Goal: Task Accomplishment & Management: Use online tool/utility

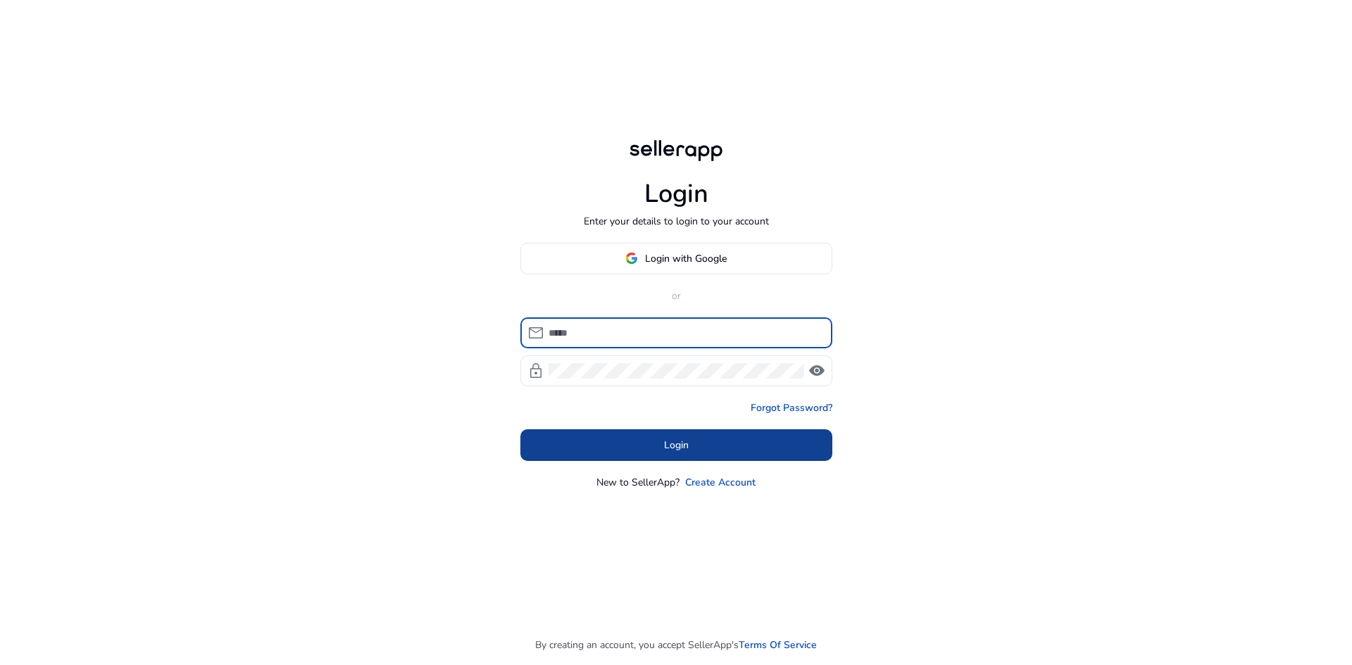
type input "**********"
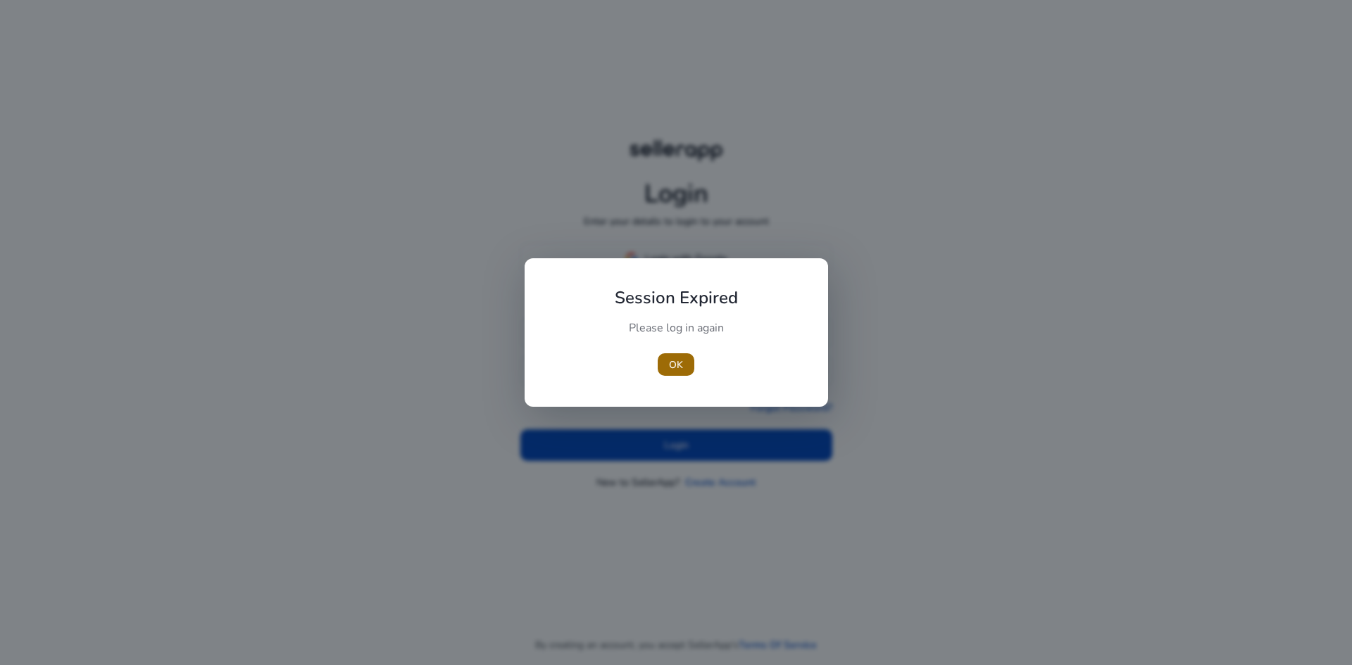
click at [677, 367] on span "OK" at bounding box center [676, 365] width 14 height 15
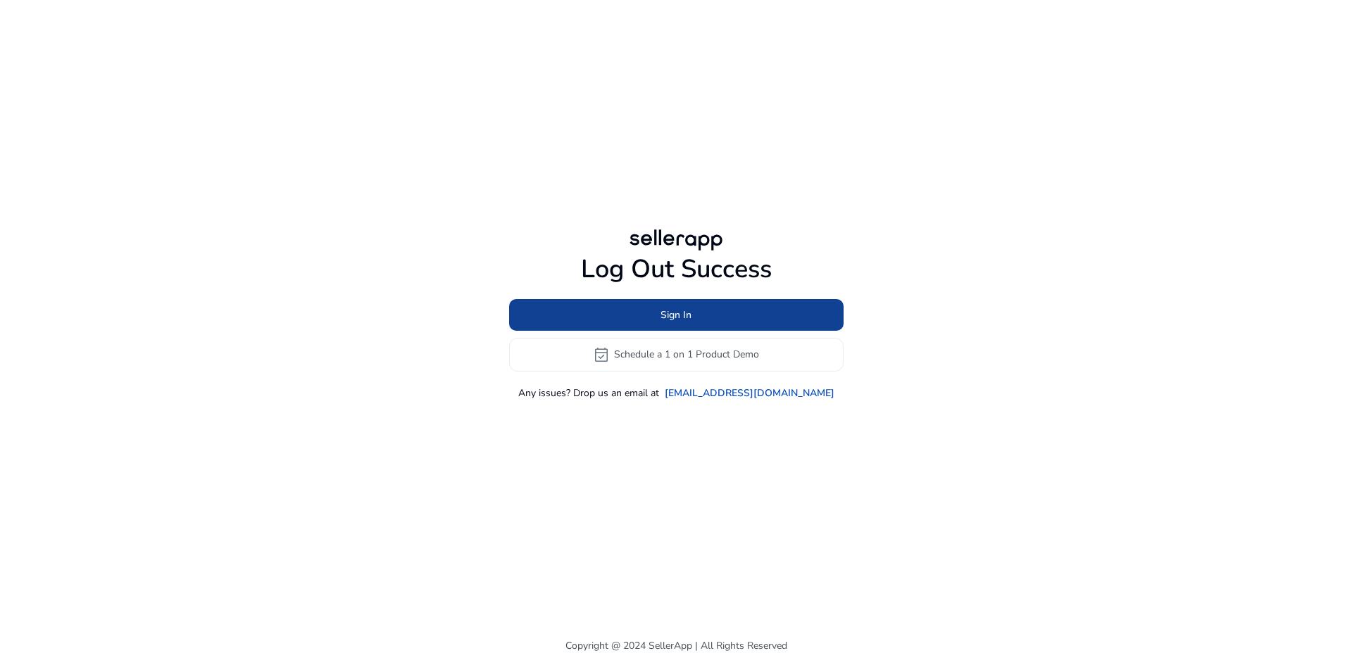
click at [691, 321] on span "Sign In" at bounding box center [676, 315] width 31 height 15
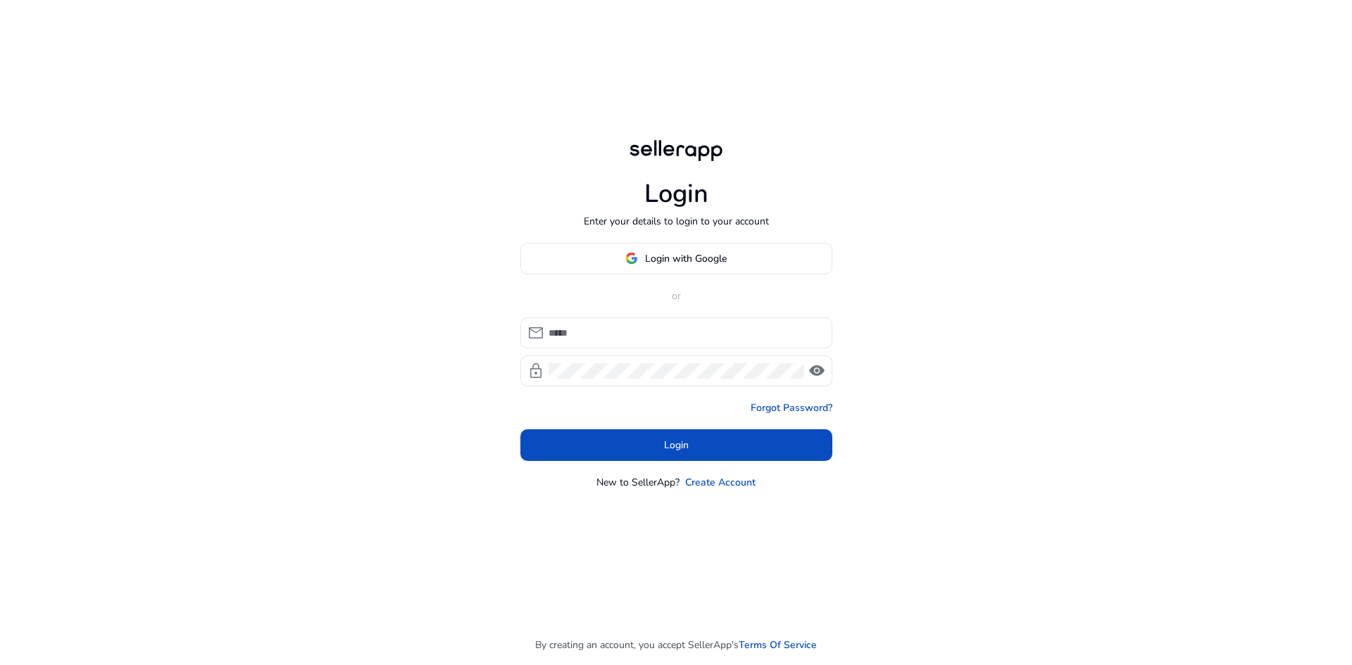
type input "**********"
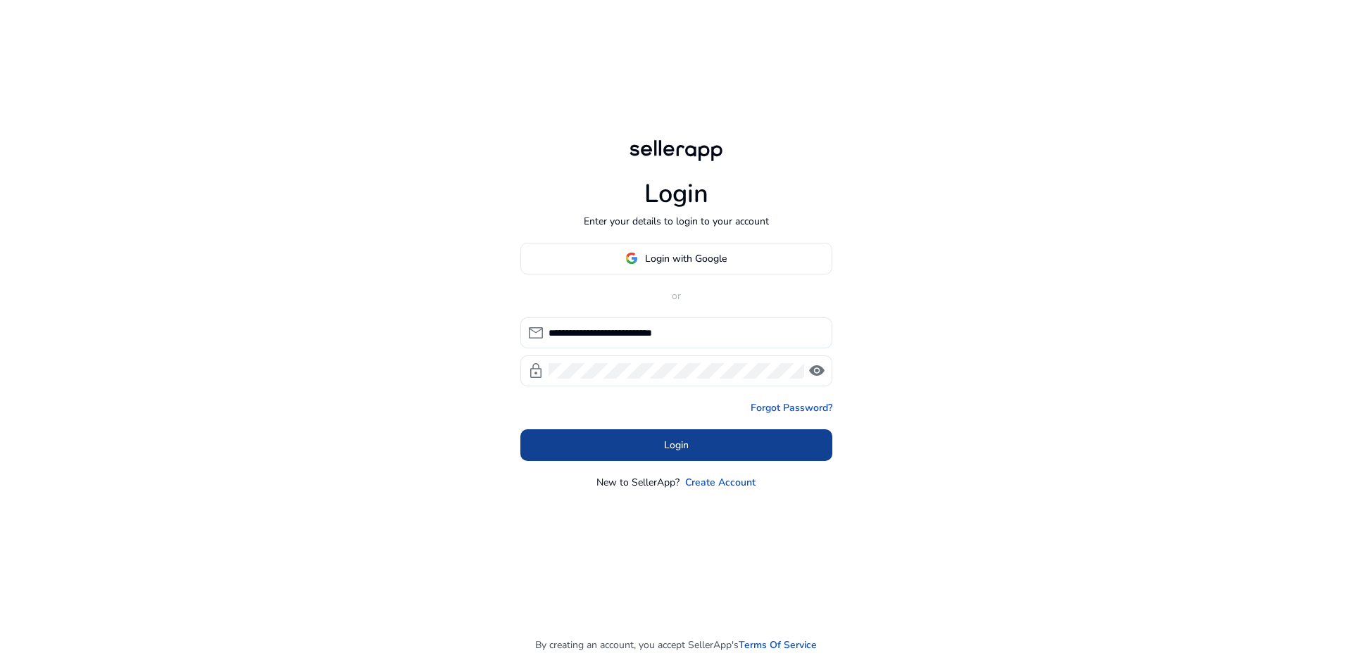
click at [654, 435] on span at bounding box center [676, 445] width 312 height 34
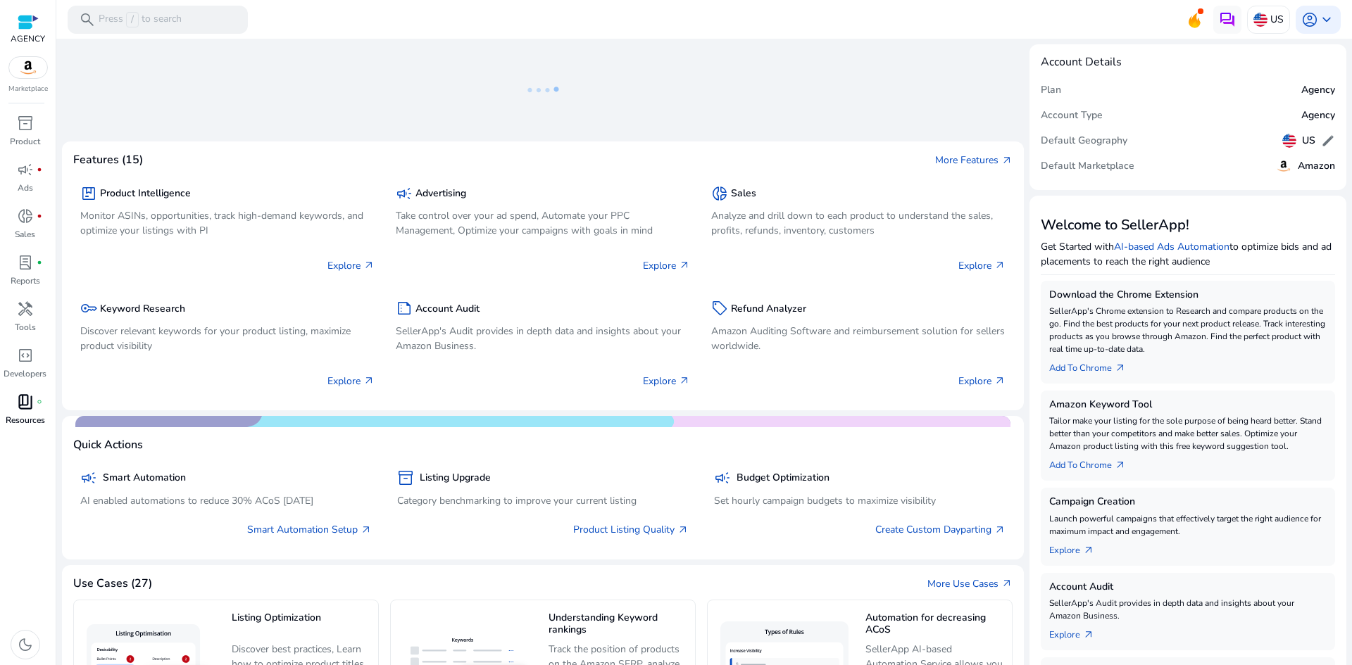
click at [23, 402] on span "book_4" at bounding box center [25, 402] width 17 height 17
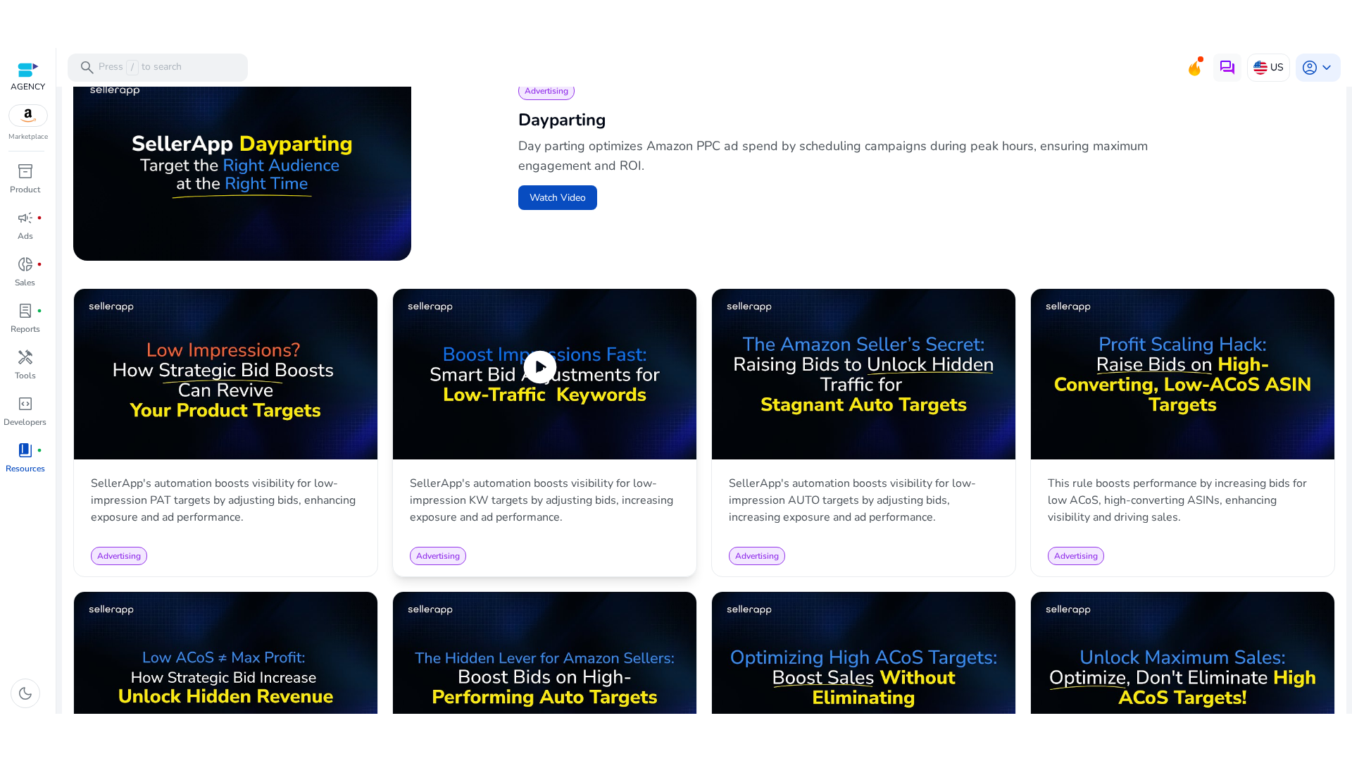
scroll to position [504, 0]
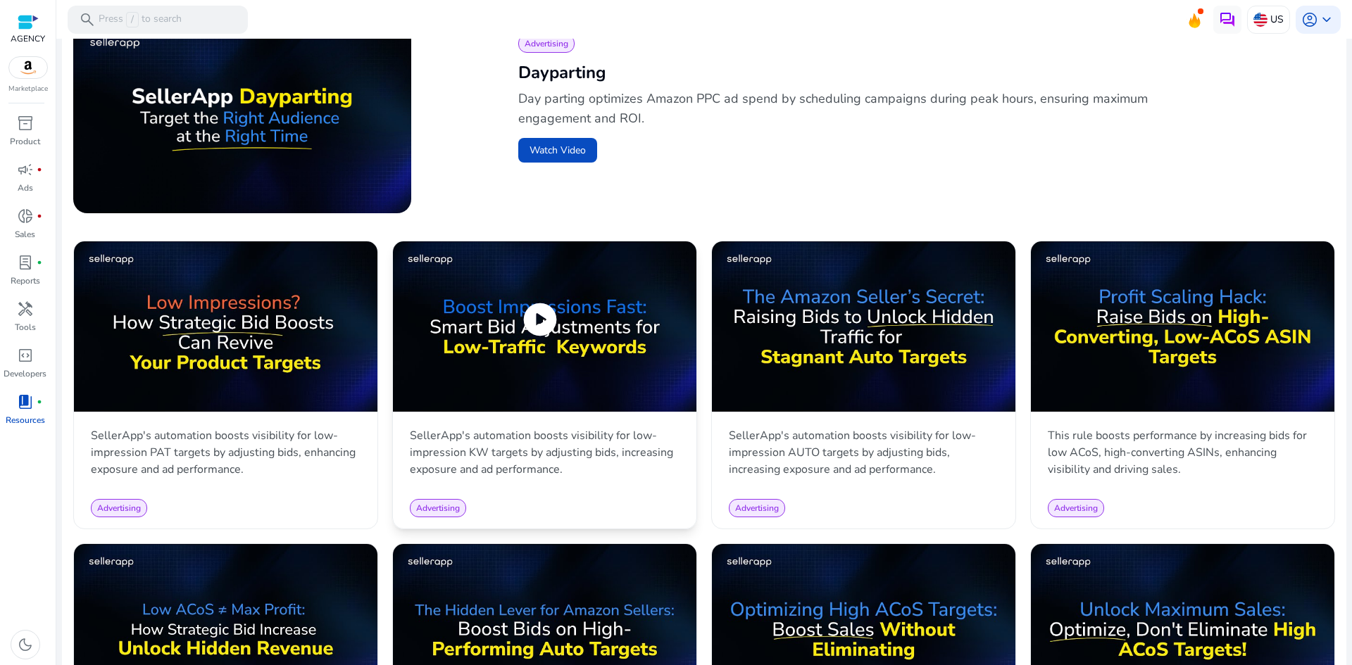
click at [540, 320] on span "play_circle" at bounding box center [539, 319] width 39 height 39
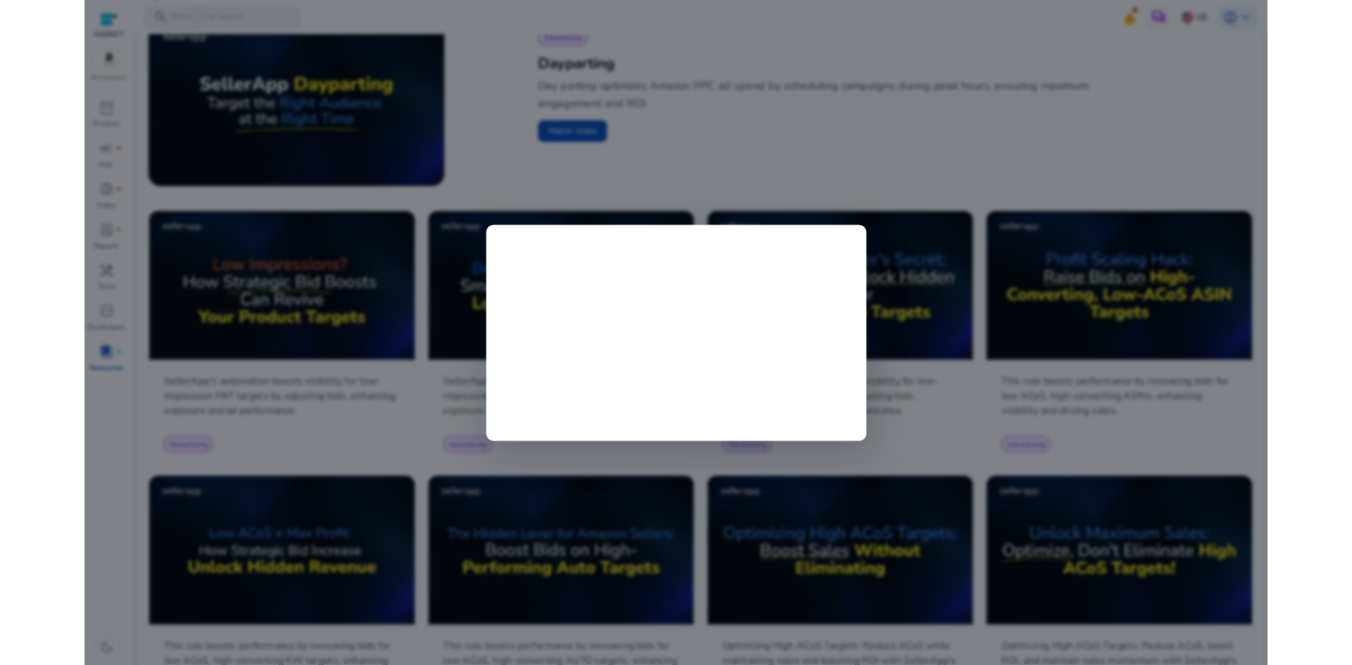
scroll to position [0, 0]
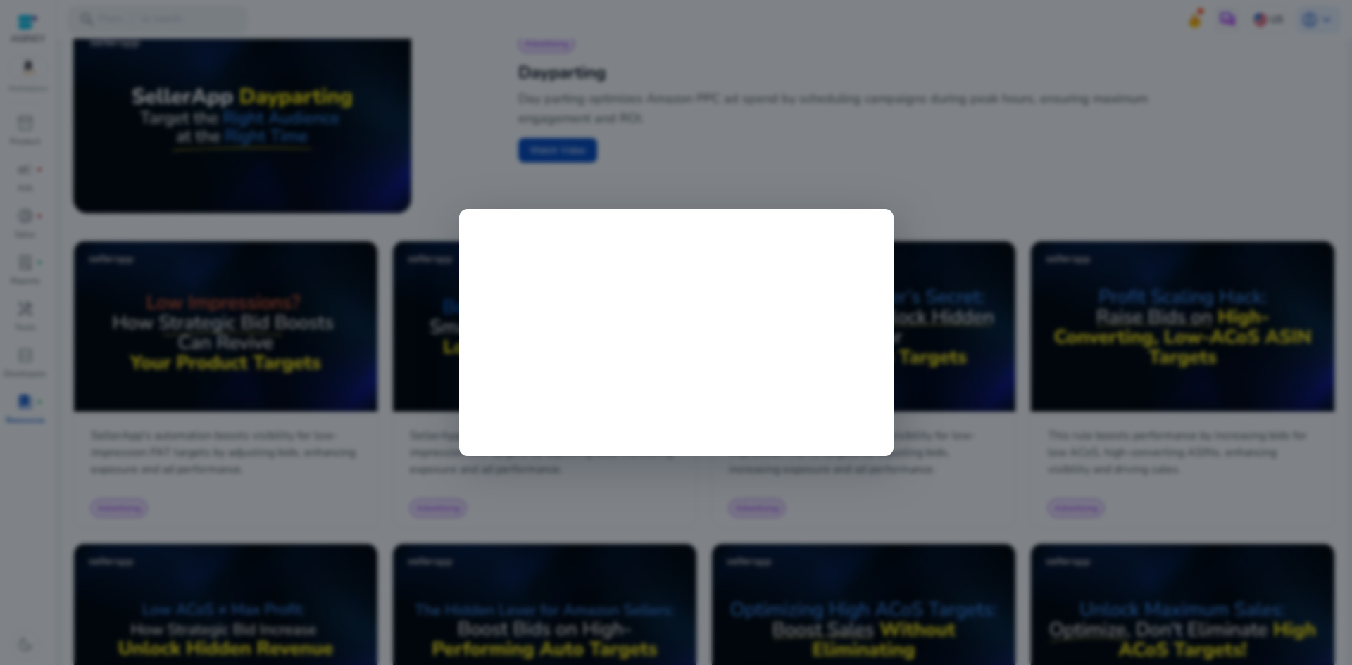
click at [947, 285] on div at bounding box center [676, 332] width 1352 height 665
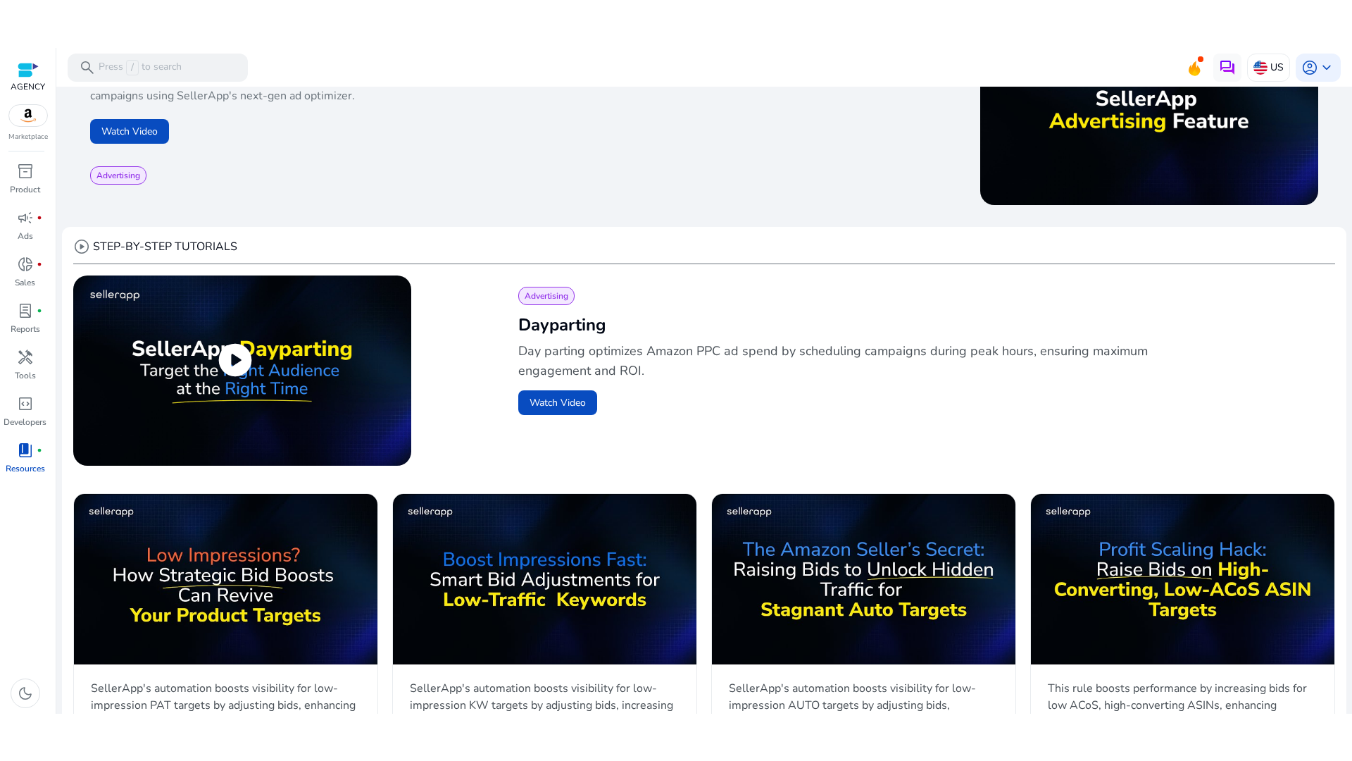
scroll to position [311, 0]
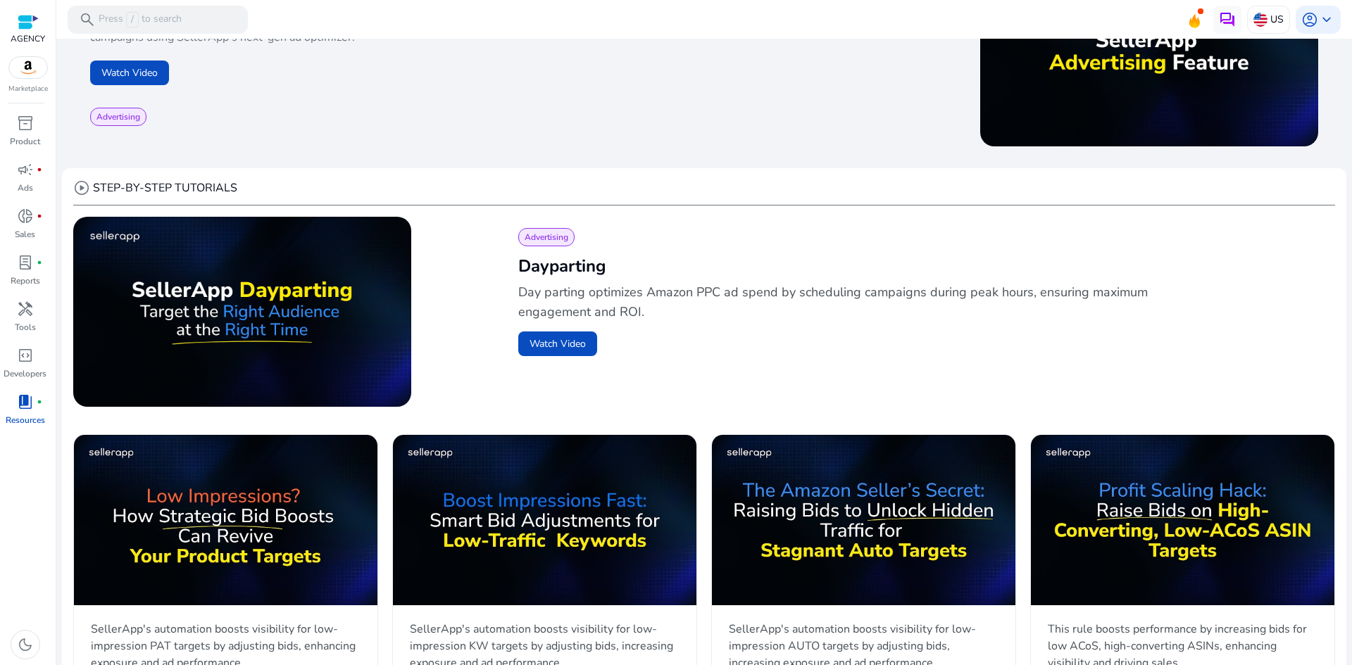
click at [85, 190] on span "play_circle" at bounding box center [81, 188] width 17 height 17
click at [239, 293] on span "play_circle" at bounding box center [234, 301] width 39 height 39
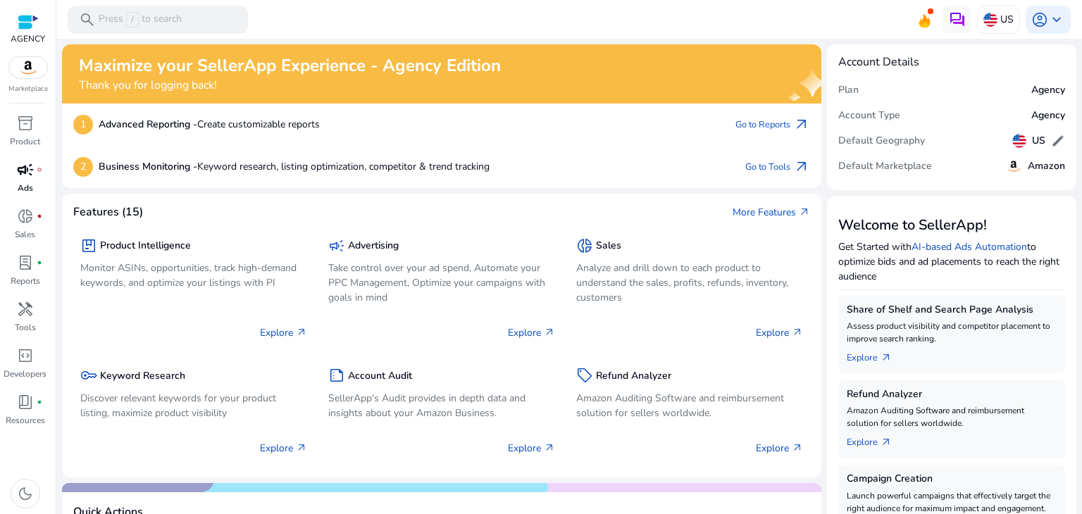
click at [32, 168] on span "campaign" at bounding box center [25, 169] width 17 height 17
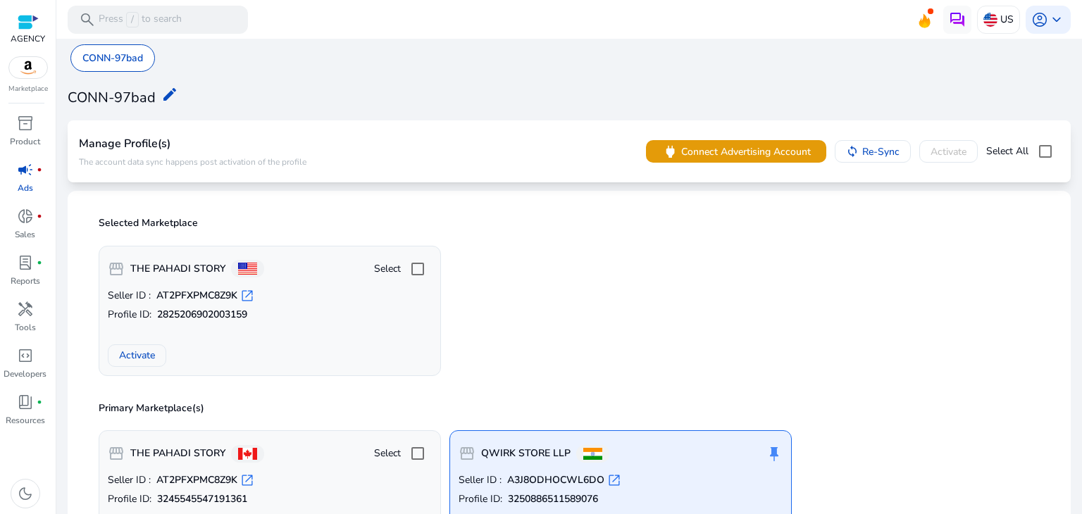
scroll to position [211, 0]
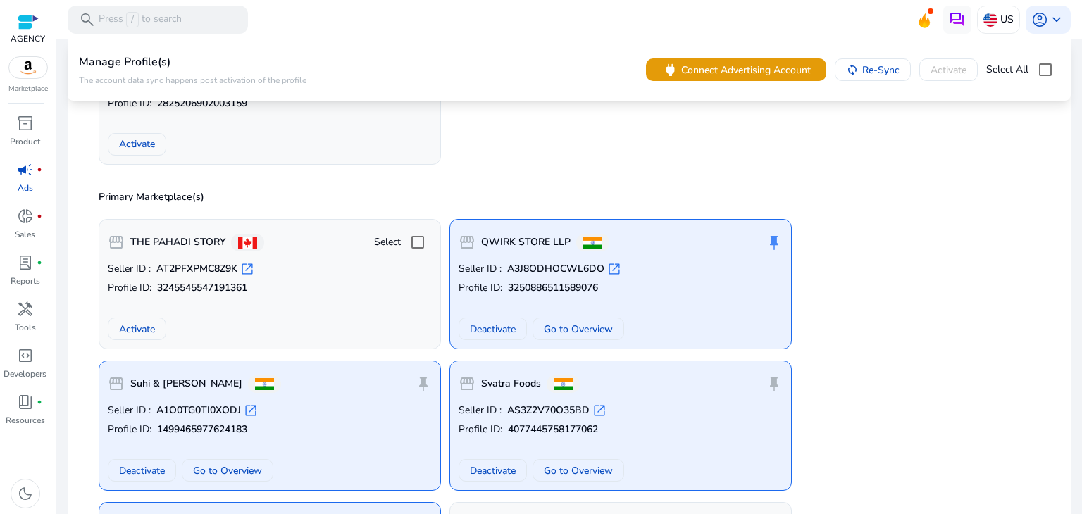
click at [611, 272] on span "open_in_new" at bounding box center [614, 269] width 14 height 14
click at [582, 325] on span "Go to Overview" at bounding box center [578, 329] width 69 height 15
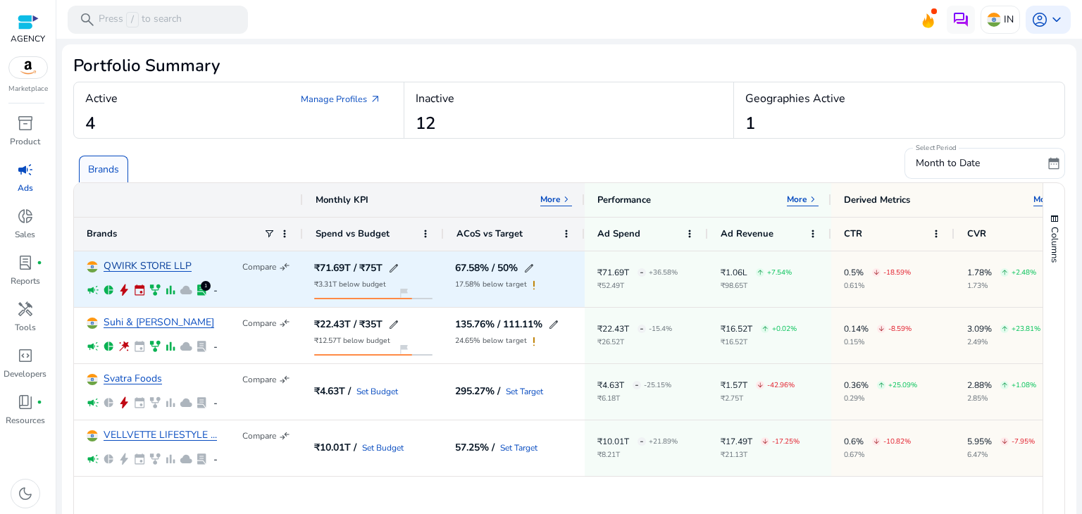
click at [160, 265] on link "QWIRK STORE LLP" at bounding box center [148, 266] width 88 height 11
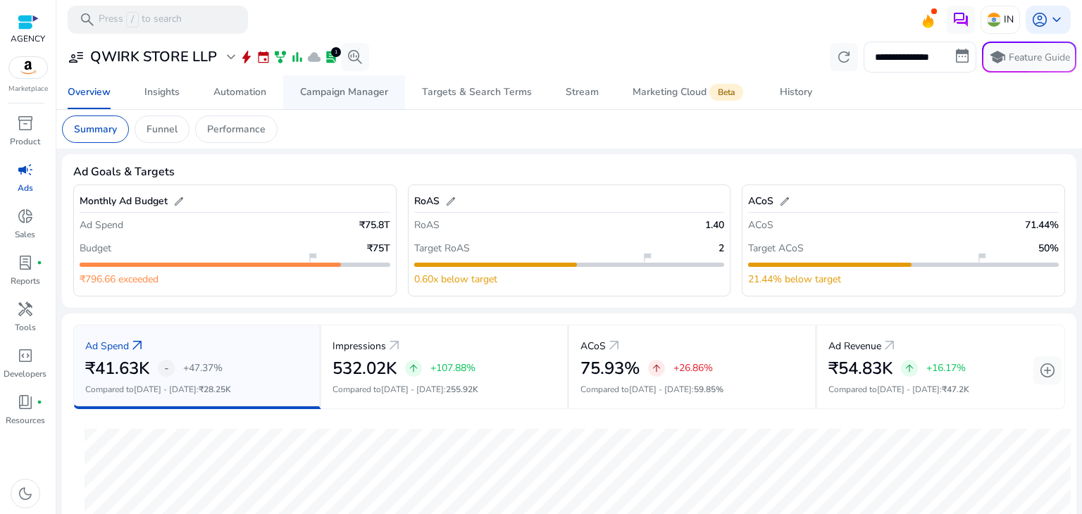
click at [344, 99] on span "Campaign Manager" at bounding box center [344, 92] width 88 height 34
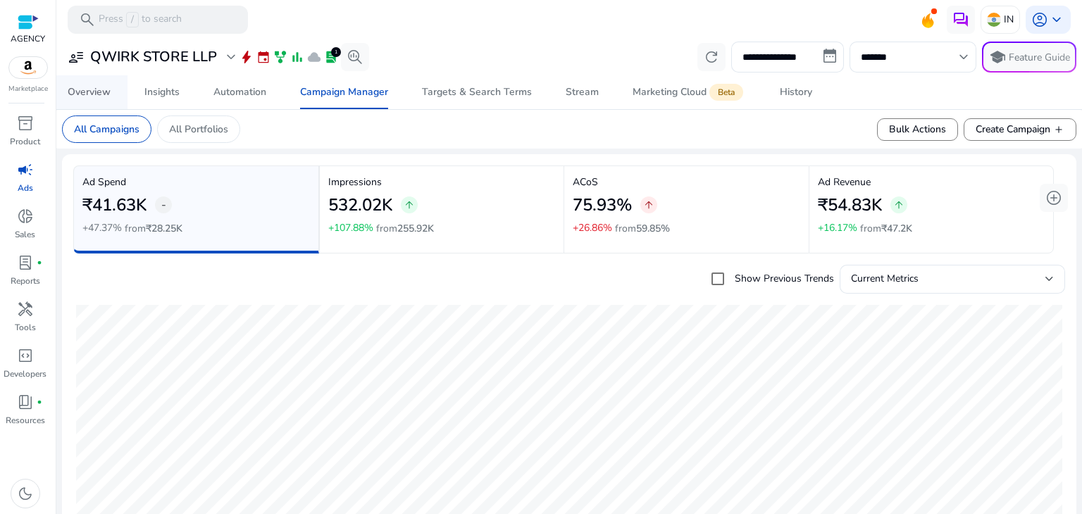
click at [83, 89] on div "Overview" at bounding box center [89, 92] width 43 height 10
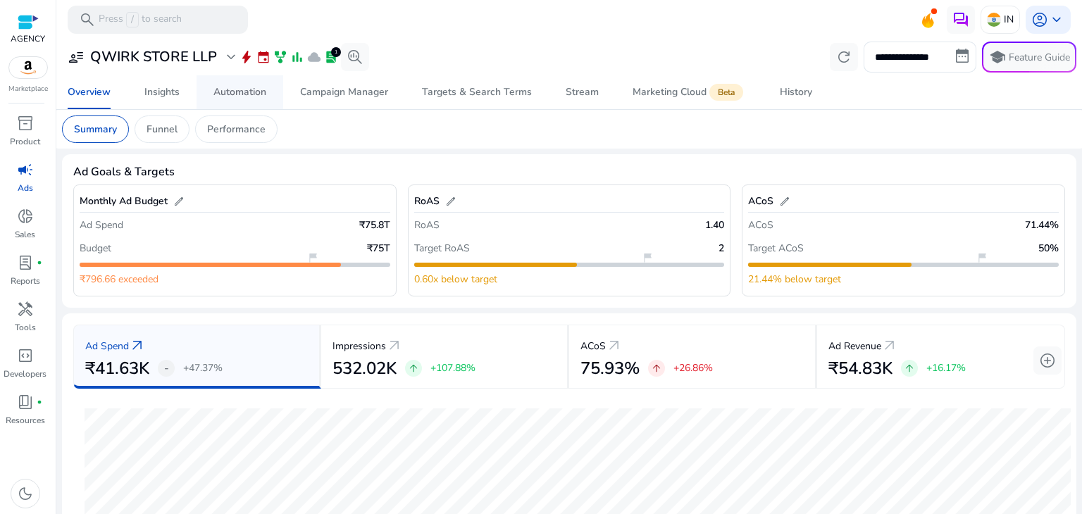
click at [246, 90] on div "Automation" at bounding box center [239, 92] width 53 height 10
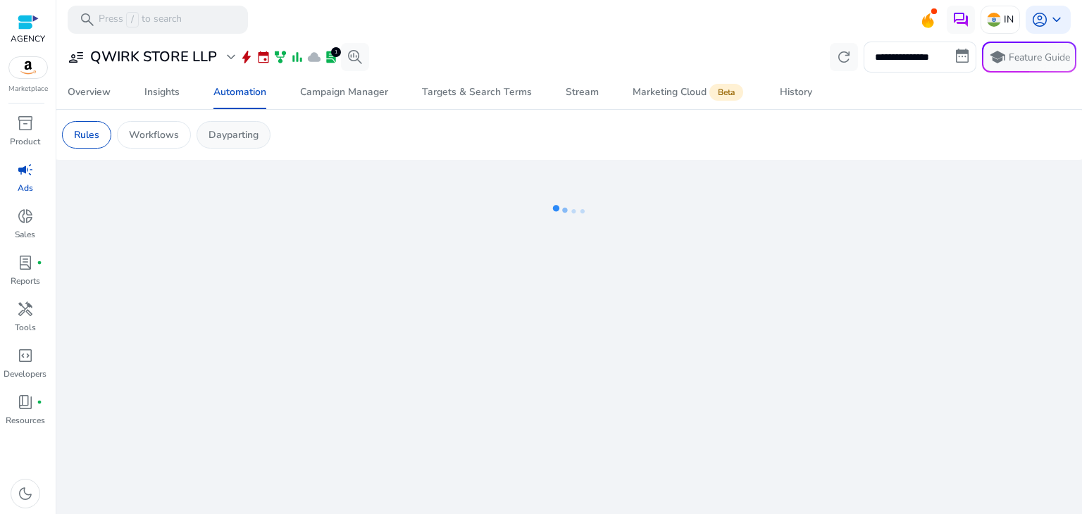
click at [241, 142] on div "Dayparting" at bounding box center [233, 134] width 74 height 27
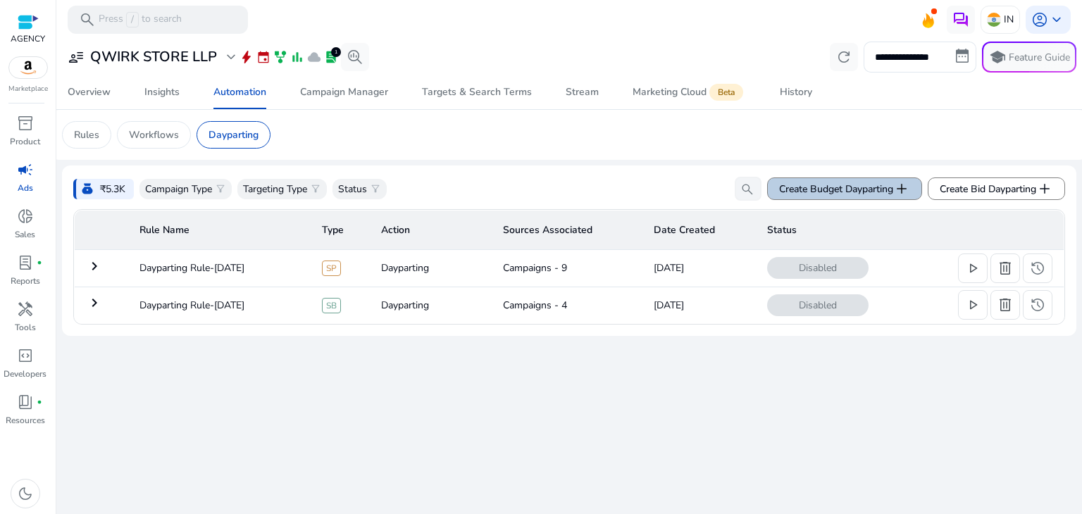
click at [849, 194] on span "Create Budget Dayparting add" at bounding box center [844, 188] width 131 height 17
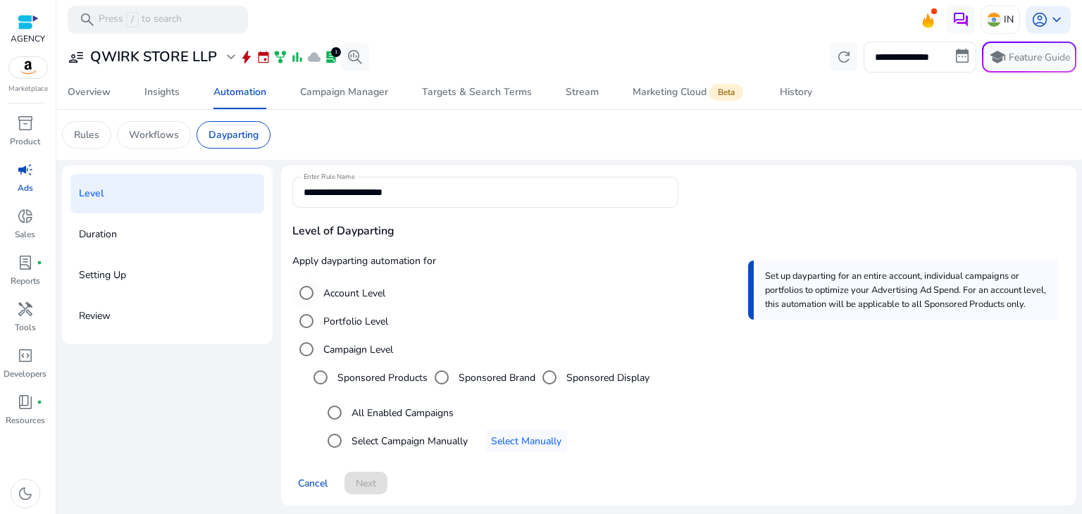
click at [353, 294] on label "Account Level" at bounding box center [352, 293] width 65 height 15
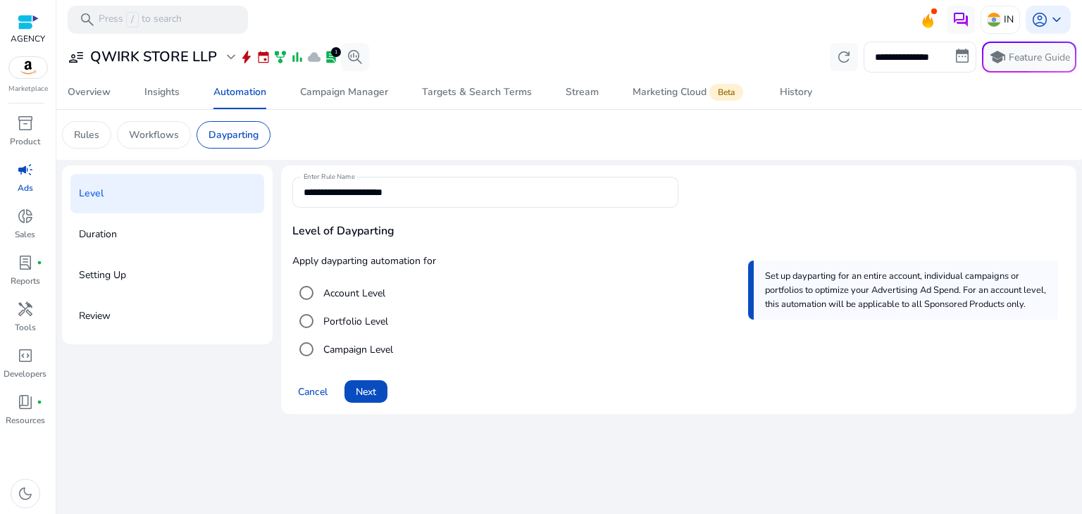
click at [353, 320] on label "Portfolio Level" at bounding box center [354, 321] width 68 height 15
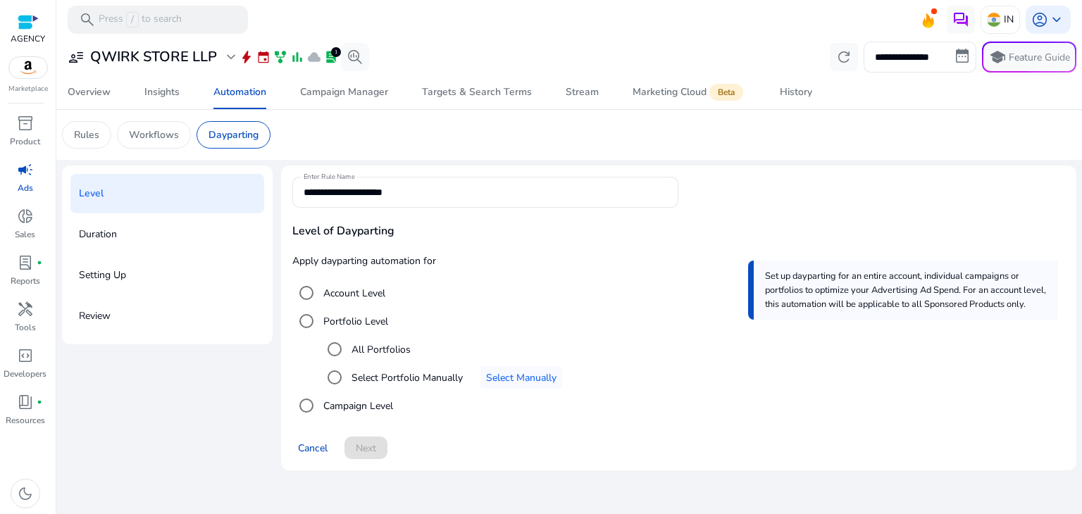
click at [361, 405] on label "Campaign Level" at bounding box center [356, 406] width 73 height 15
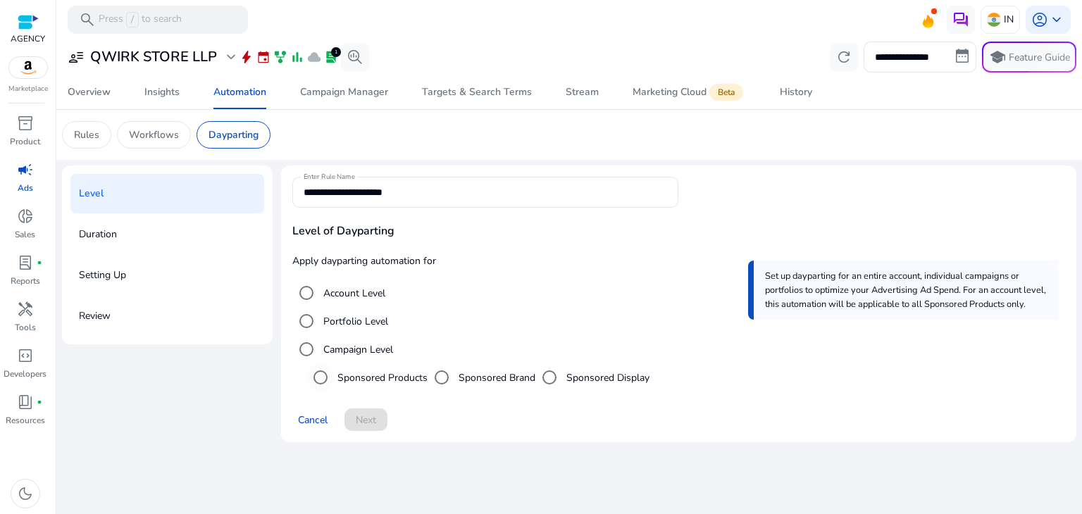
click at [394, 379] on label "Sponsored Products" at bounding box center [380, 377] width 93 height 15
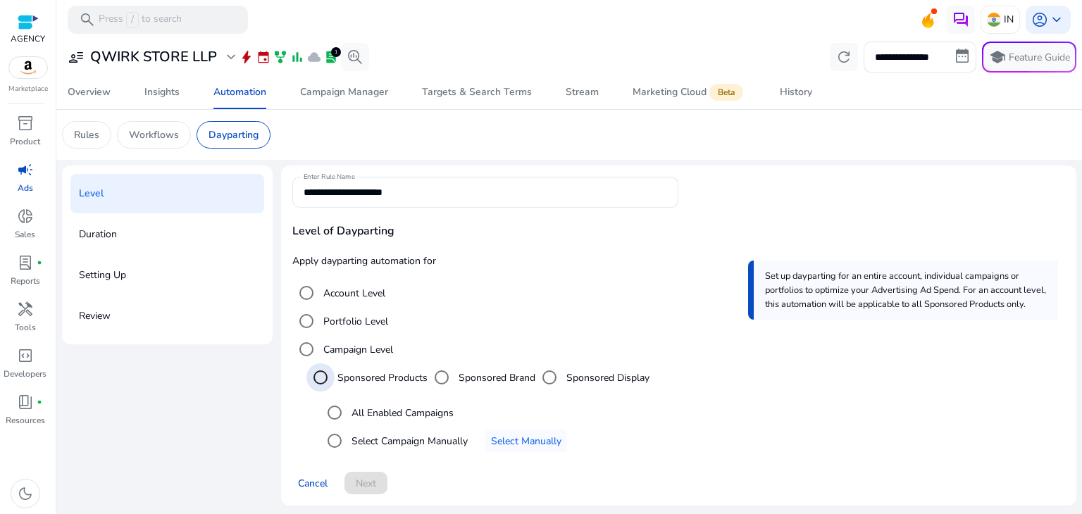
scroll to position [3, 0]
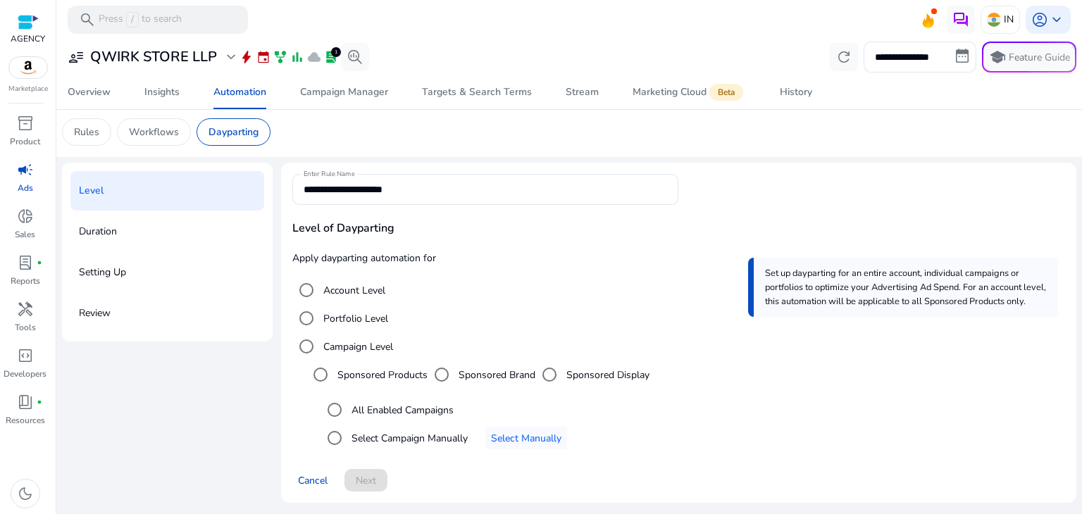
click at [423, 413] on label "All Enabled Campaigns" at bounding box center [401, 410] width 105 height 15
click at [372, 477] on span "Next" at bounding box center [366, 480] width 20 height 15
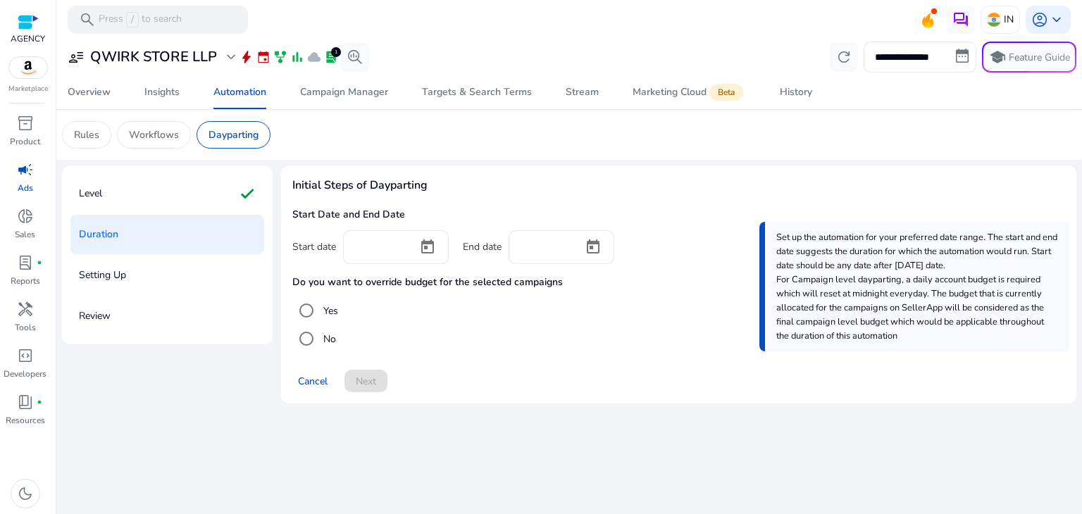
scroll to position [0, 0]
click at [385, 254] on div at bounding box center [380, 245] width 52 height 31
click at [430, 249] on span "Open calendar" at bounding box center [428, 247] width 34 height 34
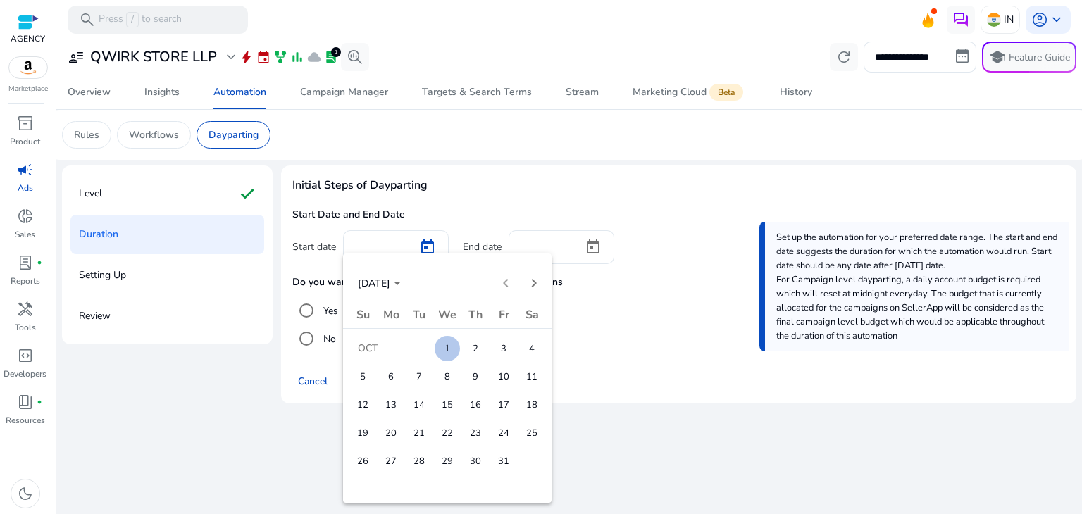
click at [480, 353] on span "2" at bounding box center [475, 348] width 25 height 25
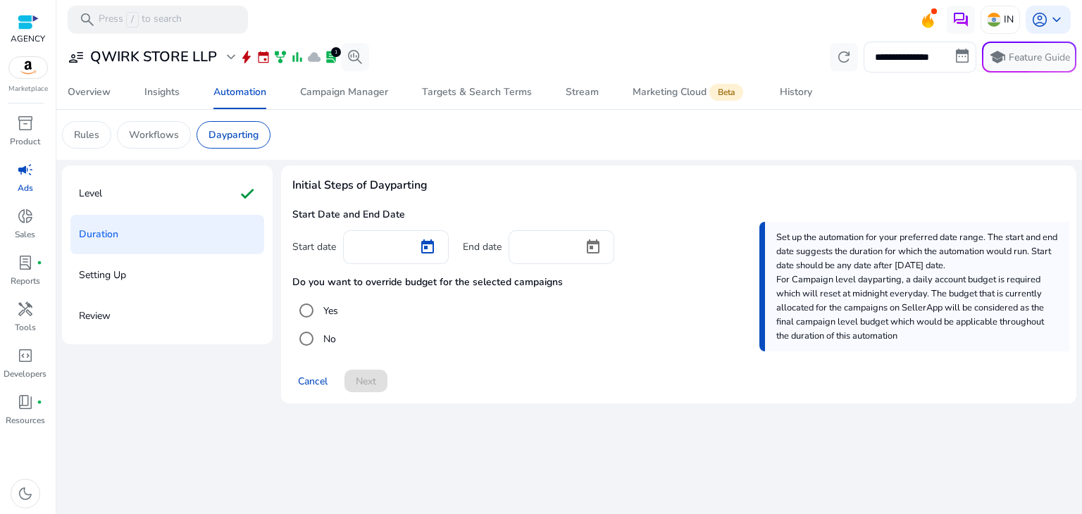
type input "*********"
click at [599, 249] on span "Open calendar" at bounding box center [593, 247] width 34 height 34
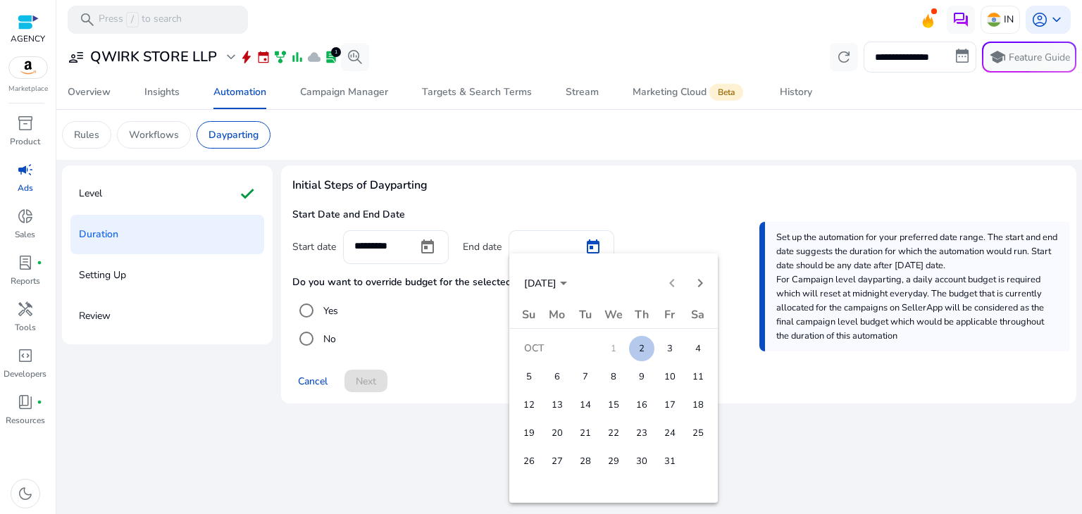
click at [668, 344] on span "3" at bounding box center [669, 348] width 25 height 25
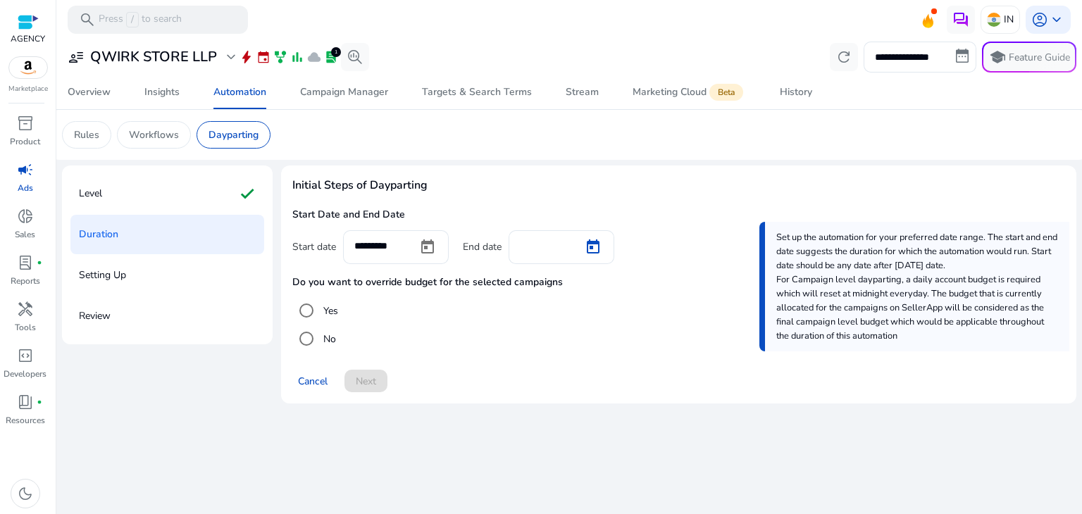
type input "*********"
click at [371, 381] on span "Next" at bounding box center [366, 381] width 20 height 15
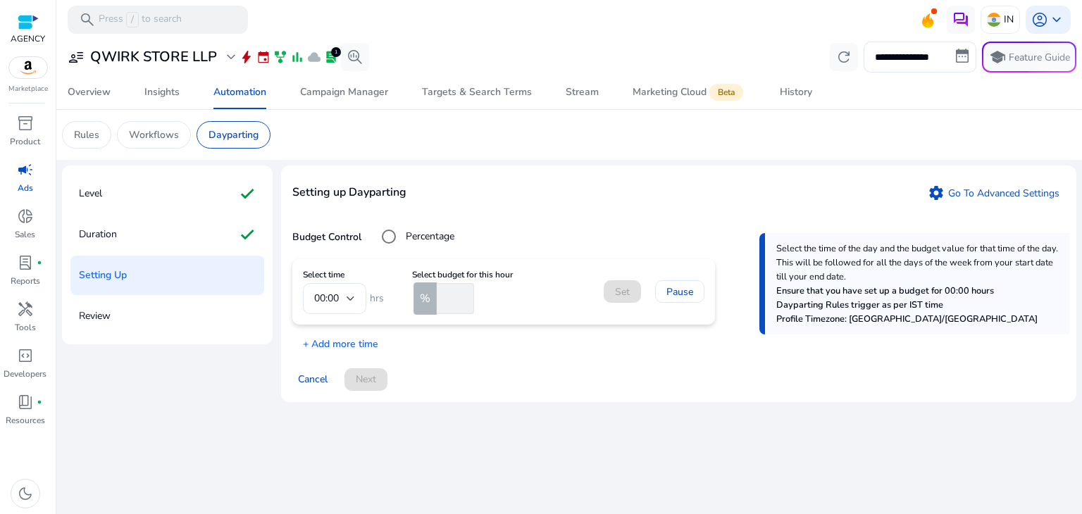
click at [459, 302] on input "number" at bounding box center [454, 298] width 40 height 31
type input "**"
click at [617, 296] on span "Set" at bounding box center [622, 291] width 15 height 15
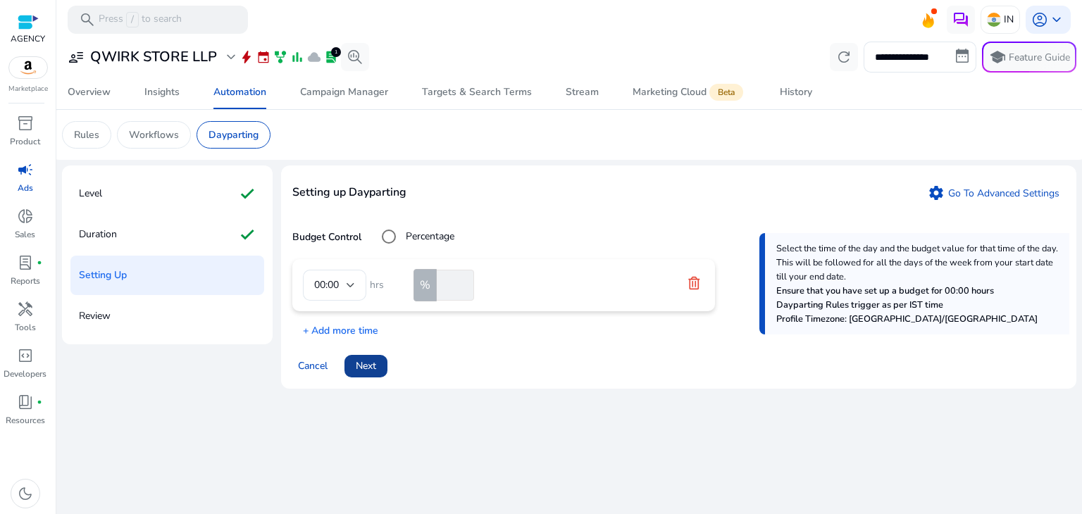
click at [370, 363] on span "Next" at bounding box center [366, 365] width 20 height 15
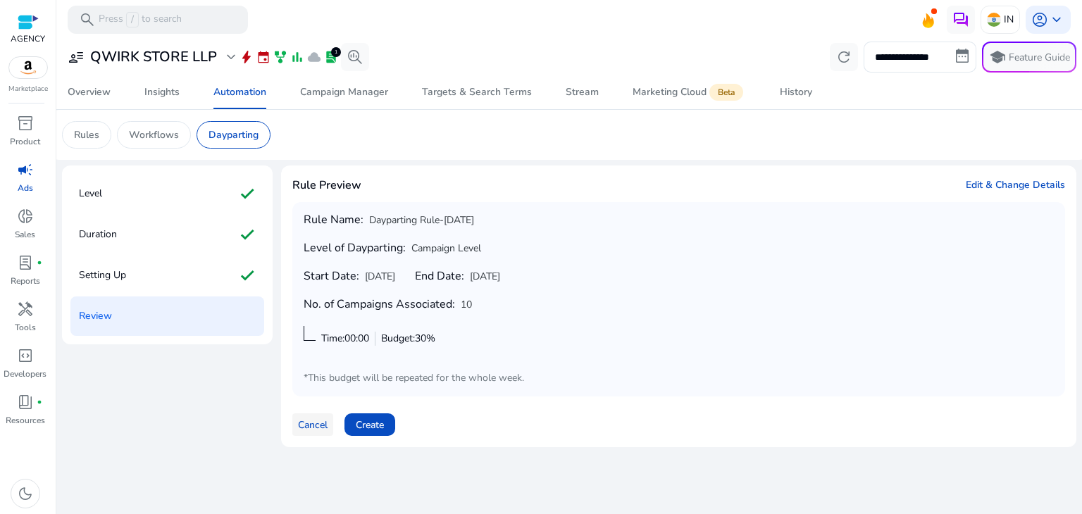
click at [308, 425] on span "Cancel" at bounding box center [313, 425] width 30 height 15
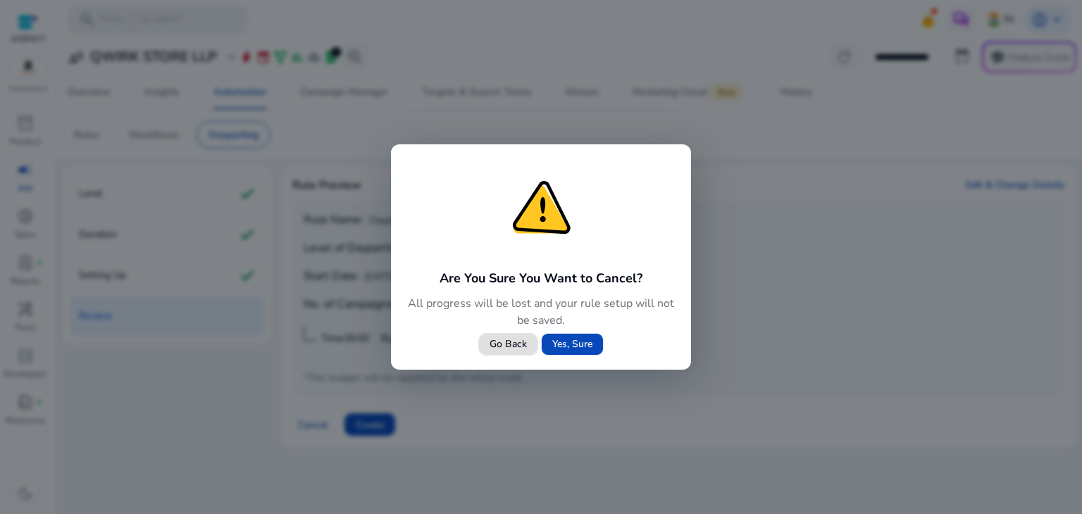
click at [564, 339] on span "Yes, Sure" at bounding box center [572, 344] width 40 height 15
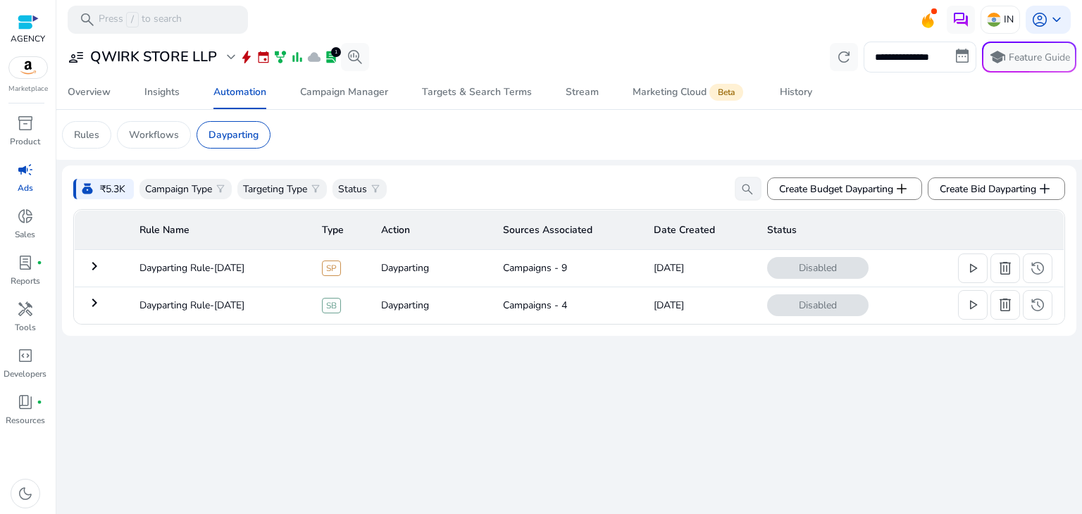
click at [608, 354] on div "**********" at bounding box center [569, 276] width 1014 height 475
click at [91, 265] on mat-icon "keyboard_arrow_right" at bounding box center [94, 266] width 17 height 17
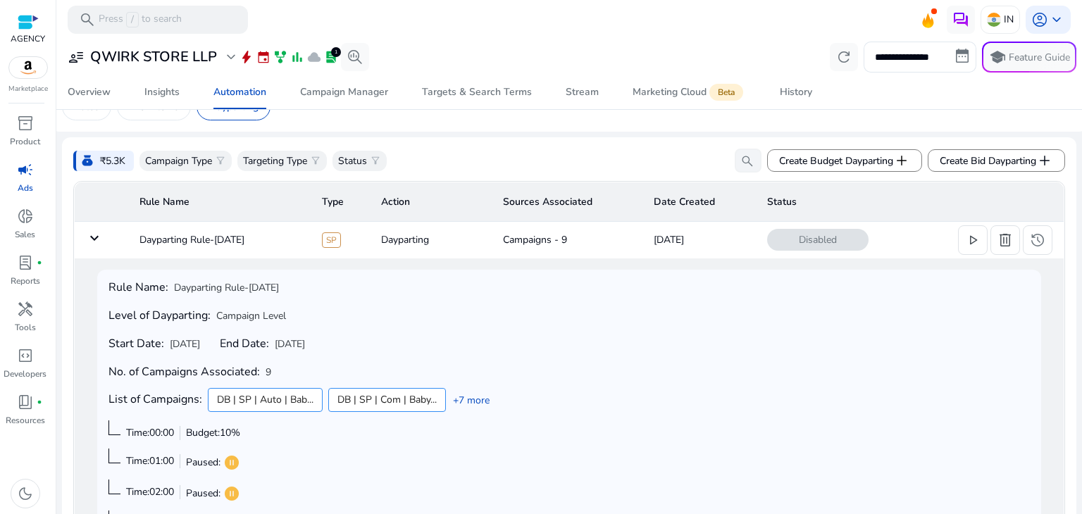
scroll to position [6, 0]
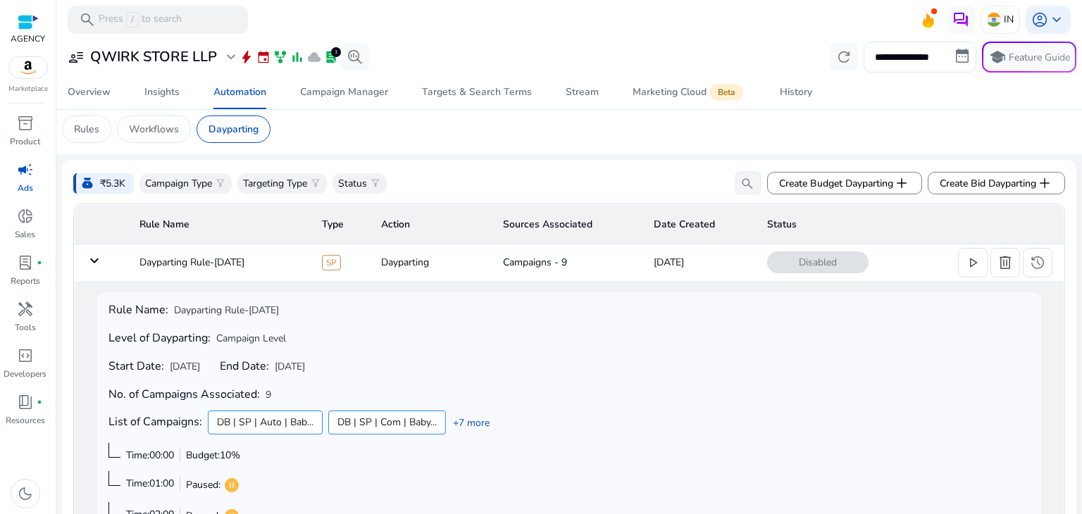
click at [96, 260] on mat-icon "keyboard_arrow_down" at bounding box center [94, 260] width 17 height 17
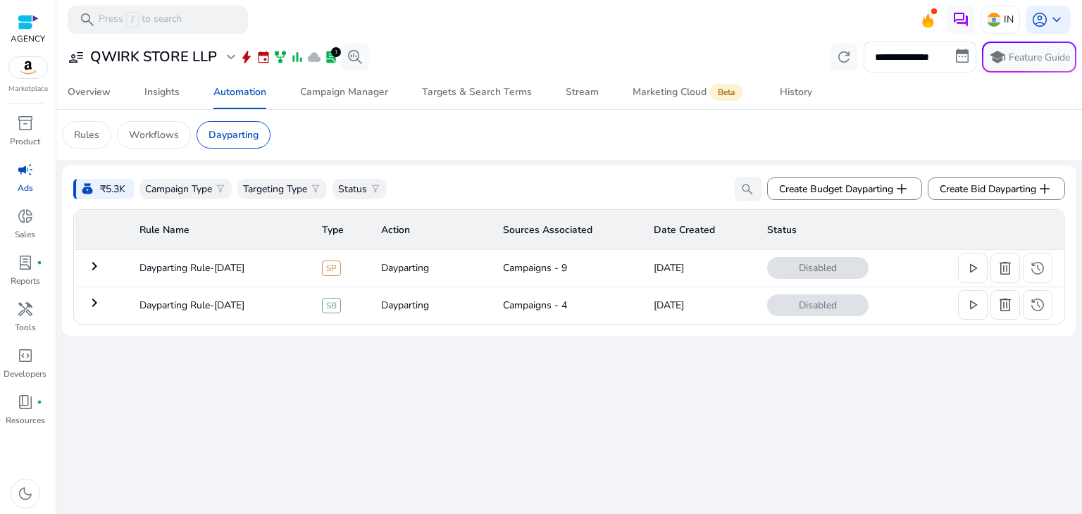
scroll to position [0, 0]
click at [309, 87] on div "Campaign Manager" at bounding box center [344, 92] width 88 height 10
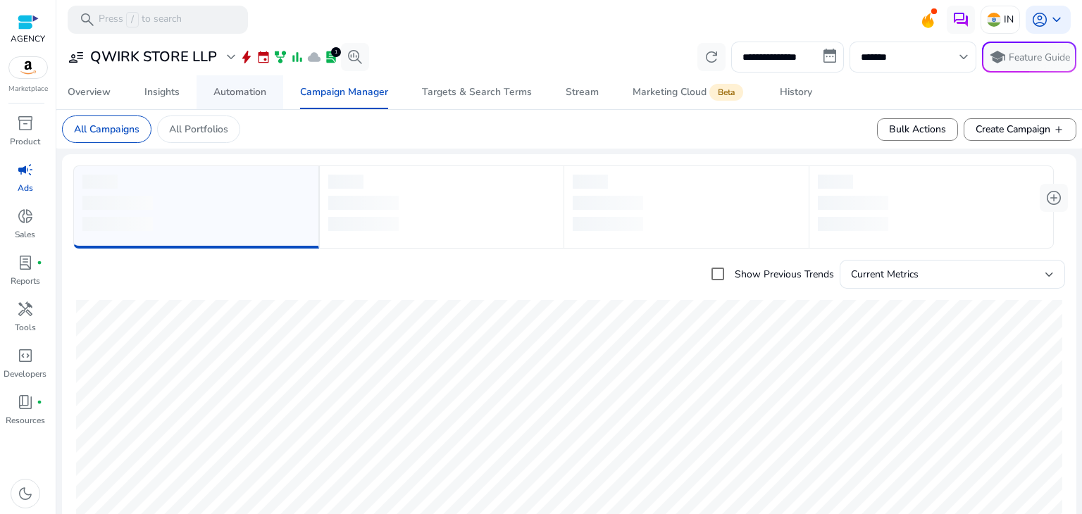
click at [246, 99] on span "Automation" at bounding box center [239, 92] width 53 height 34
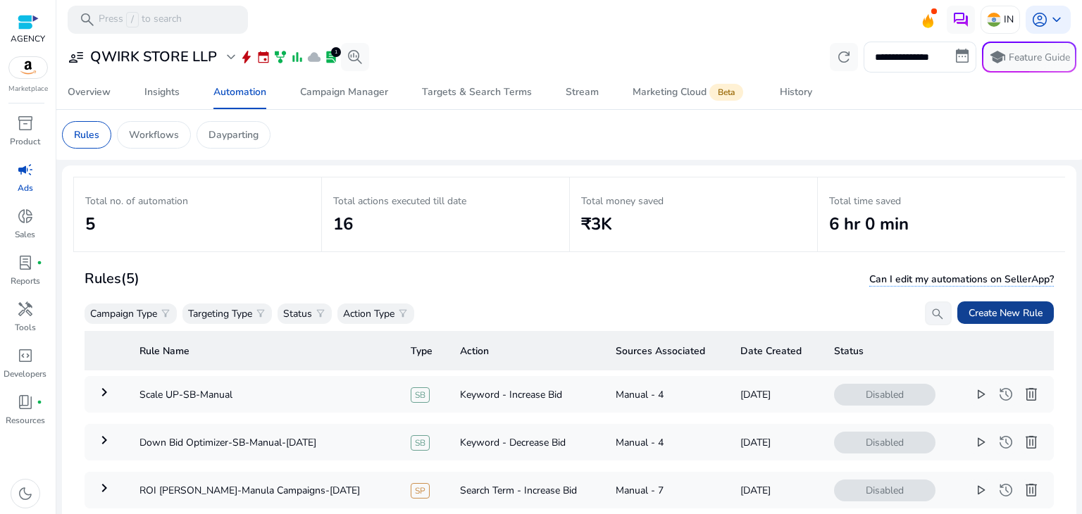
click at [983, 313] on span "Create New Rule" at bounding box center [1005, 313] width 74 height 15
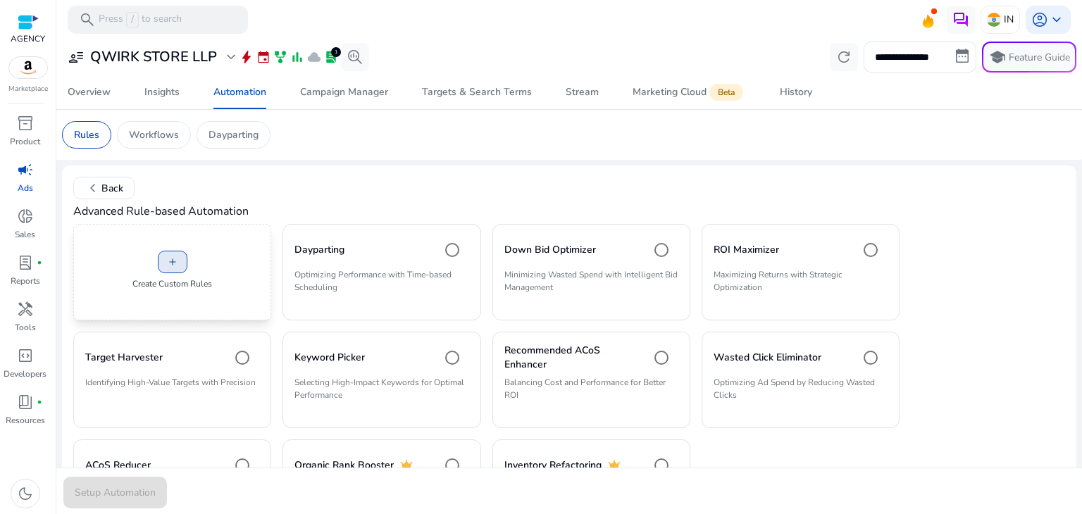
click at [168, 267] on span "add" at bounding box center [172, 261] width 11 height 11
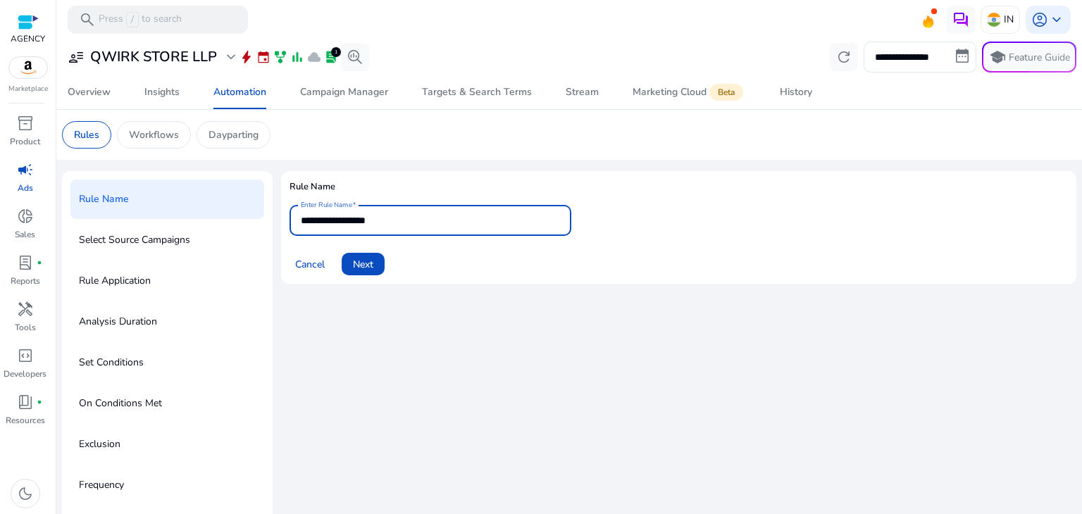
drag, startPoint x: 405, startPoint y: 220, endPoint x: 284, endPoint y: 222, distance: 120.4
click at [284, 222] on mat-card "**********" at bounding box center [678, 227] width 795 height 113
type input "**********"
click at [382, 260] on span at bounding box center [363, 264] width 43 height 34
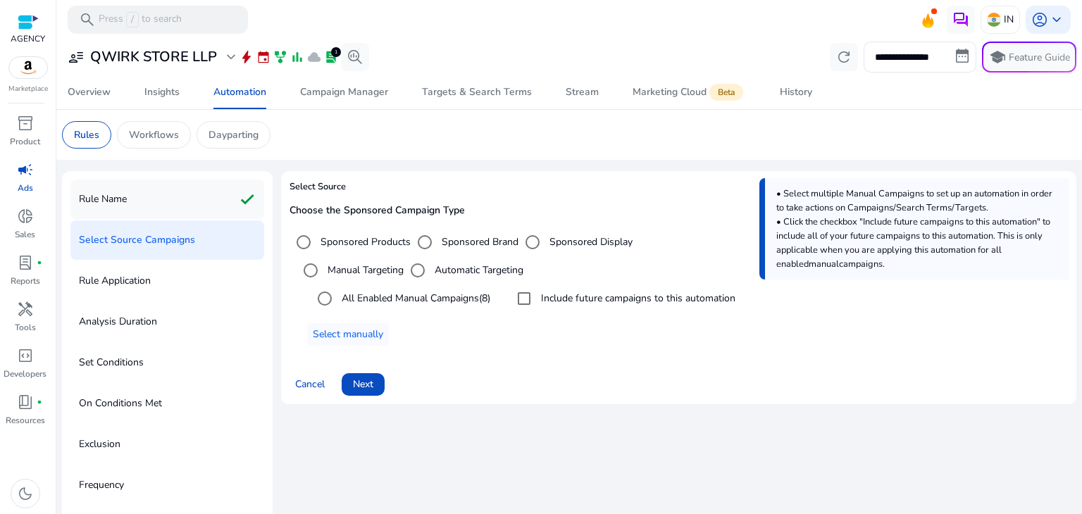
click at [166, 204] on div "Rule Name check" at bounding box center [167, 199] width 194 height 39
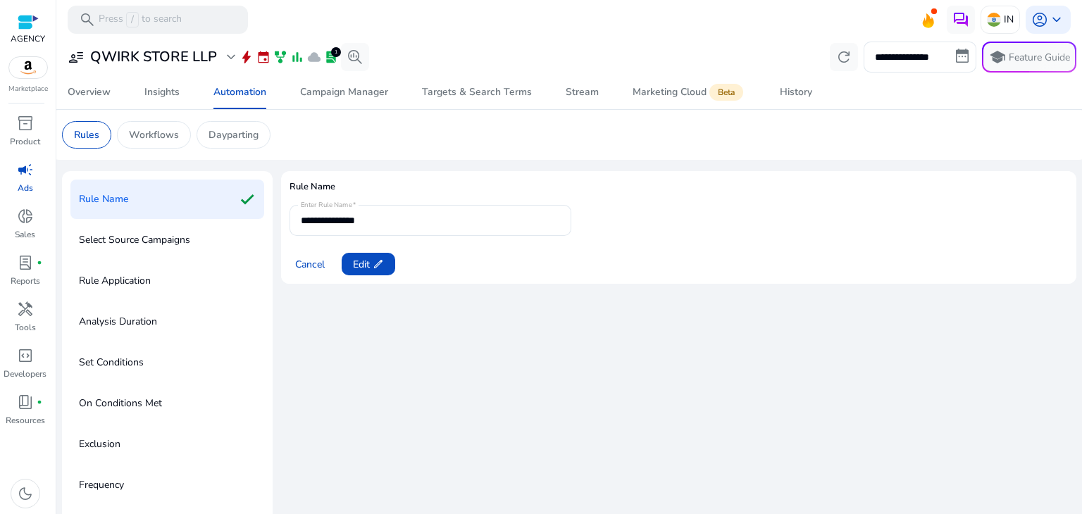
click at [144, 252] on div "Select Source Campaigns" at bounding box center [167, 239] width 194 height 39
click at [158, 239] on p "Select Source Campaigns" at bounding box center [134, 240] width 111 height 23
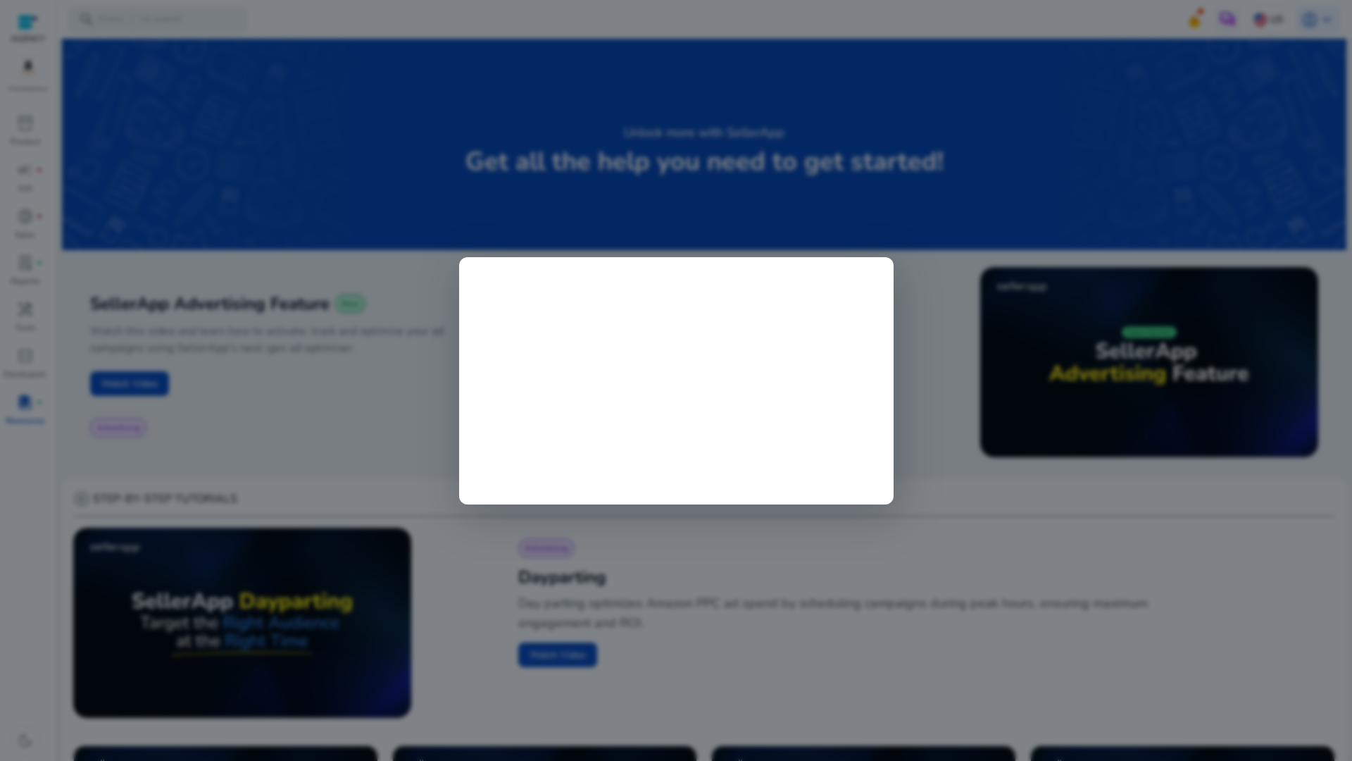
scroll to position [311, 0]
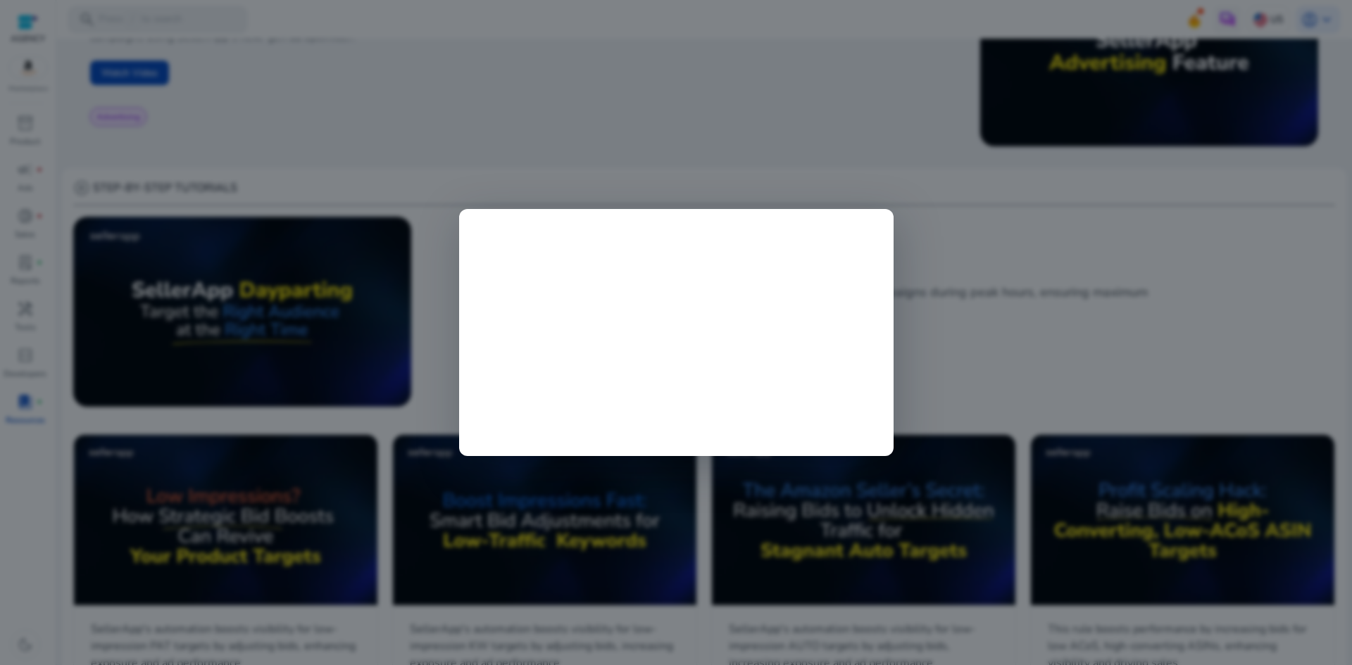
click at [964, 223] on div at bounding box center [676, 332] width 1352 height 665
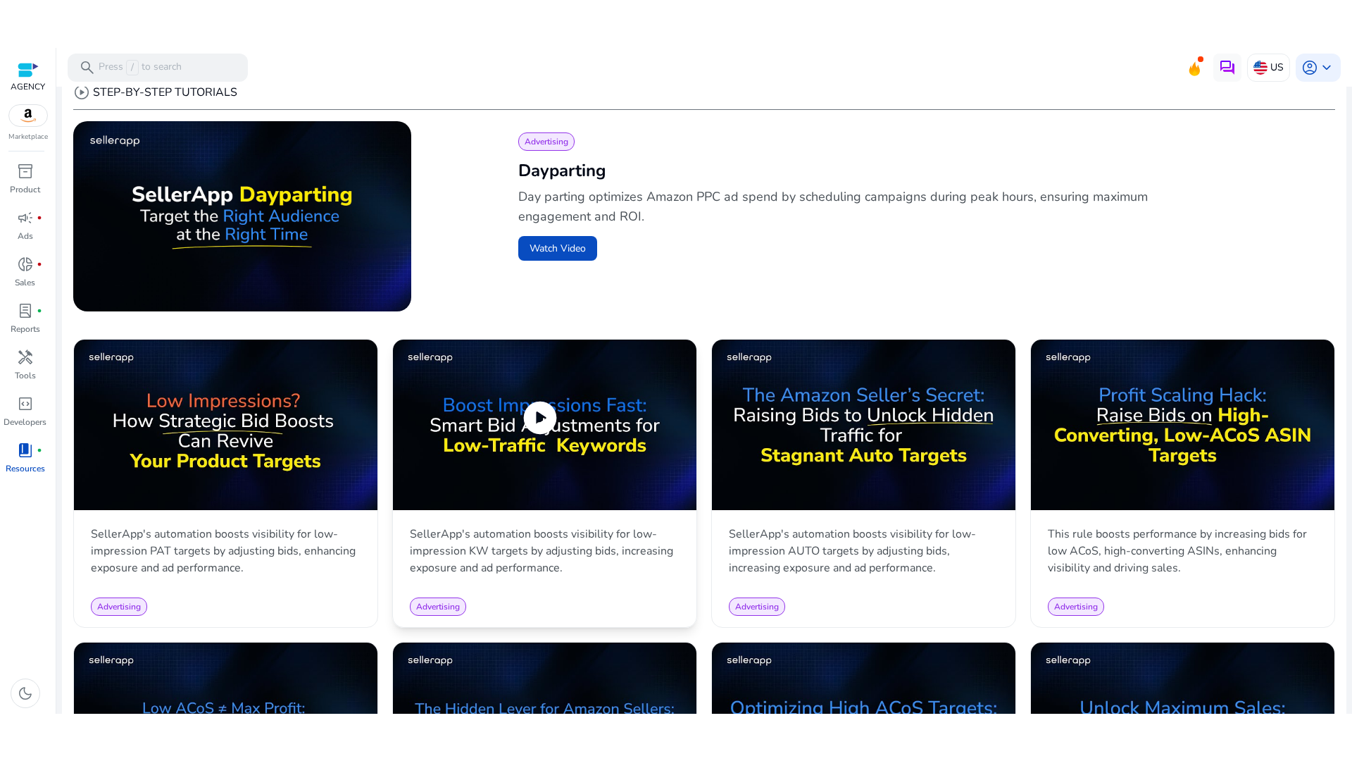
scroll to position [451, 0]
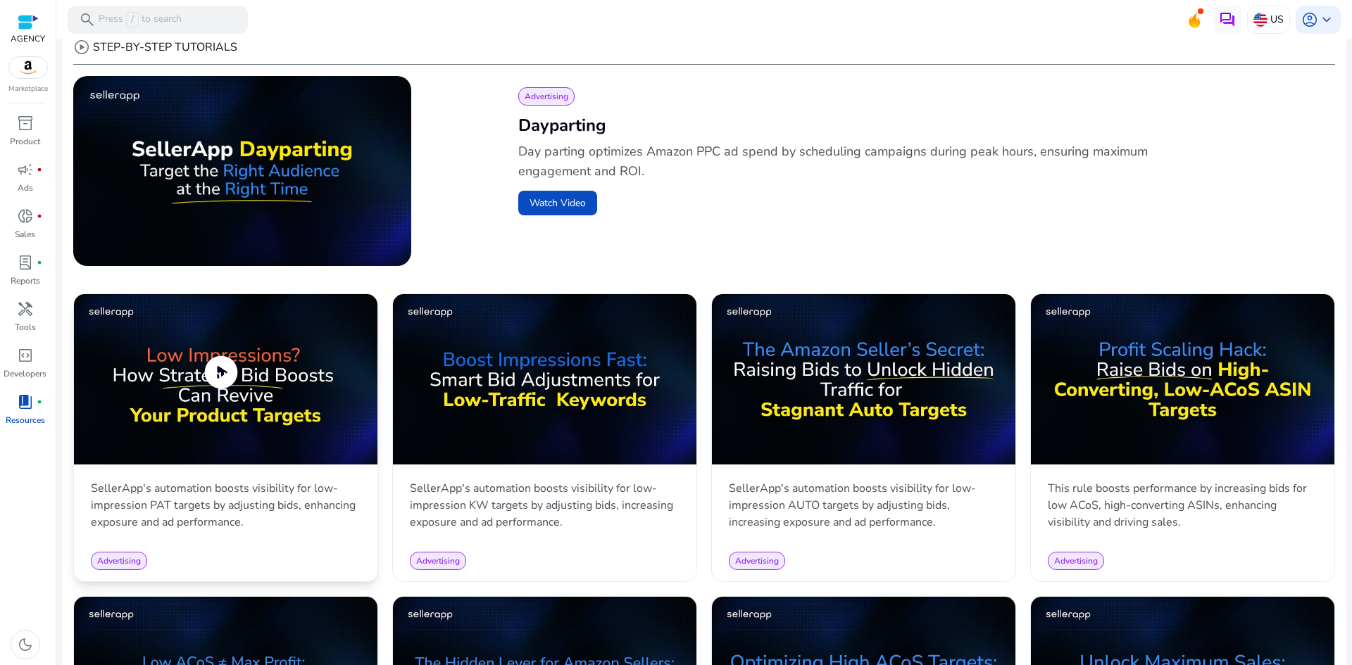
click at [219, 368] on span "play_circle" at bounding box center [220, 372] width 39 height 39
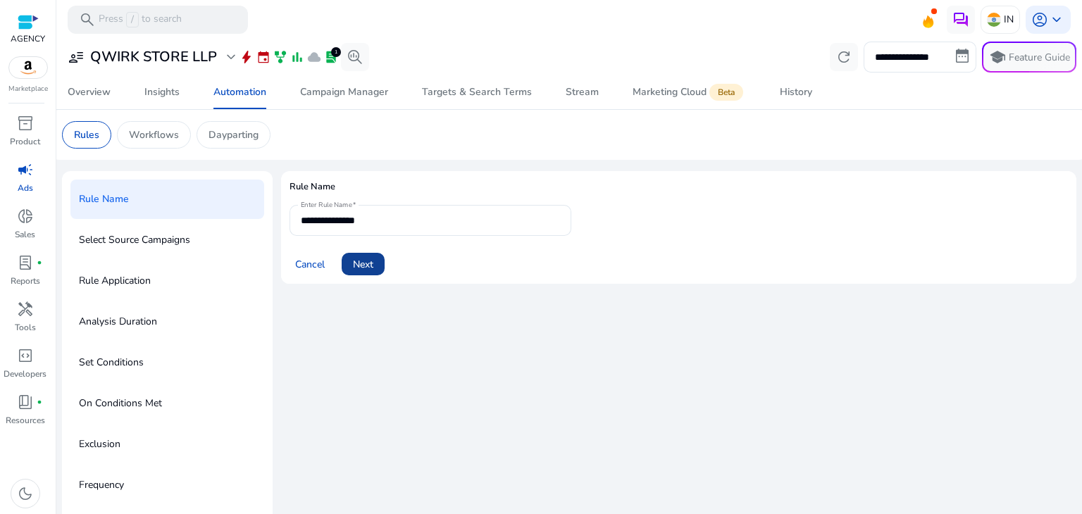
click at [363, 265] on span "Next" at bounding box center [363, 264] width 20 height 15
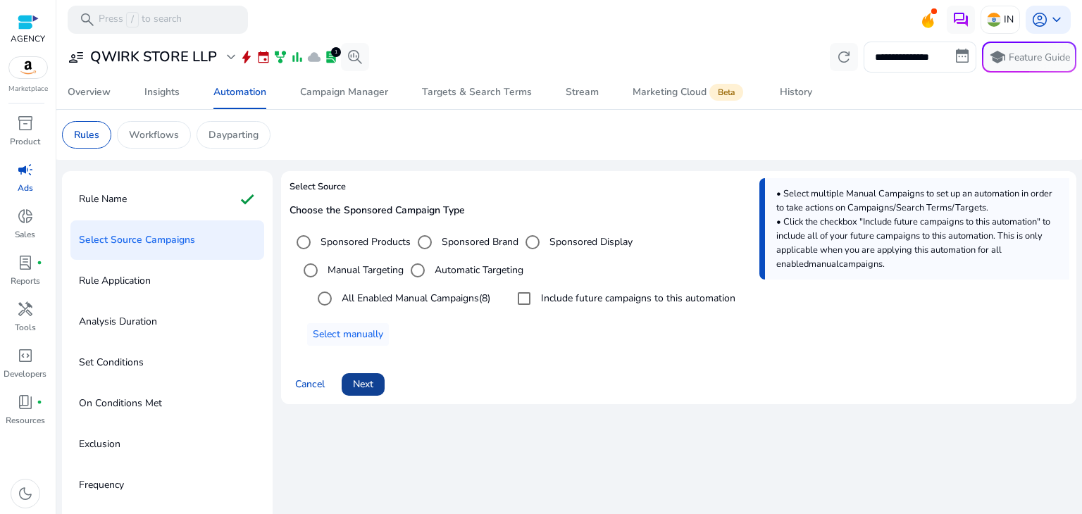
click at [361, 384] on span "Next" at bounding box center [363, 384] width 20 height 15
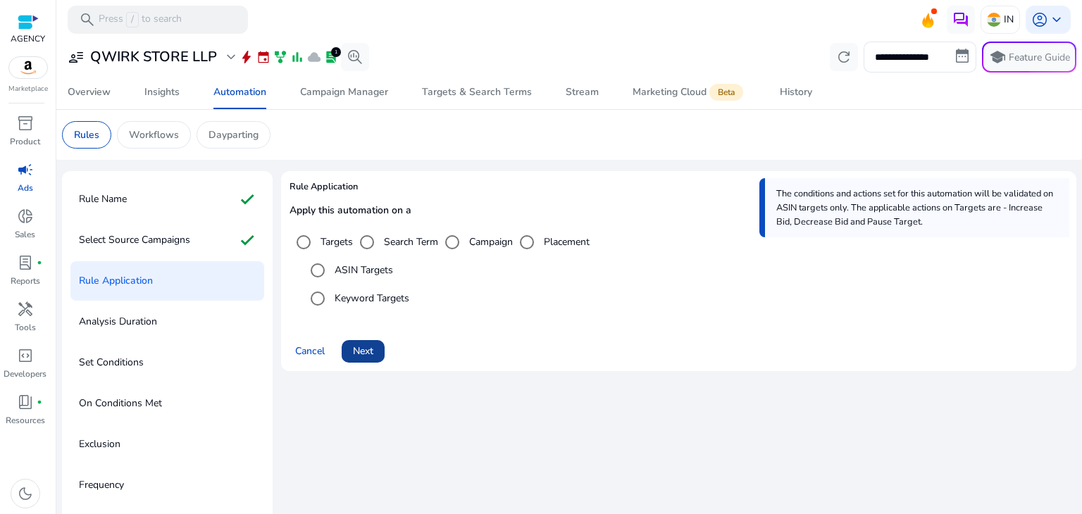
click at [351, 345] on span at bounding box center [363, 351] width 43 height 34
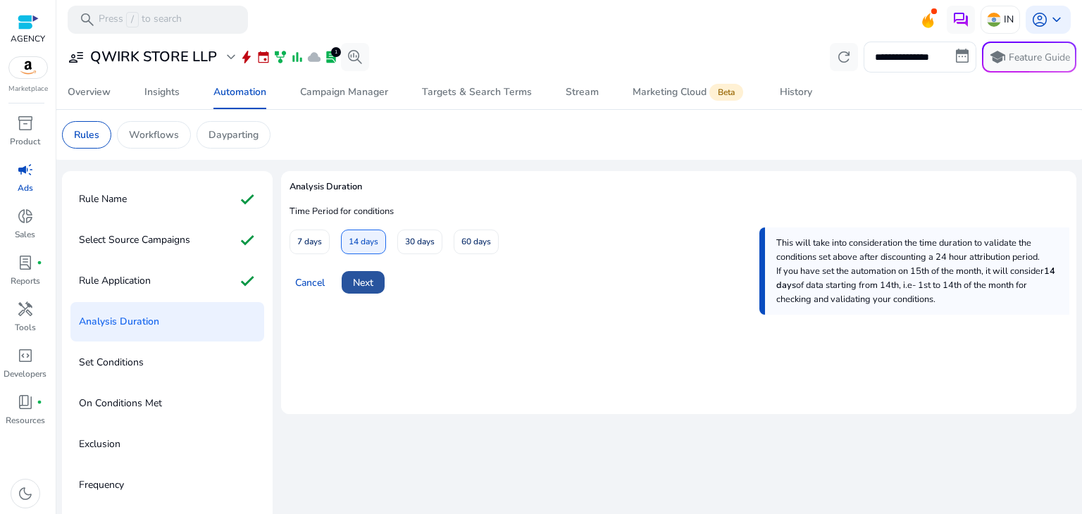
click at [365, 283] on span "Next" at bounding box center [363, 282] width 20 height 15
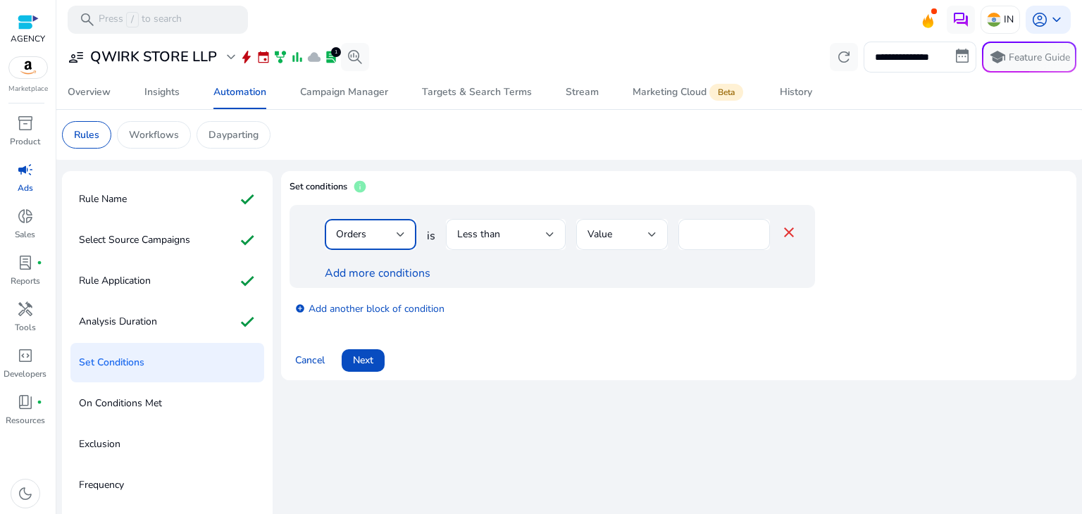
click at [400, 237] on div at bounding box center [400, 235] width 8 height 6
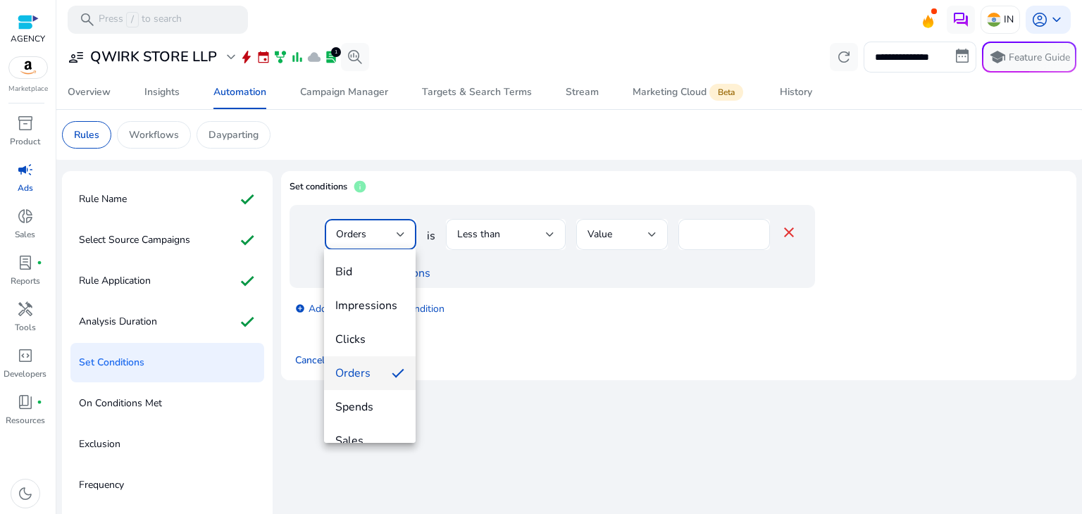
click at [444, 346] on div at bounding box center [541, 257] width 1082 height 514
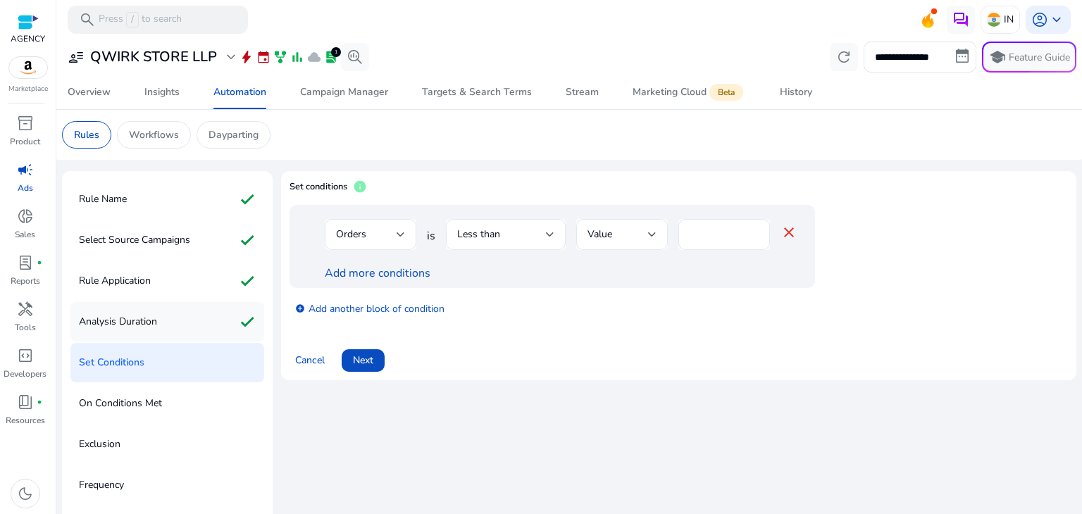
click at [110, 311] on p "Analysis Duration" at bounding box center [118, 322] width 78 height 23
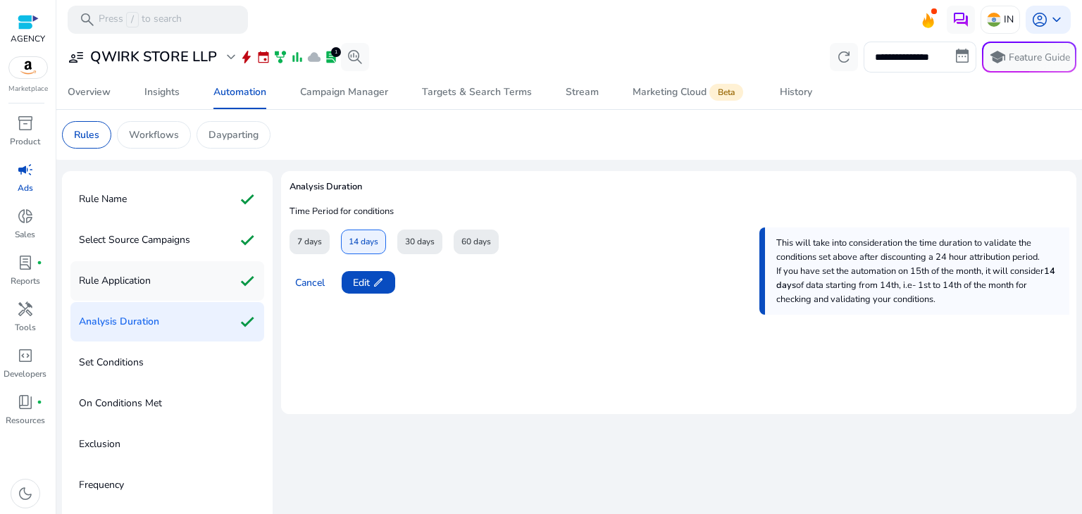
click at [137, 293] on div "Rule Application check" at bounding box center [167, 280] width 194 height 39
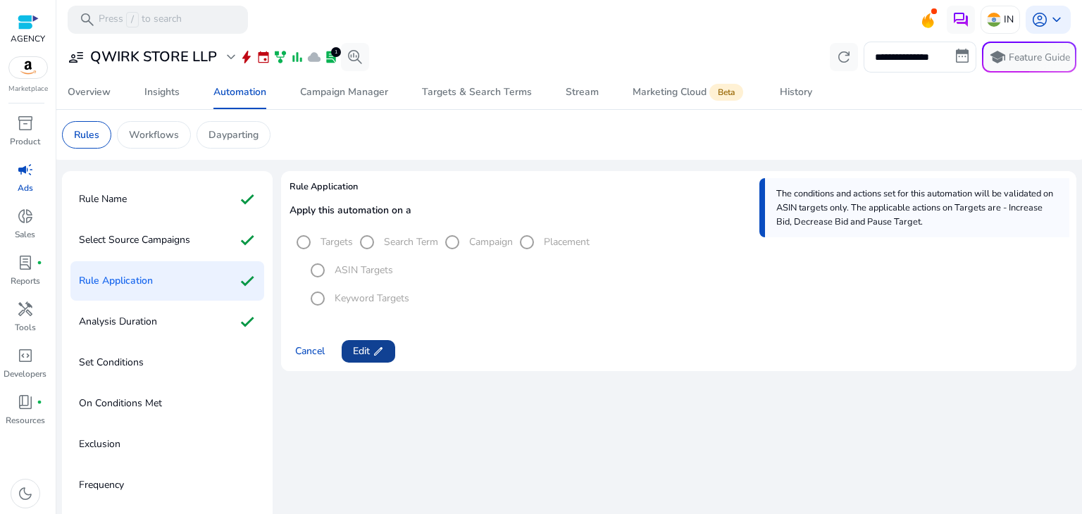
click at [375, 347] on span "edit" at bounding box center [378, 351] width 11 height 11
click at [361, 353] on span "Next" at bounding box center [363, 351] width 20 height 15
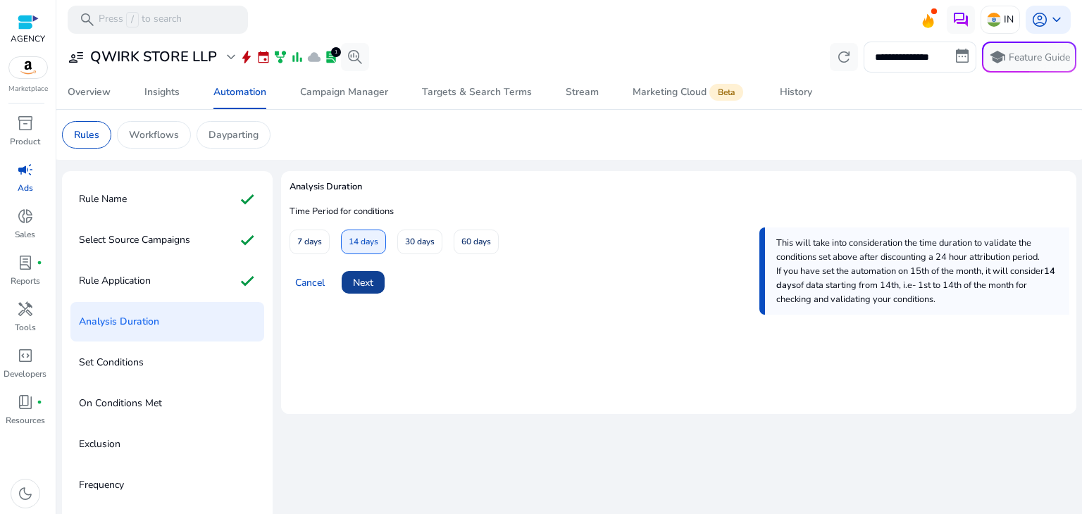
click at [361, 282] on span "Next" at bounding box center [363, 282] width 20 height 15
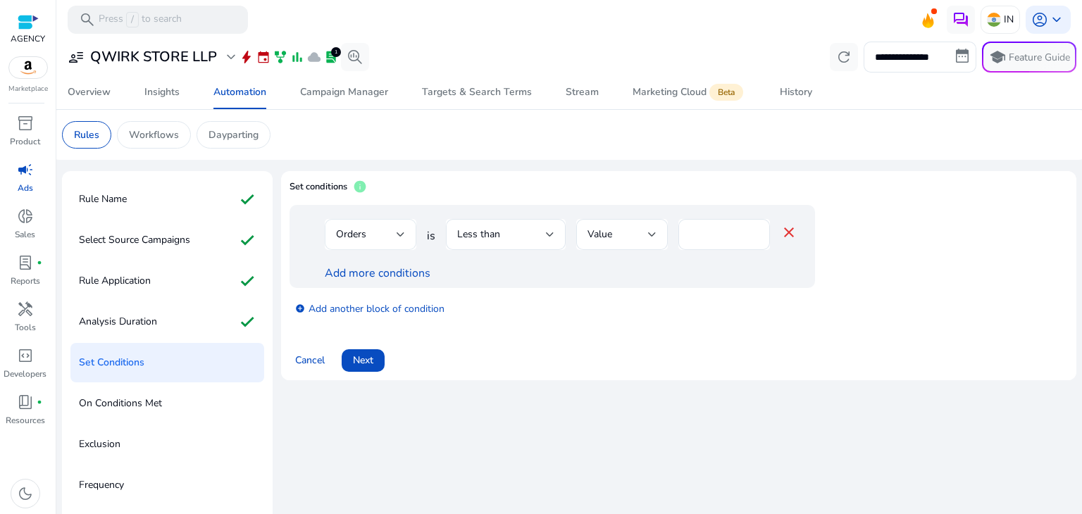
click at [396, 237] on div at bounding box center [400, 234] width 8 height 17
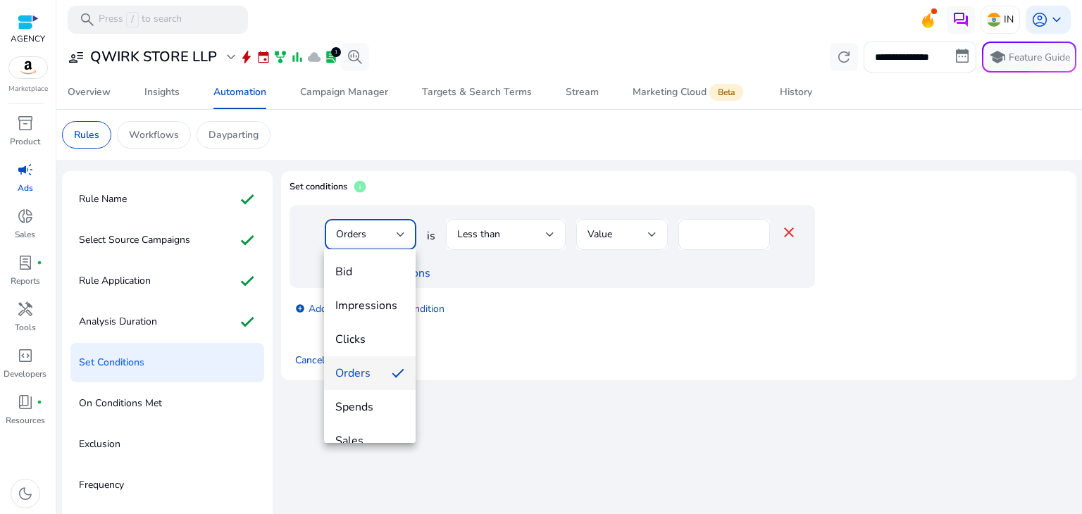
click at [517, 280] on div at bounding box center [541, 257] width 1082 height 514
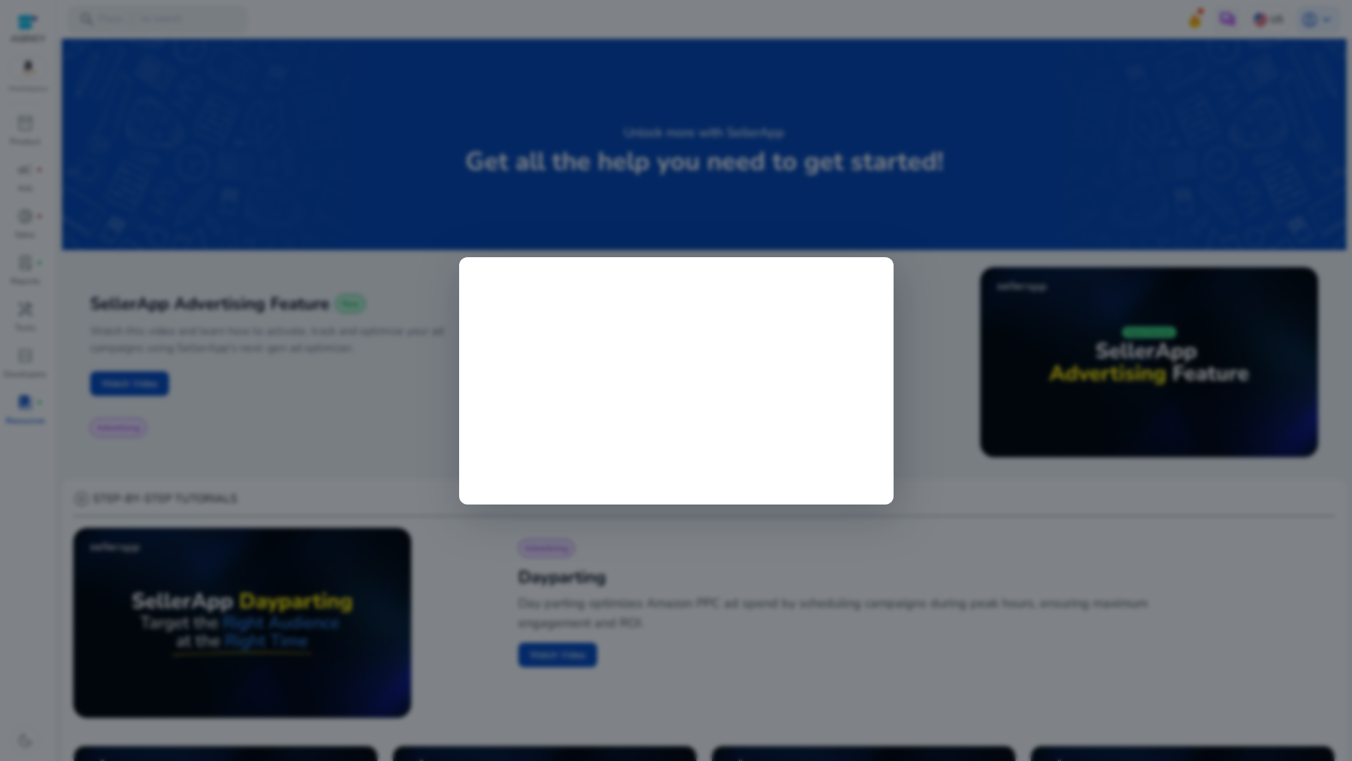
scroll to position [451, 0]
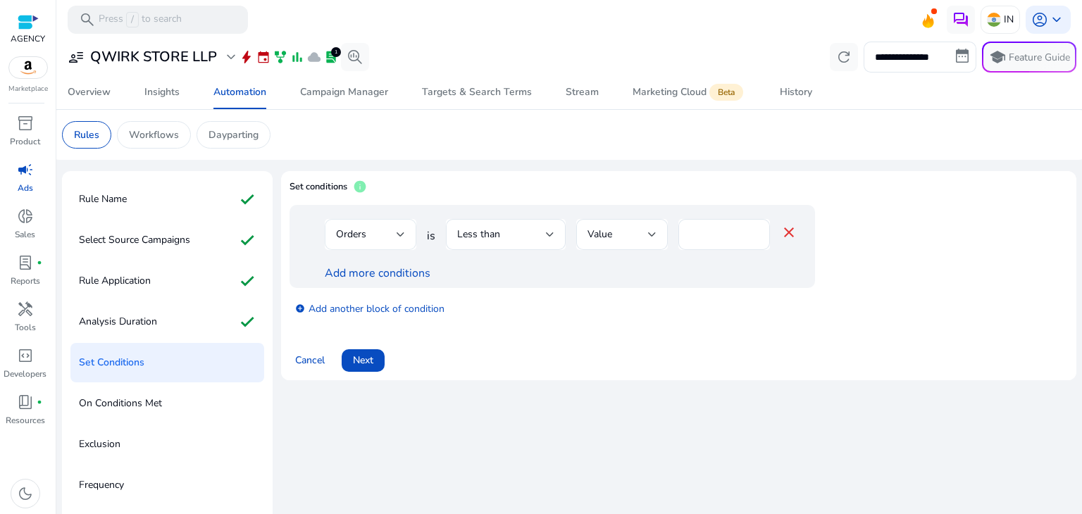
click at [385, 247] on div "Orders" at bounding box center [370, 234] width 69 height 31
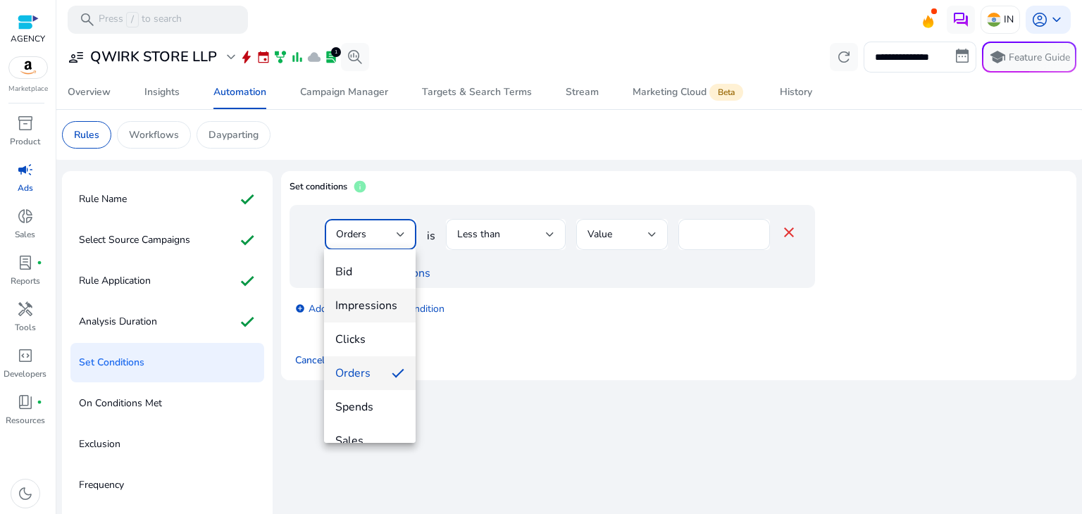
click at [370, 310] on span "Impressions" at bounding box center [369, 305] width 69 height 15
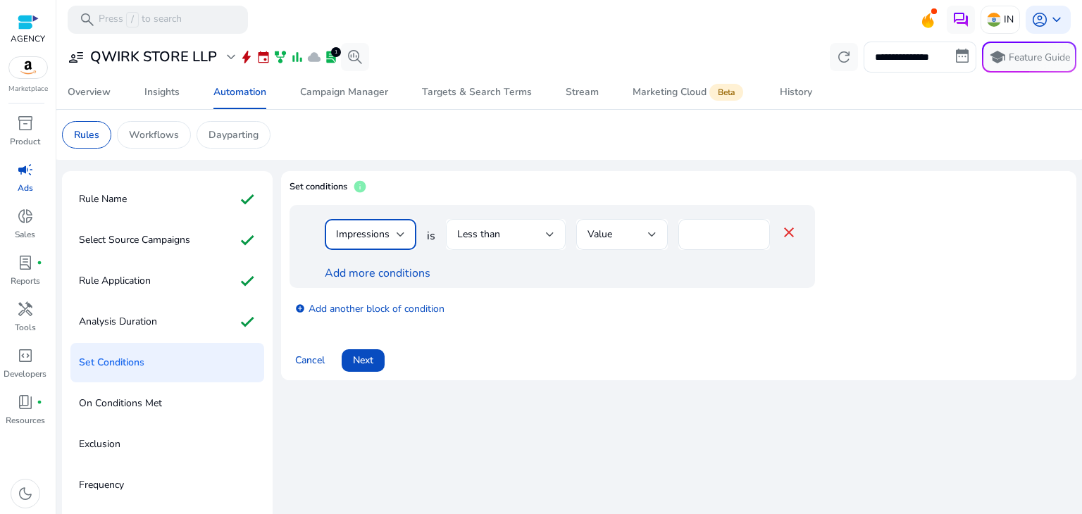
click at [480, 236] on span "Less than" at bounding box center [478, 233] width 43 height 13
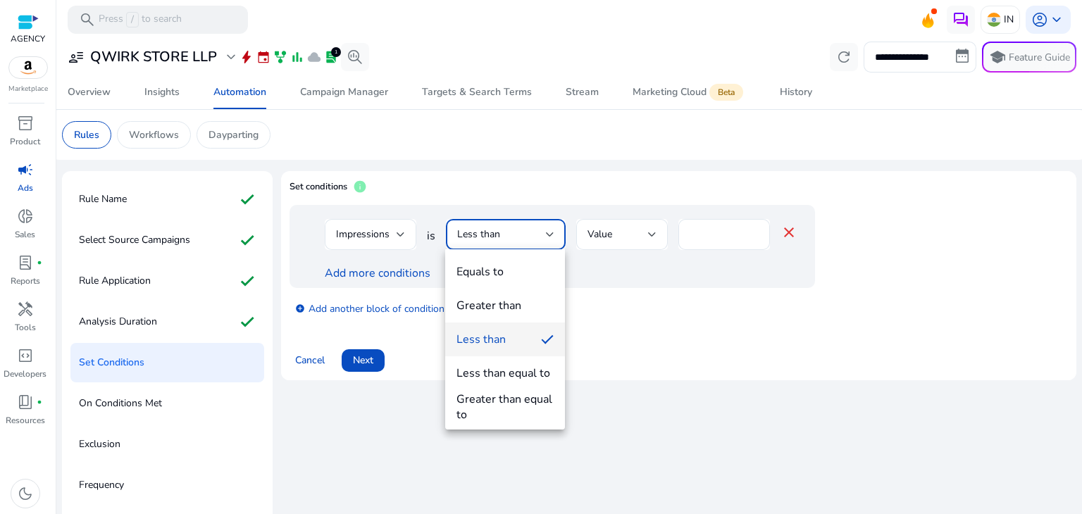
click at [508, 328] on mat-option "Less than" at bounding box center [505, 340] width 120 height 34
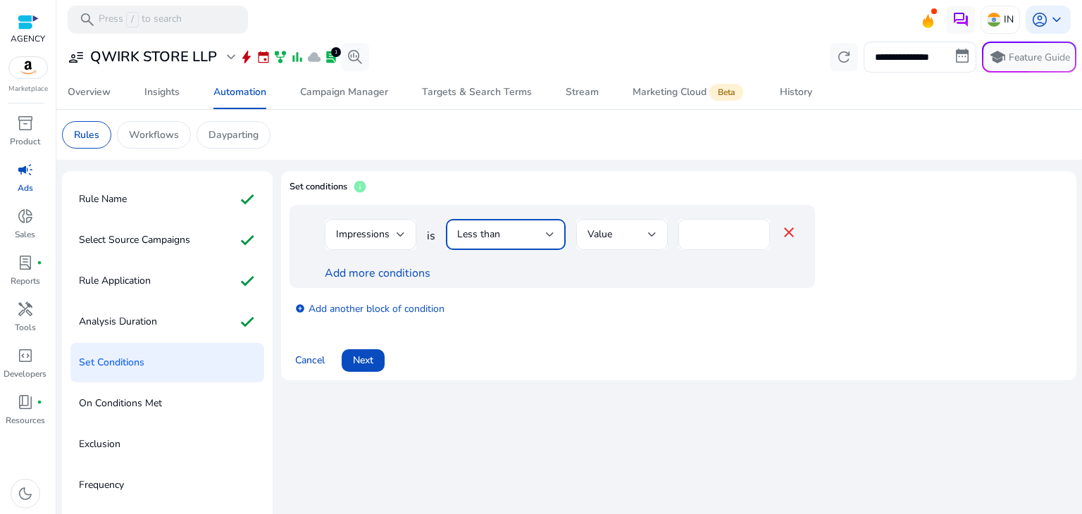
click at [737, 232] on input "*" at bounding box center [723, 234] width 69 height 15
type input "****"
click at [365, 361] on span "Next" at bounding box center [363, 360] width 20 height 15
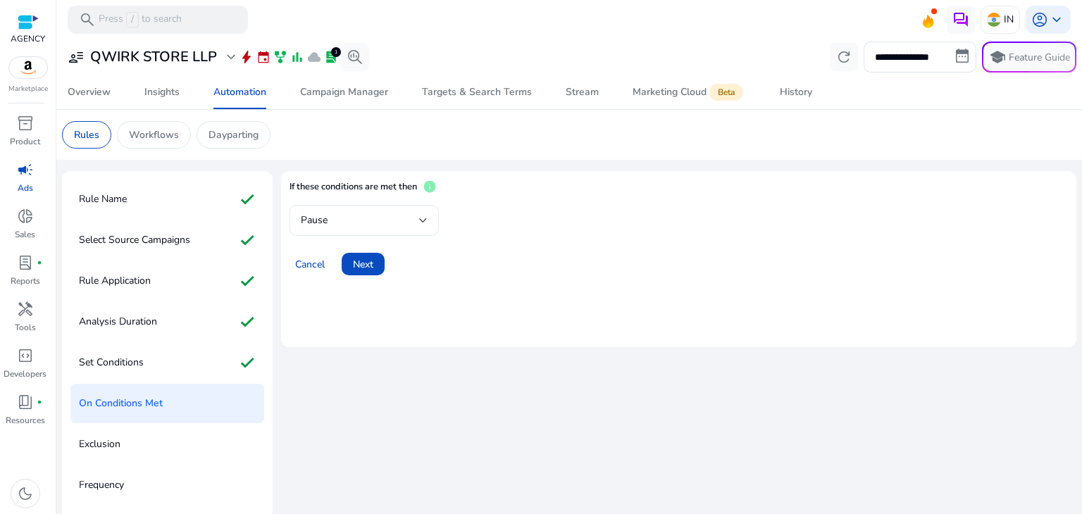
click at [431, 221] on div "Pause" at bounding box center [363, 220] width 149 height 31
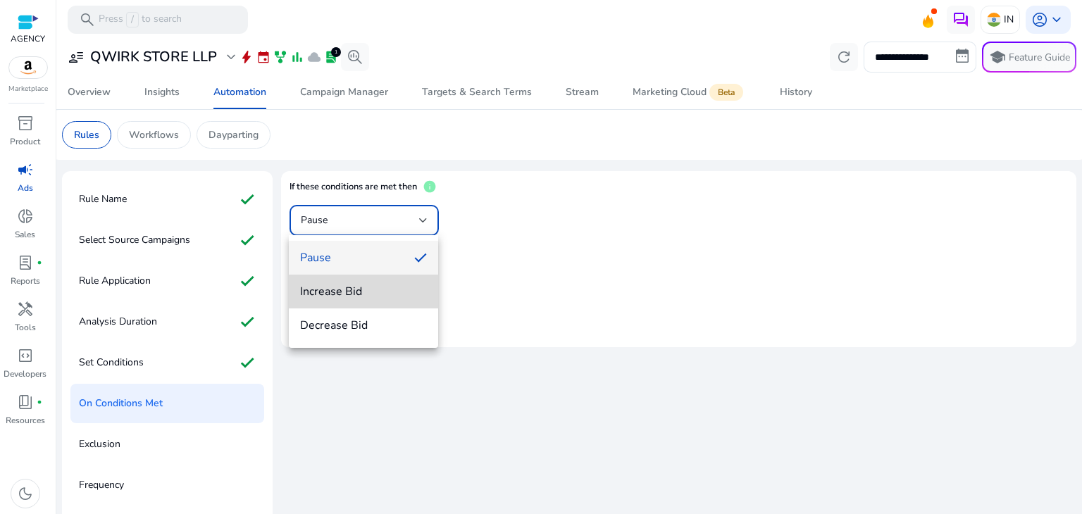
click at [397, 296] on span "Increase Bid" at bounding box center [363, 291] width 127 height 15
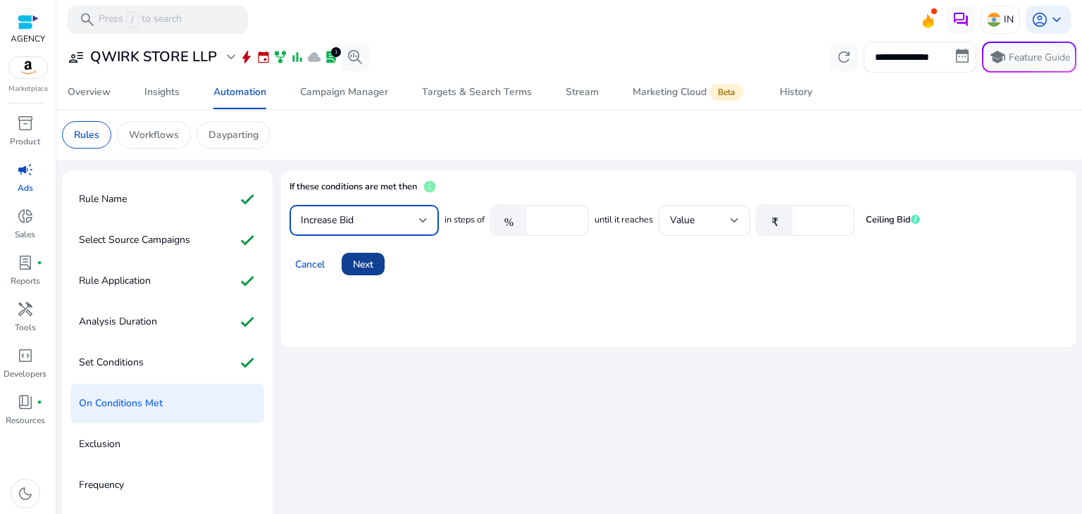
click at [361, 263] on span "Next" at bounding box center [363, 264] width 20 height 15
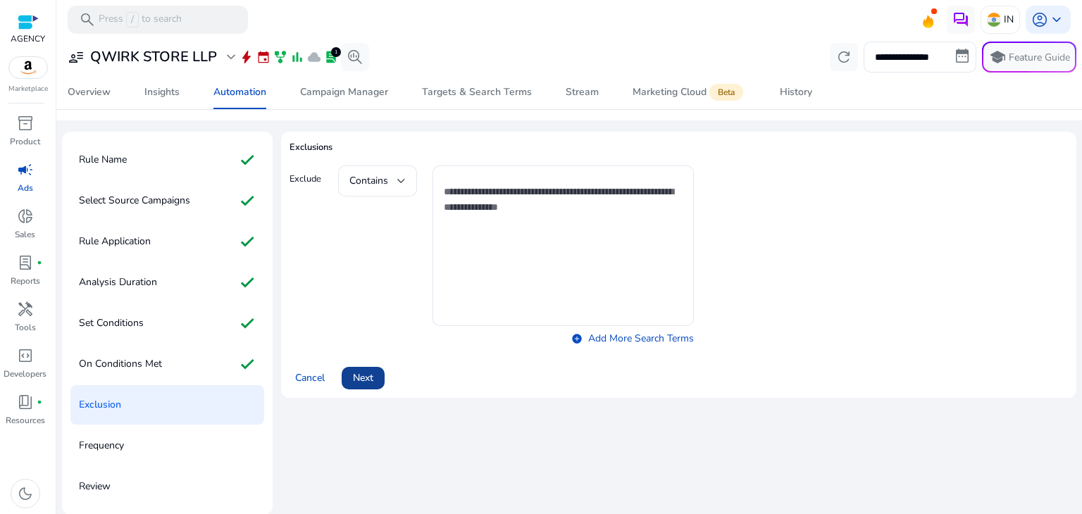
scroll to position [39, 0]
click at [358, 381] on span "Next" at bounding box center [363, 377] width 20 height 15
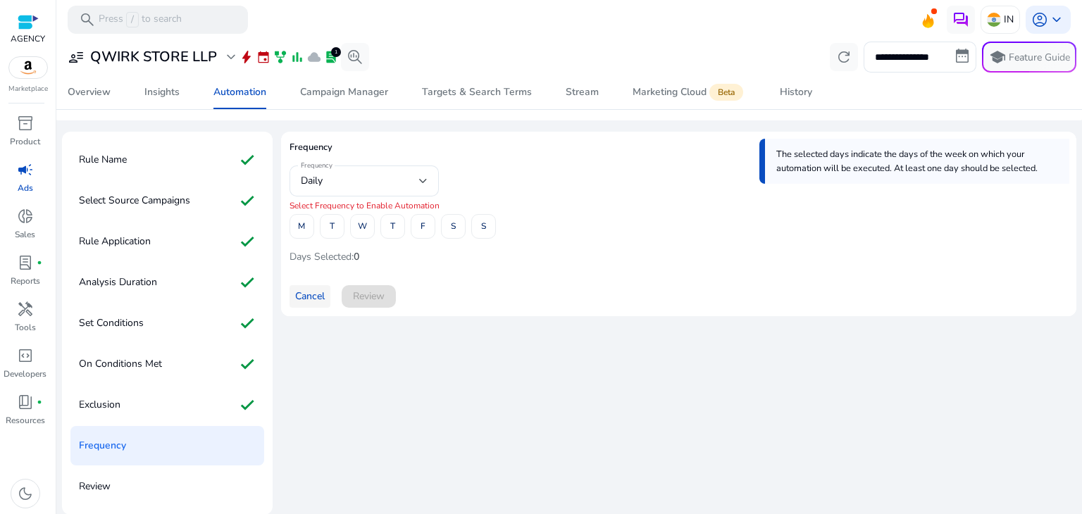
click at [300, 297] on span "Cancel" at bounding box center [310, 296] width 30 height 15
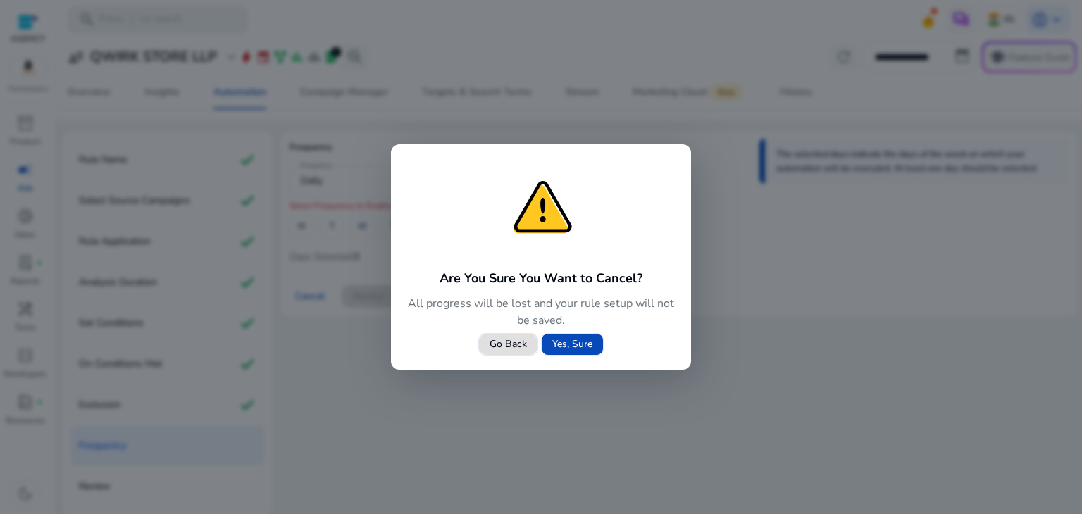
click at [580, 342] on span "Yes, Sure" at bounding box center [572, 344] width 40 height 15
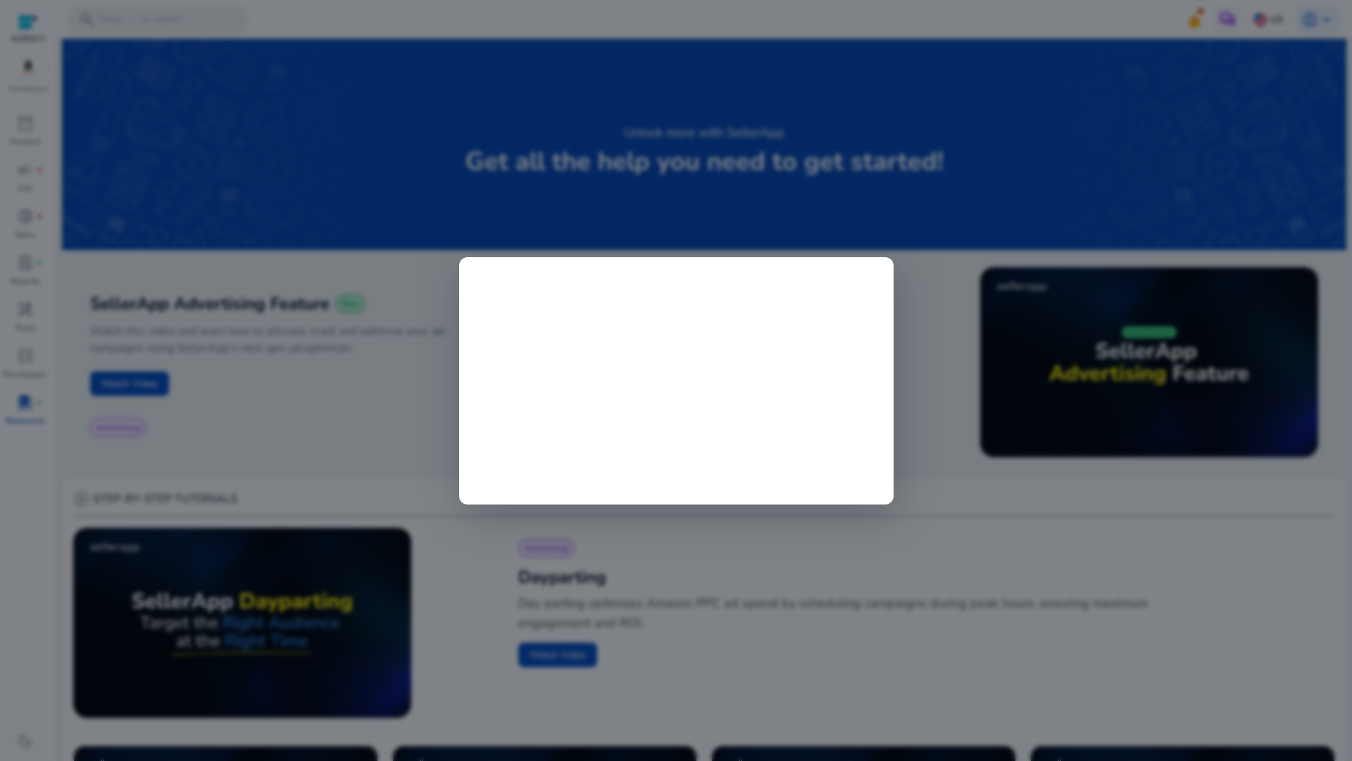
scroll to position [451, 0]
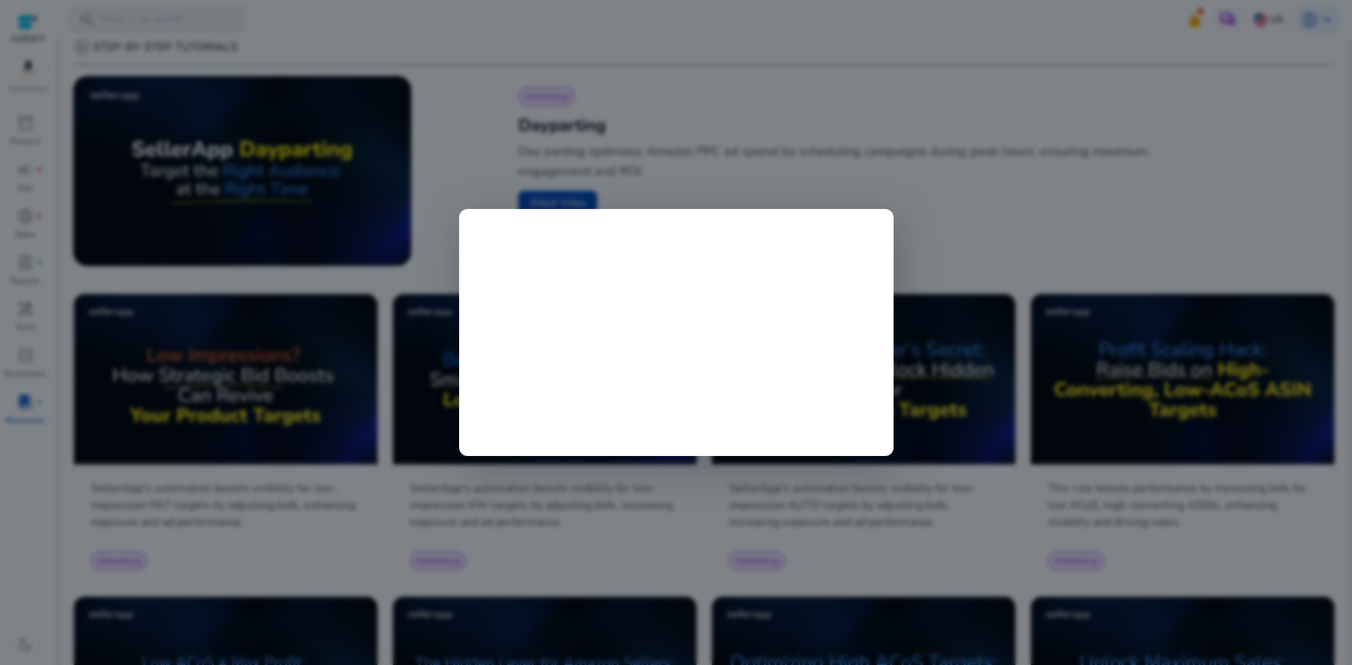
click at [606, 113] on div at bounding box center [676, 332] width 1352 height 665
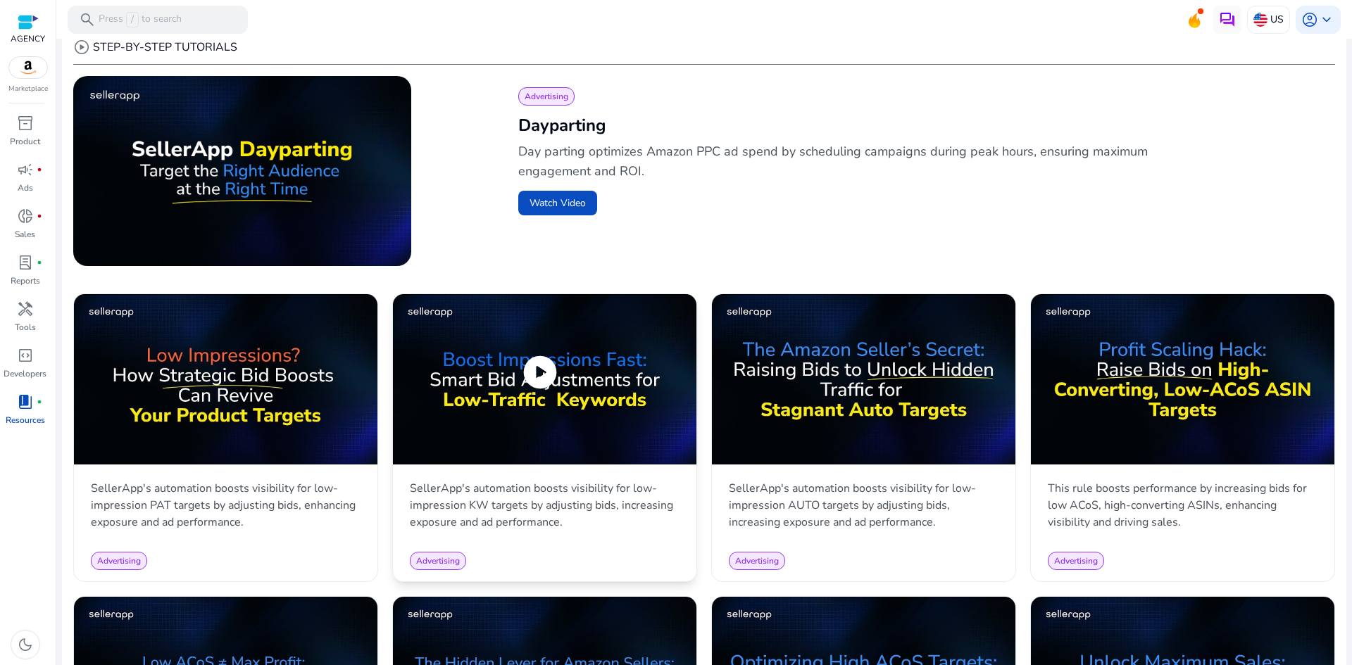
click at [546, 376] on span "play_circle" at bounding box center [539, 372] width 39 height 39
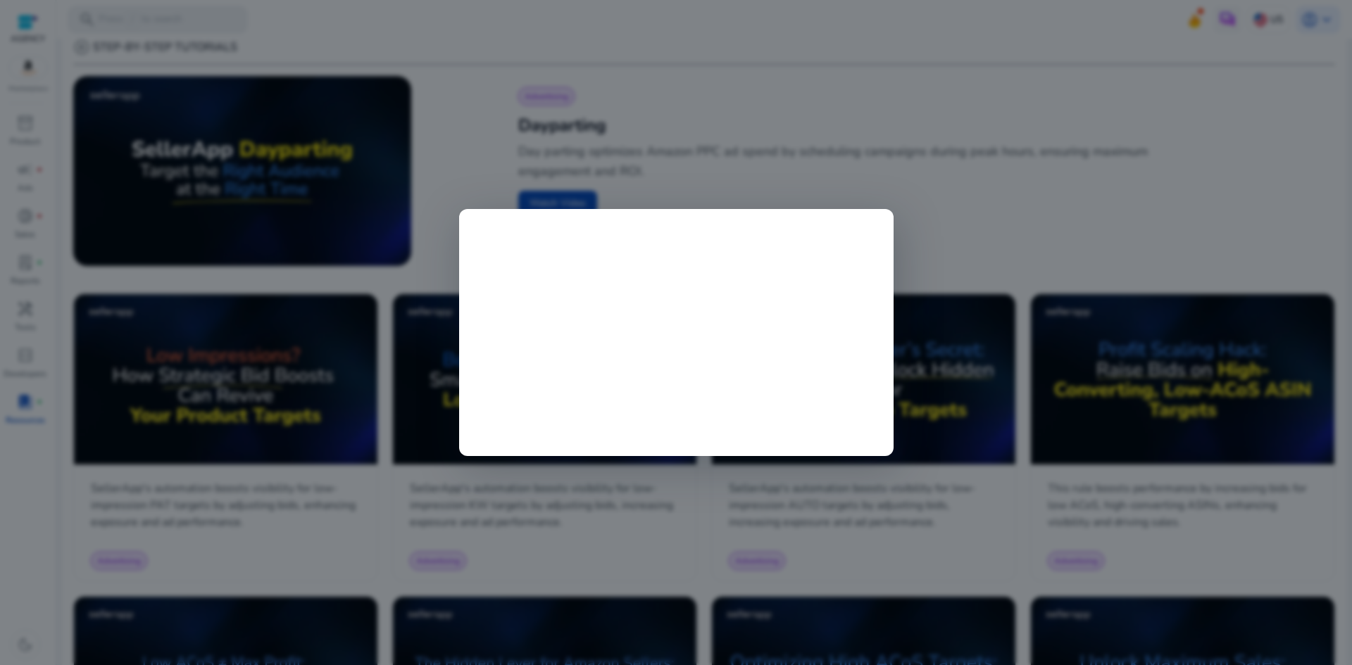
click at [770, 86] on div at bounding box center [676, 332] width 1352 height 665
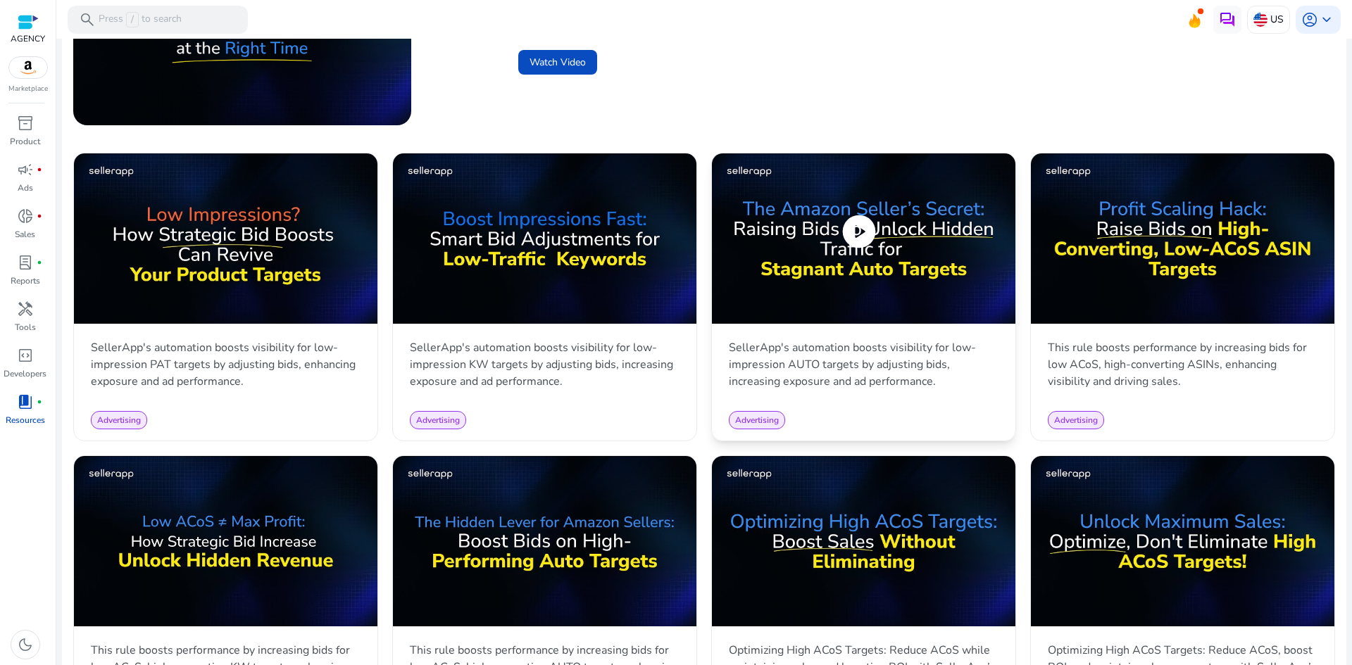
scroll to position [592, 0]
click at [863, 237] on span "play_circle" at bounding box center [858, 231] width 39 height 39
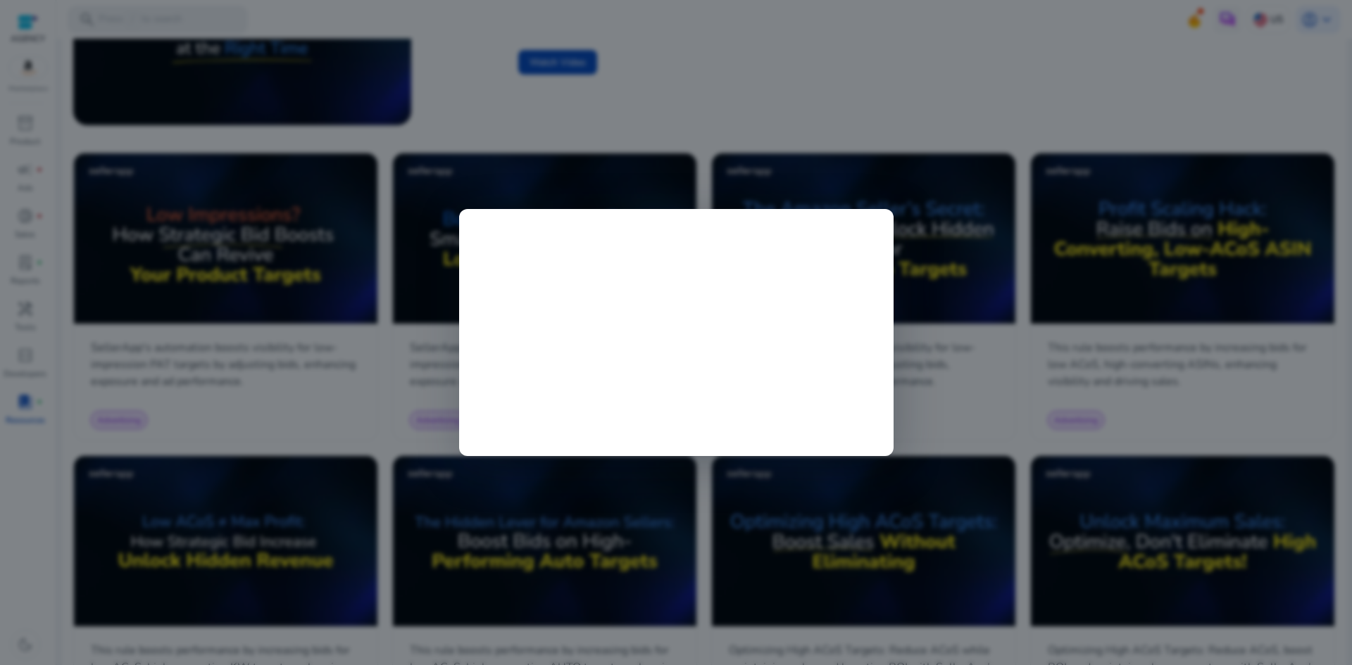
click at [825, 158] on div at bounding box center [676, 332] width 1352 height 665
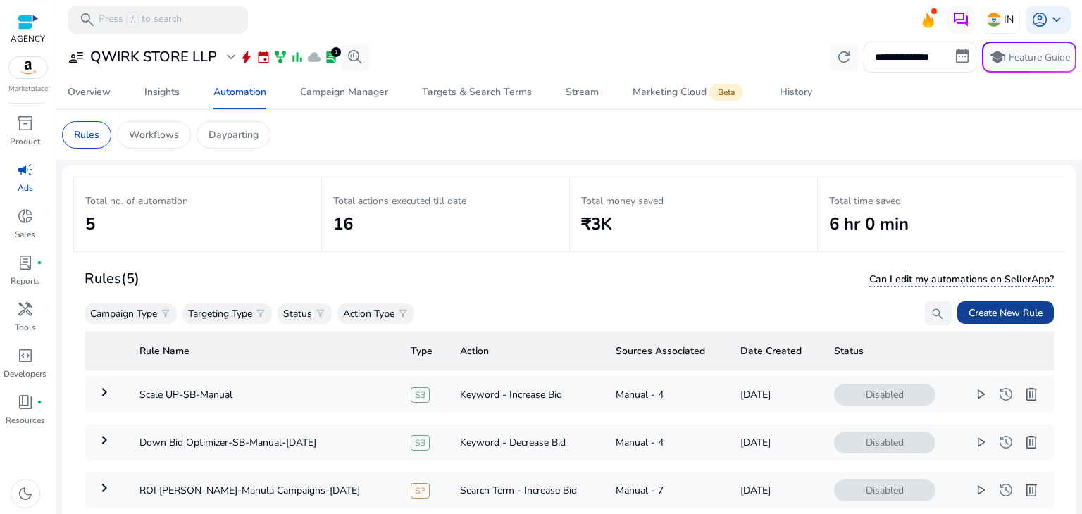
click at [975, 311] on span "Create New Rule" at bounding box center [1005, 313] width 74 height 15
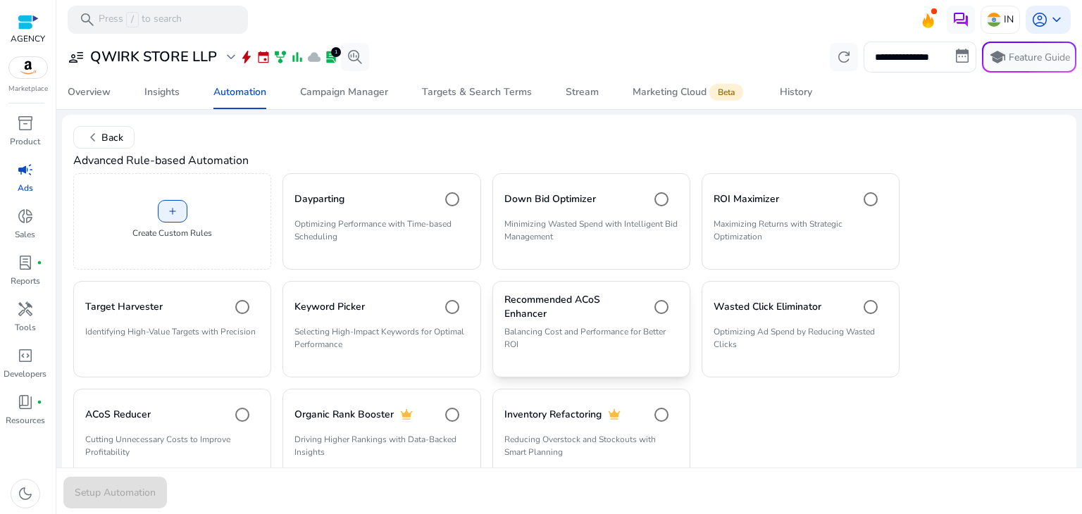
scroll to position [95, 0]
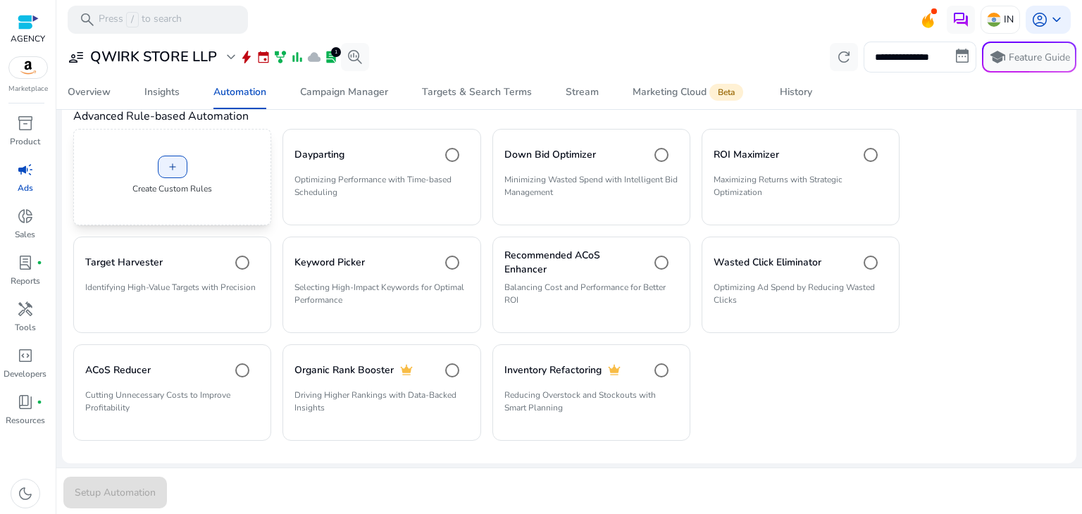
click at [200, 182] on p "Create Custom Rules" at bounding box center [172, 188] width 80 height 13
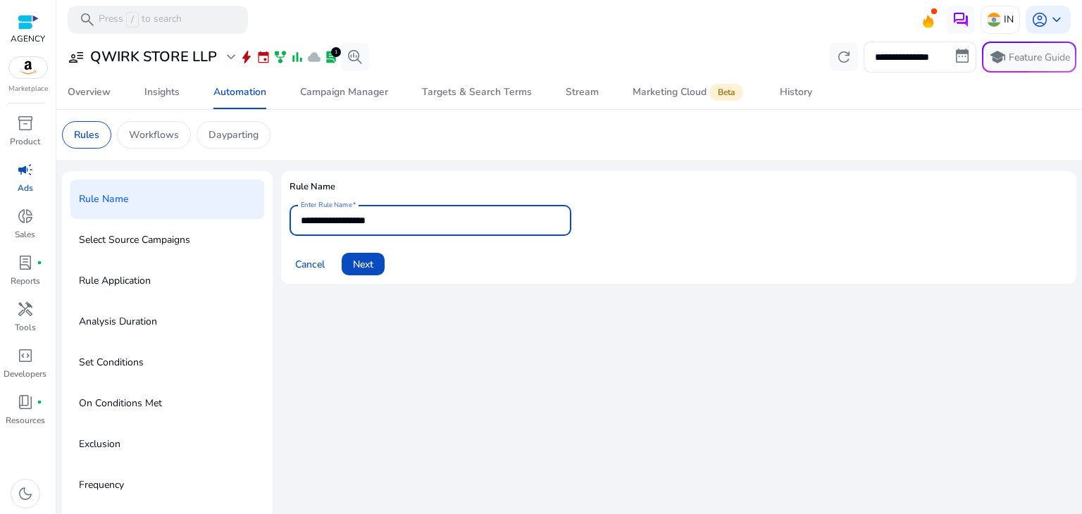
drag, startPoint x: 400, startPoint y: 216, endPoint x: 279, endPoint y: 216, distance: 121.1
click at [279, 216] on div "**********" at bounding box center [569, 362] width 1014 height 383
type input "**********"
click at [363, 274] on span at bounding box center [363, 264] width 43 height 34
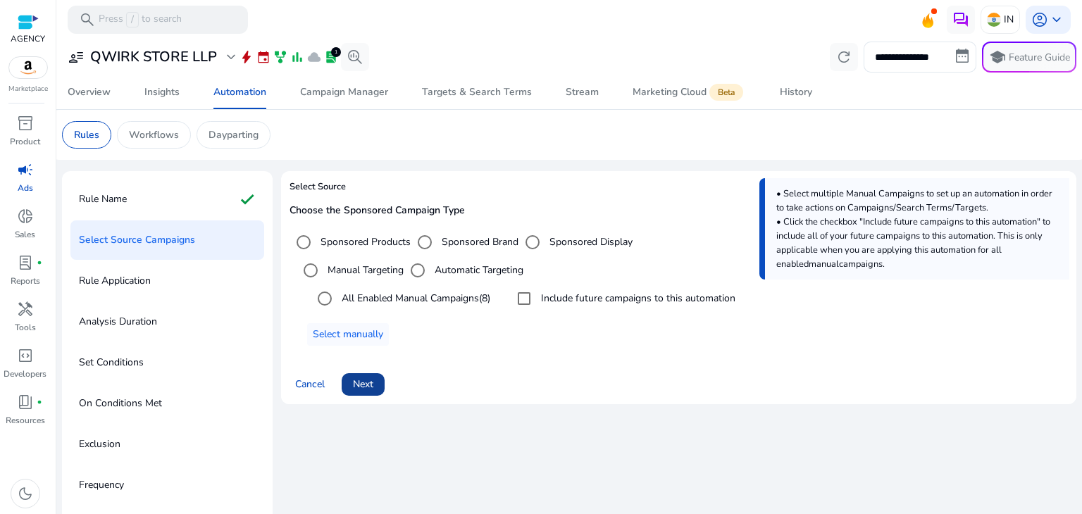
click at [369, 389] on span "Next" at bounding box center [363, 384] width 20 height 15
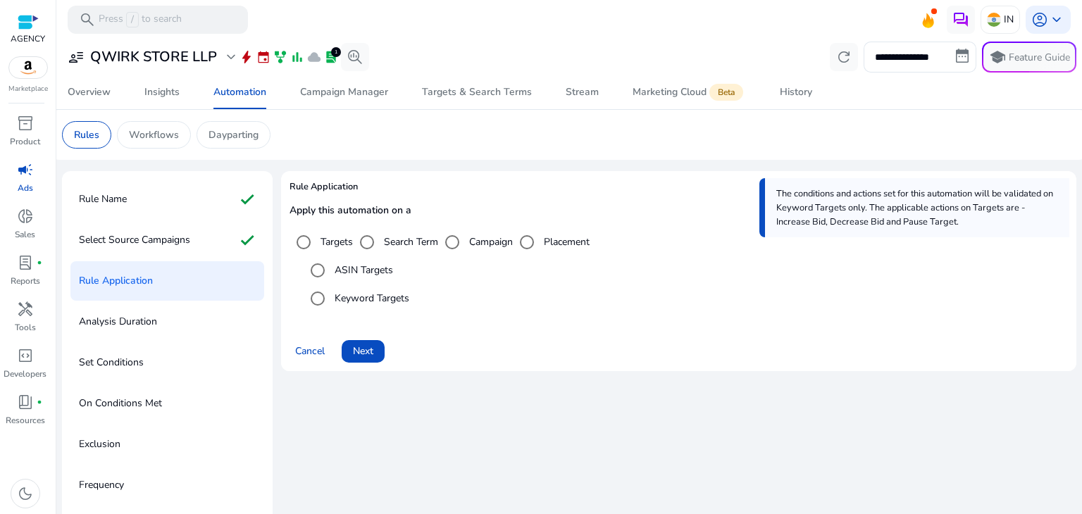
click at [367, 275] on label "ASIN Targets" at bounding box center [362, 270] width 61 height 15
click at [361, 353] on span "Next" at bounding box center [363, 351] width 20 height 15
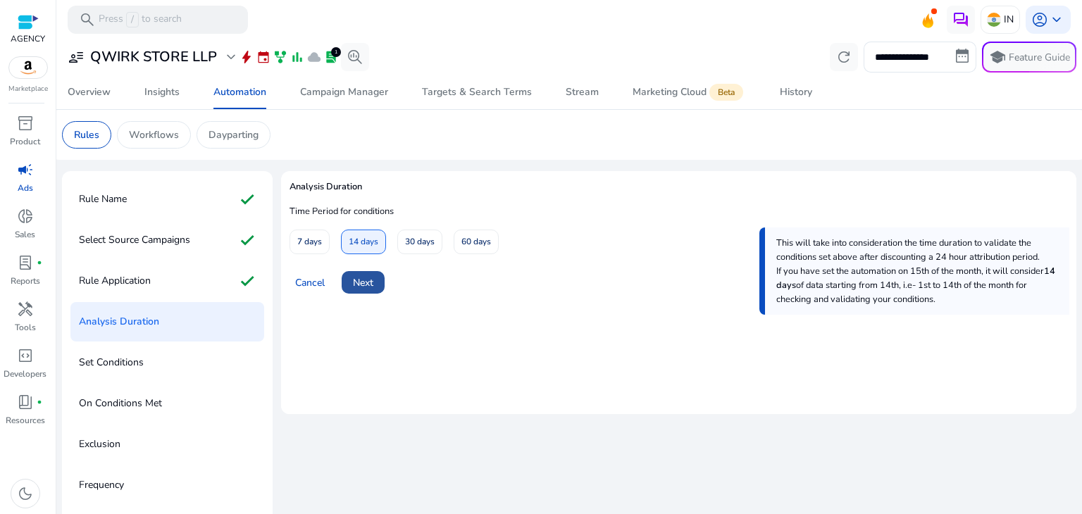
click at [369, 274] on span at bounding box center [363, 282] width 43 height 34
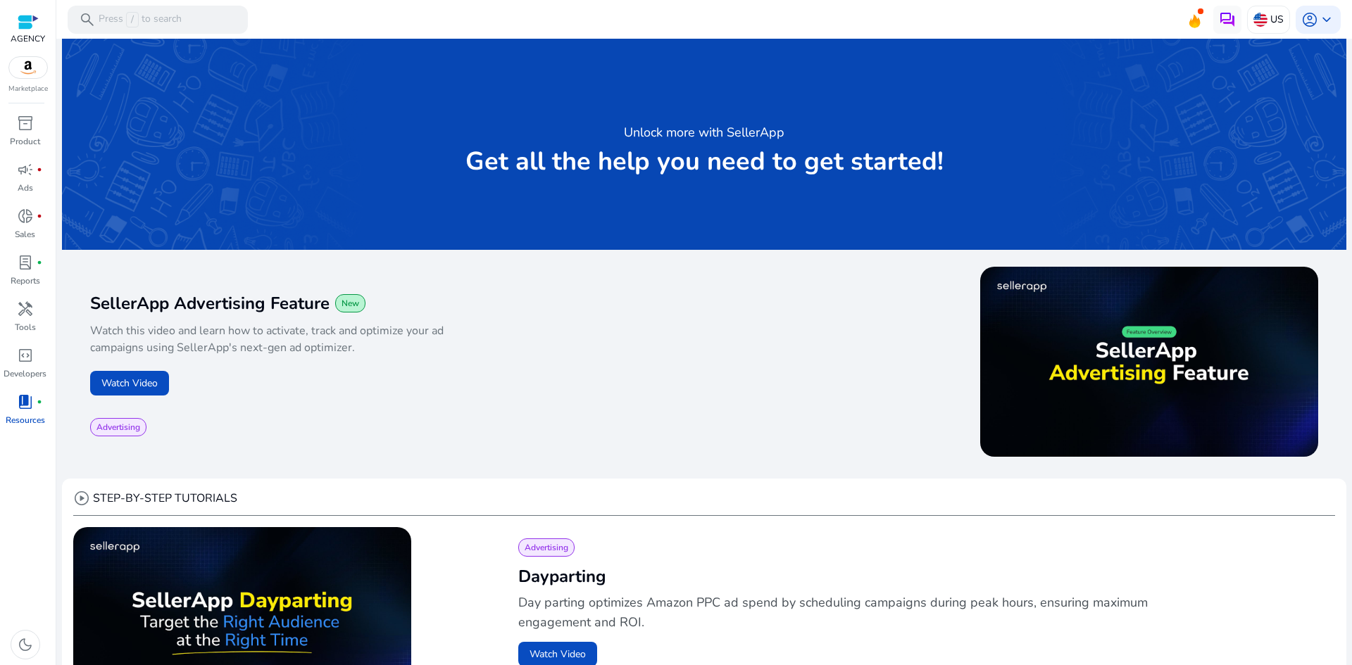
scroll to position [592, 0]
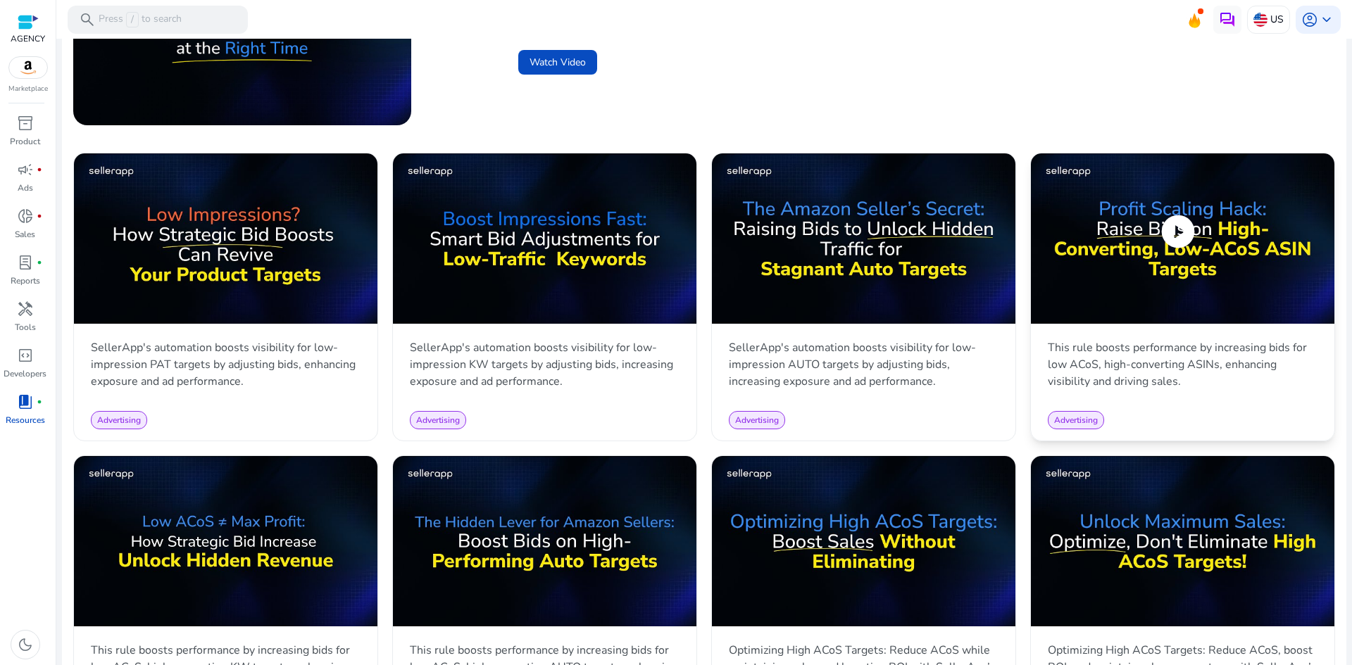
click at [1182, 230] on span "play_circle" at bounding box center [1177, 231] width 39 height 39
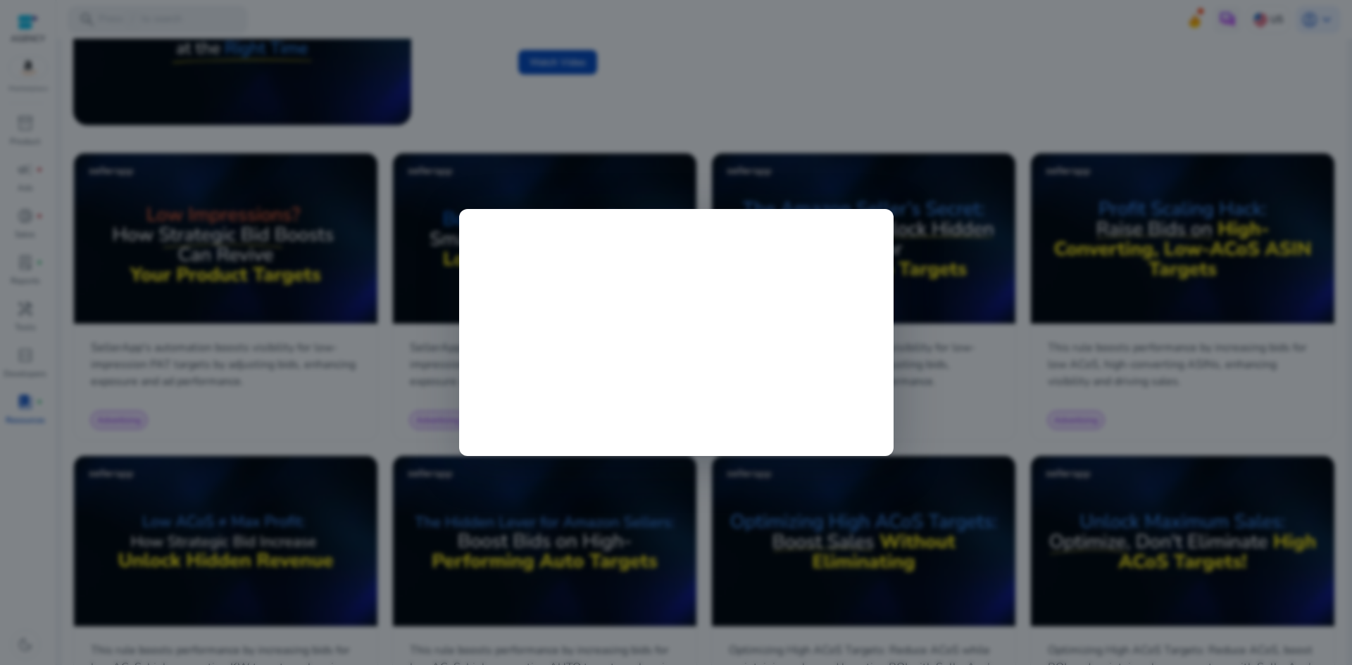
click at [857, 139] on div at bounding box center [676, 332] width 1352 height 665
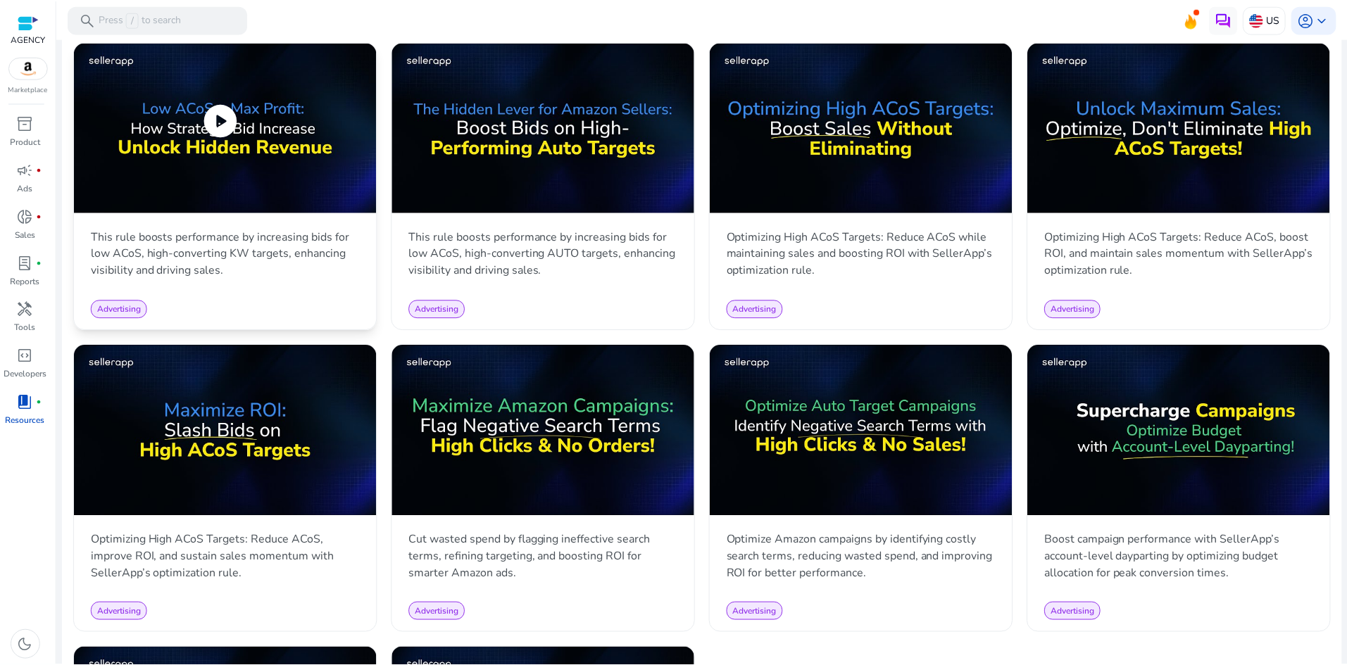
scroll to position [1015, 0]
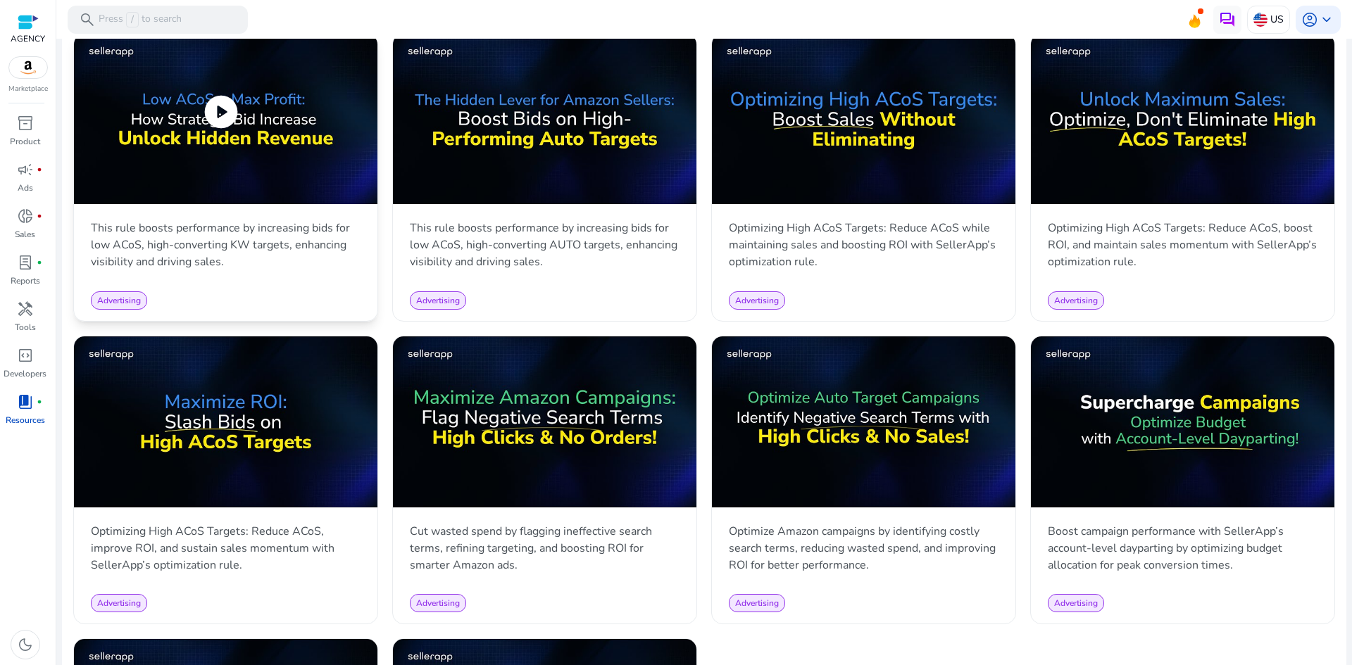
click at [226, 108] on span "play_circle" at bounding box center [220, 111] width 39 height 39
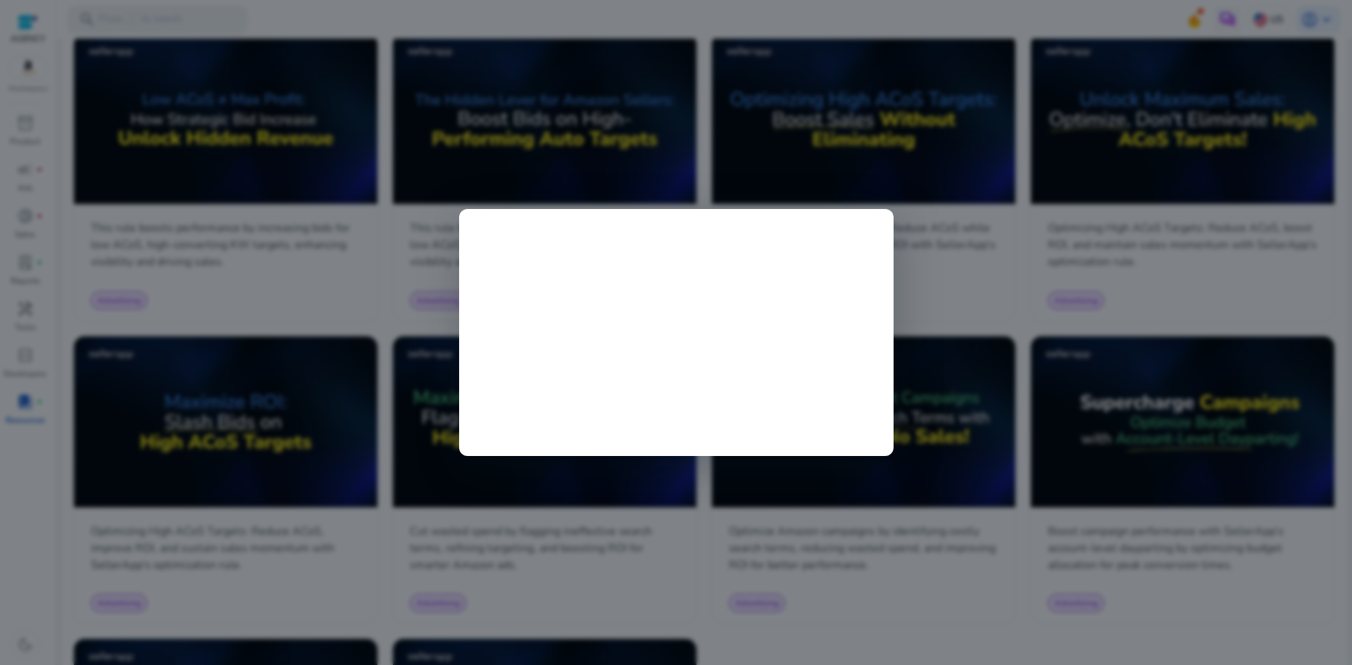
click at [1046, 344] on div at bounding box center [676, 332] width 1352 height 665
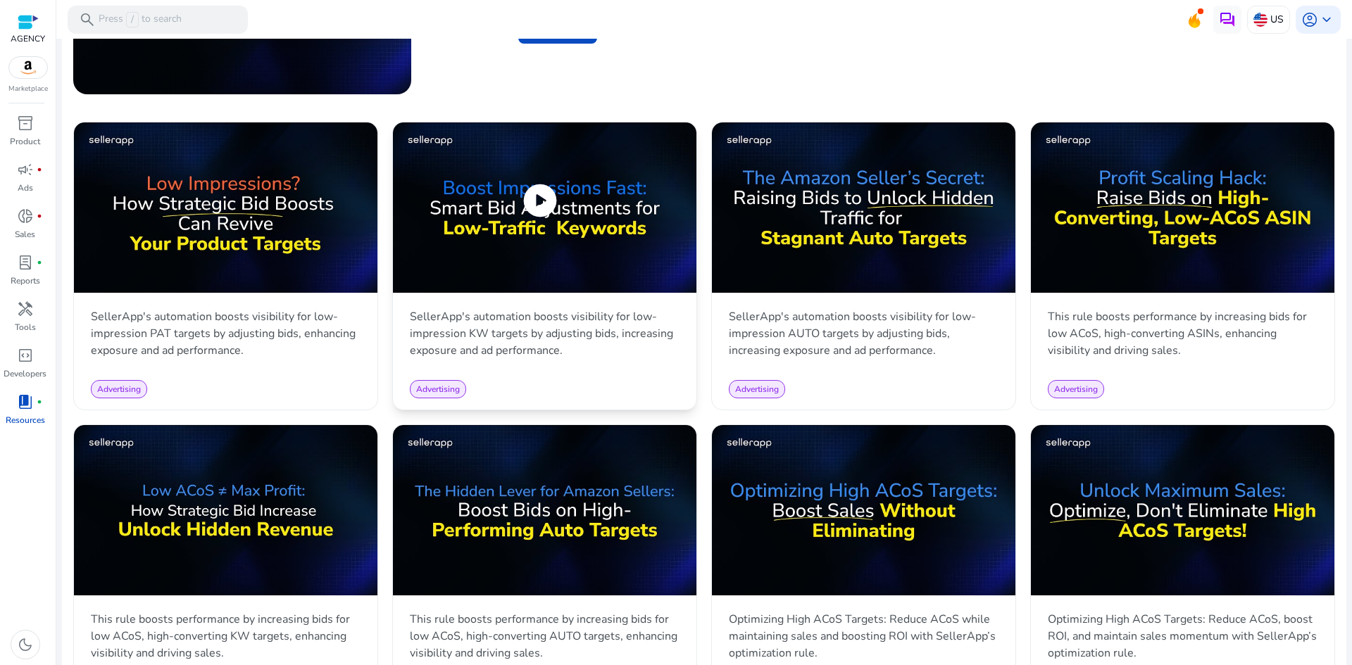
scroll to position [663, 0]
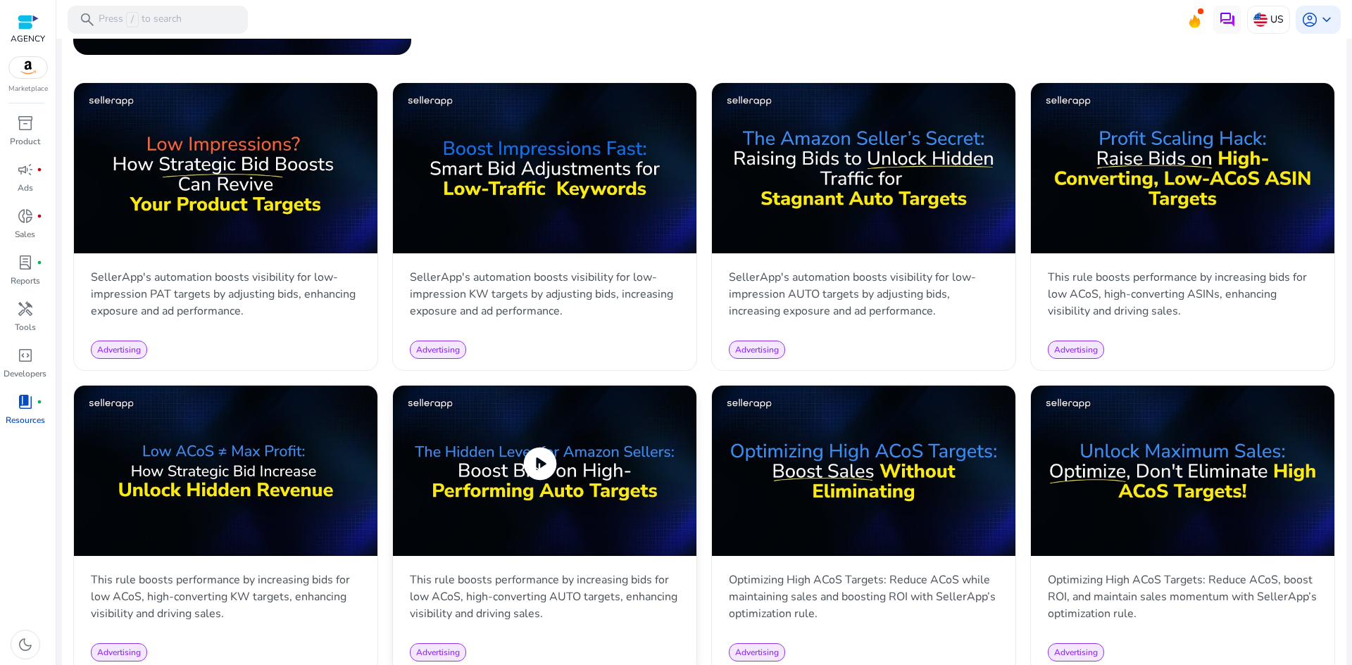
click at [539, 461] on span "play_circle" at bounding box center [539, 463] width 39 height 39
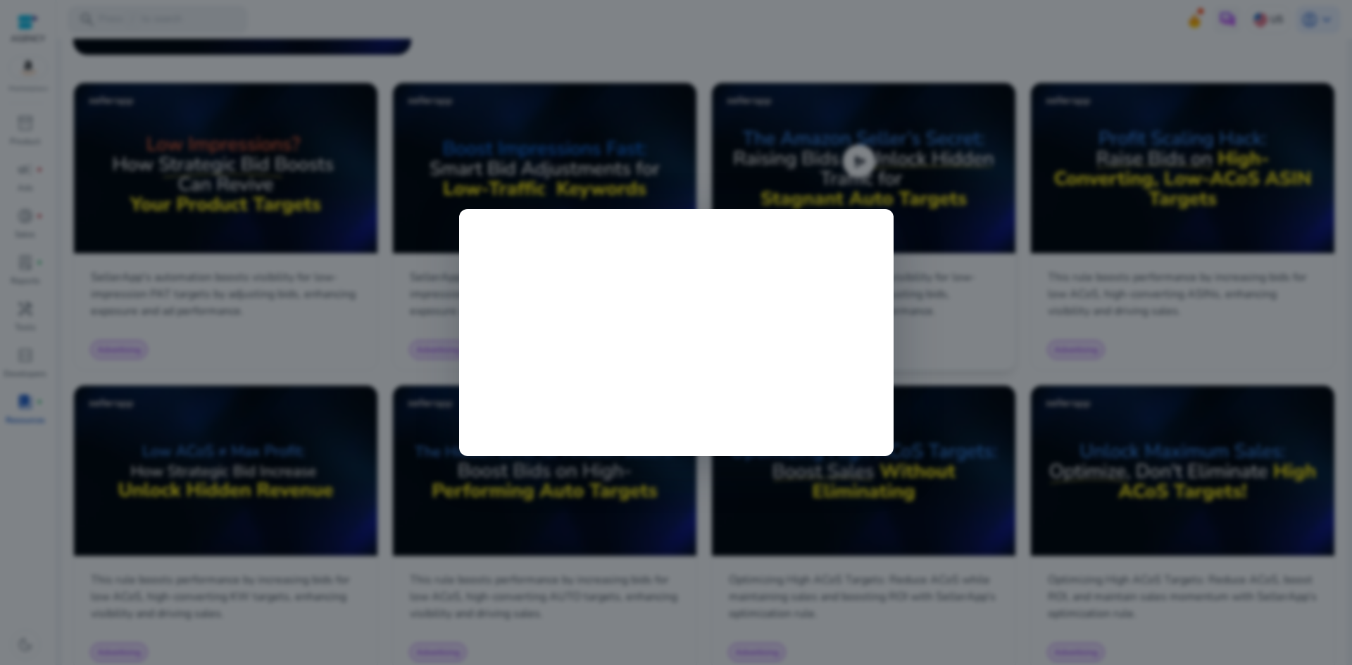
click at [947, 342] on div at bounding box center [676, 332] width 1352 height 665
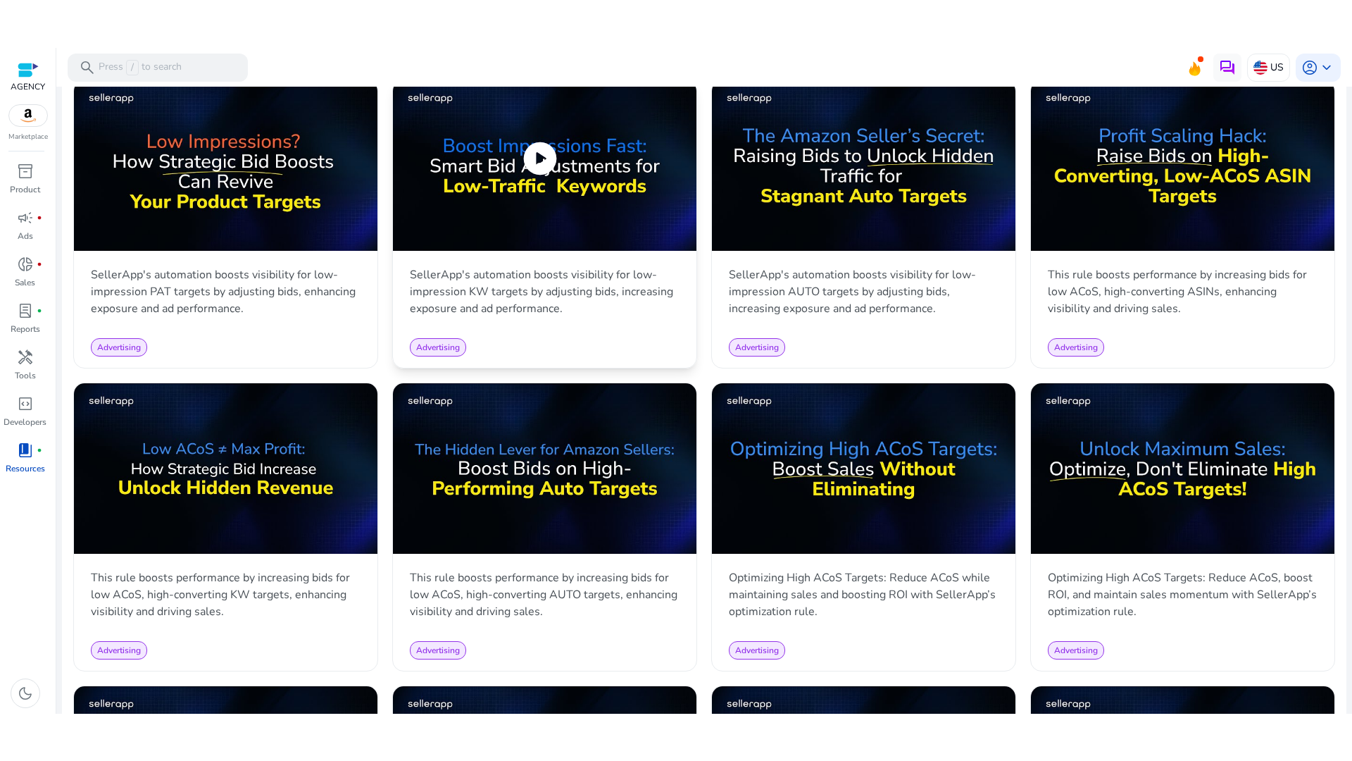
scroll to position [733, 0]
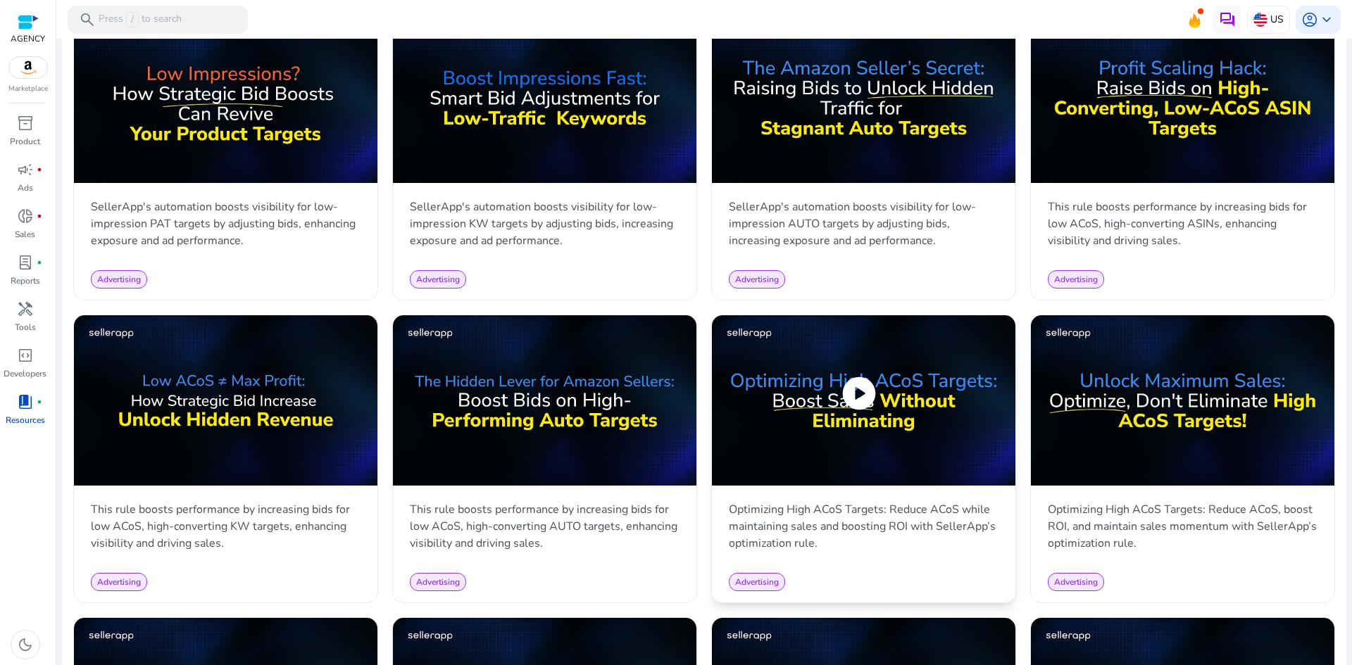
click at [851, 399] on span "play_circle" at bounding box center [858, 393] width 39 height 39
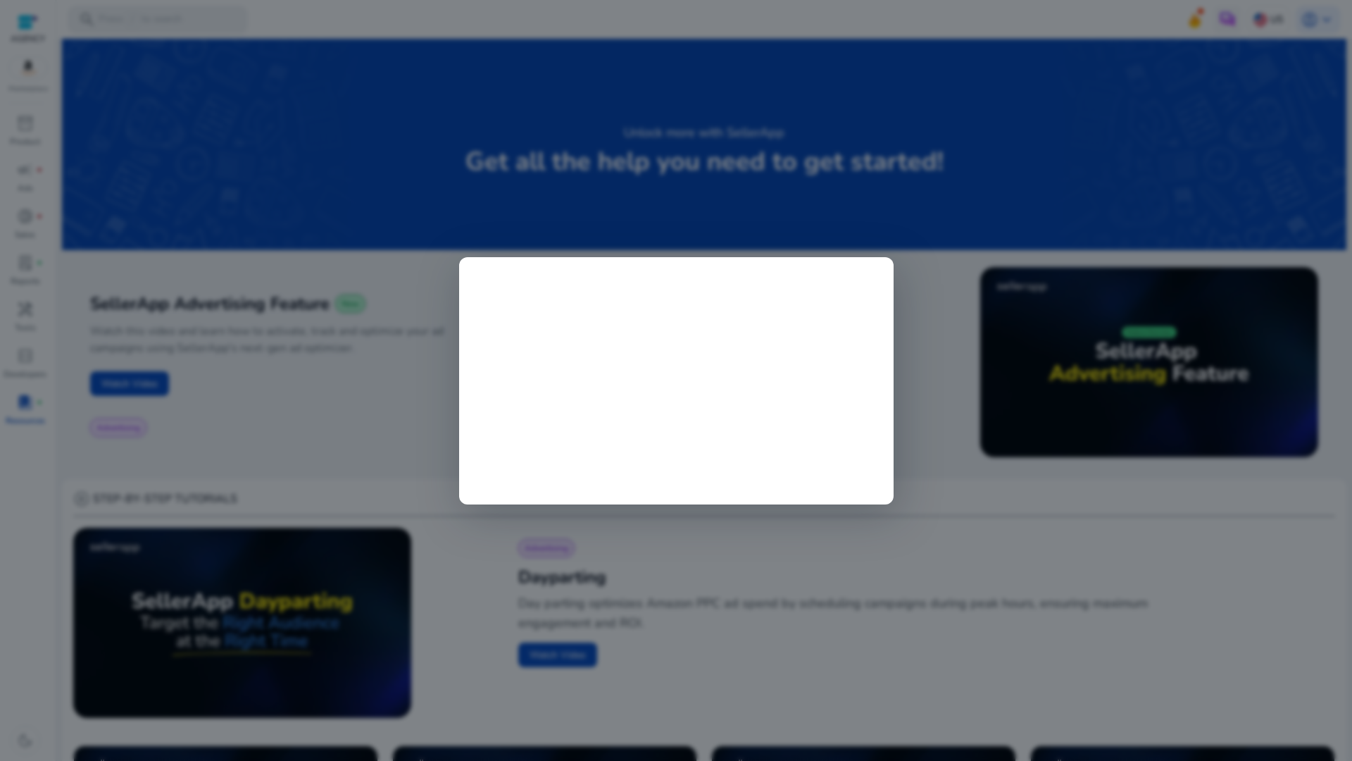
scroll to position [733, 0]
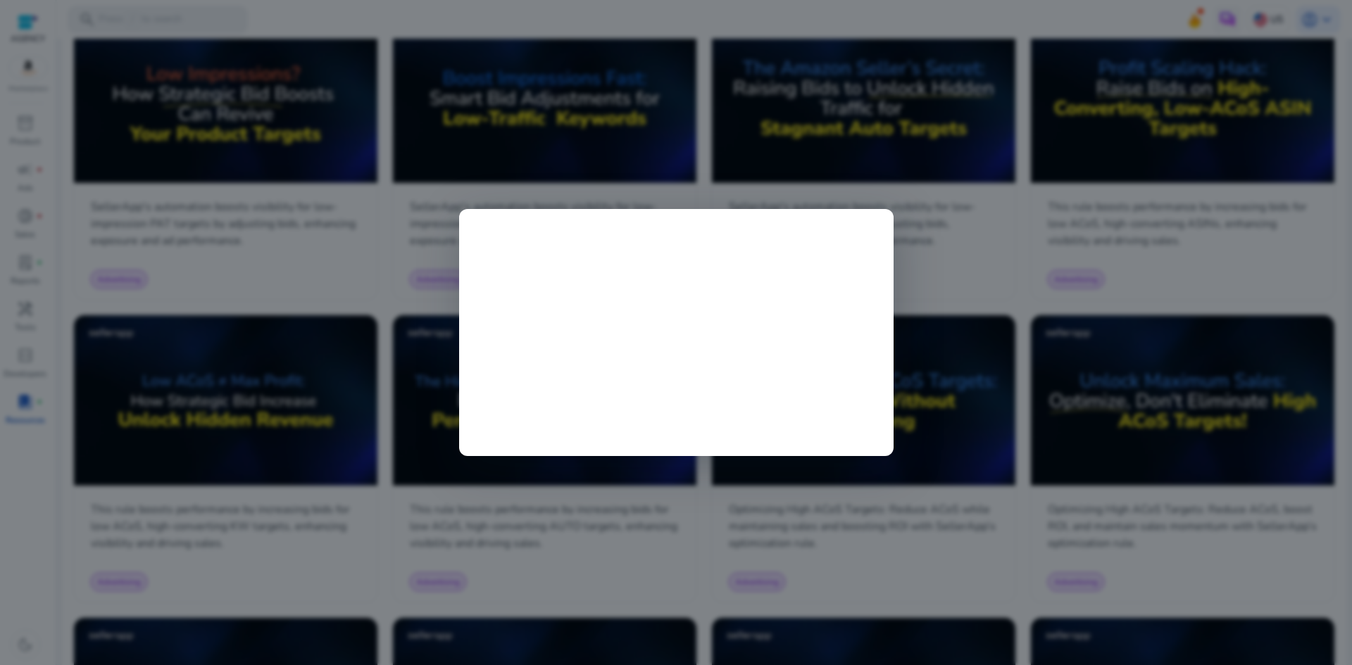
click at [1013, 298] on div at bounding box center [676, 332] width 1352 height 665
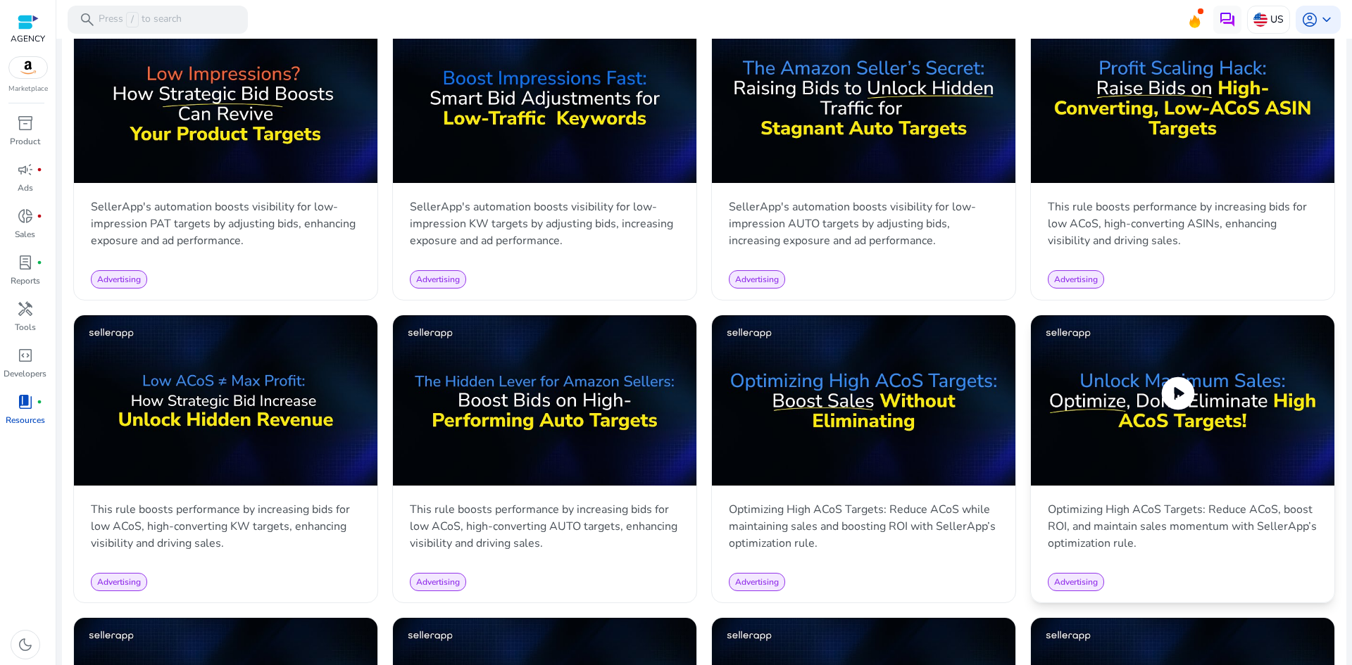
click at [1177, 387] on span "play_circle" at bounding box center [1177, 393] width 39 height 39
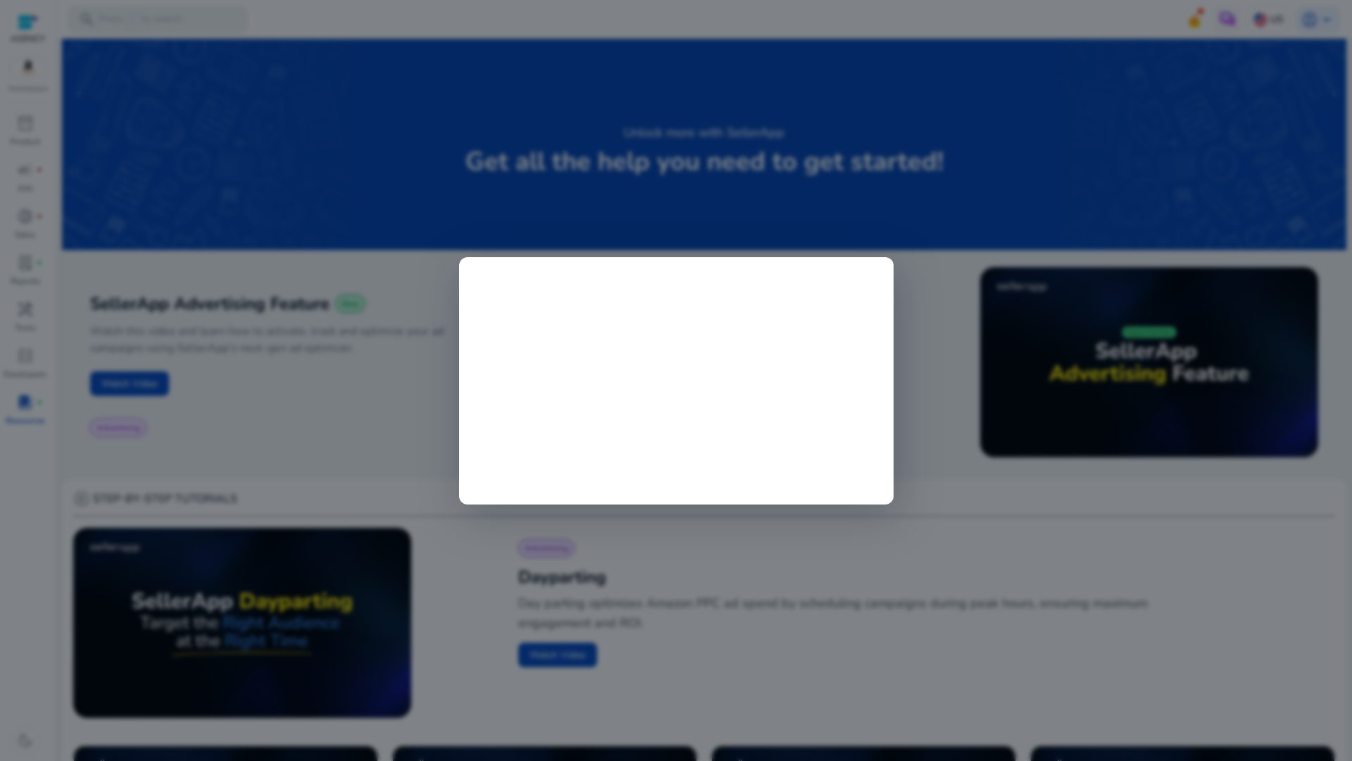
scroll to position [733, 0]
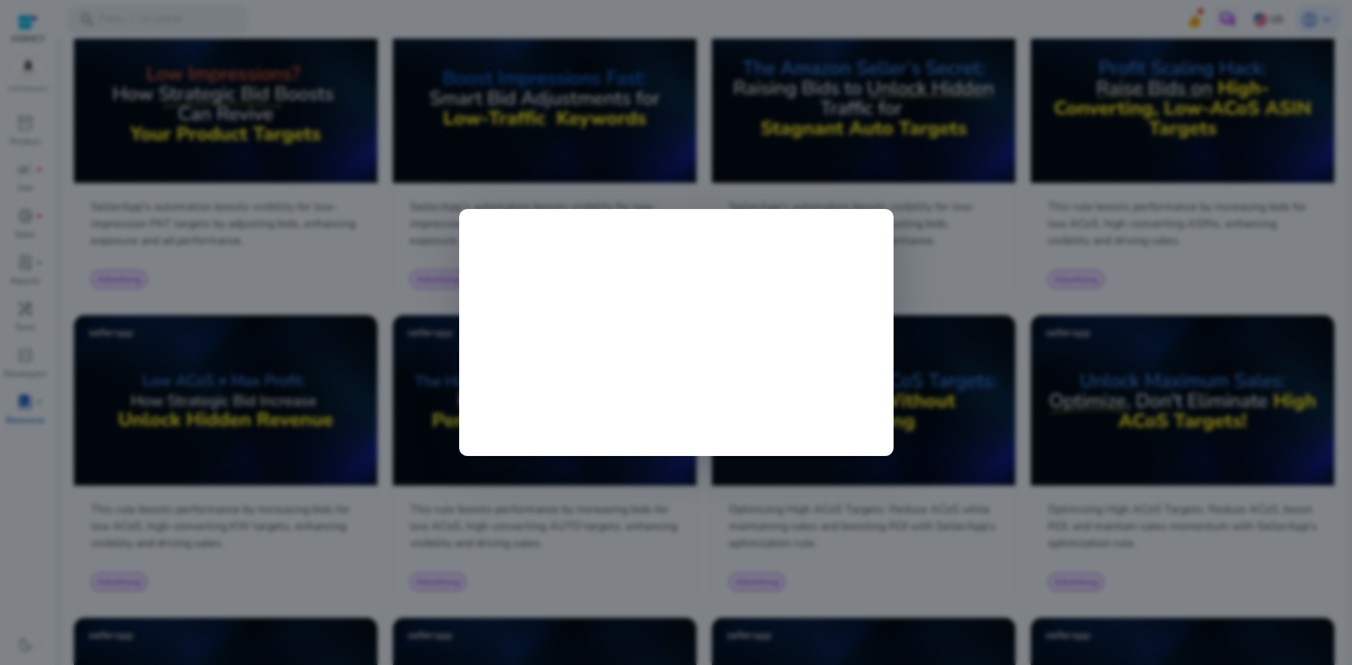
click at [1042, 330] on div at bounding box center [676, 332] width 1352 height 665
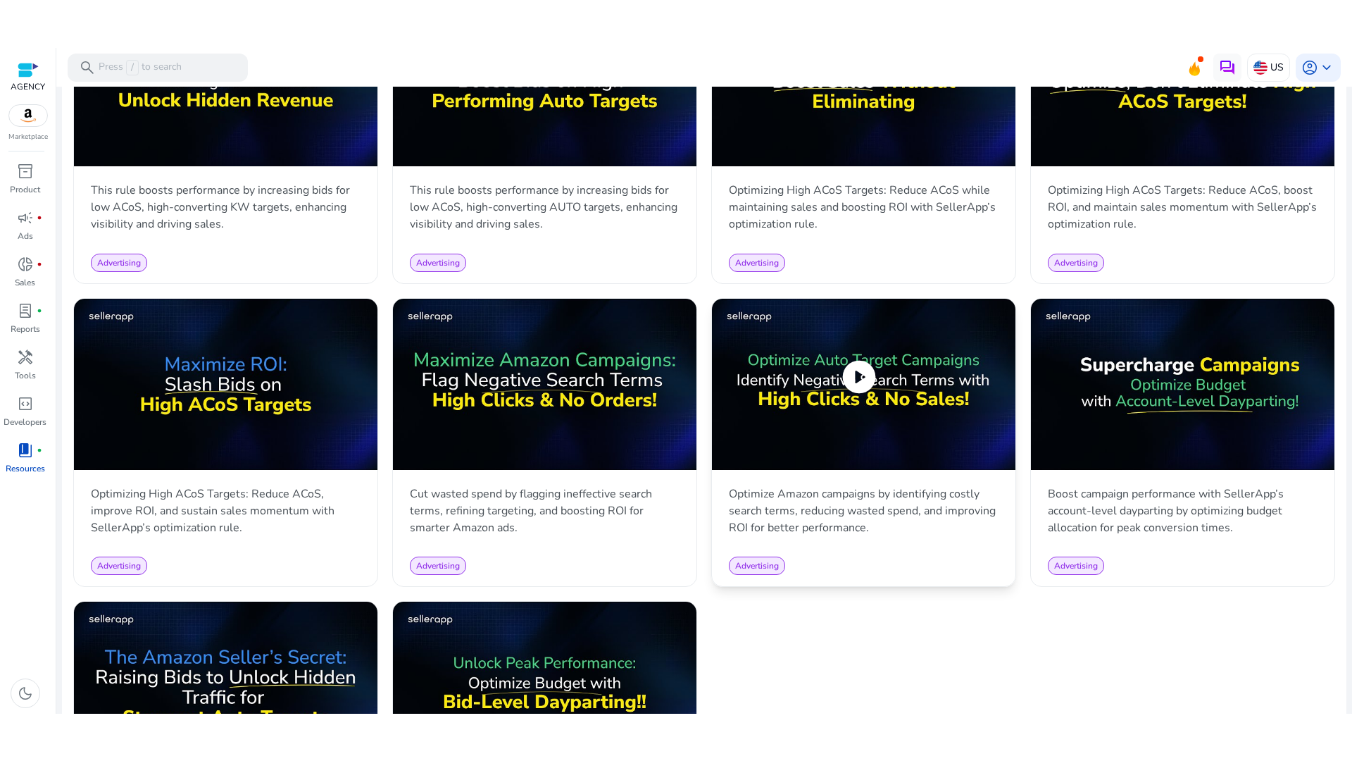
scroll to position [1226, 0]
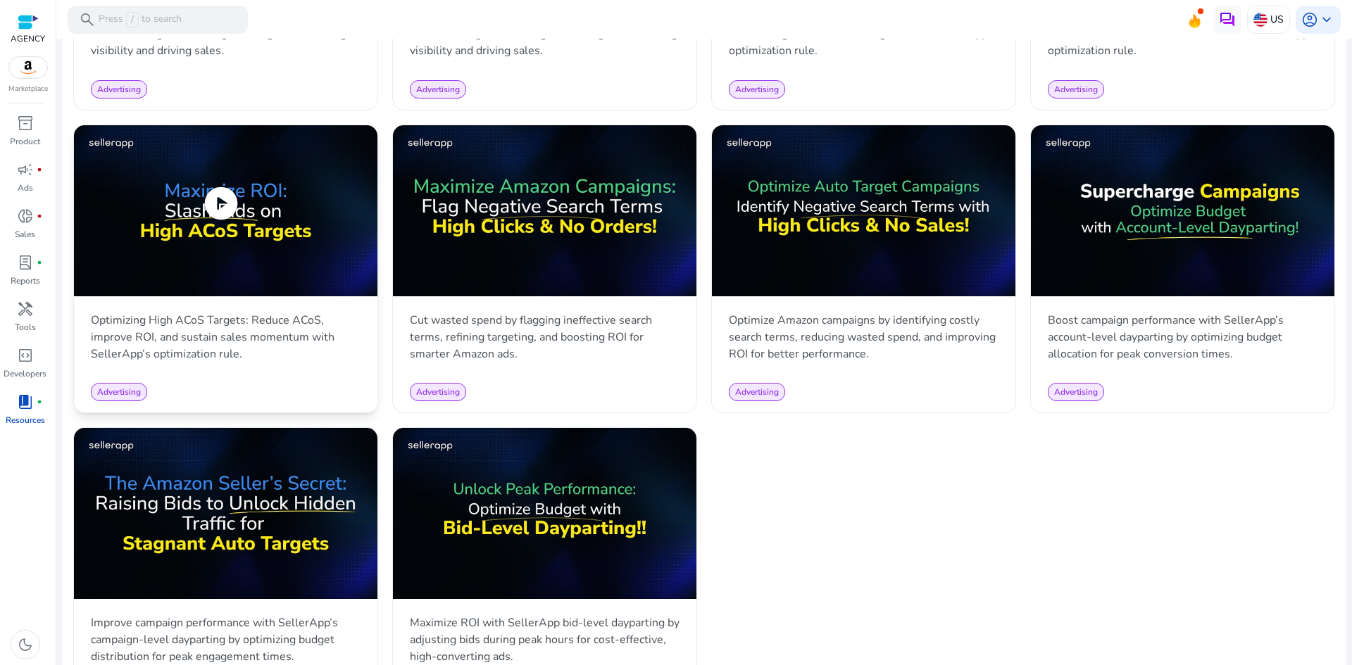
click at [227, 208] on span "play_circle" at bounding box center [220, 203] width 39 height 39
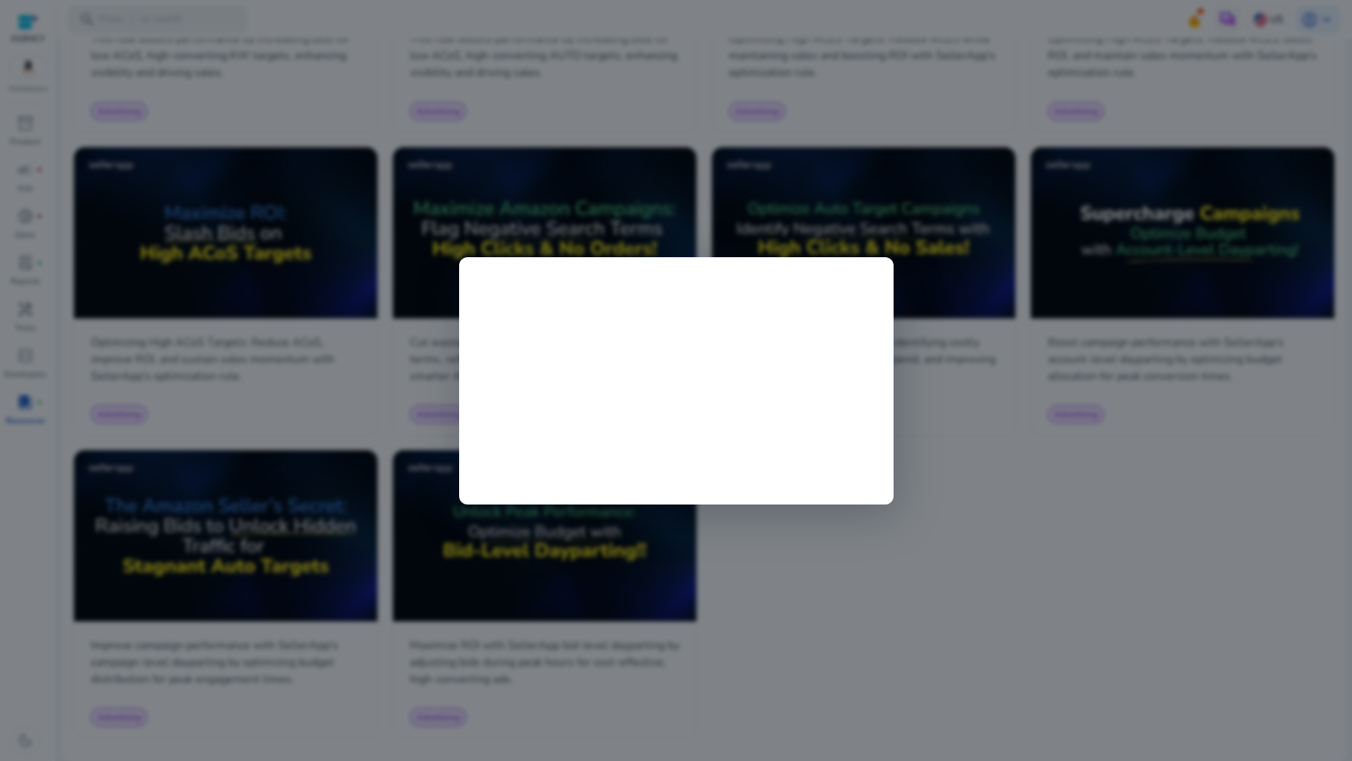
scroll to position [1201, 0]
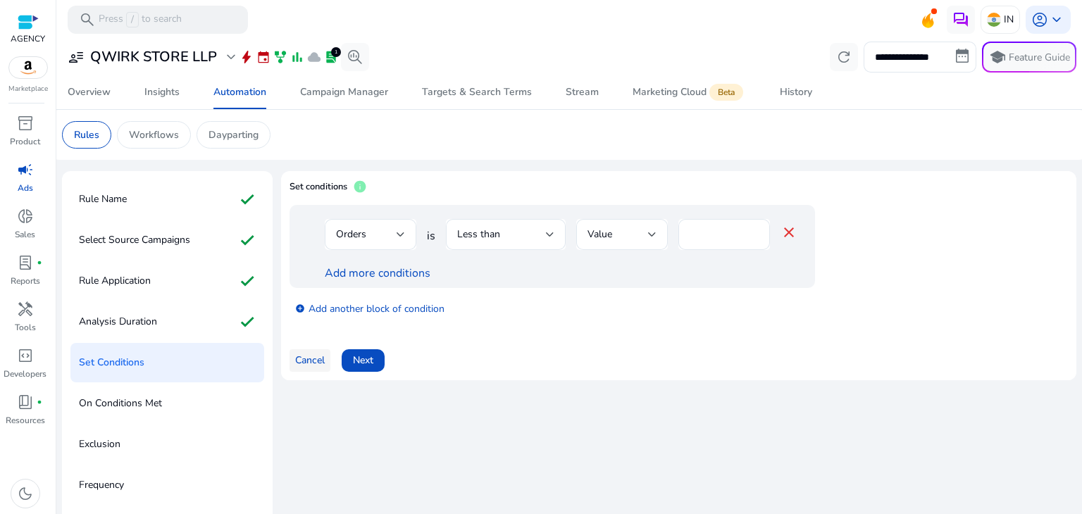
click at [308, 363] on span "Cancel" at bounding box center [310, 360] width 30 height 15
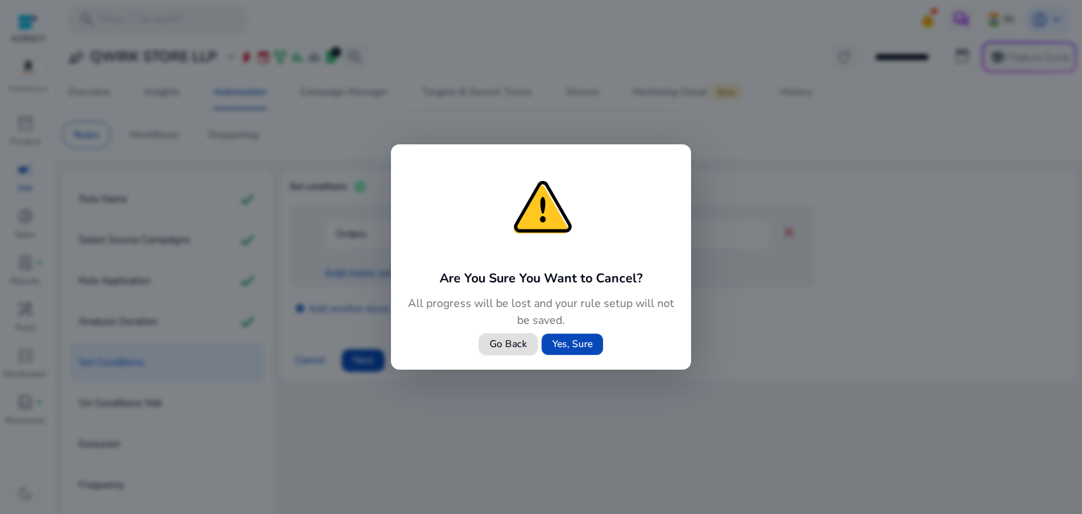
click at [562, 339] on span "Yes, Sure" at bounding box center [572, 344] width 40 height 15
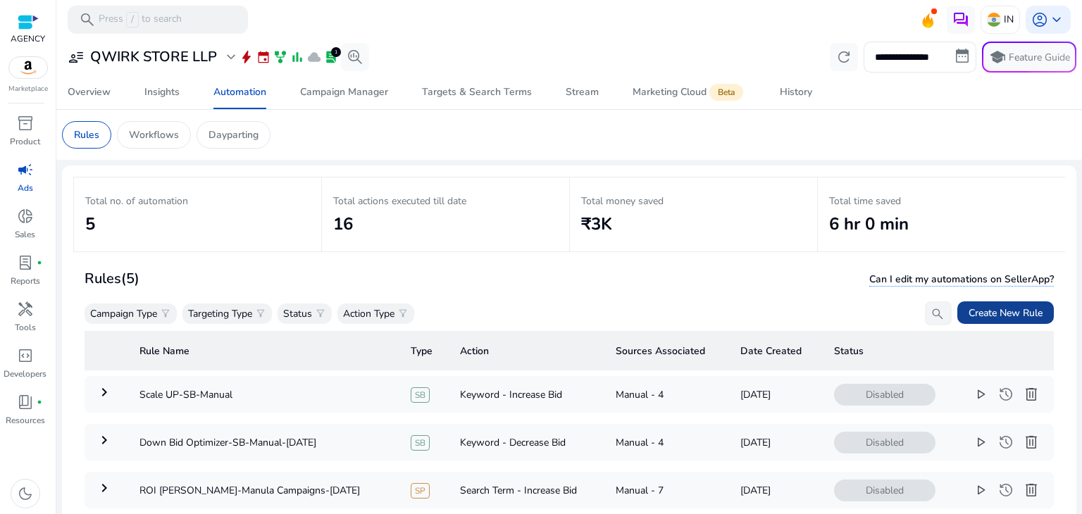
click at [992, 311] on span "Create New Rule" at bounding box center [1005, 313] width 74 height 15
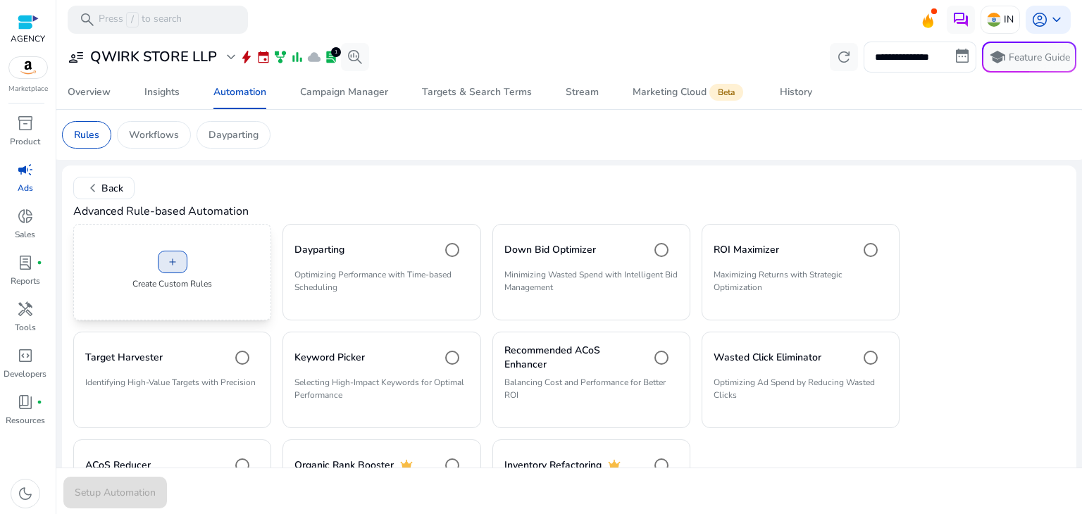
click at [179, 267] on span at bounding box center [172, 262] width 28 height 34
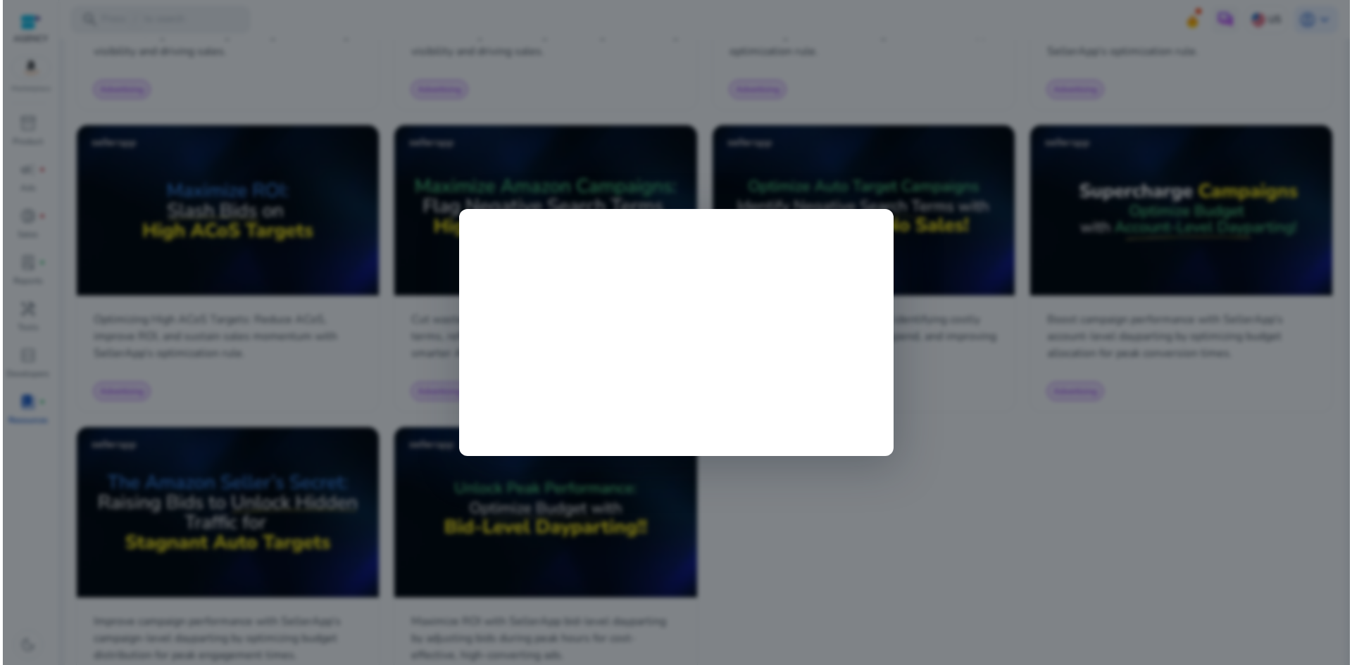
scroll to position [1226, 0]
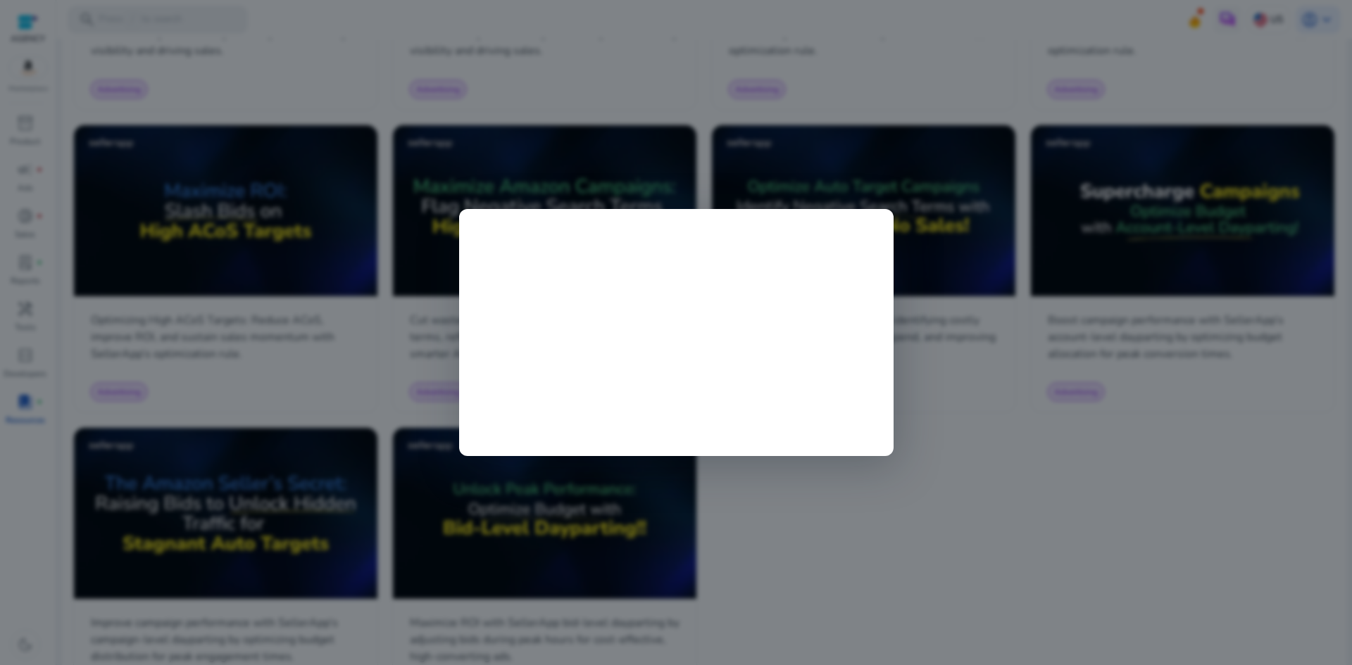
click at [1003, 473] on div at bounding box center [676, 332] width 1352 height 665
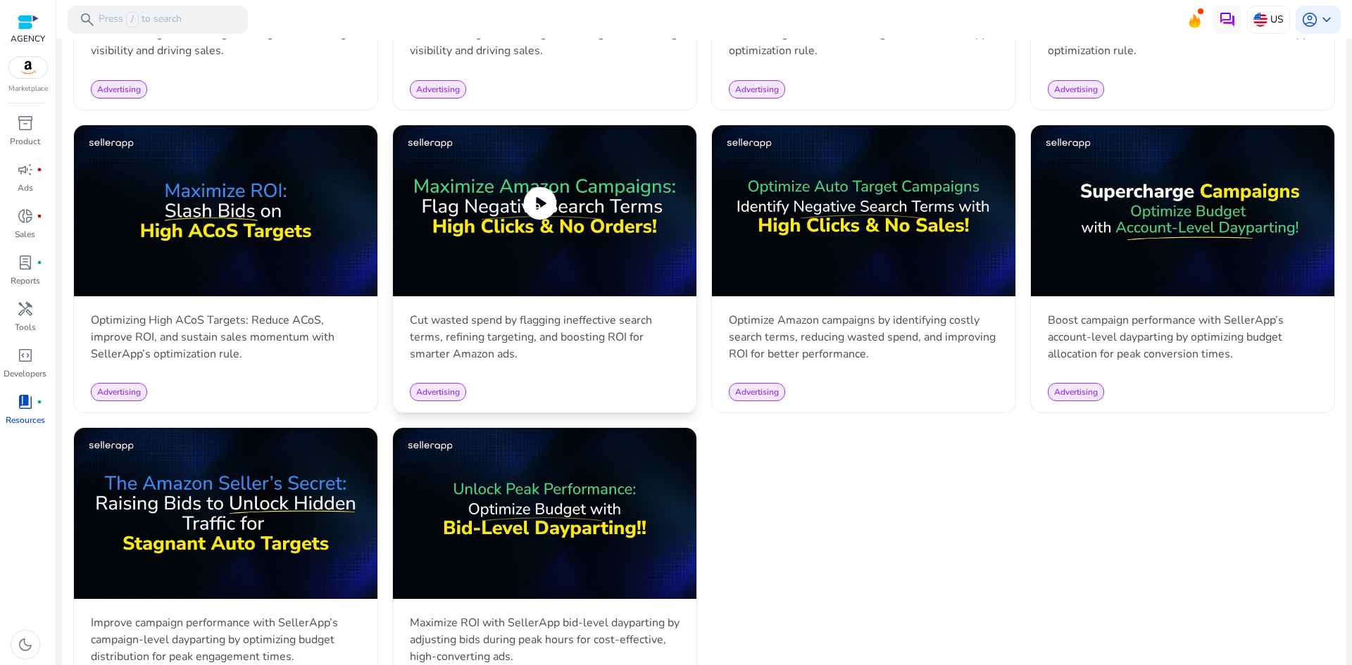
click at [537, 191] on span "play_circle" at bounding box center [539, 203] width 39 height 39
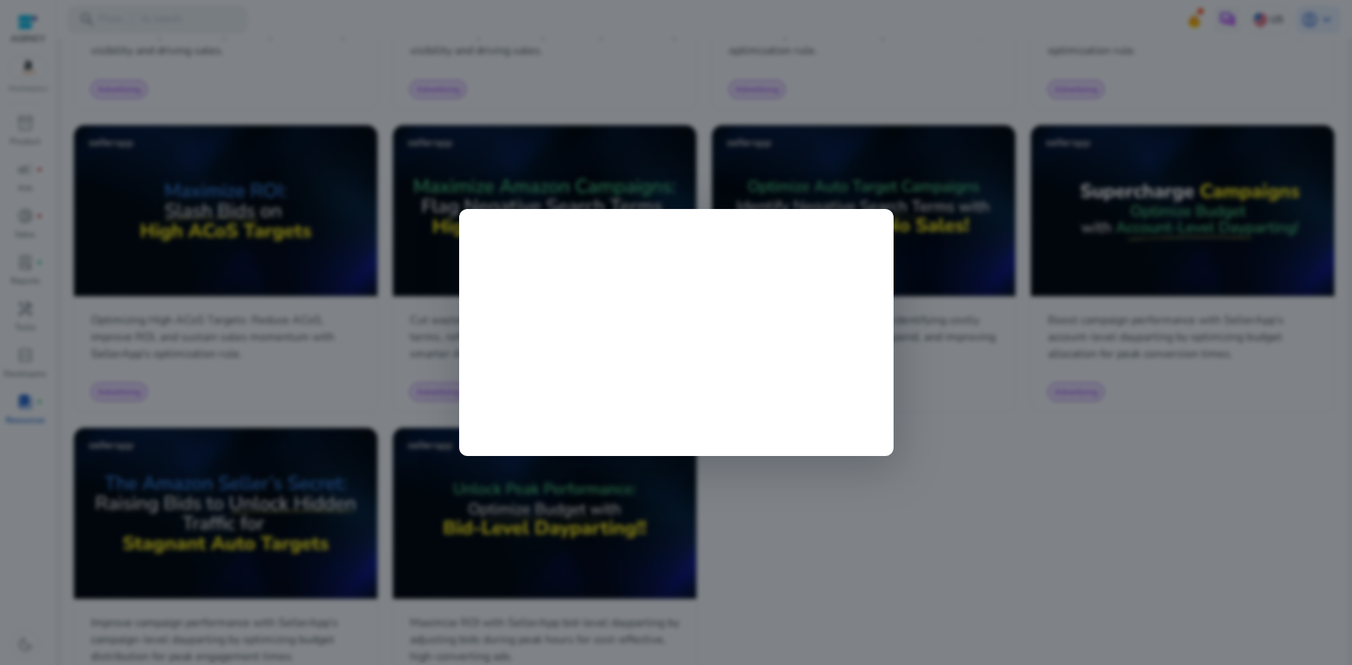
click at [1179, 580] on div at bounding box center [676, 332] width 1352 height 665
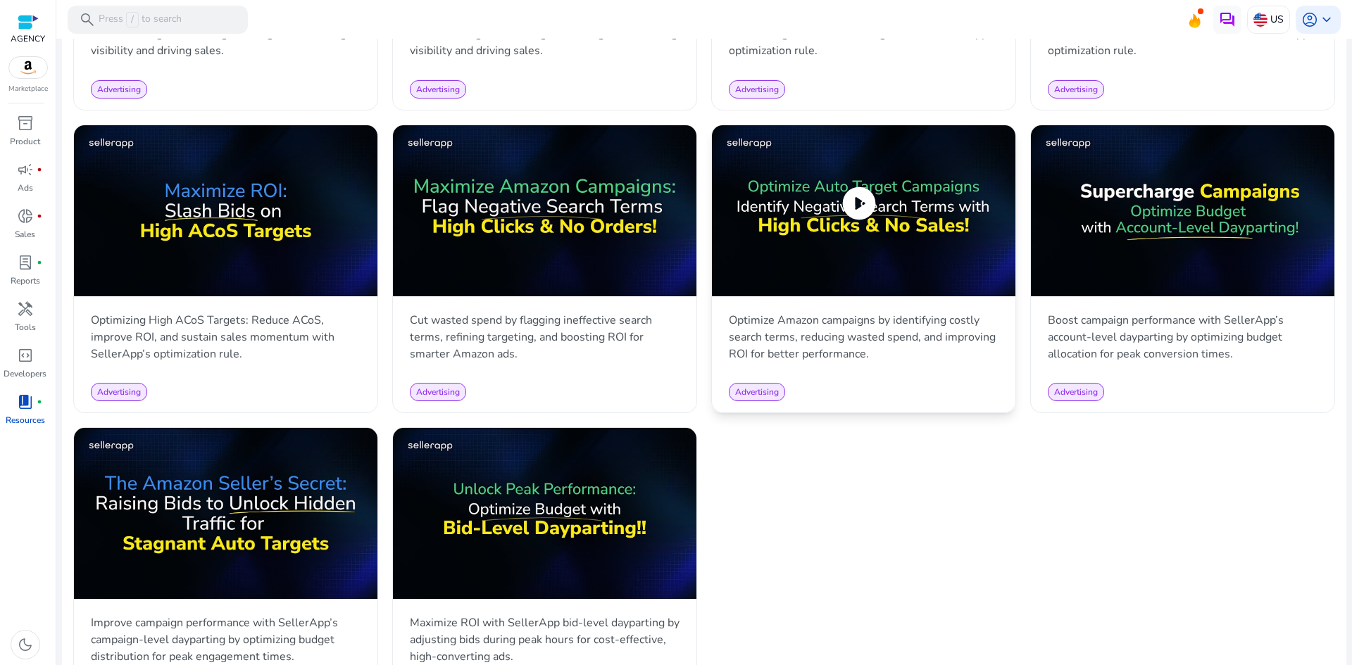
click at [864, 201] on span "play_circle" at bounding box center [858, 203] width 39 height 39
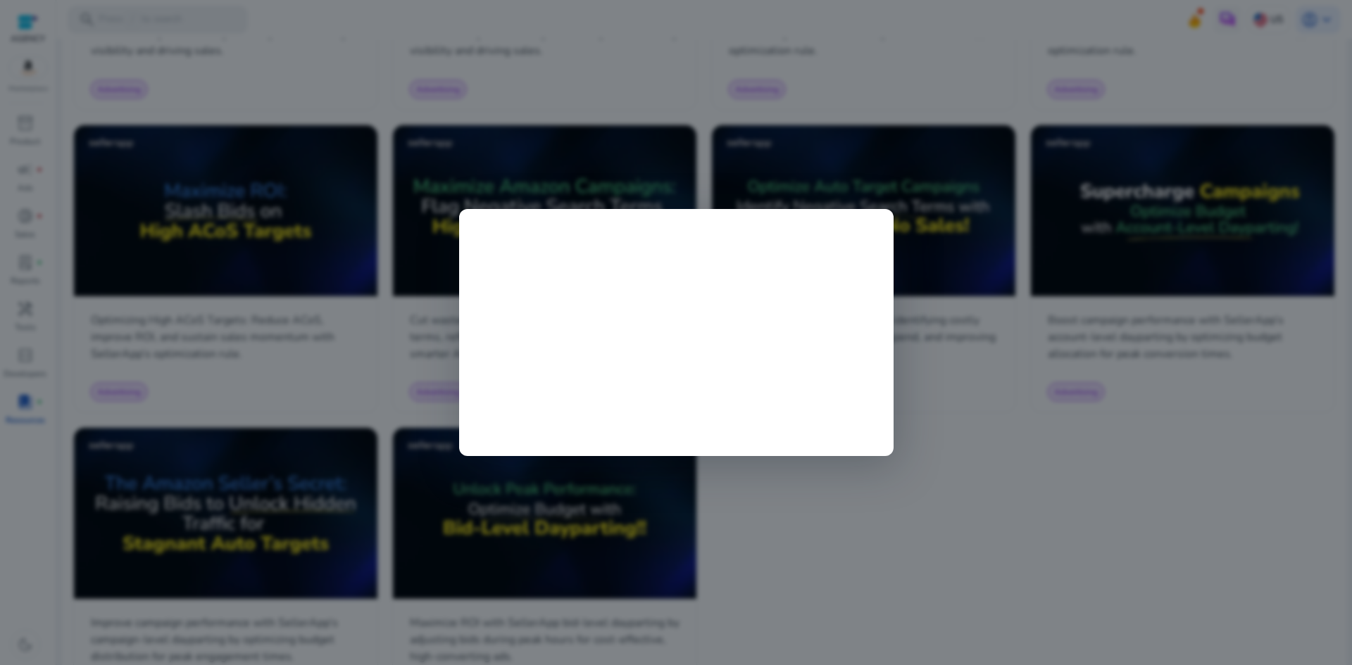
click at [1173, 452] on div at bounding box center [676, 332] width 1352 height 665
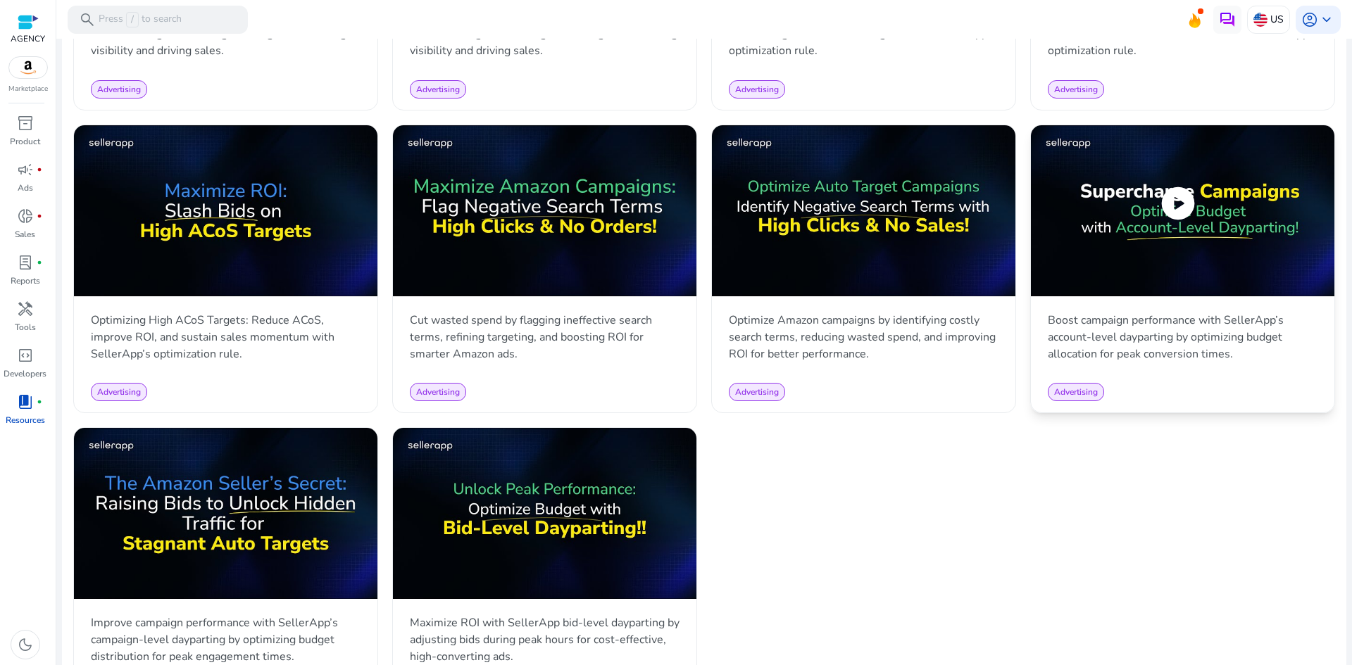
click at [1177, 207] on span "play_circle" at bounding box center [1177, 203] width 39 height 39
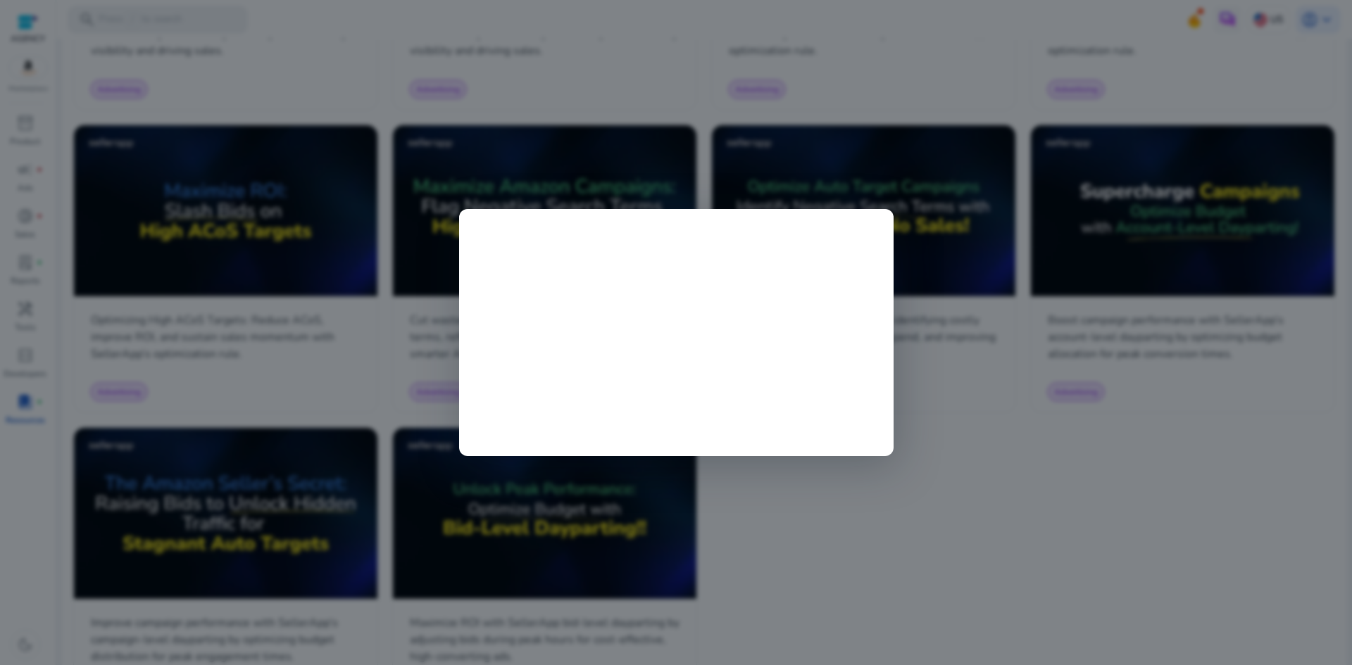
click at [1097, 575] on div at bounding box center [676, 332] width 1352 height 665
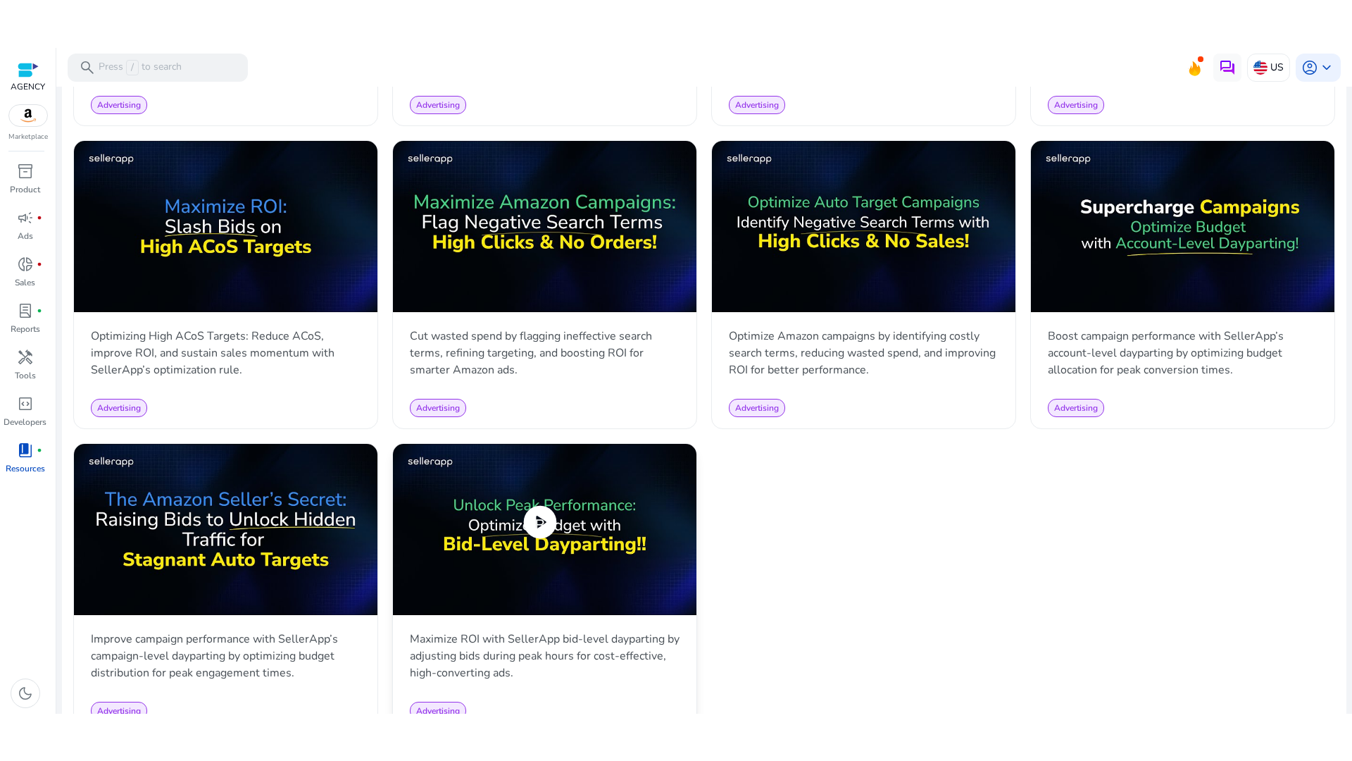
scroll to position [1296, 0]
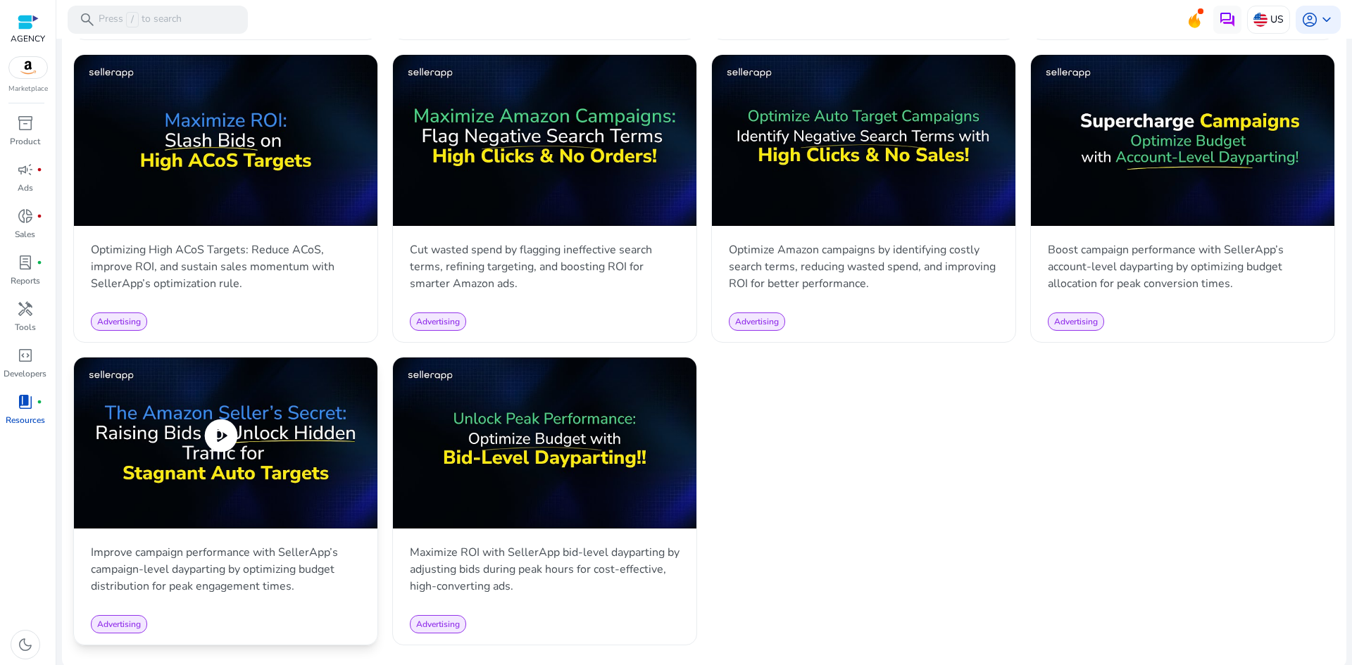
click at [226, 433] on span "play_circle" at bounding box center [220, 435] width 39 height 39
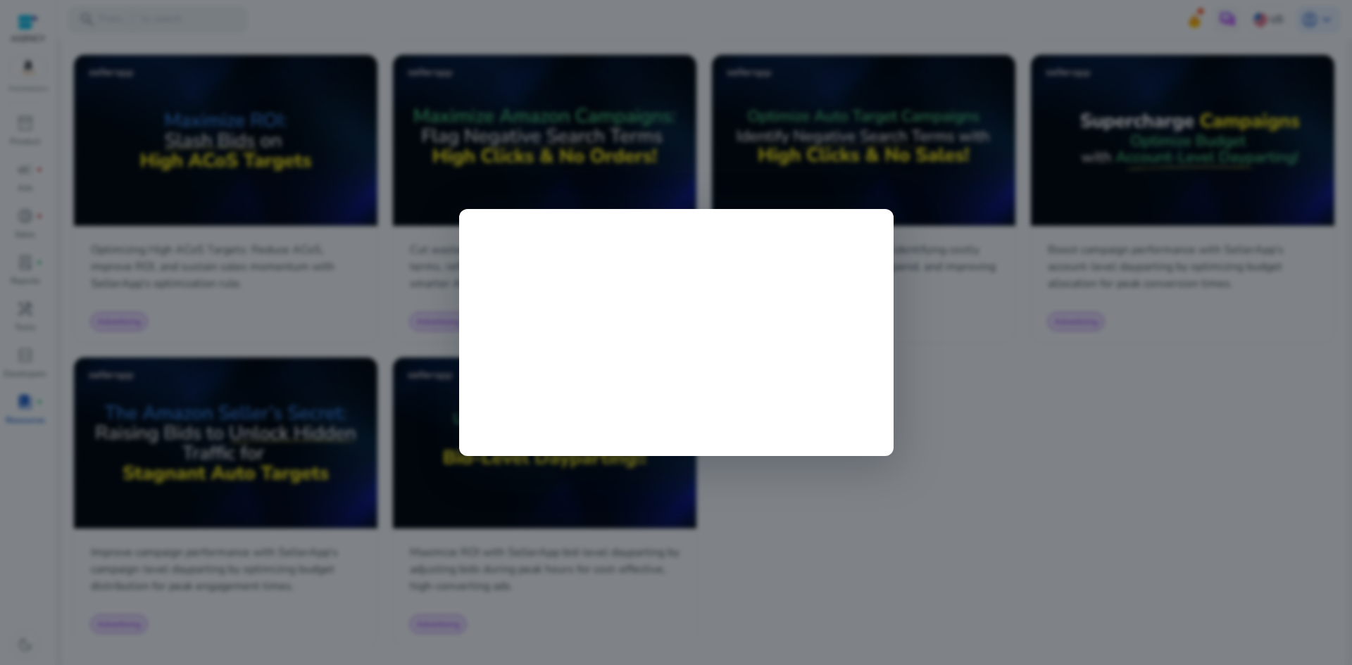
click at [1059, 569] on div at bounding box center [676, 332] width 1352 height 665
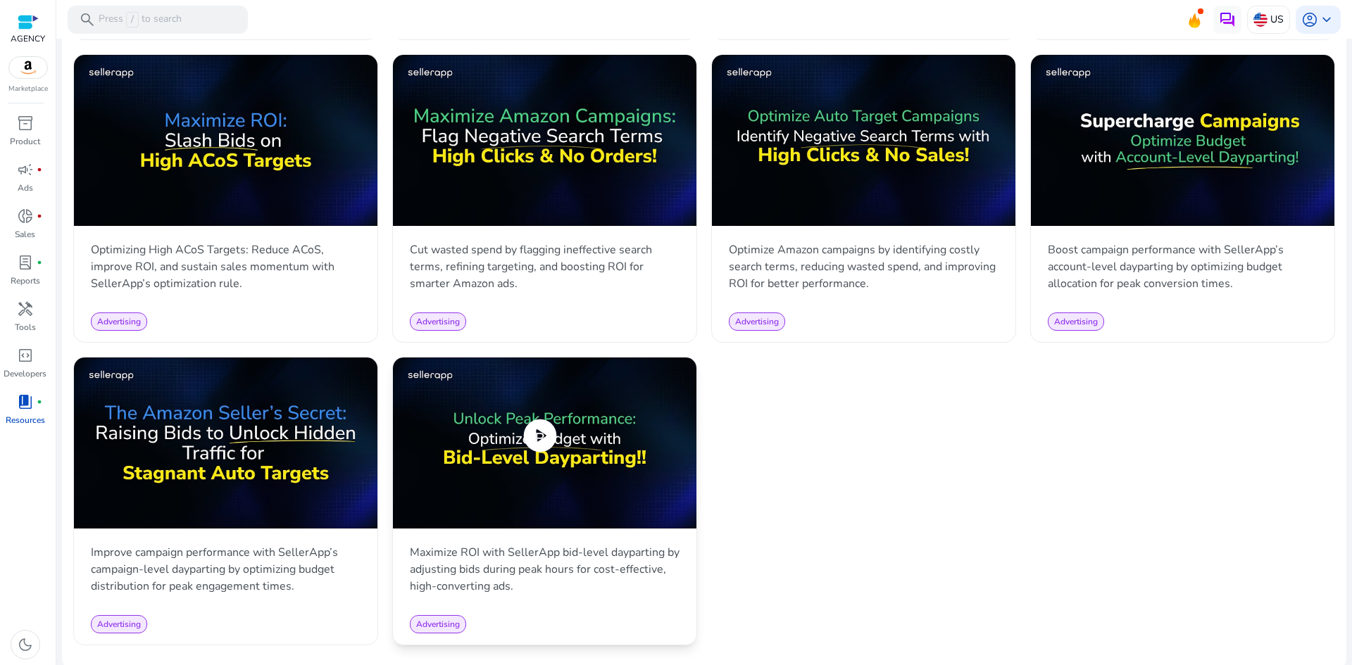
click at [534, 437] on span "play_circle" at bounding box center [539, 435] width 39 height 39
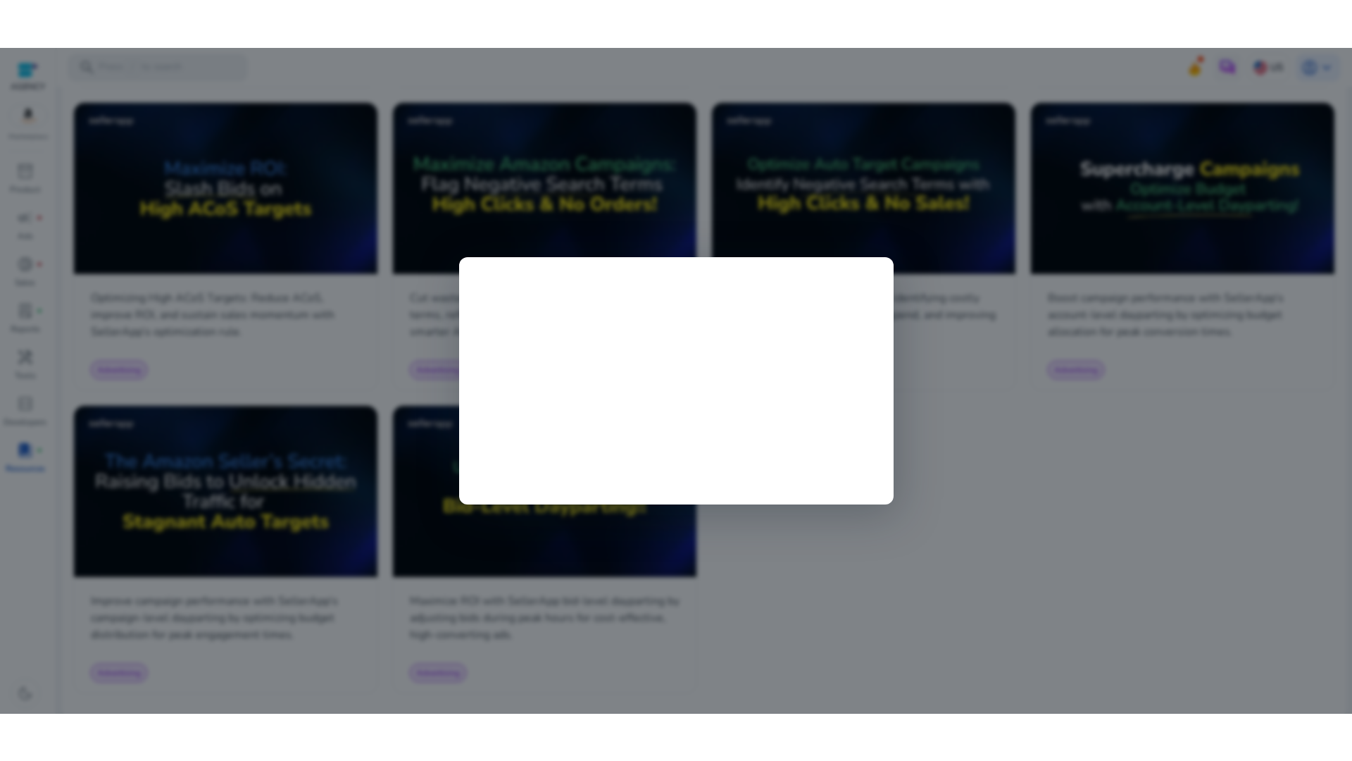
scroll to position [1201, 0]
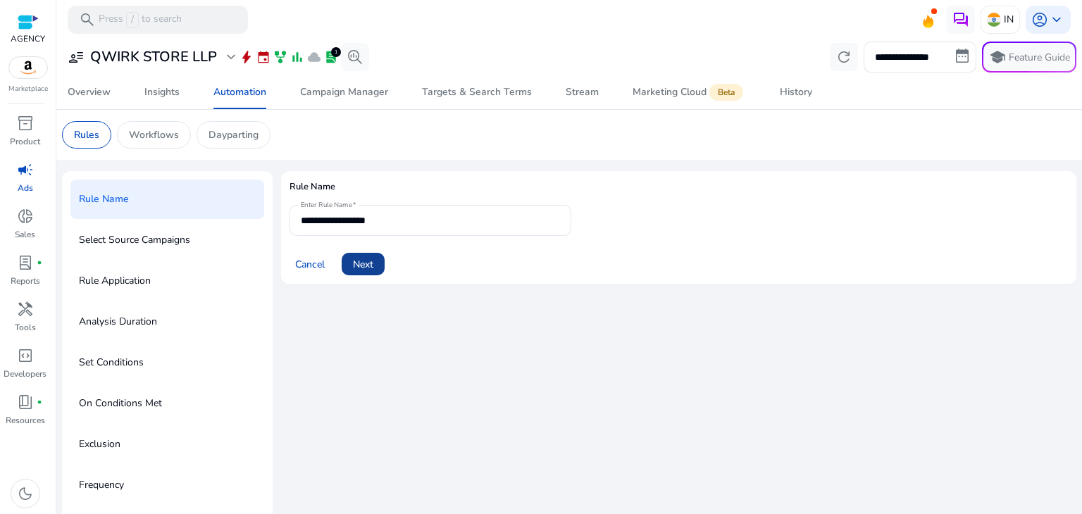
click at [367, 268] on span "Next" at bounding box center [363, 264] width 20 height 15
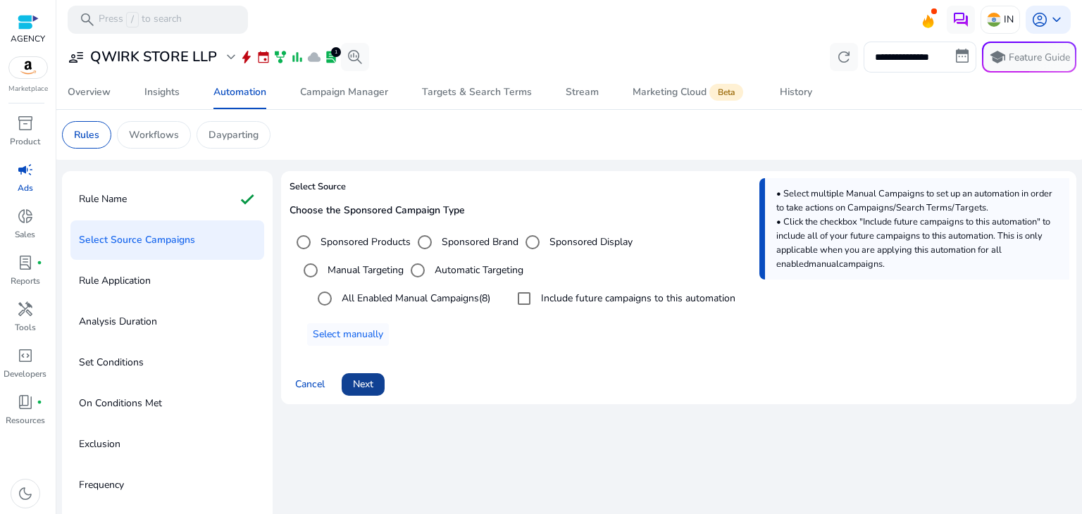
click at [360, 383] on span "Next" at bounding box center [363, 384] width 20 height 15
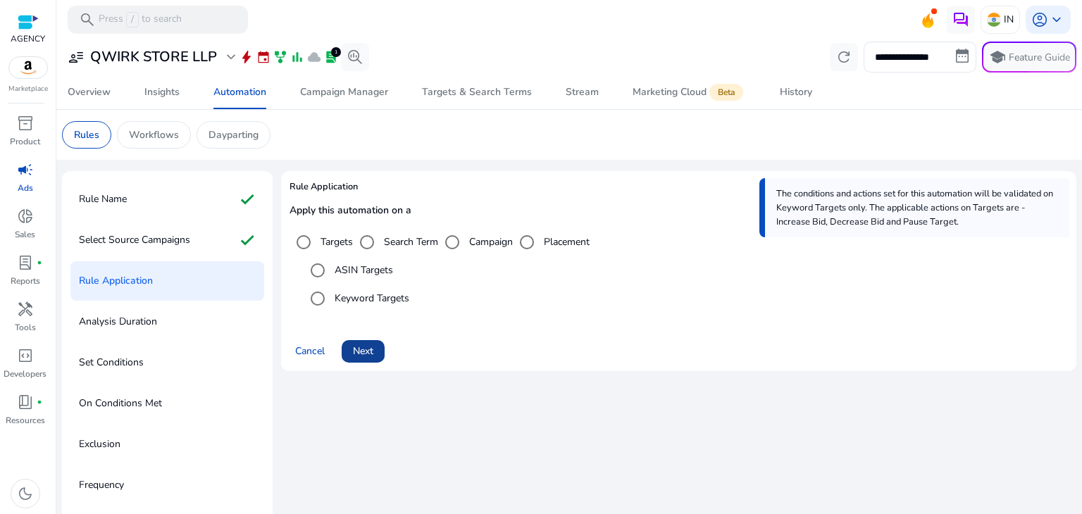
click at [364, 345] on span "Next" at bounding box center [363, 351] width 20 height 15
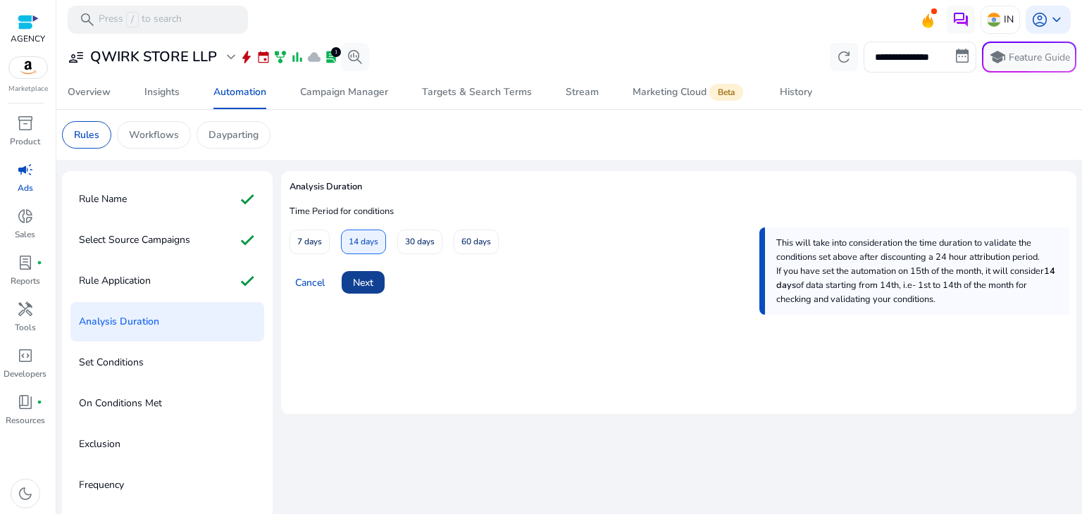
click at [349, 270] on span at bounding box center [363, 282] width 43 height 34
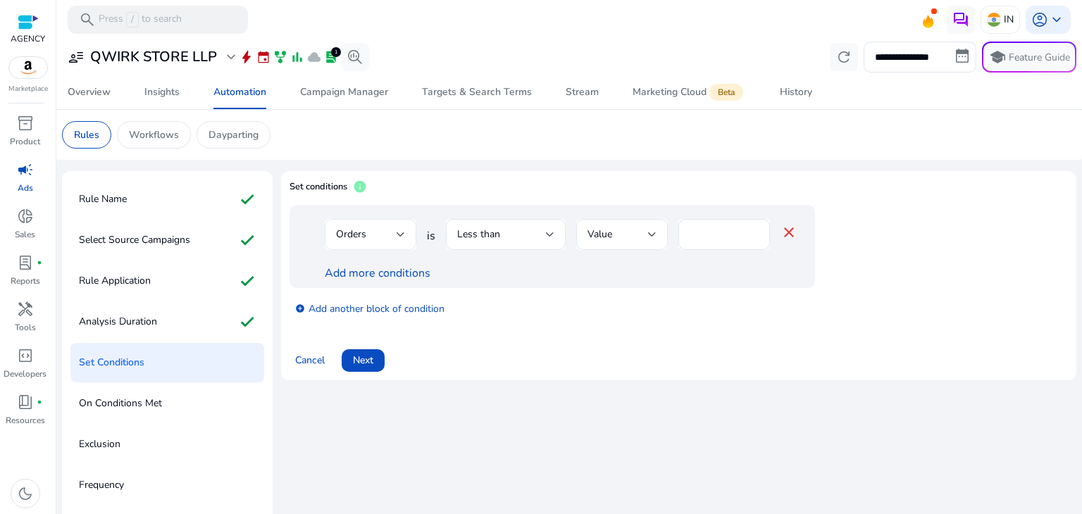
click at [397, 241] on div at bounding box center [400, 234] width 8 height 17
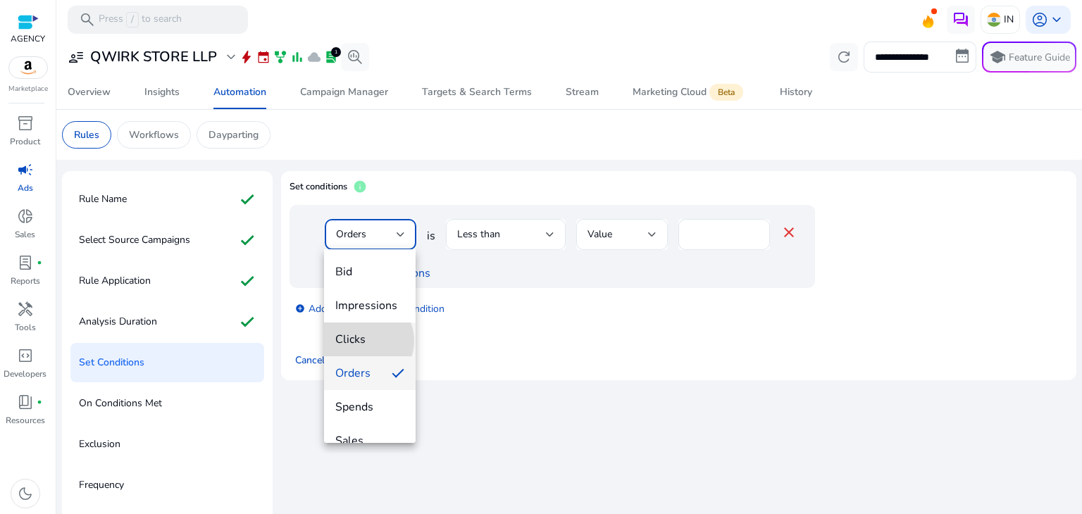
click at [363, 341] on span "Clicks" at bounding box center [369, 339] width 69 height 15
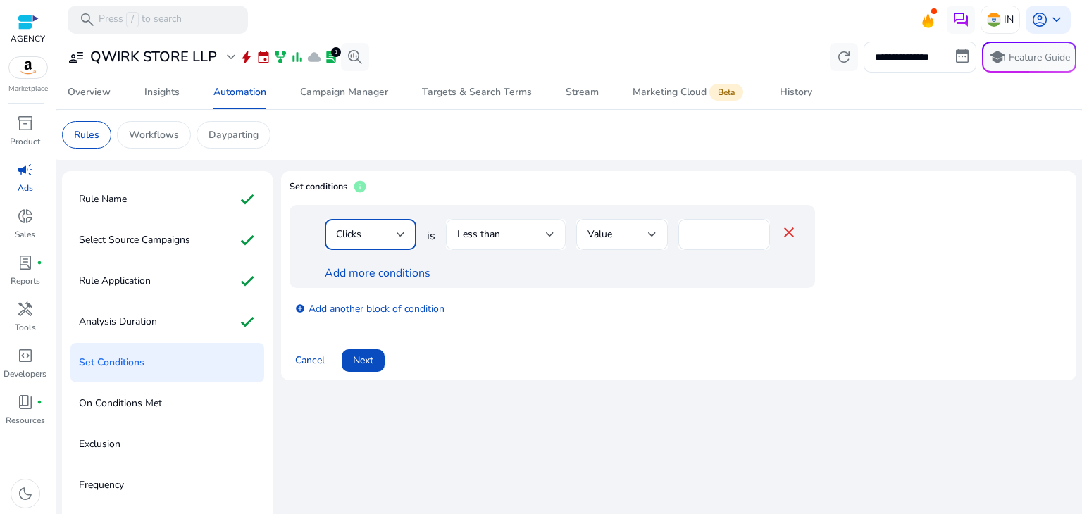
click at [542, 239] on div "Less than" at bounding box center [501, 234] width 89 height 15
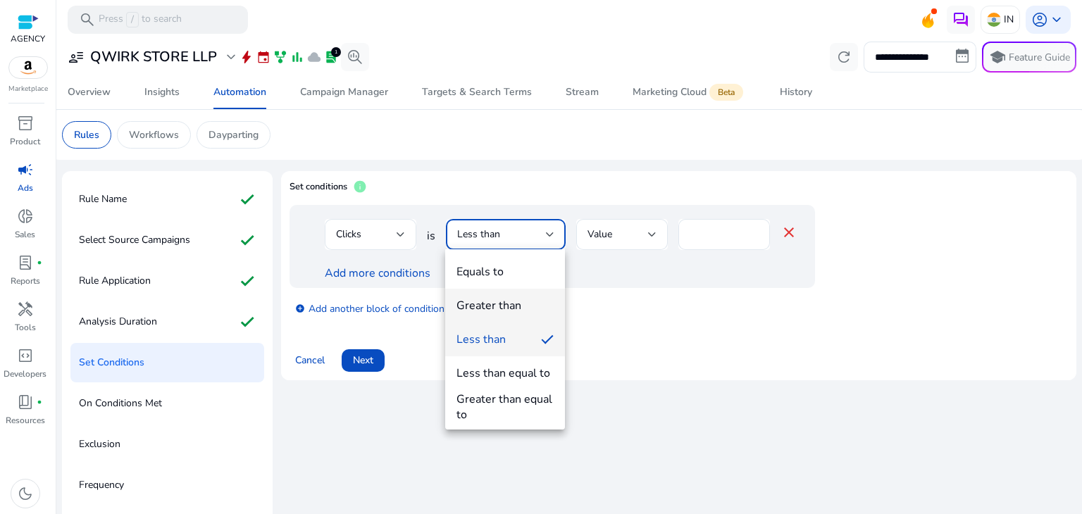
click at [532, 313] on mat-option "Greater than" at bounding box center [505, 306] width 120 height 34
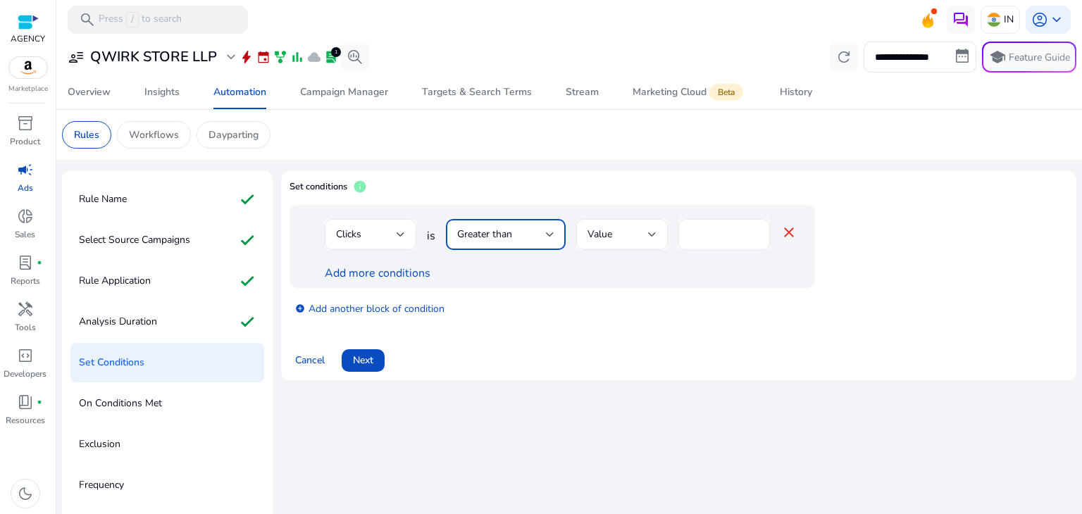
click at [703, 231] on input "*" at bounding box center [723, 234] width 69 height 15
type input "**"
click at [406, 271] on link "Add more conditions" at bounding box center [378, 272] width 106 height 15
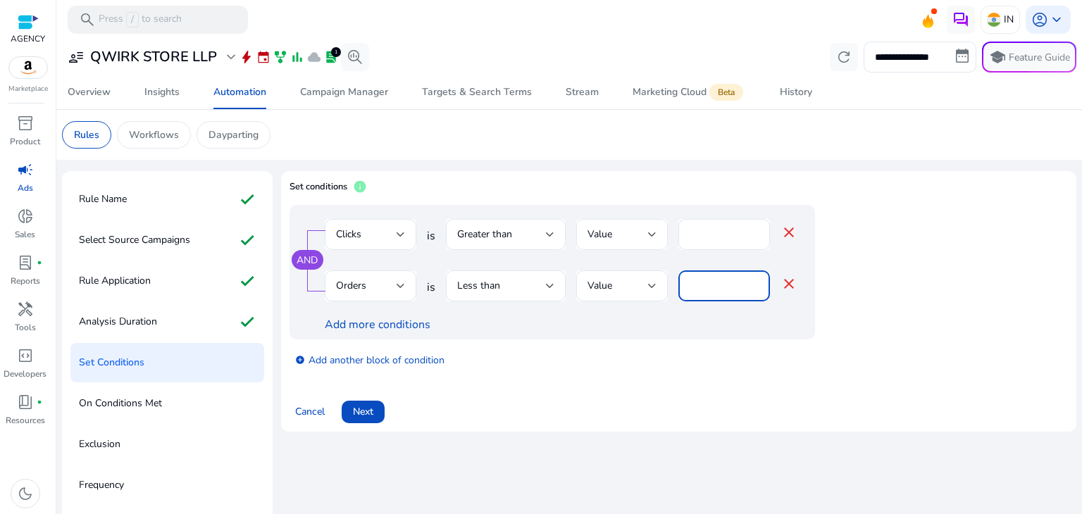
click at [673, 287] on div "Orders is Less than Value * close" at bounding box center [561, 293] width 473 height 46
type input "*"
click at [661, 312] on div at bounding box center [622, 308] width 92 height 15
click at [306, 260] on link "AND" at bounding box center [306, 260] width 21 height 13
click at [306, 260] on link "OR" at bounding box center [307, 260] width 14 height 13
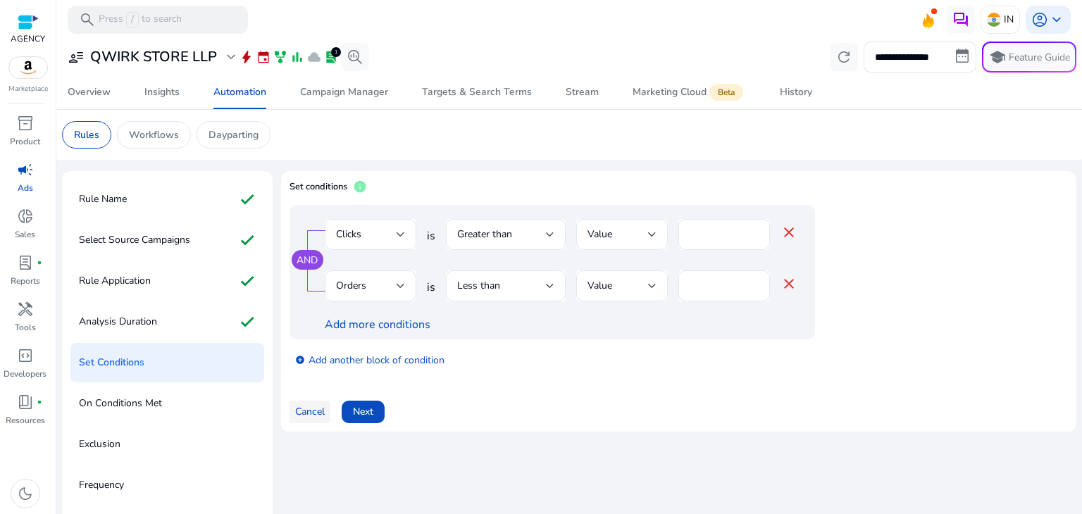
click at [311, 420] on span at bounding box center [309, 412] width 41 height 34
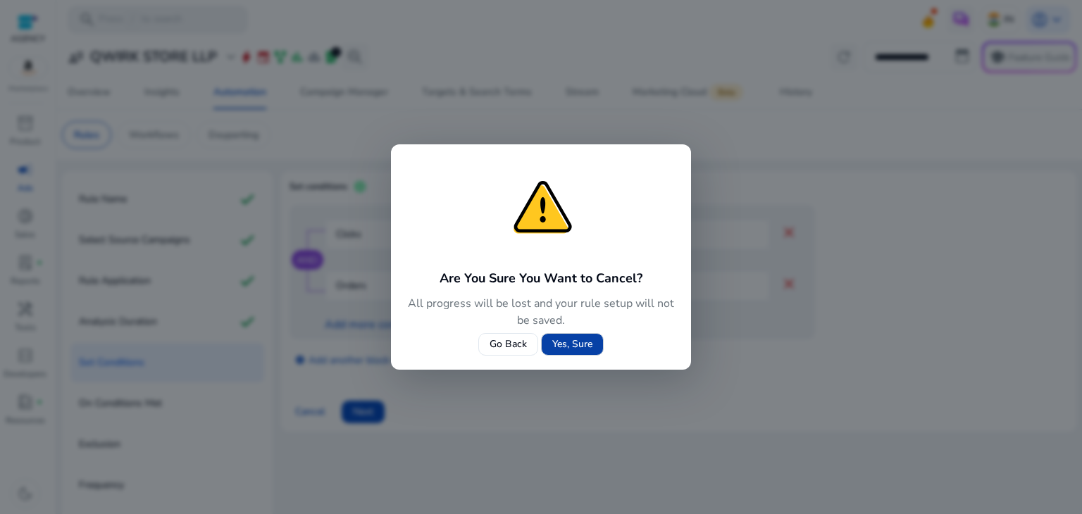
click at [558, 342] on span "Yes, Sure" at bounding box center [572, 344] width 40 height 15
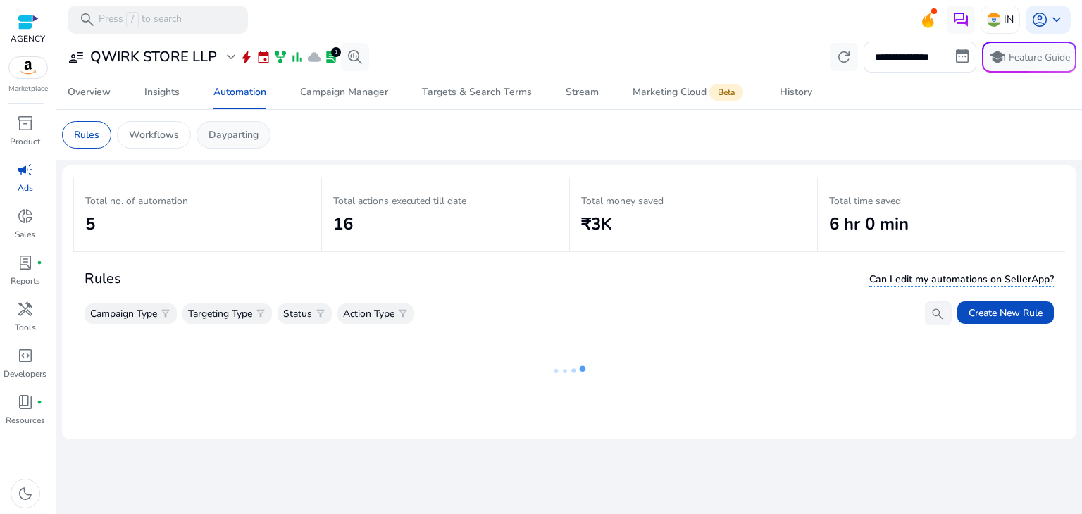
click at [234, 127] on p "Dayparting" at bounding box center [233, 134] width 50 height 15
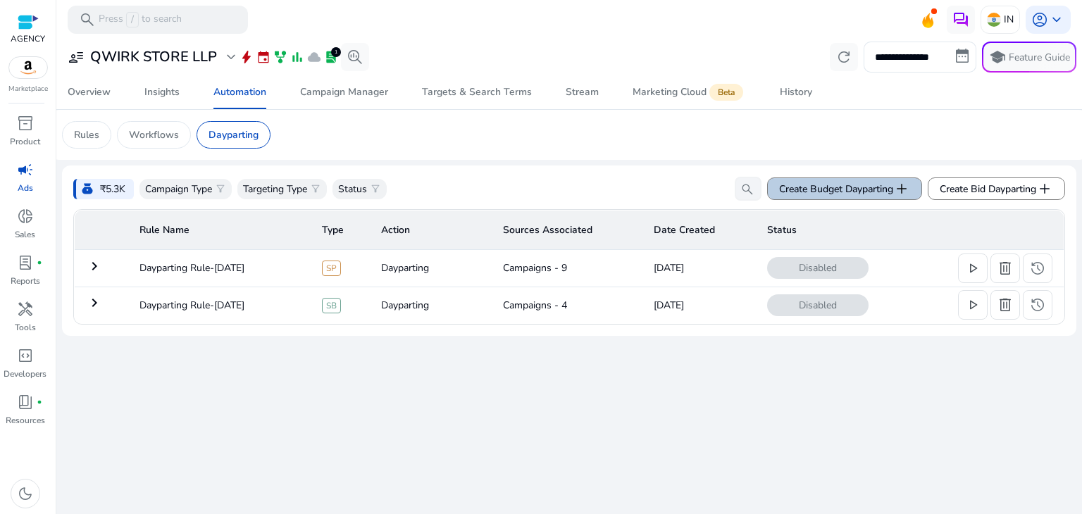
click at [866, 188] on span "Create Budget Dayparting add" at bounding box center [844, 188] width 131 height 17
click at [94, 270] on mat-icon "keyboard_arrow_right" at bounding box center [94, 266] width 17 height 17
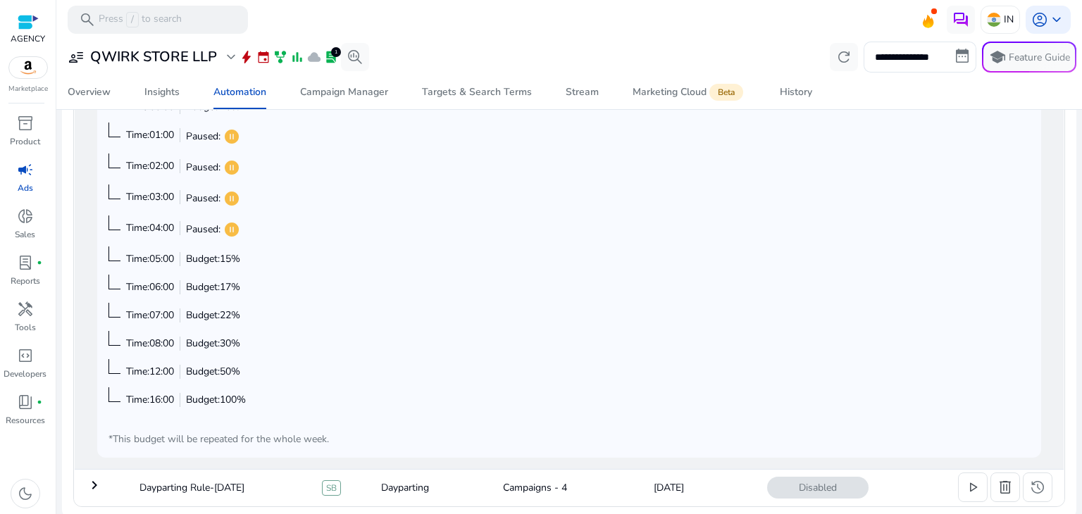
scroll to position [358, 0]
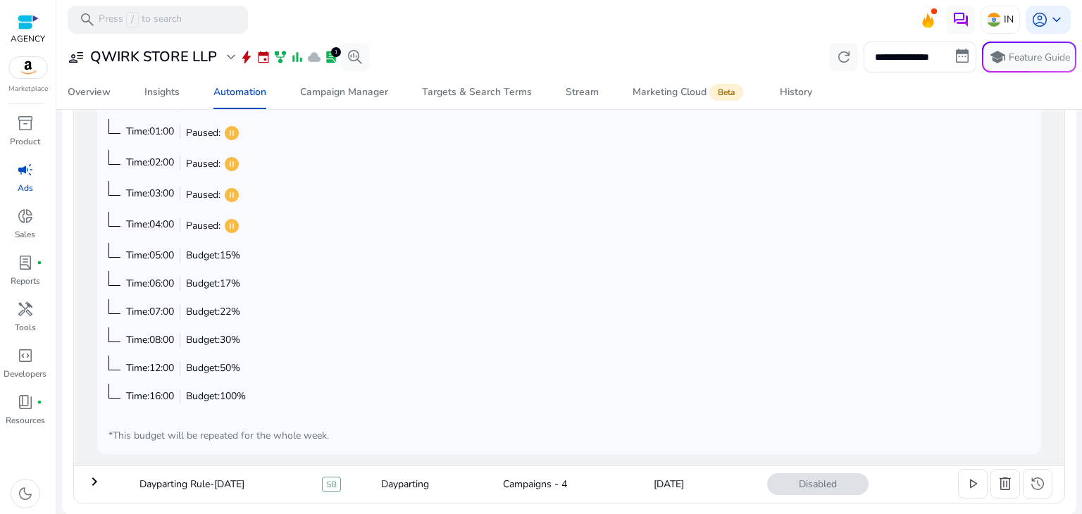
click at [93, 476] on mat-icon "keyboard_arrow_right" at bounding box center [94, 481] width 17 height 17
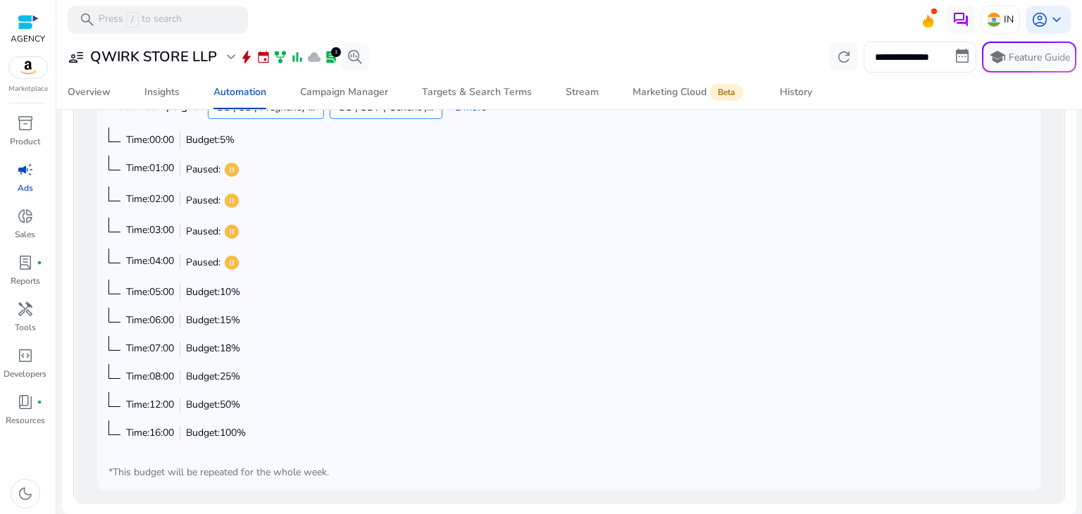
scroll to position [146, 0]
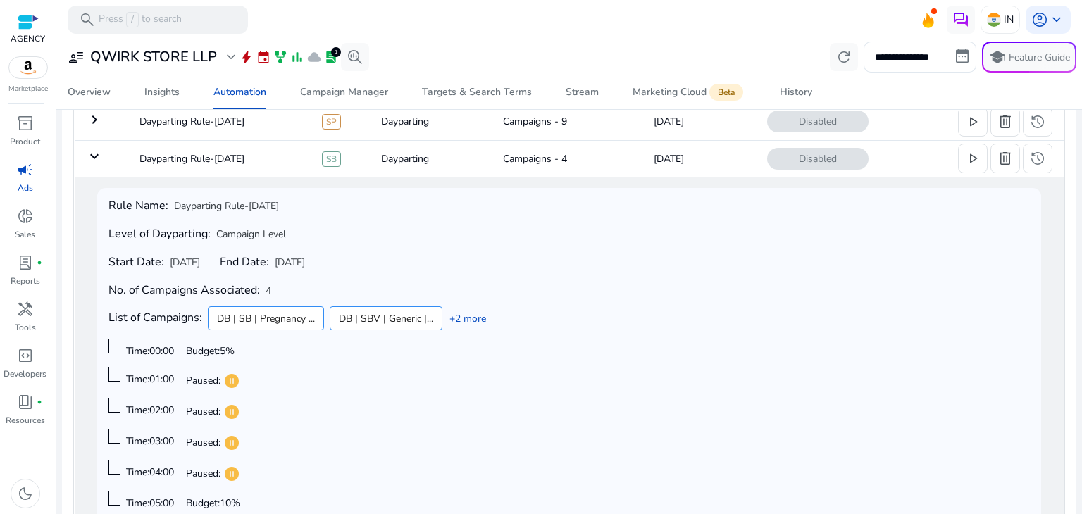
click at [94, 154] on mat-icon "keyboard_arrow_down" at bounding box center [94, 156] width 17 height 17
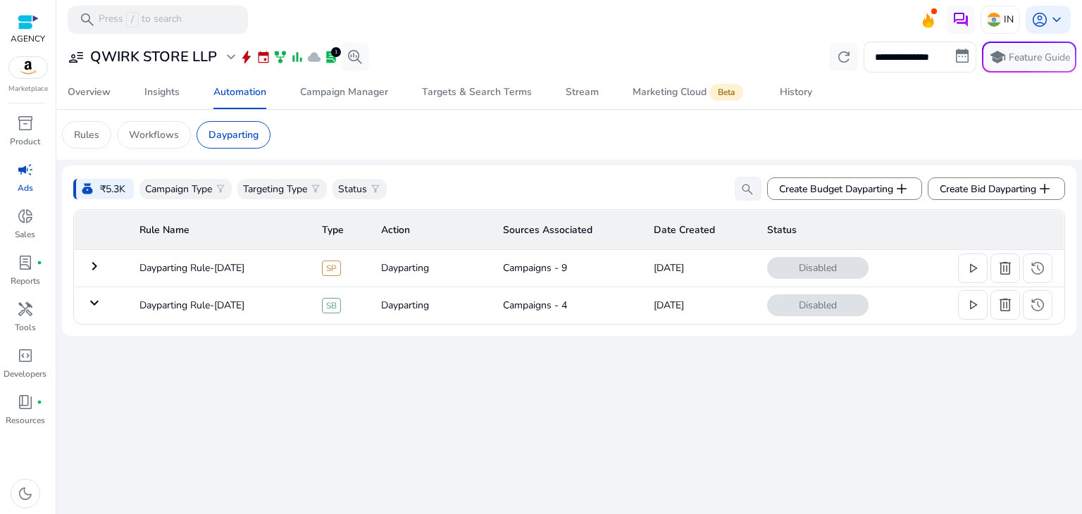
scroll to position [0, 0]
click at [994, 191] on span "Create Bid Dayparting add" at bounding box center [995, 188] width 113 height 17
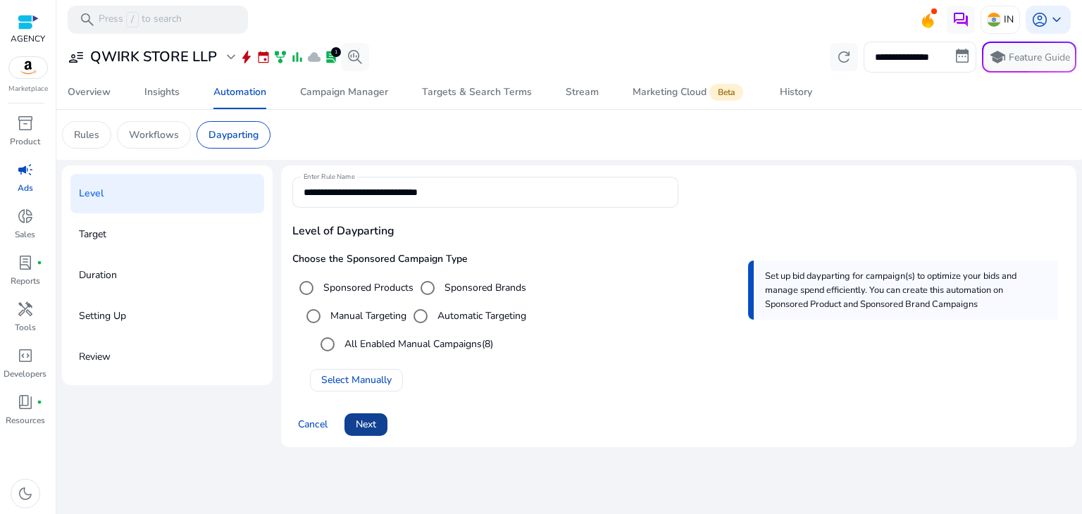
click at [368, 428] on span "Next" at bounding box center [366, 424] width 20 height 15
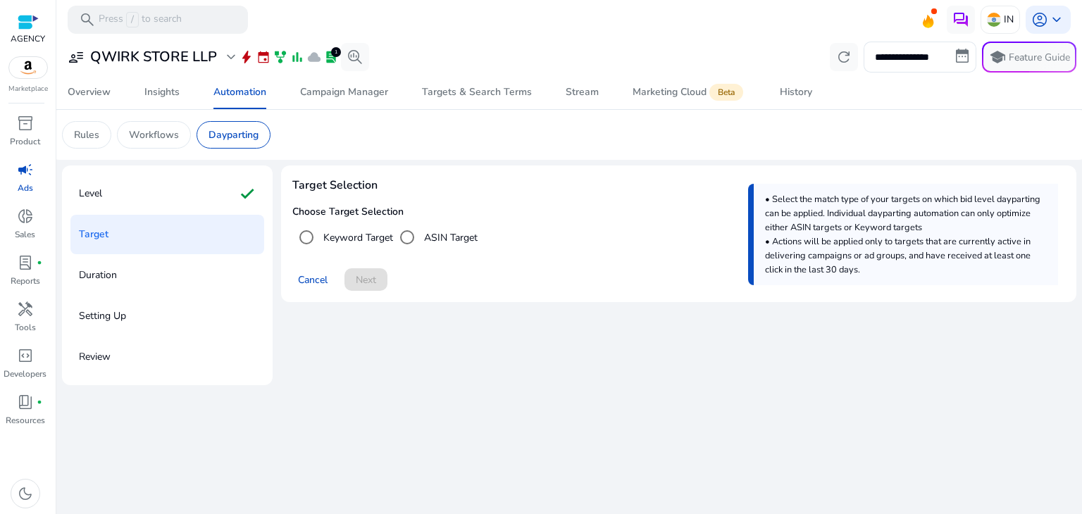
click at [366, 234] on label "Keyword Target" at bounding box center [356, 237] width 73 height 15
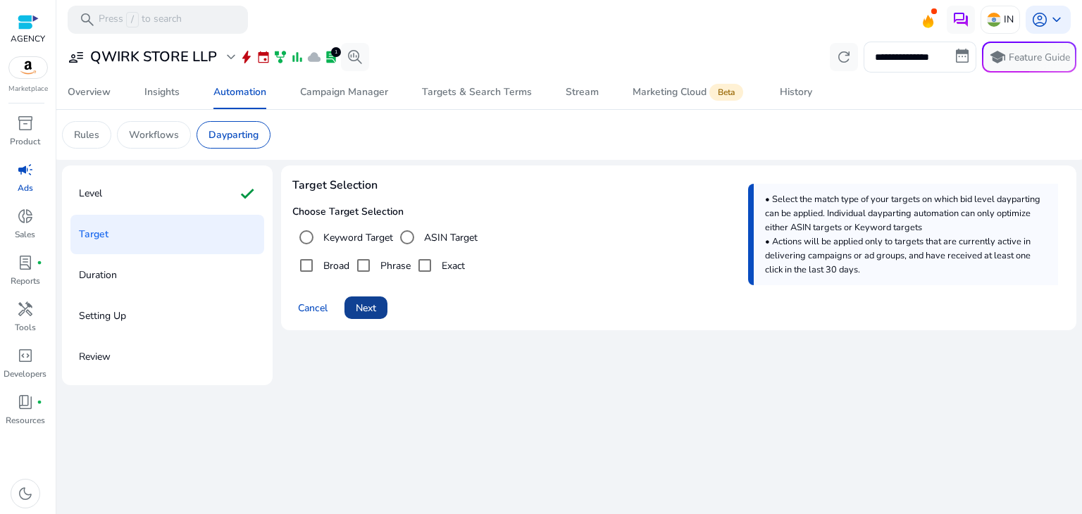
click at [365, 311] on span "Next" at bounding box center [366, 308] width 20 height 15
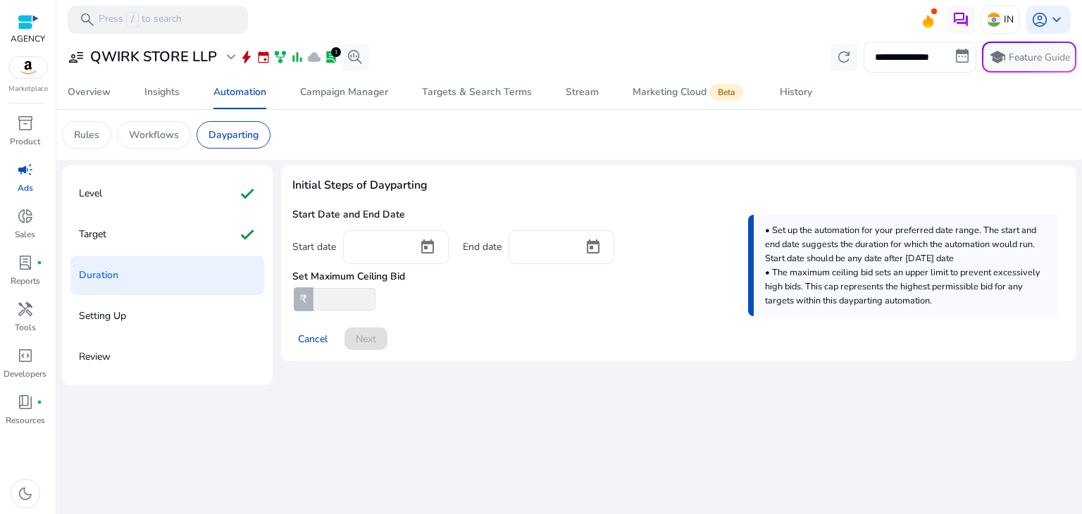
click at [375, 247] on input at bounding box center [380, 245] width 52 height 15
type input "********"
click at [534, 242] on input at bounding box center [546, 245] width 52 height 15
click at [542, 251] on input at bounding box center [546, 245] width 52 height 15
click at [594, 246] on span "Open calendar" at bounding box center [593, 247] width 34 height 34
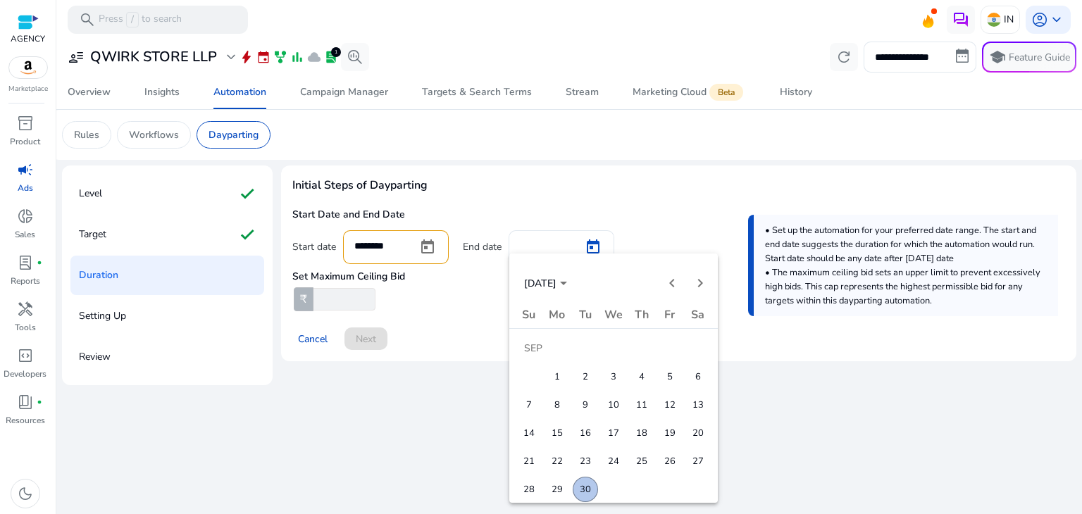
click at [631, 425] on span "18" at bounding box center [641, 432] width 25 height 25
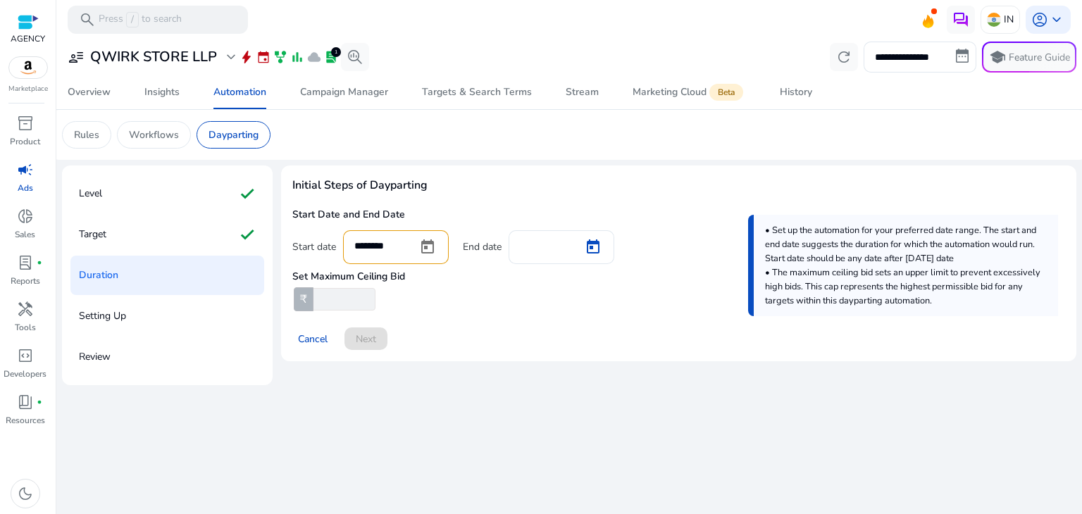
type input "*********"
click at [344, 296] on input "number" at bounding box center [343, 299] width 65 height 23
type input "**"
click at [363, 342] on span "Next" at bounding box center [366, 339] width 20 height 15
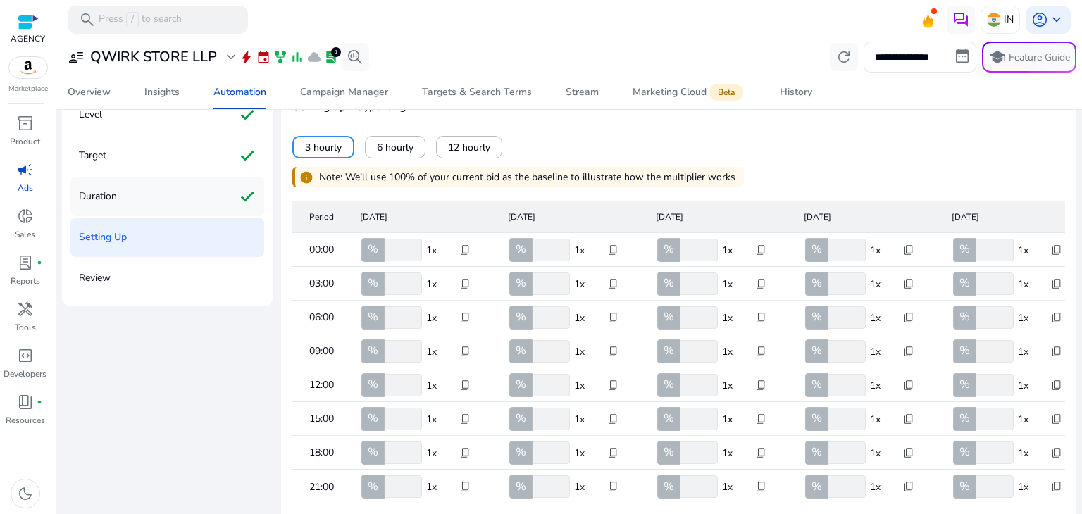
scroll to position [8, 0]
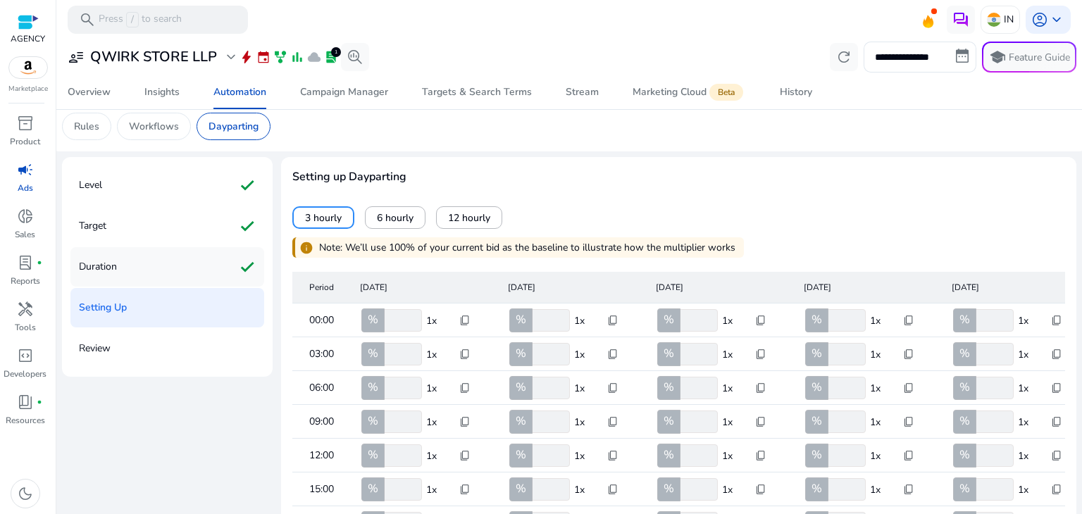
click at [197, 262] on div "Duration check" at bounding box center [167, 266] width 194 height 39
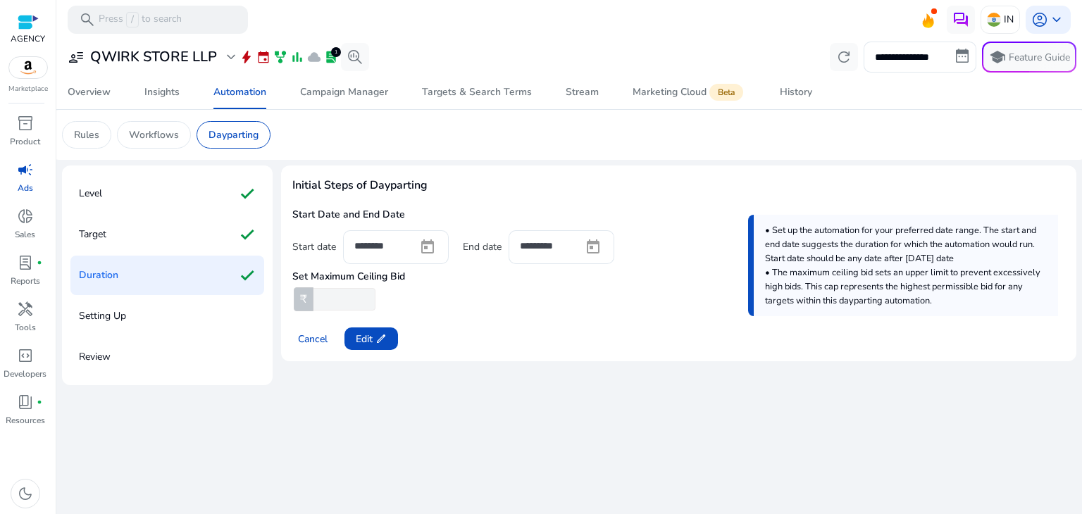
scroll to position [0, 0]
click at [361, 335] on span "Edit edit" at bounding box center [371, 339] width 31 height 15
drag, startPoint x: 335, startPoint y: 301, endPoint x: 304, endPoint y: 304, distance: 31.8
click at [304, 304] on div "₹ **" at bounding box center [334, 299] width 85 height 23
type input "***"
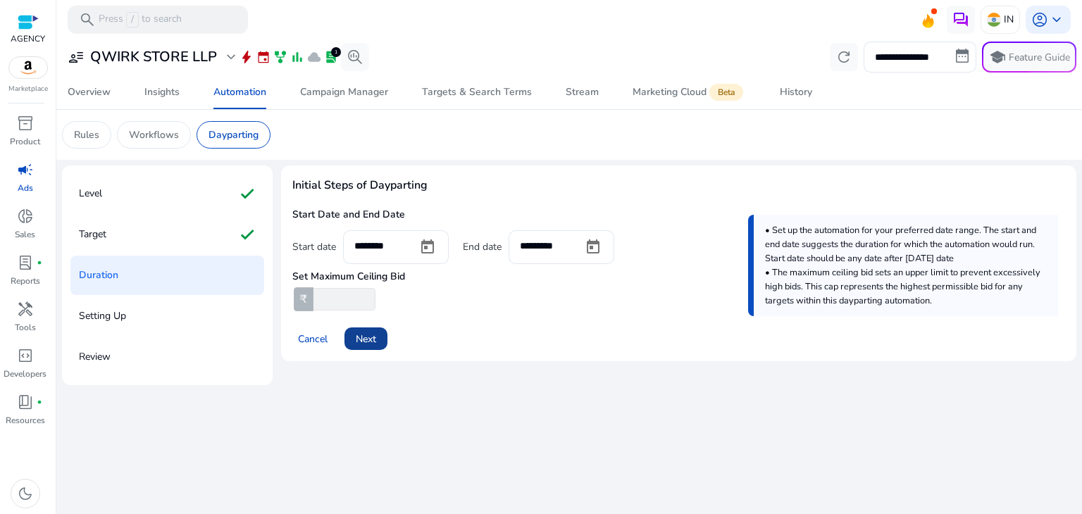
click at [368, 337] on span "Next" at bounding box center [366, 339] width 20 height 15
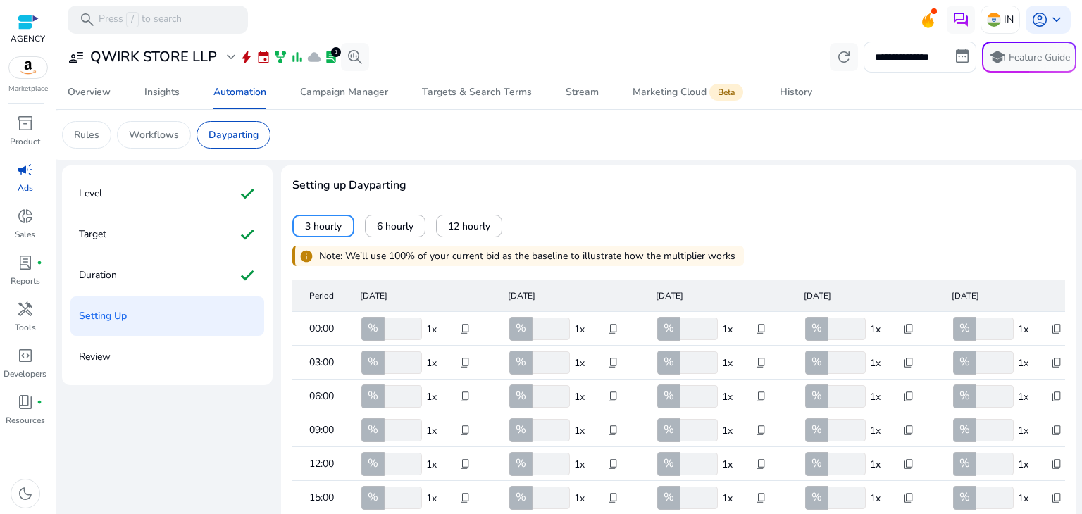
drag, startPoint x: 403, startPoint y: 327, endPoint x: 380, endPoint y: 329, distance: 22.6
click at [380, 329] on div "% ***" at bounding box center [391, 329] width 63 height 23
click at [431, 287] on mat-header-cell "Monday" at bounding box center [423, 296] width 148 height 32
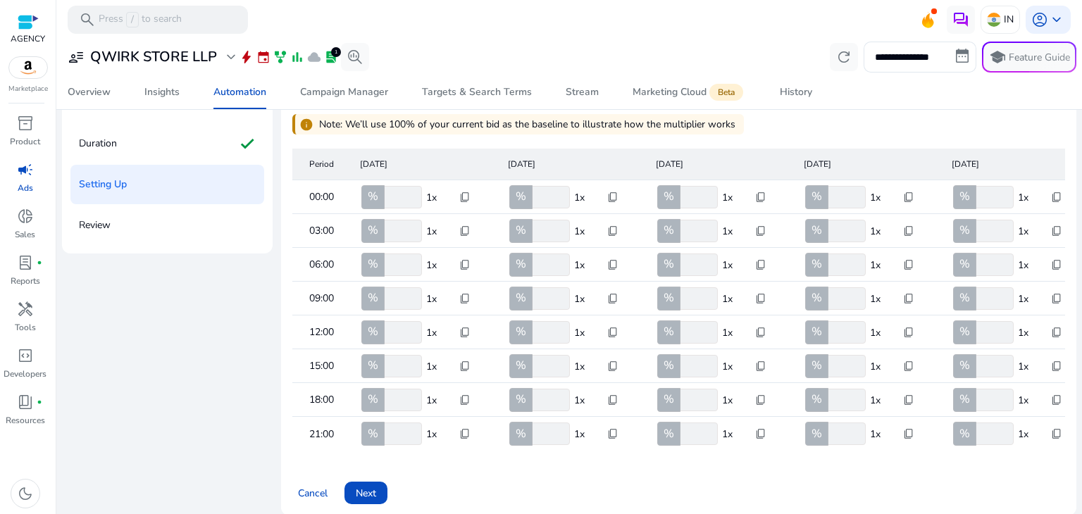
scroll to position [141, 0]
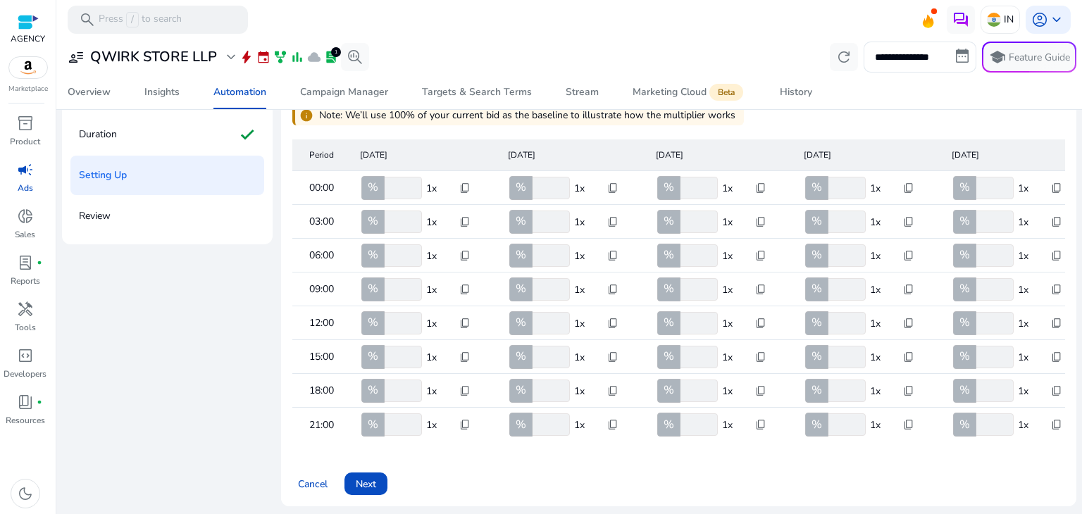
click at [463, 186] on span "content_copy" at bounding box center [464, 187] width 11 height 11
click at [480, 167] on div at bounding box center [541, 257] width 1082 height 514
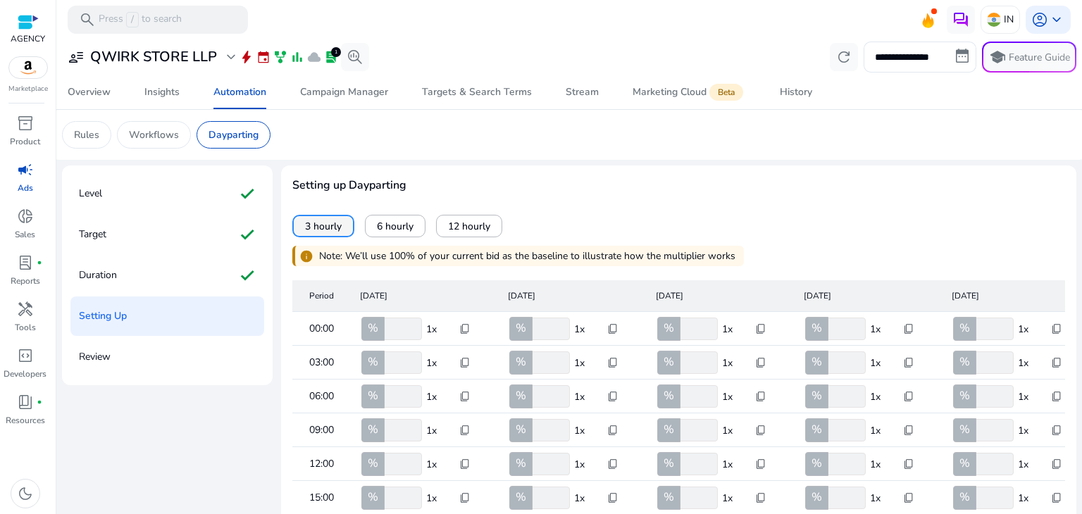
click at [336, 225] on span "3 hourly" at bounding box center [323, 226] width 37 height 15
click at [471, 225] on span "12 hourly" at bounding box center [469, 226] width 42 height 15
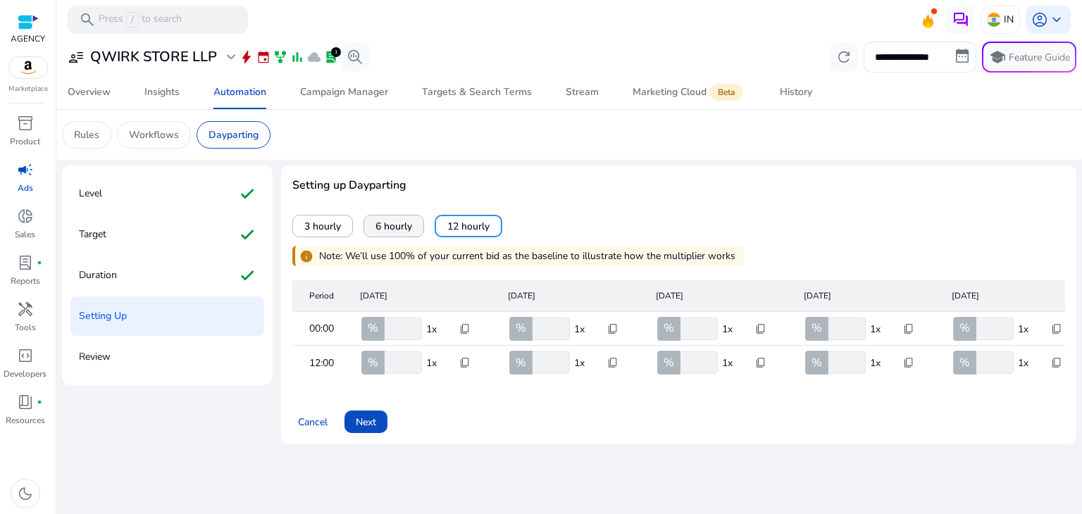
click at [403, 223] on span "6 hourly" at bounding box center [393, 226] width 37 height 15
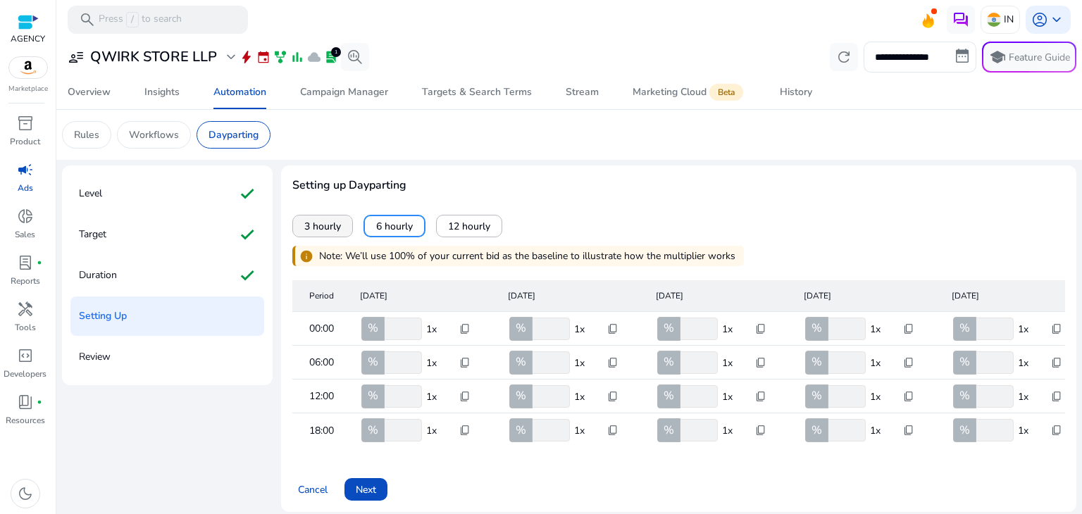
click at [330, 227] on span "3 hourly" at bounding box center [322, 226] width 37 height 15
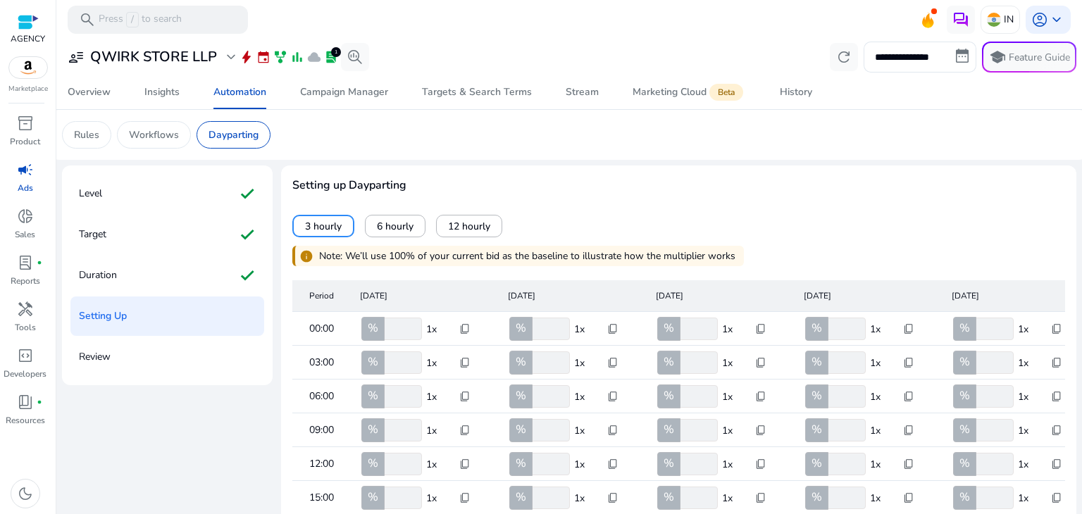
scroll to position [141, 0]
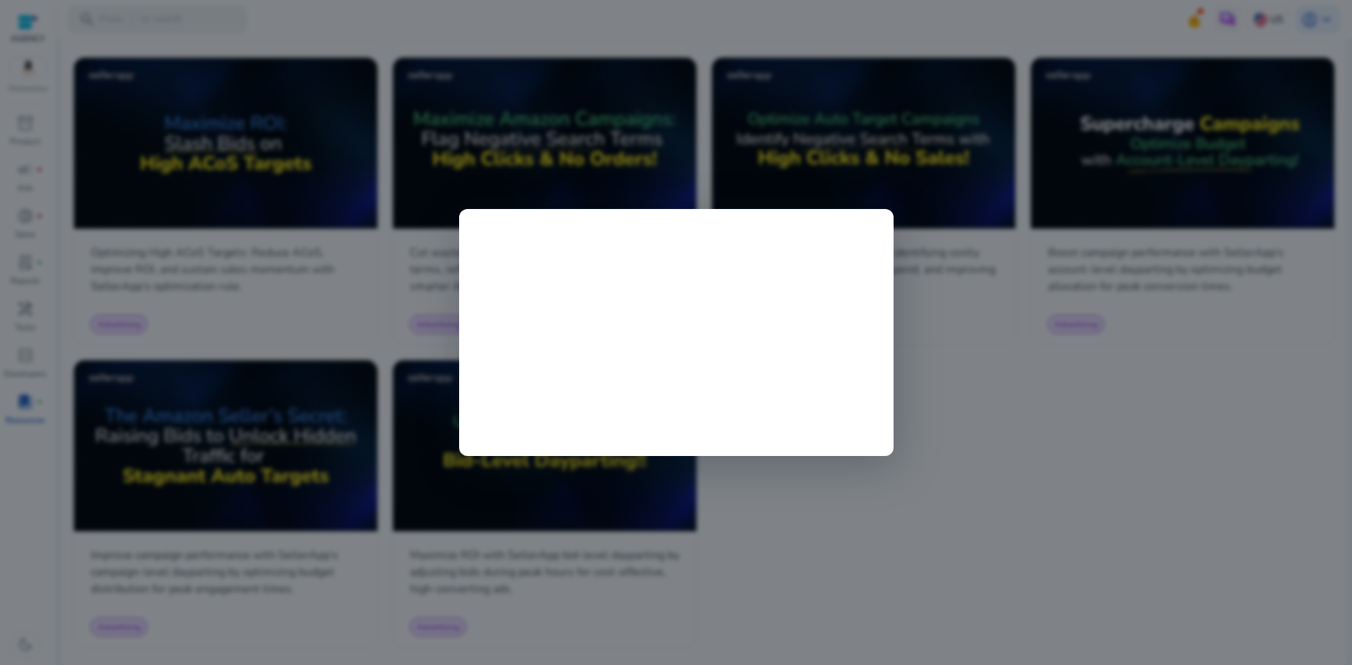
scroll to position [1296, 0]
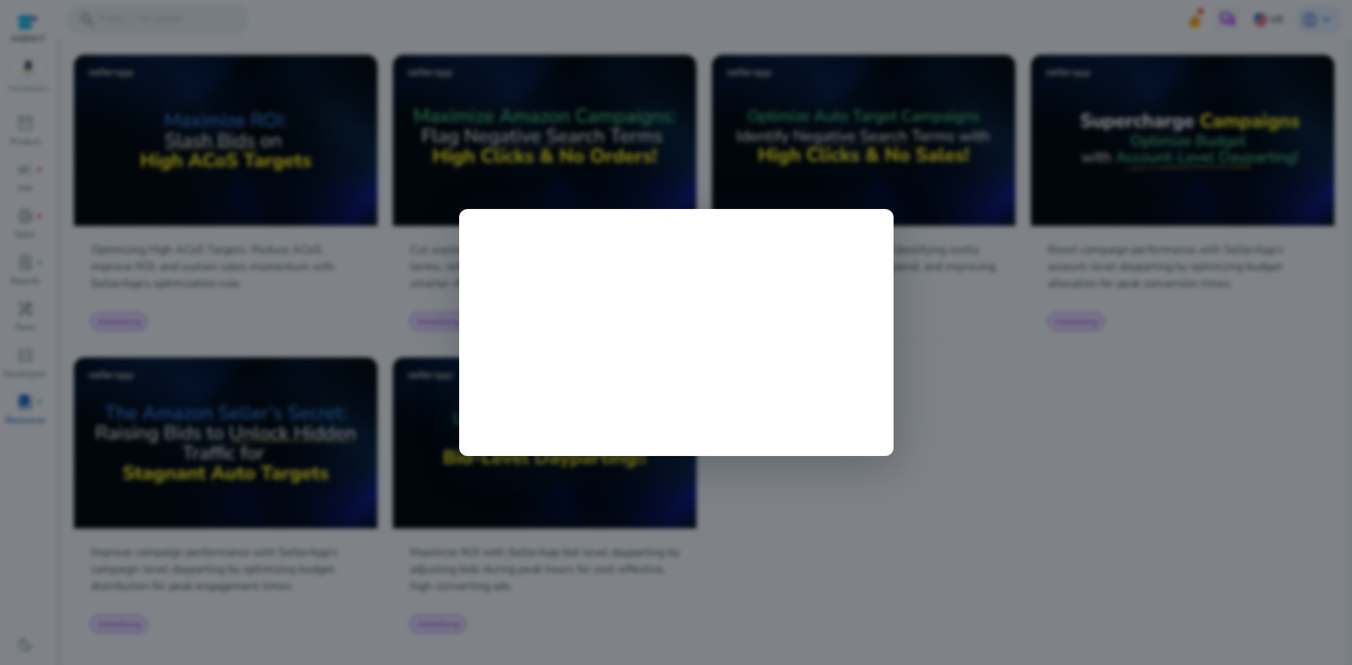
click at [900, 543] on div at bounding box center [676, 332] width 1352 height 665
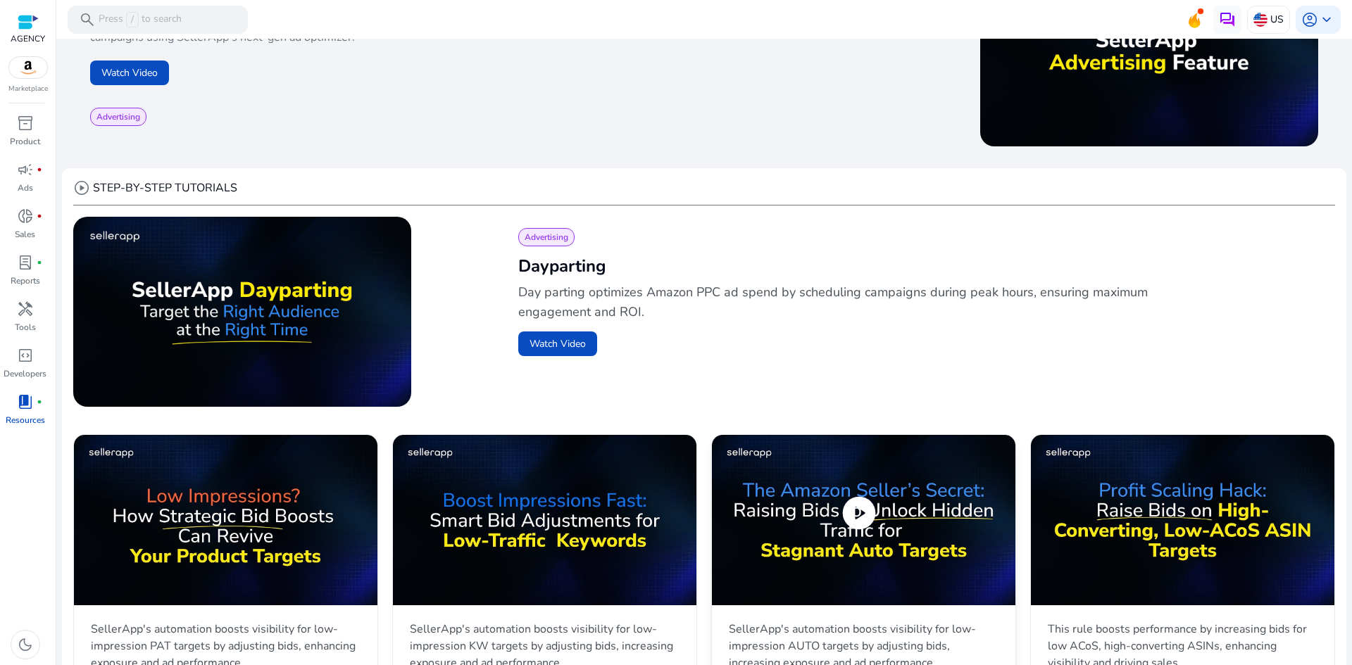
scroll to position [70, 0]
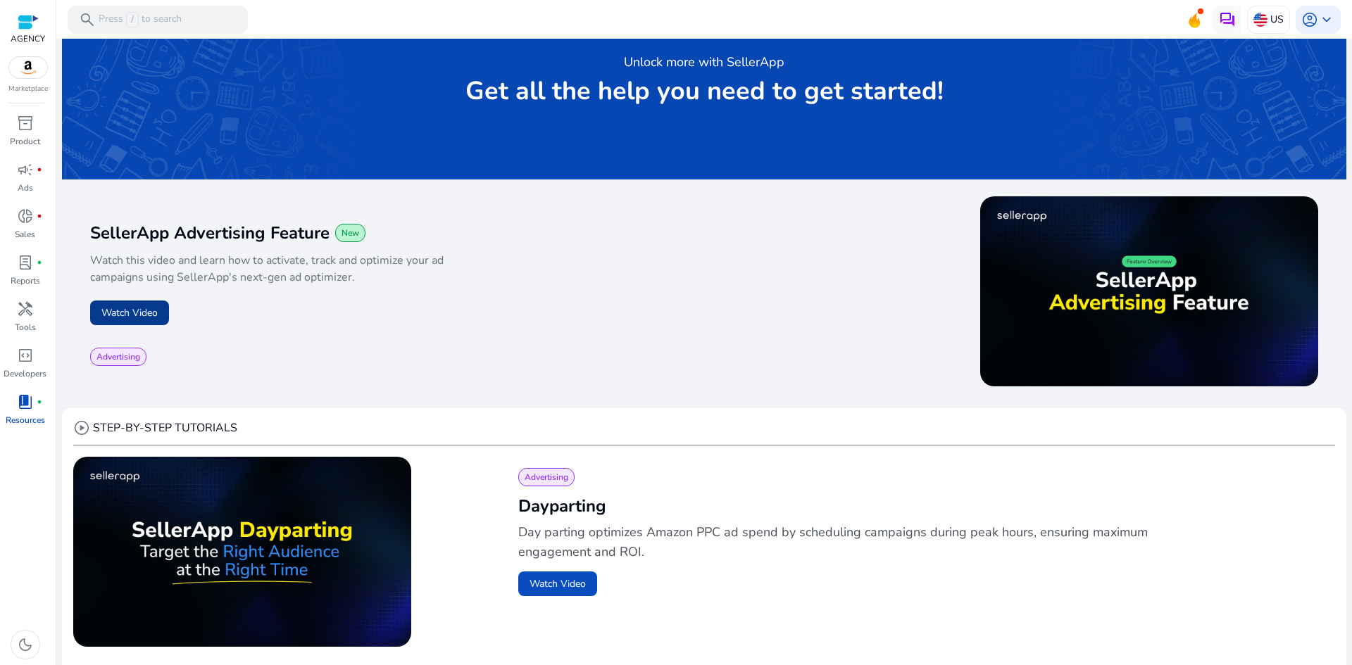
click at [133, 307] on button "Watch Video" at bounding box center [129, 313] width 79 height 25
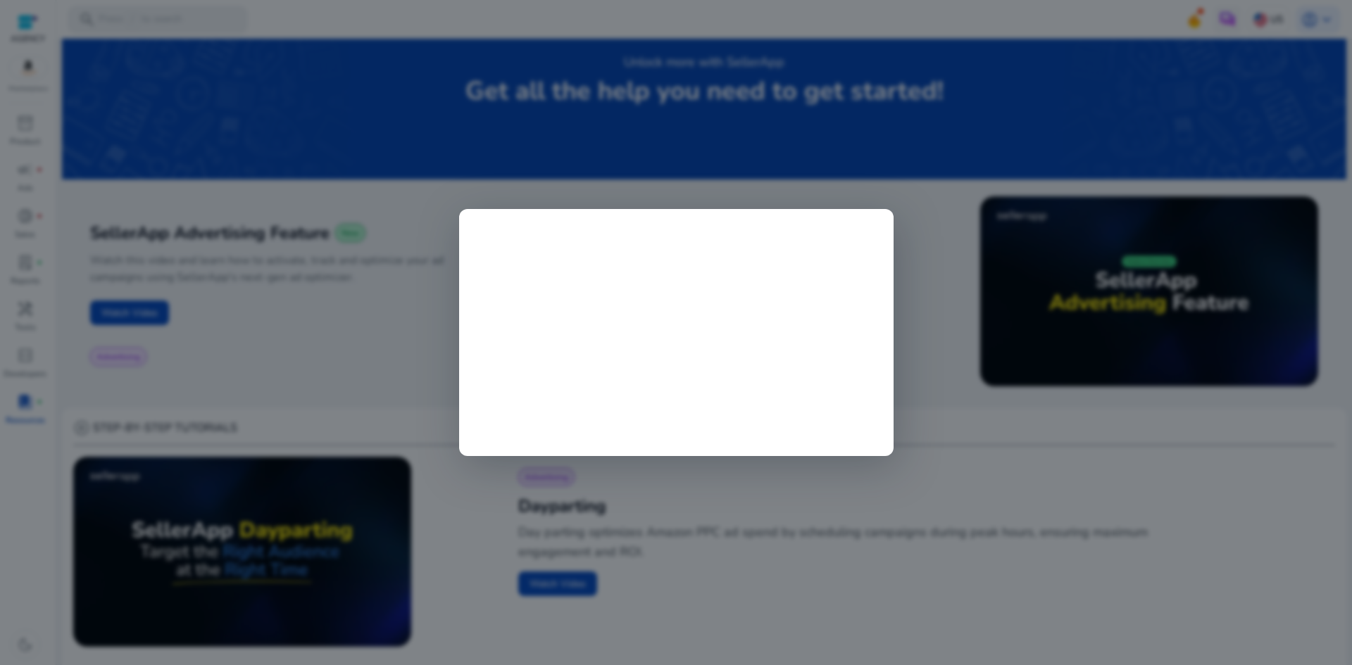
click at [1008, 554] on div at bounding box center [676, 332] width 1352 height 665
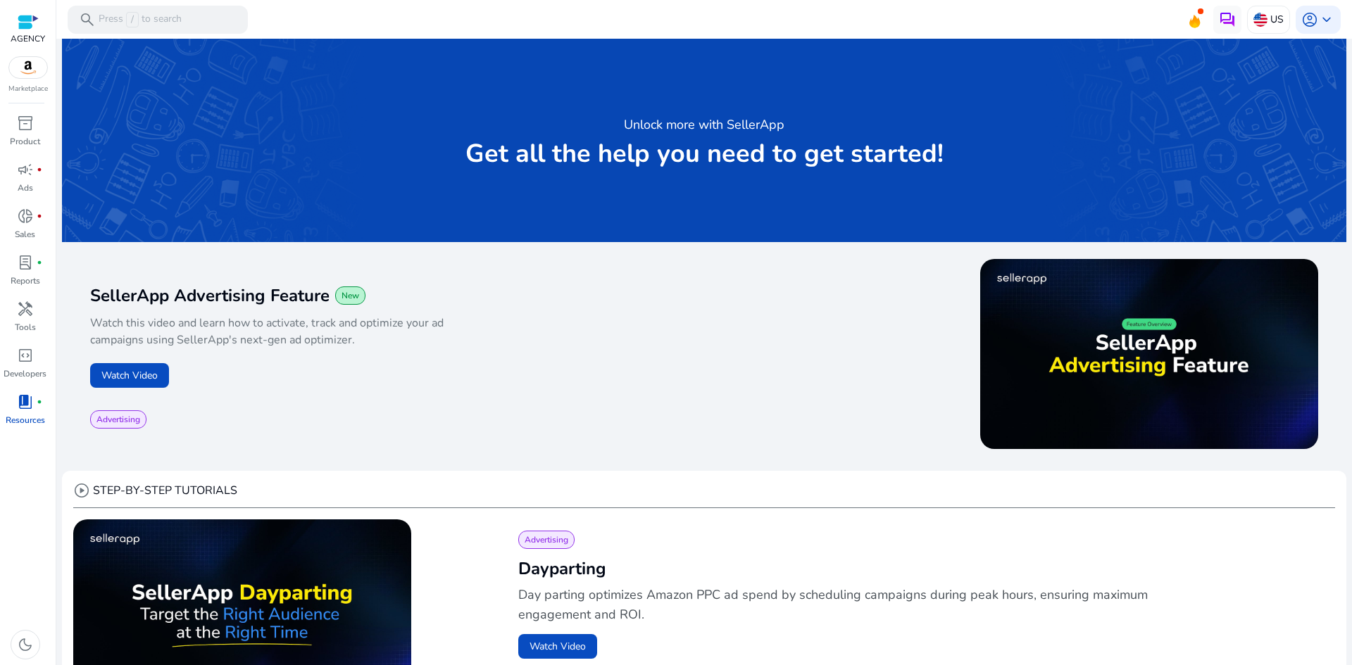
scroll to position [0, 0]
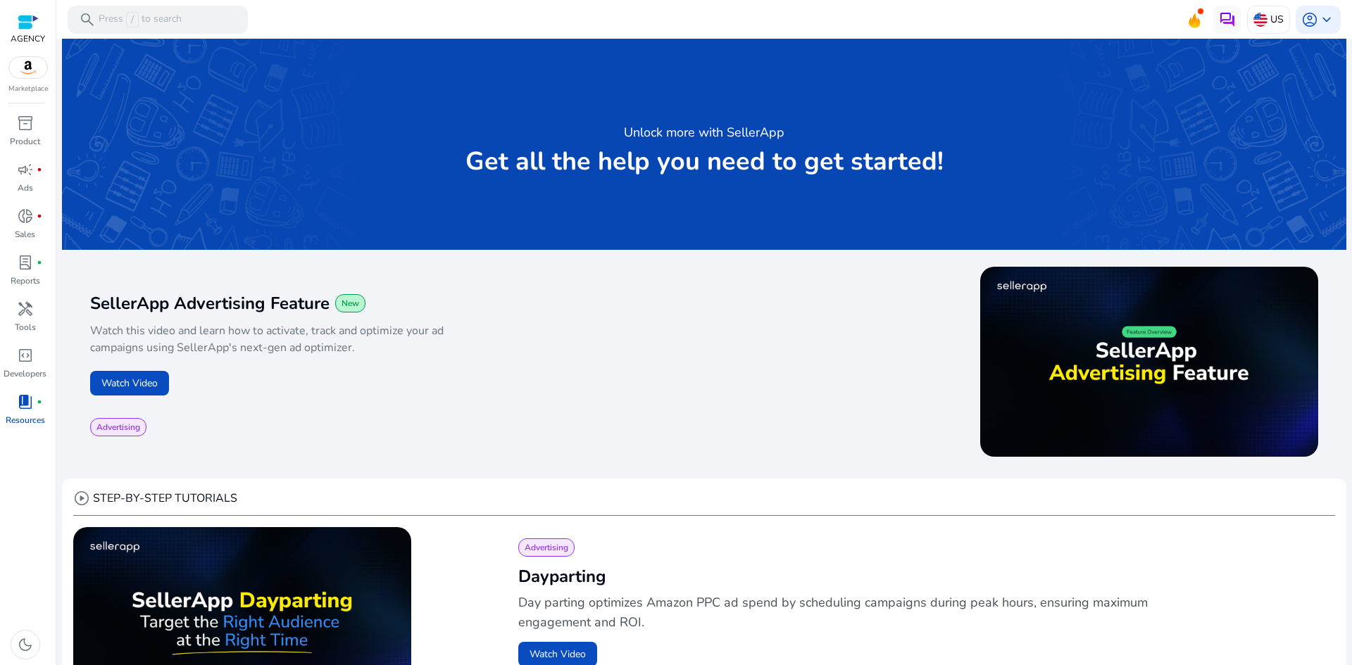
click at [668, 230] on div "Unlock more with SellerApp Get all the help you need to get started!" at bounding box center [704, 144] width 1284 height 211
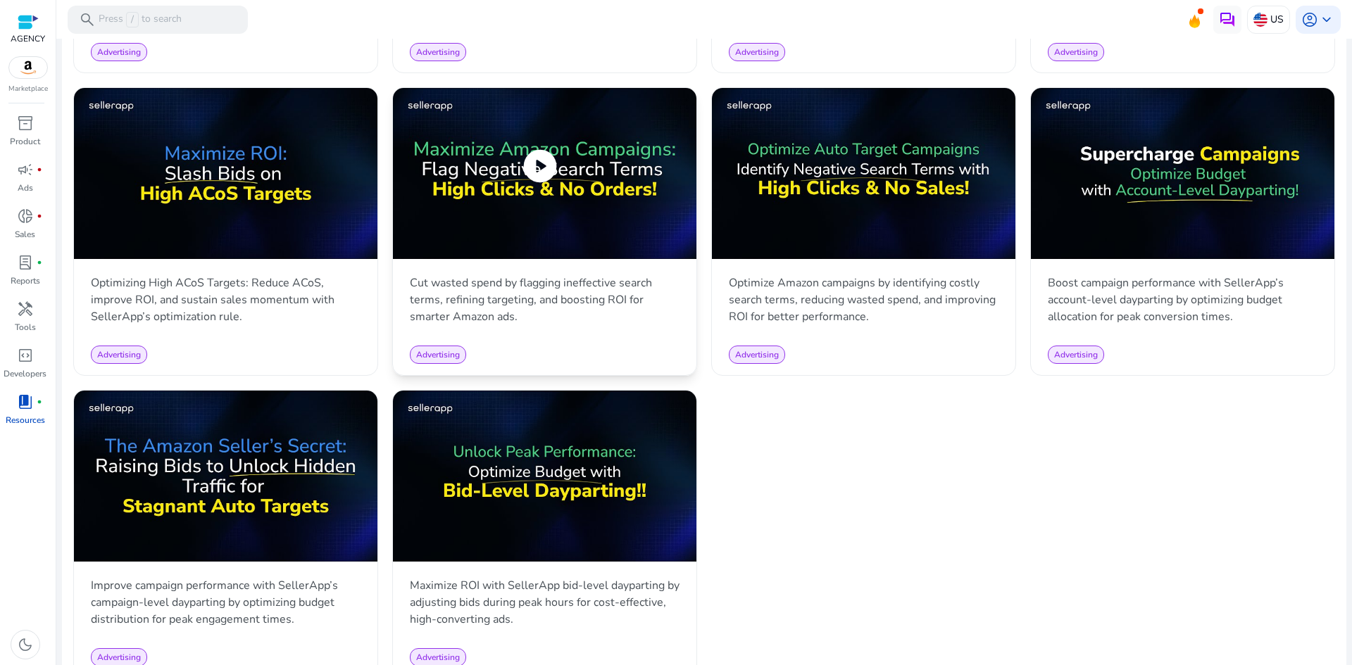
scroll to position [1296, 0]
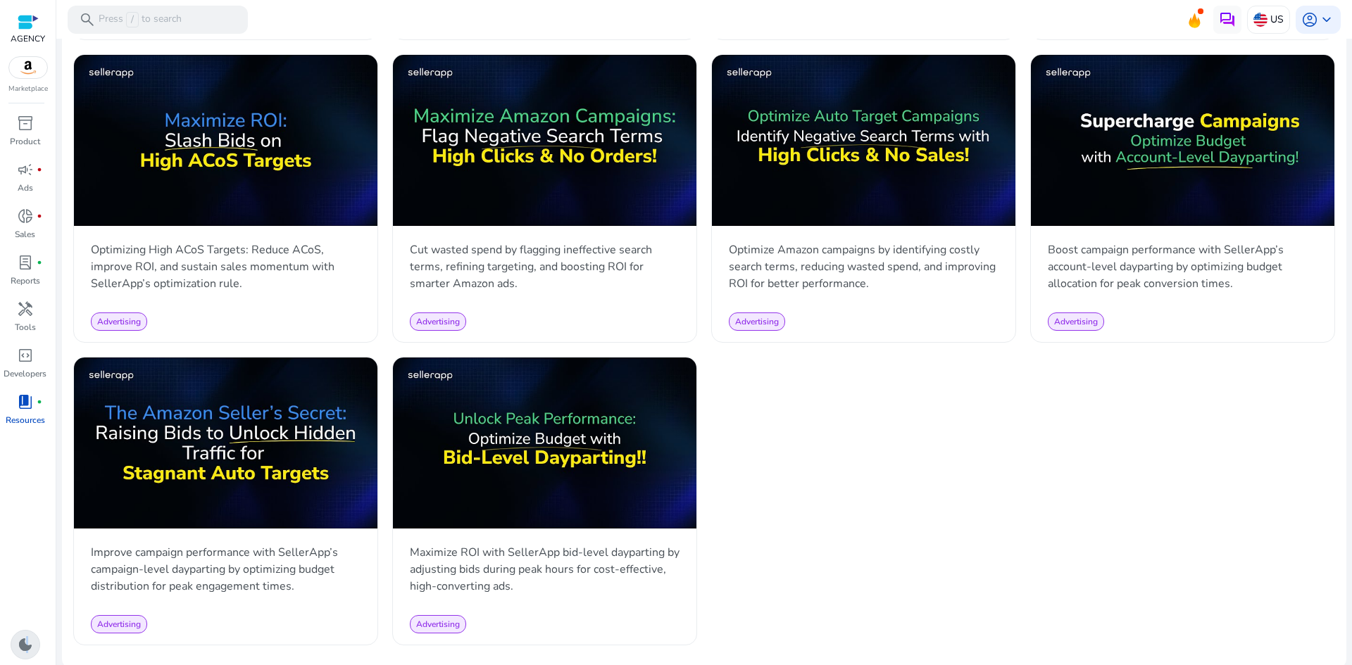
click at [25, 651] on span "dark_mode" at bounding box center [25, 645] width 17 height 17
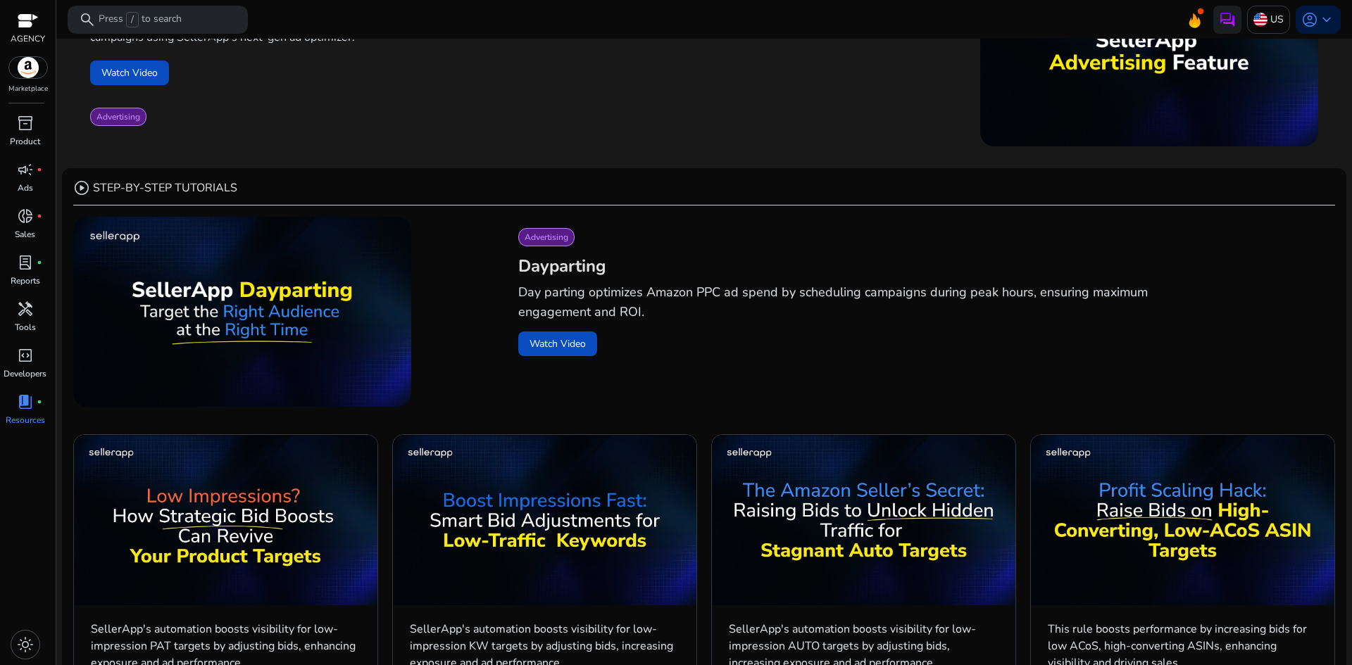
scroll to position [0, 0]
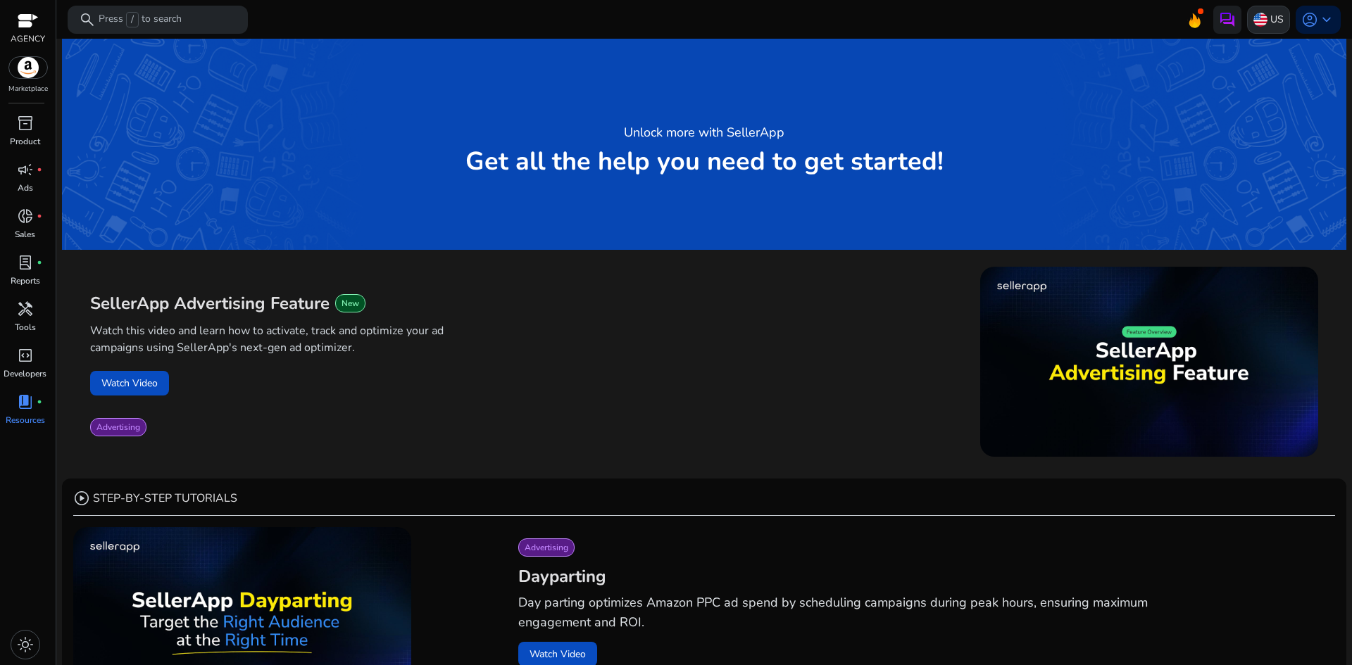
click at [1253, 28] on div "US" at bounding box center [1268, 20] width 43 height 28
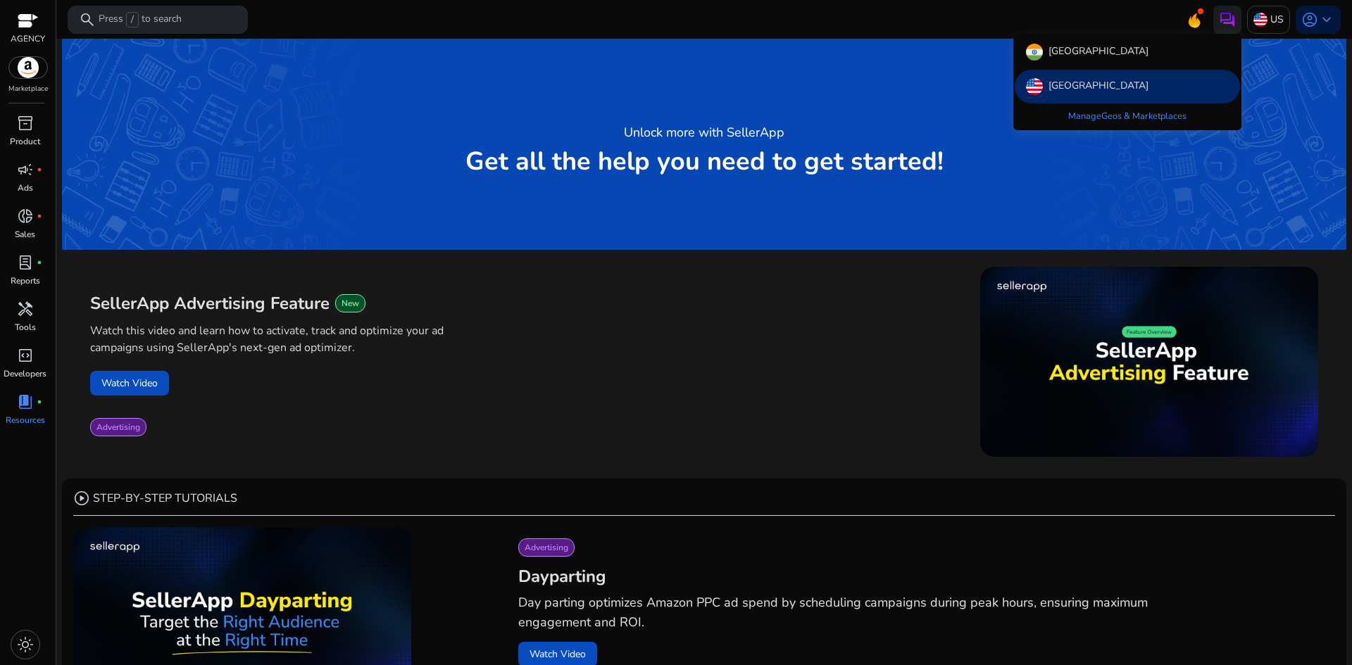
click at [822, 323] on div at bounding box center [676, 332] width 1352 height 665
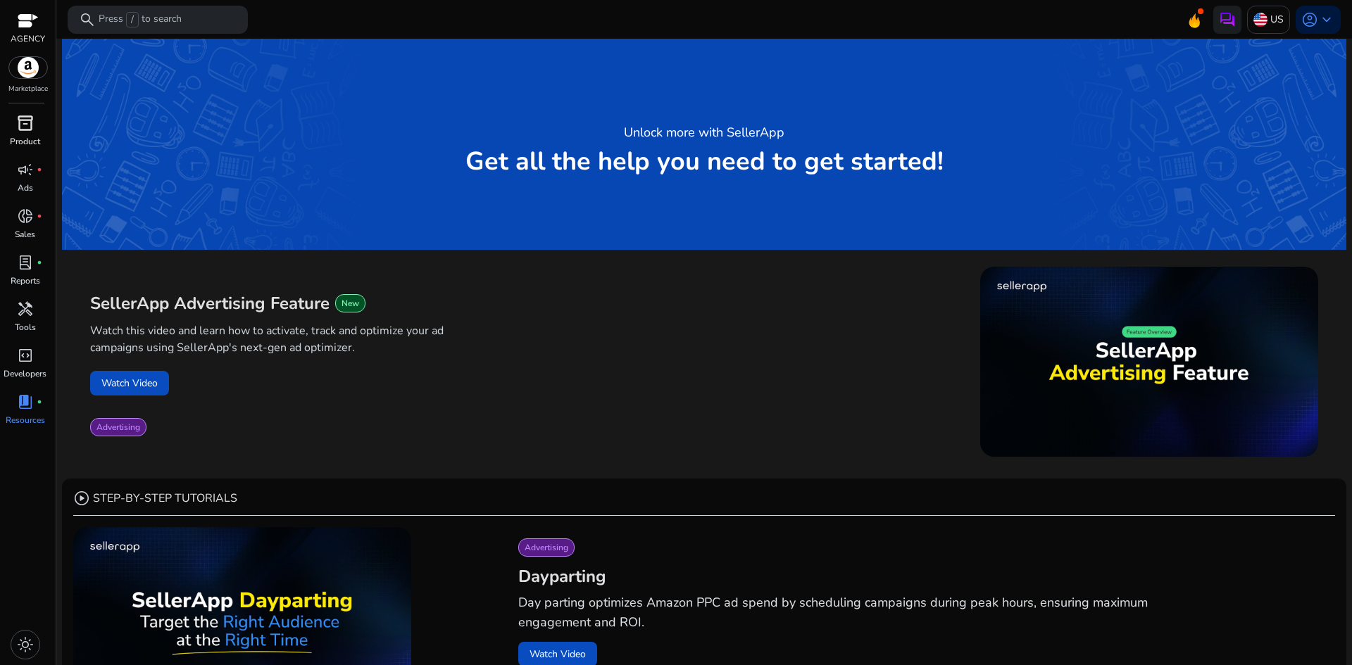
click at [20, 138] on p "Product" at bounding box center [25, 141] width 30 height 13
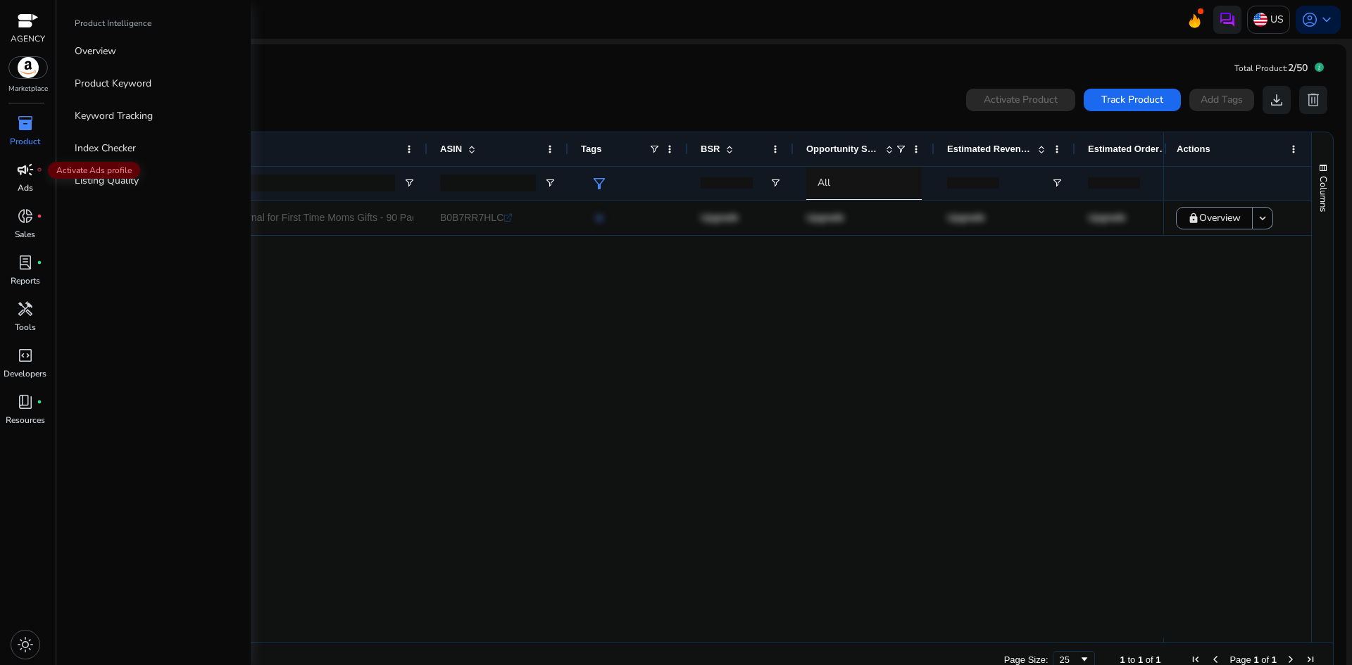
click at [19, 173] on span "campaign" at bounding box center [25, 169] width 17 height 17
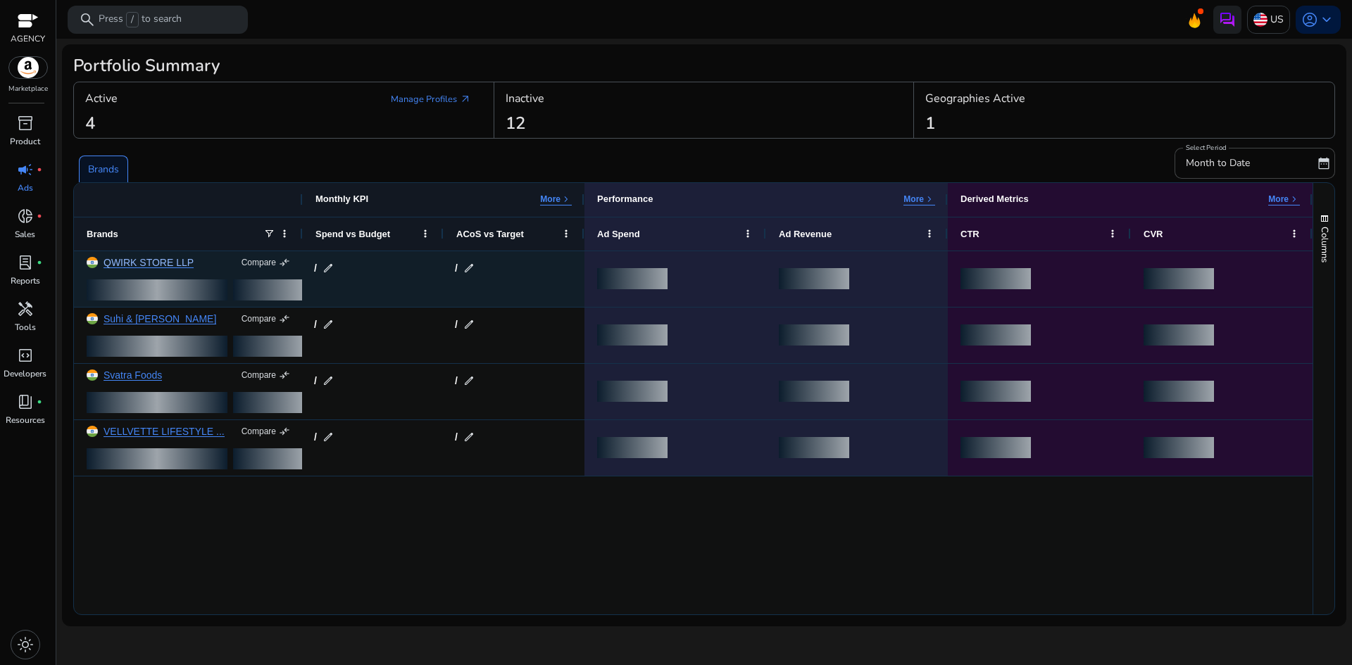
click at [162, 265] on link "QWIRK STORE LLP" at bounding box center [149, 263] width 90 height 11
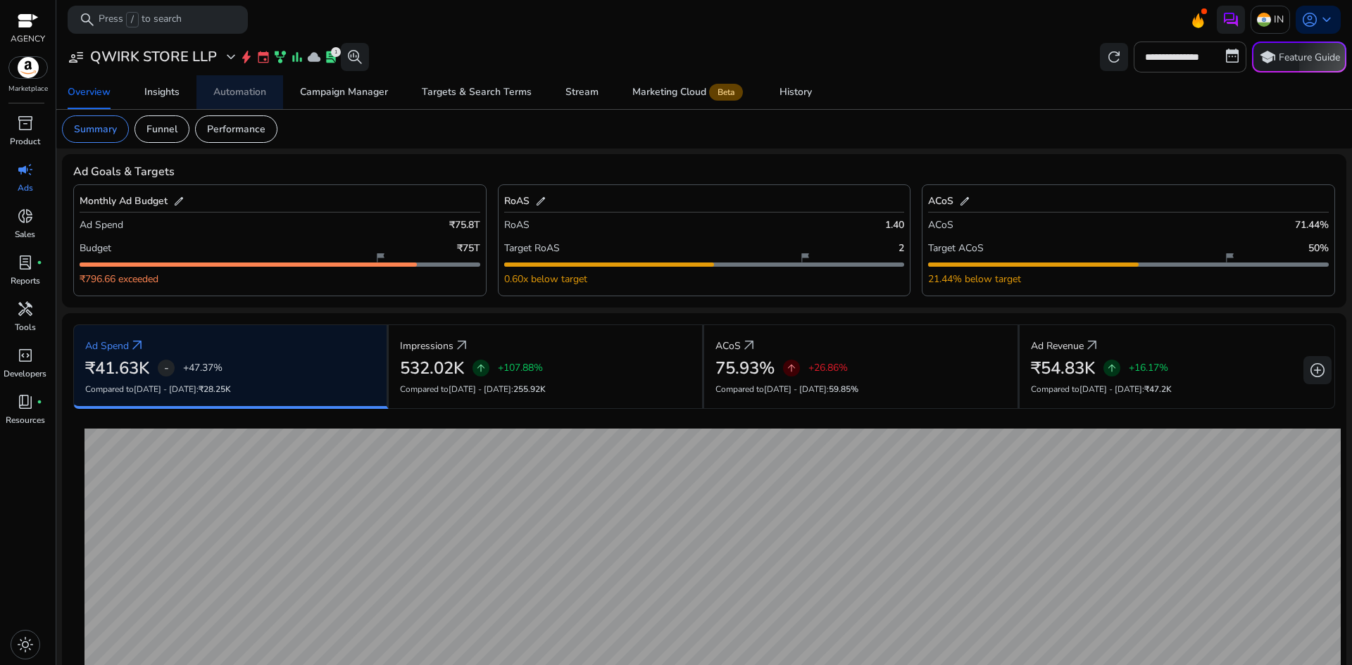
click at [209, 92] on link "Automation" at bounding box center [239, 92] width 87 height 34
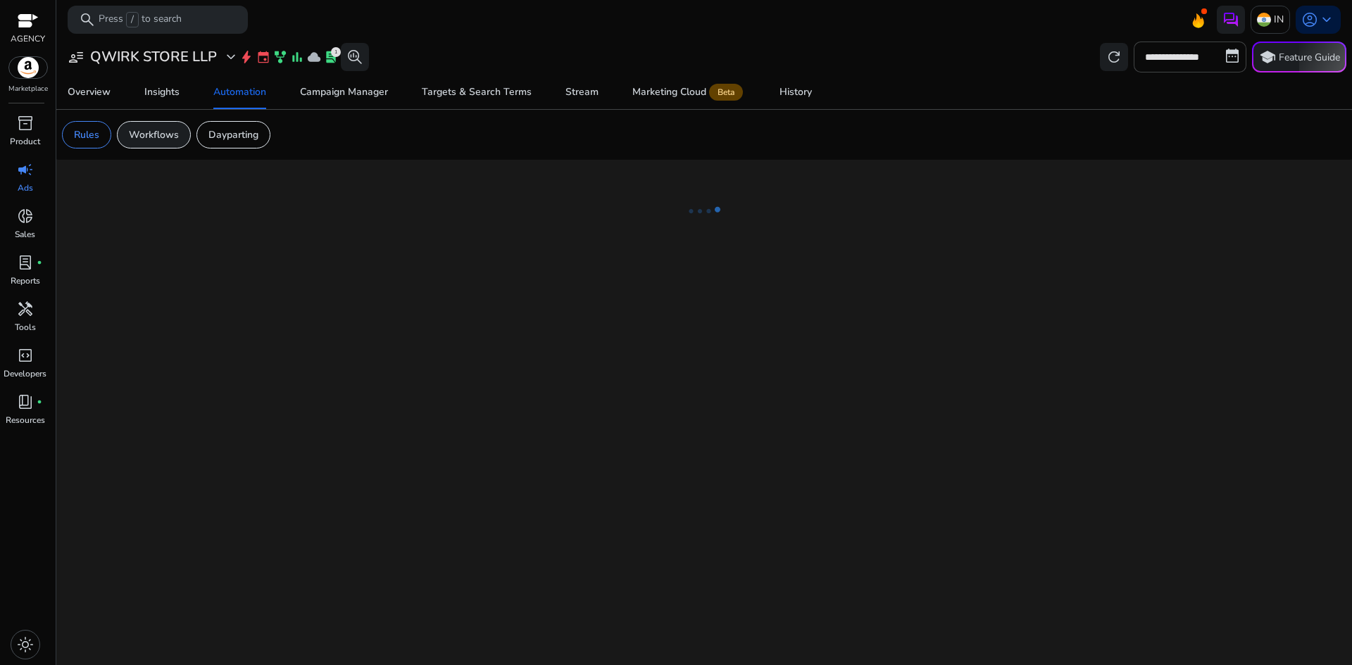
click at [172, 146] on div "Workflows" at bounding box center [154, 134] width 74 height 27
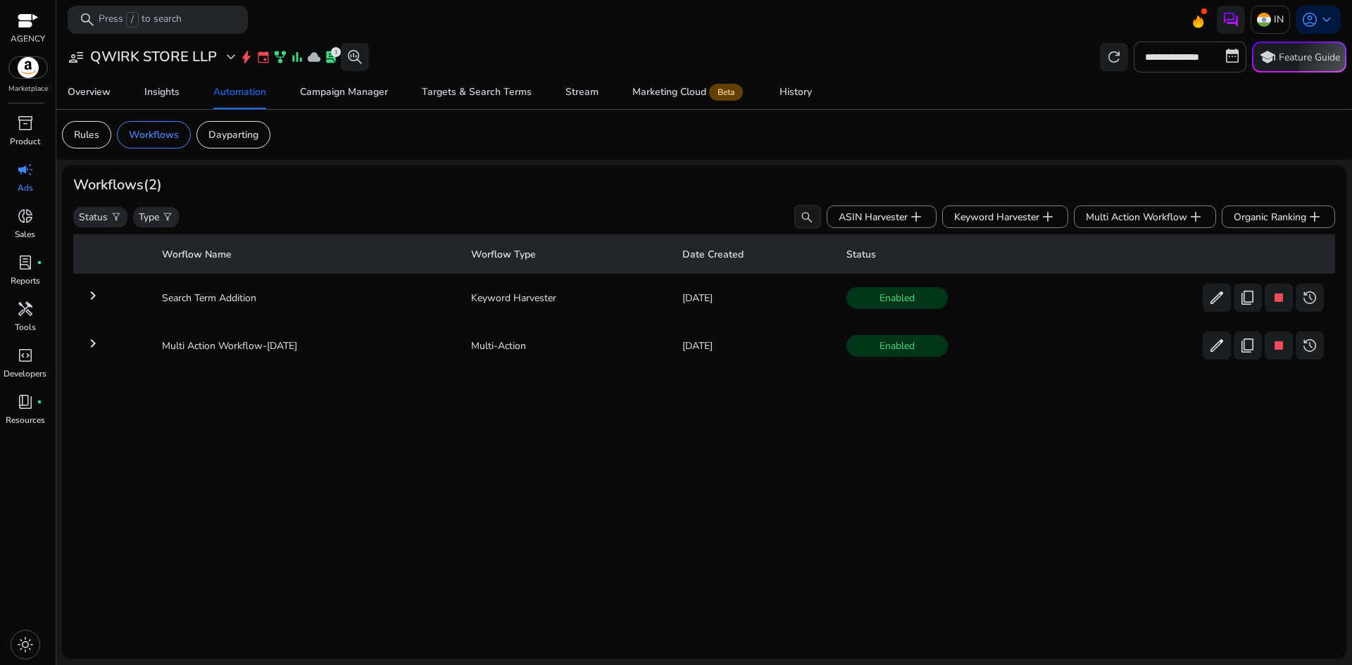
click at [94, 349] on mat-icon "keyboard_arrow_right" at bounding box center [93, 343] width 17 height 17
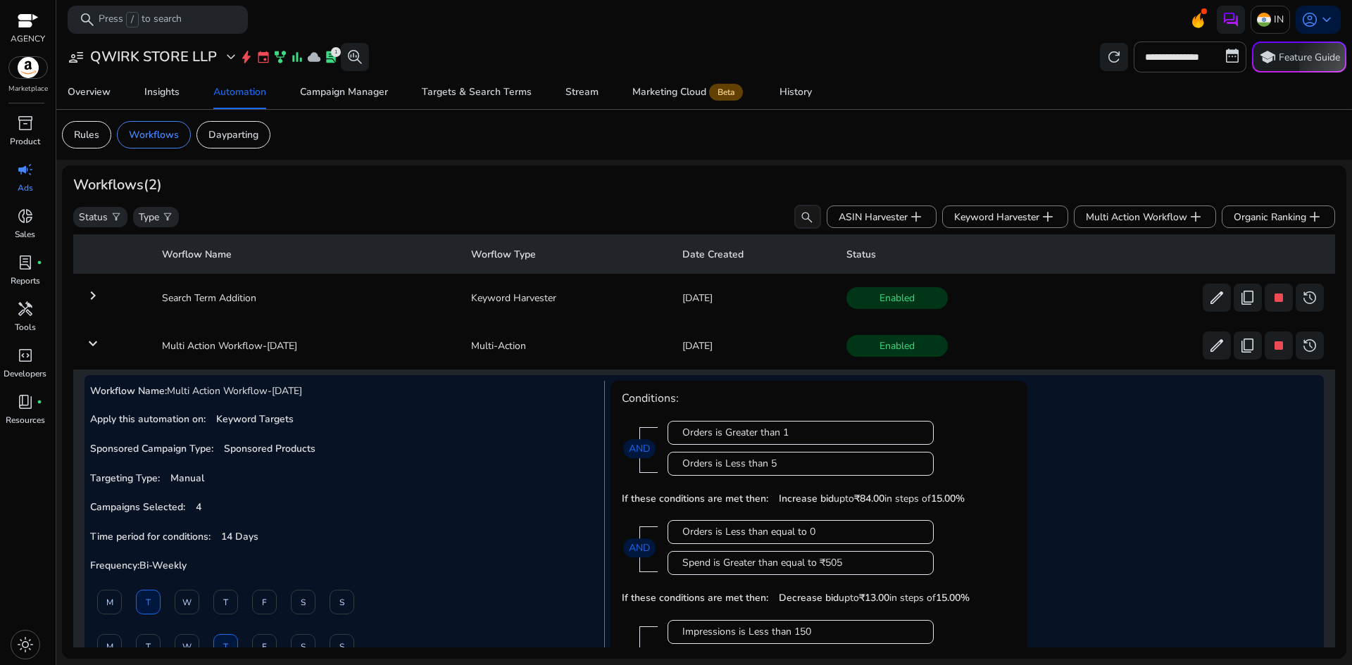
click at [92, 349] on mat-icon "keyboard_arrow_down" at bounding box center [93, 343] width 17 height 17
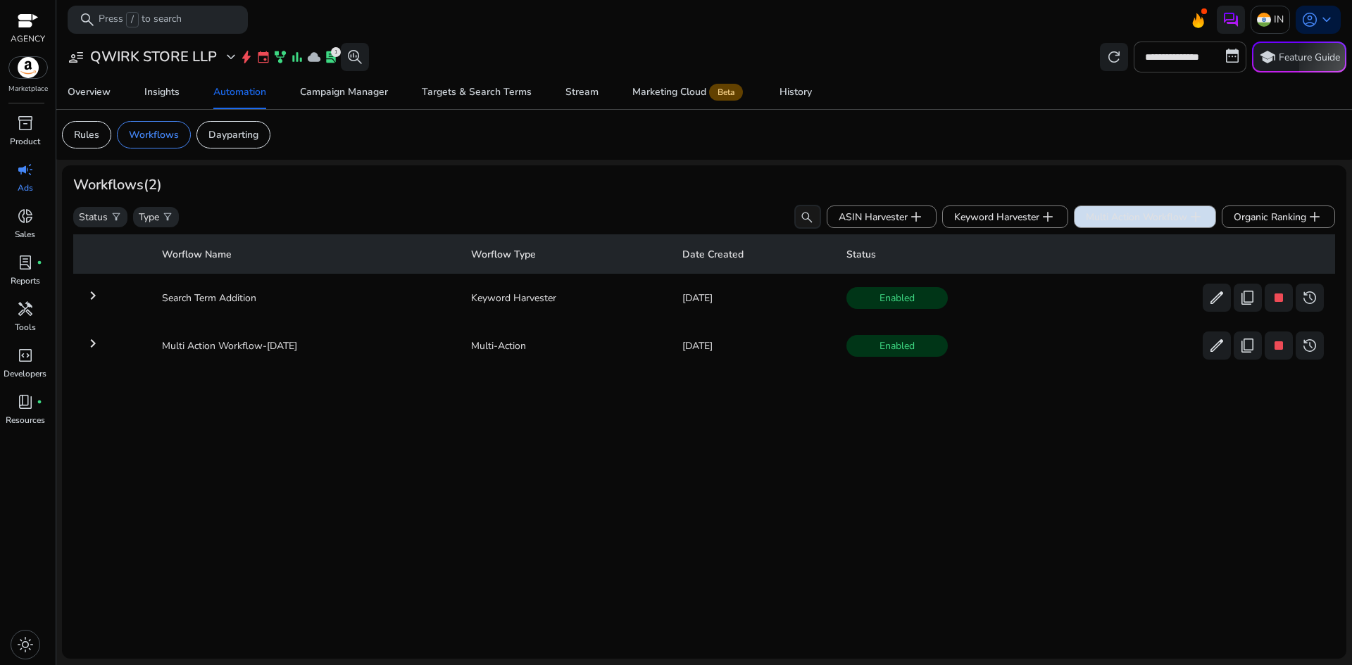
click at [1110, 221] on span "Multi Action Workflow add" at bounding box center [1145, 216] width 118 height 17
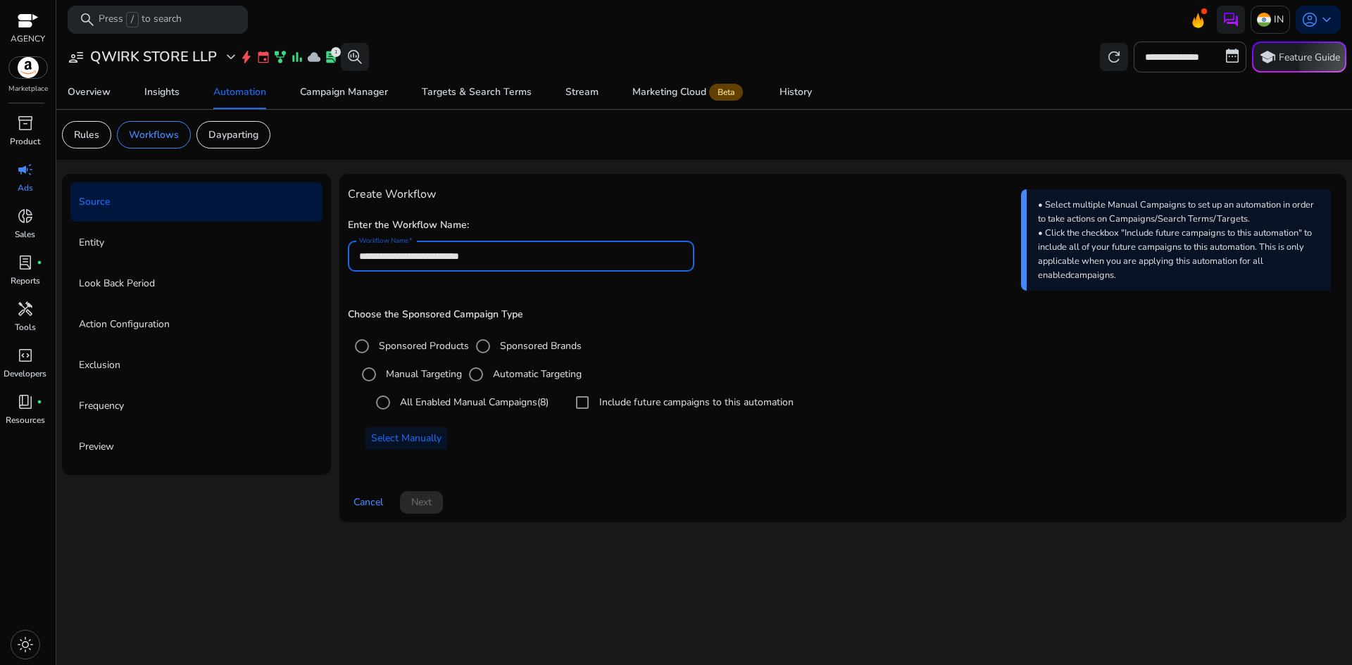
drag, startPoint x: 537, startPoint y: 252, endPoint x: 344, endPoint y: 262, distance: 193.2
click at [344, 262] on div "**********" at bounding box center [842, 348] width 1007 height 349
click at [425, 258] on input "**********" at bounding box center [521, 256] width 324 height 15
drag, startPoint x: 418, startPoint y: 254, endPoint x: 552, endPoint y: 247, distance: 134.7
click at [552, 247] on div "**********" at bounding box center [521, 256] width 324 height 31
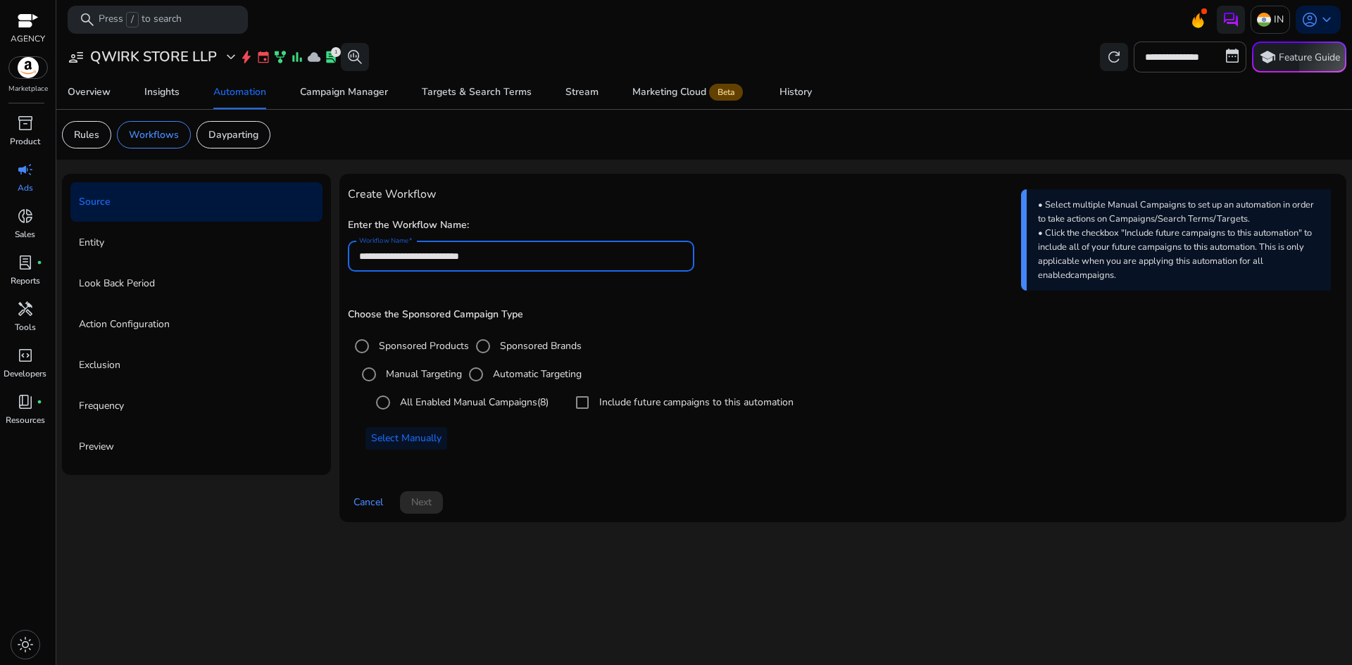
click at [652, 330] on div "Choose the Sponsored Campaign Type Sponsored Products Sponsored Brands Manual T…" at bounding box center [843, 379] width 990 height 141
click at [423, 508] on span "Next" at bounding box center [421, 502] width 20 height 15
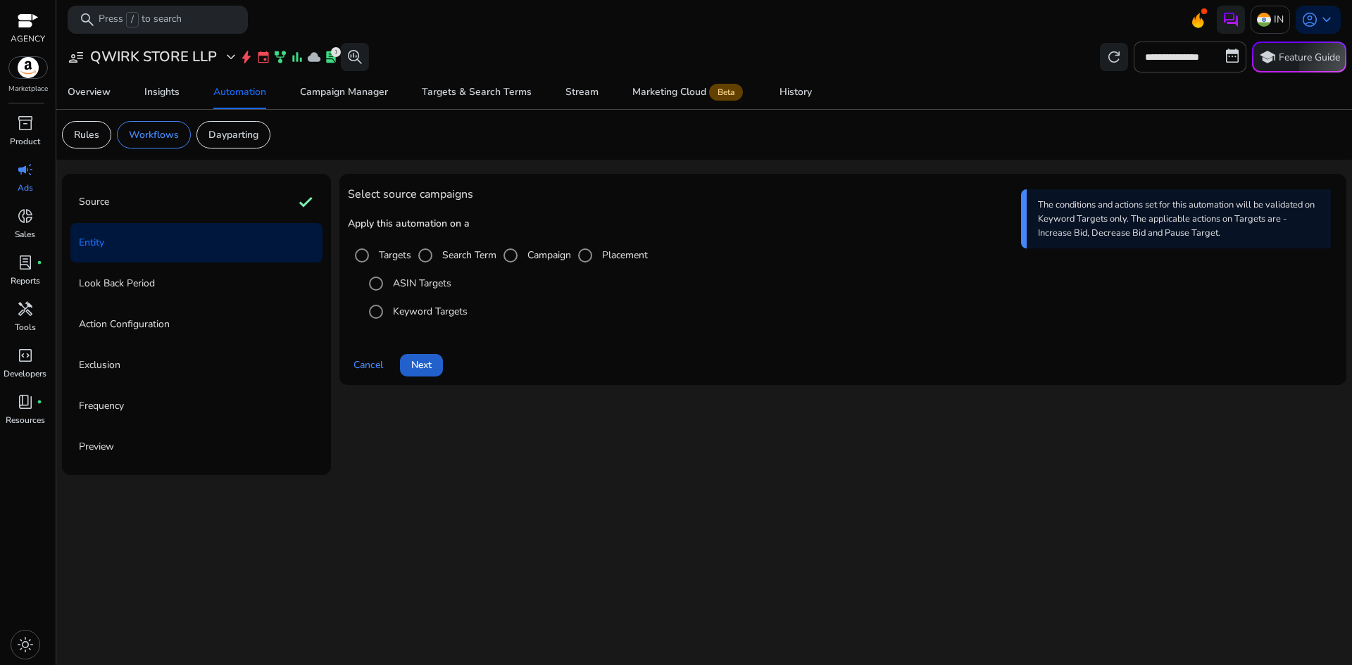
click at [415, 367] on span "Next" at bounding box center [421, 365] width 20 height 15
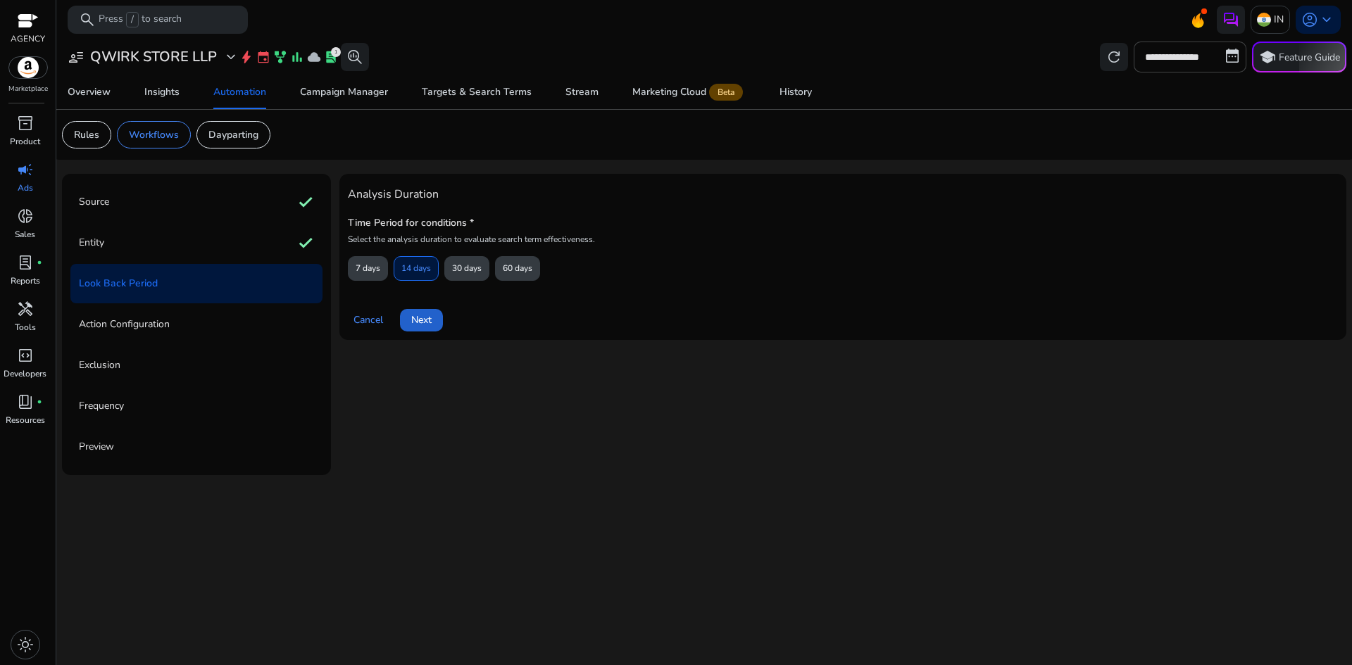
click at [427, 327] on span "Next" at bounding box center [421, 320] width 20 height 15
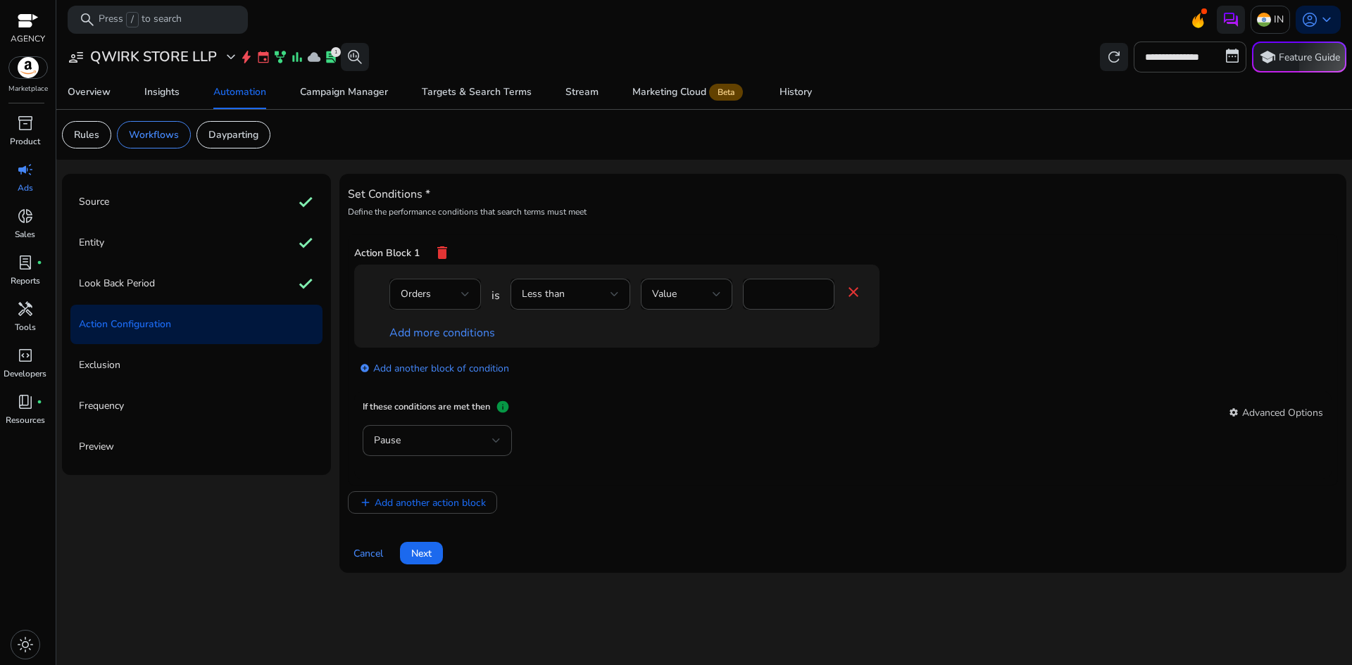
click at [464, 301] on div at bounding box center [465, 294] width 8 height 17
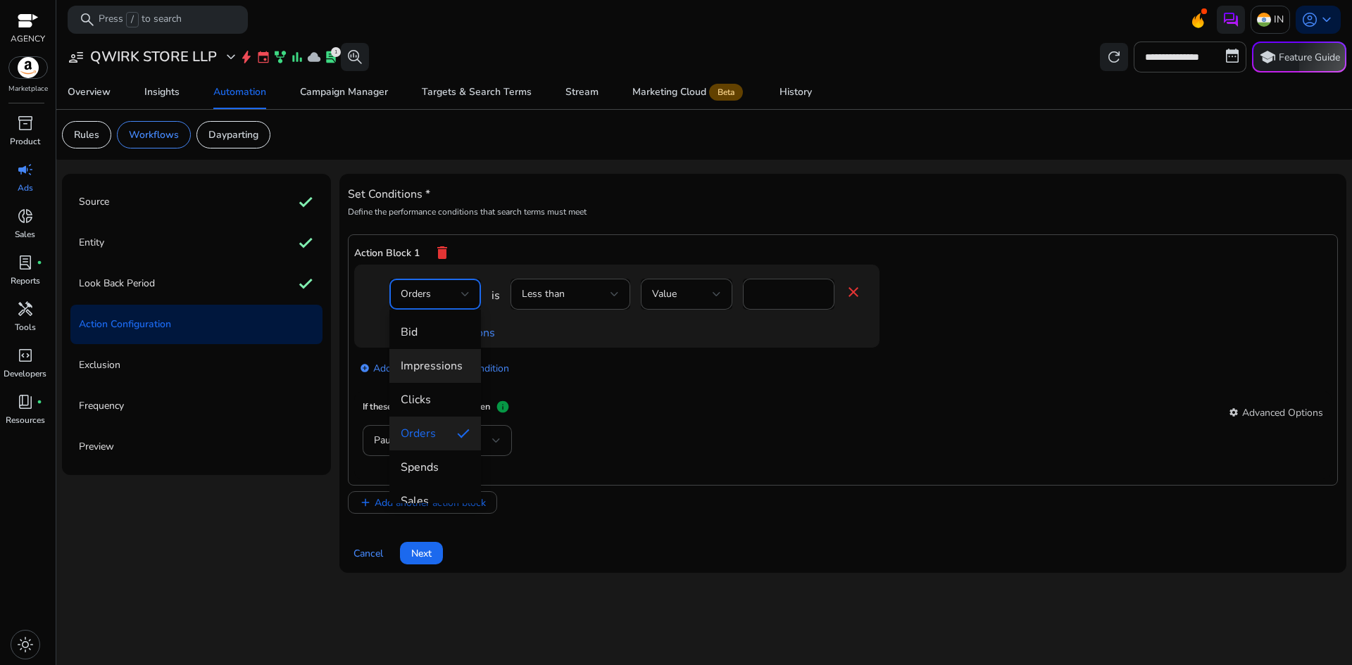
click at [444, 374] on mat-option "Impressions" at bounding box center [435, 366] width 92 height 34
click at [789, 298] on input "*" at bounding box center [788, 294] width 69 height 15
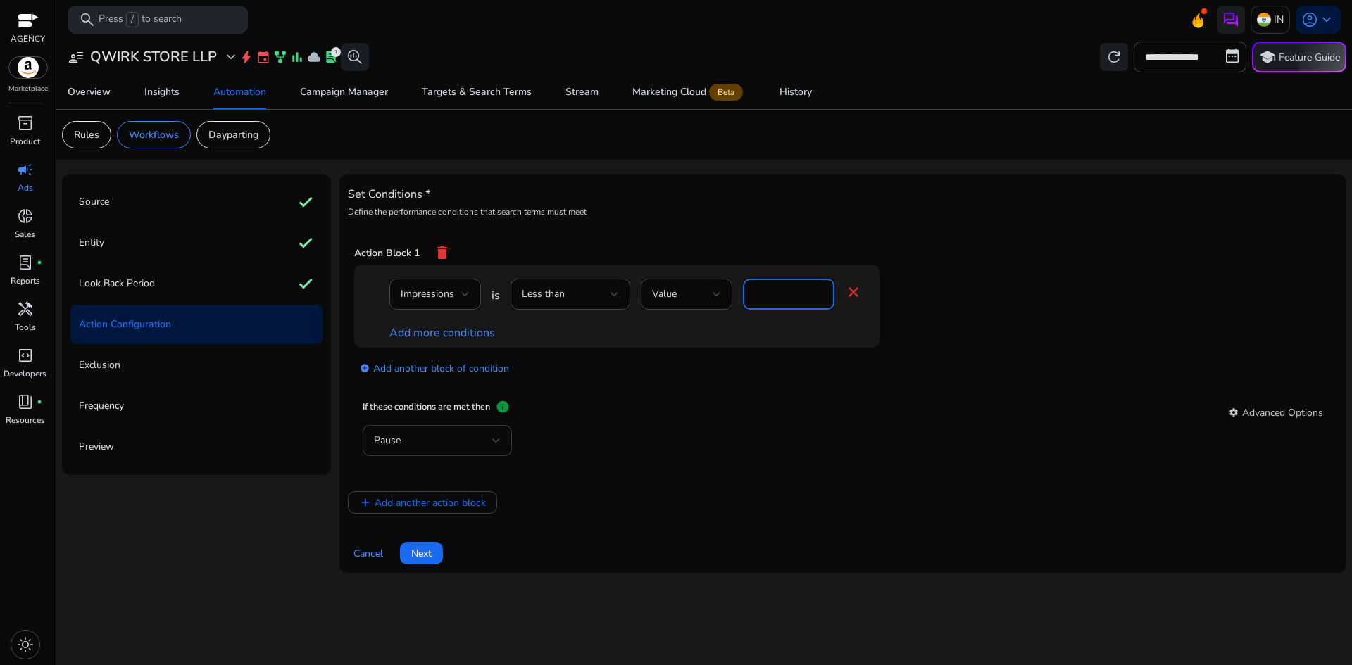
type input "***"
click at [492, 439] on div at bounding box center [496, 441] width 8 height 6
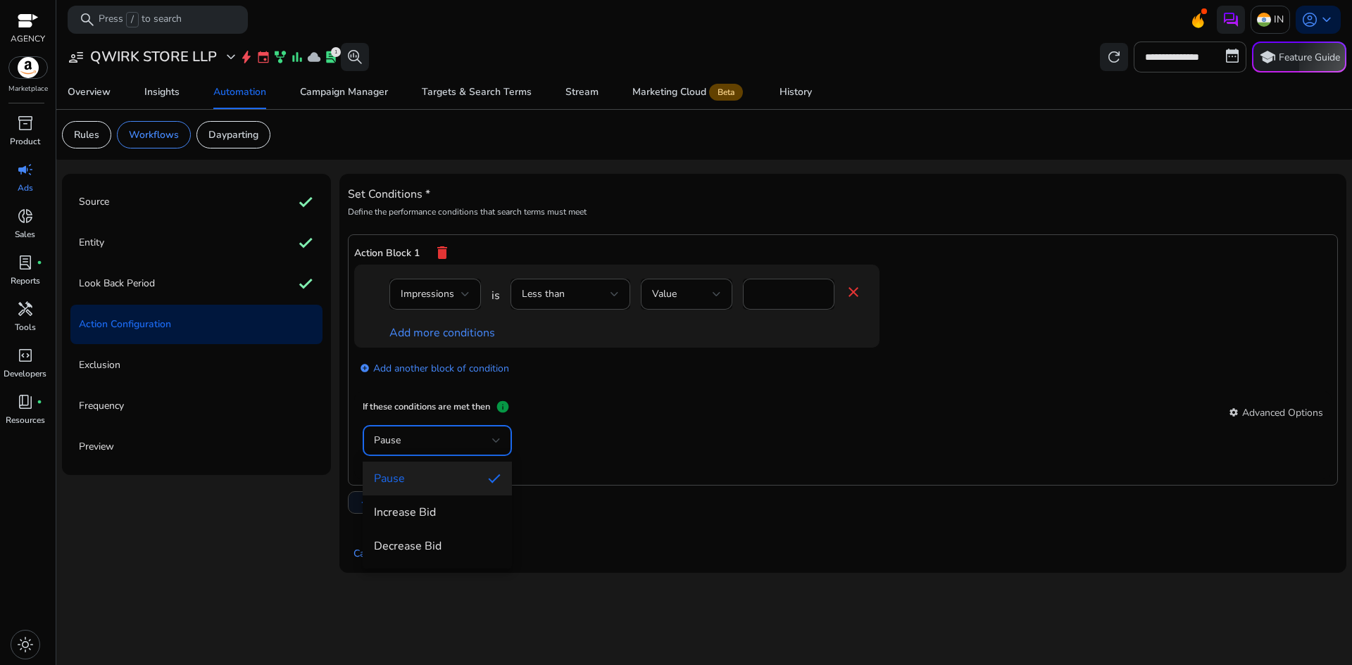
click at [470, 504] on mat-option "Increase Bid" at bounding box center [437, 513] width 149 height 34
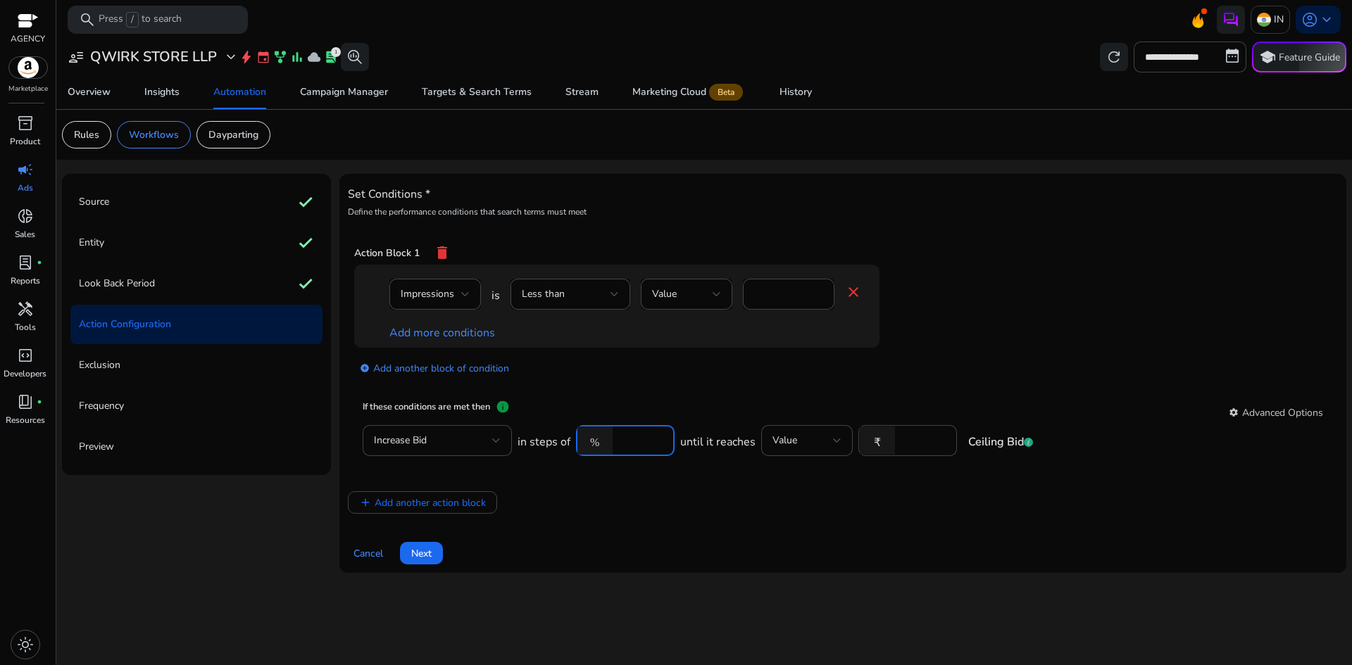
click at [639, 440] on input "****" at bounding box center [642, 440] width 44 height 15
drag, startPoint x: 637, startPoint y: 440, endPoint x: 618, endPoint y: 440, distance: 19.0
click at [620, 440] on input "****" at bounding box center [642, 440] width 44 height 15
type input "**"
drag, startPoint x: 925, startPoint y: 439, endPoint x: 903, endPoint y: 438, distance: 21.9
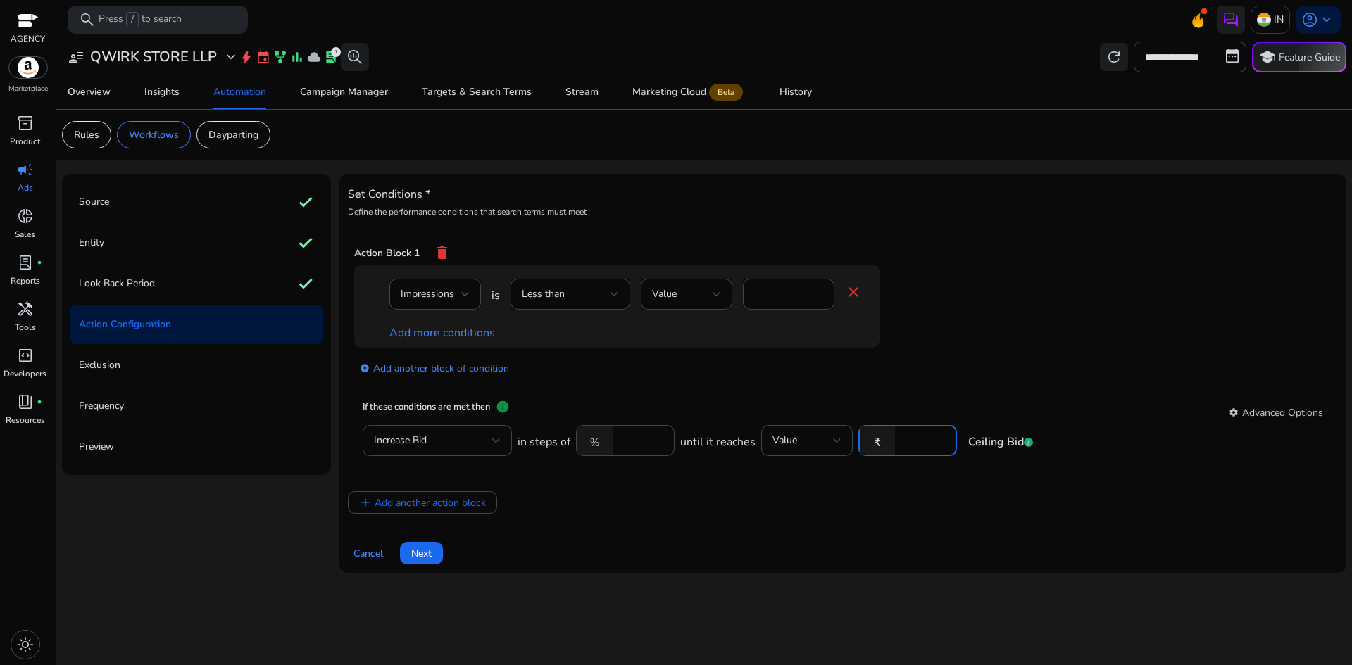
click at [903, 438] on input "****" at bounding box center [924, 440] width 44 height 15
type input "*"
type input "**"
click at [471, 508] on span "Add another action block" at bounding box center [430, 503] width 111 height 15
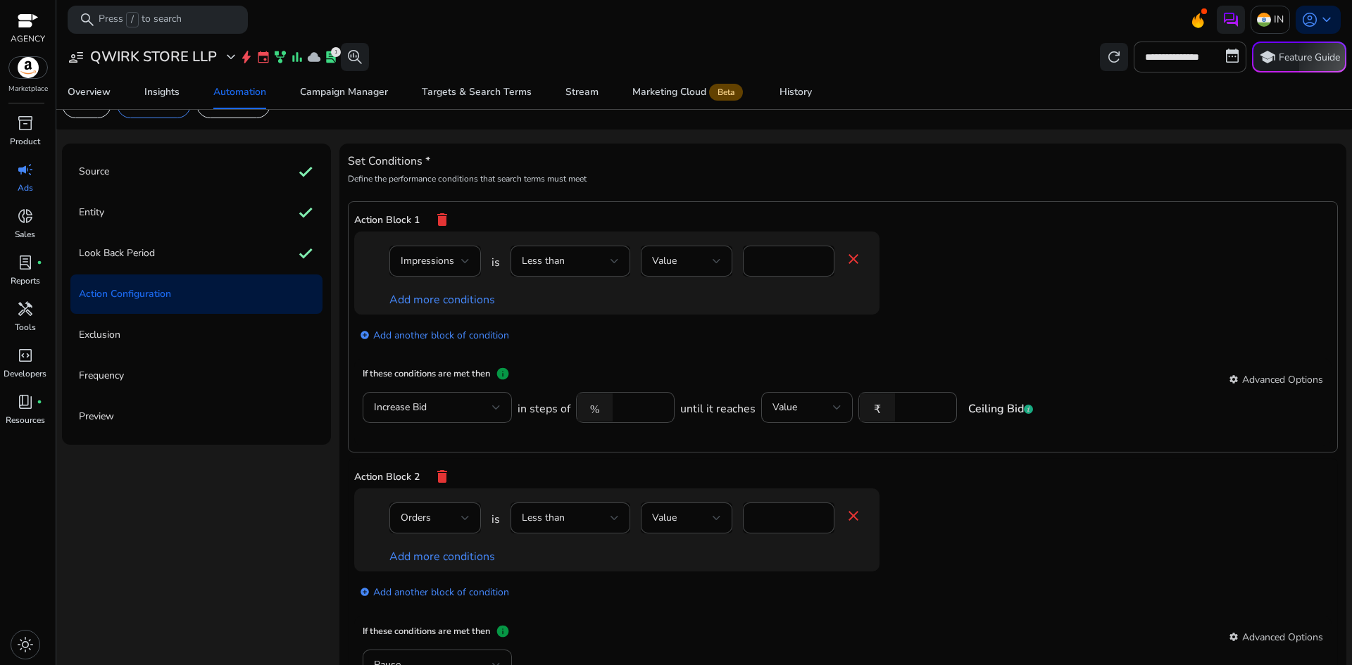
scroll to position [70, 0]
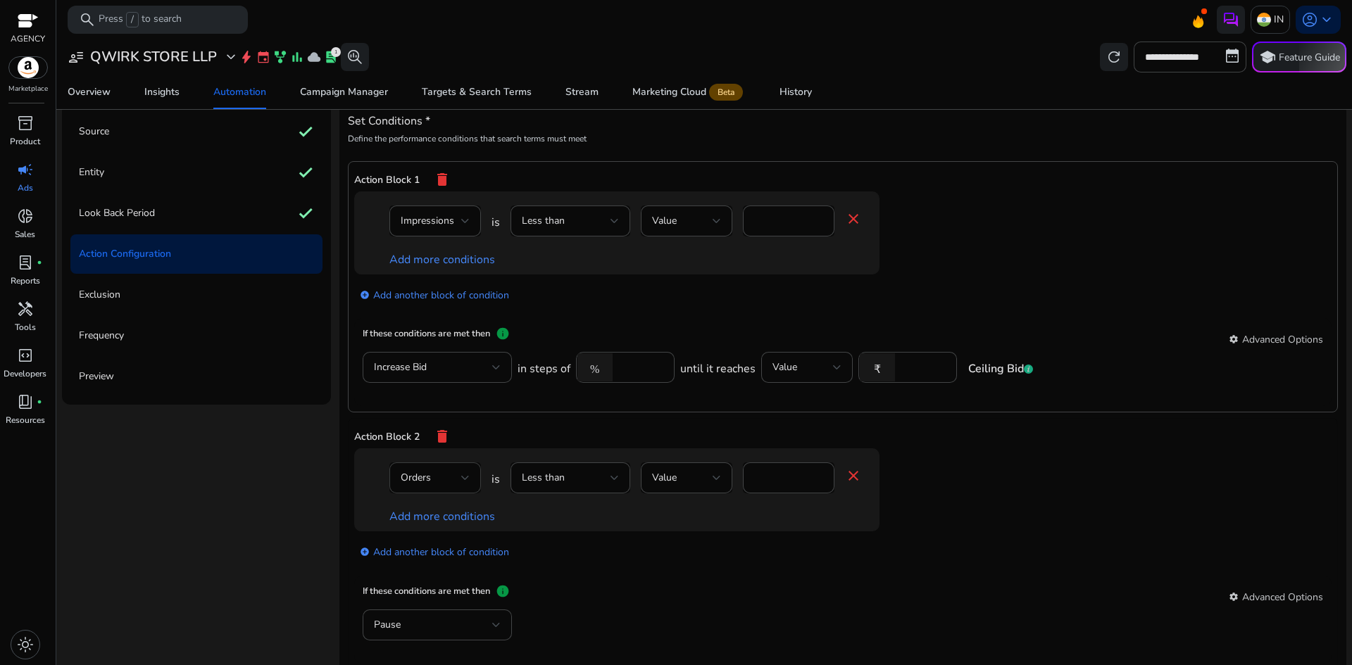
click at [465, 475] on div at bounding box center [465, 478] width 8 height 6
click at [427, 425] on span "ACoS" at bounding box center [433, 423] width 69 height 15
drag, startPoint x: 801, startPoint y: 484, endPoint x: 776, endPoint y: 473, distance: 27.5
click at [776, 473] on div "% *" at bounding box center [783, 478] width 80 height 31
type input "**"
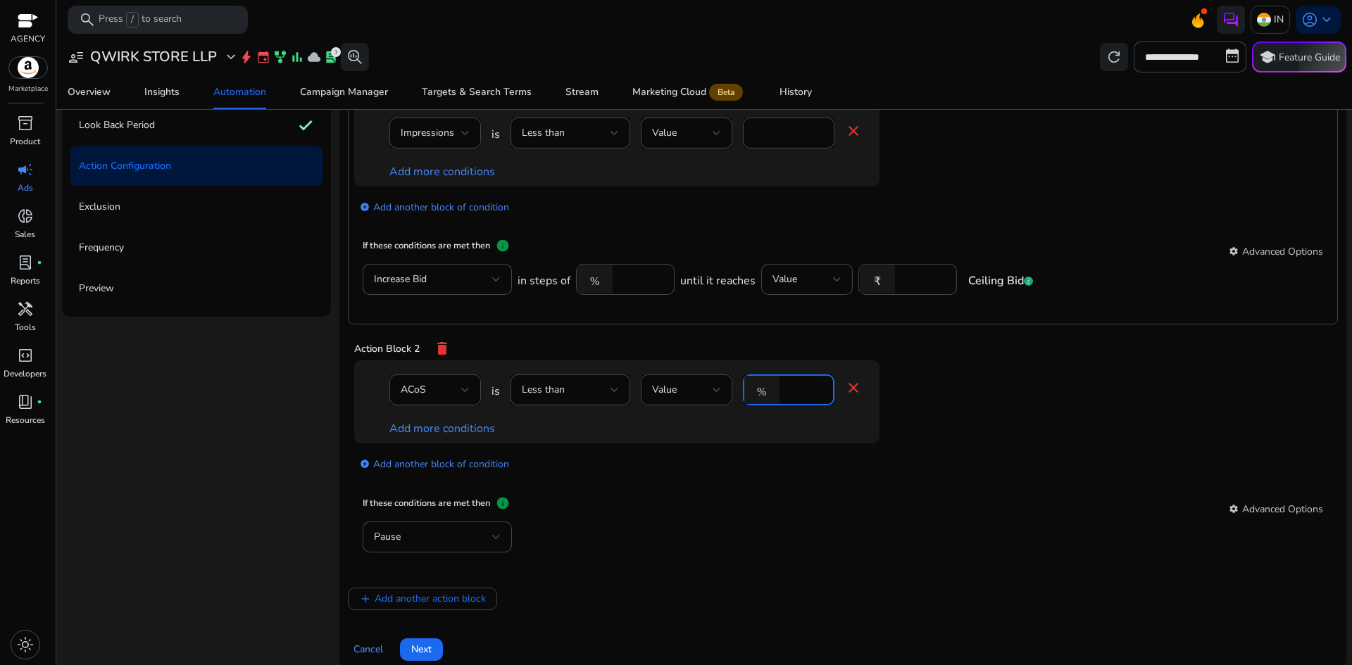
scroll to position [174, 0]
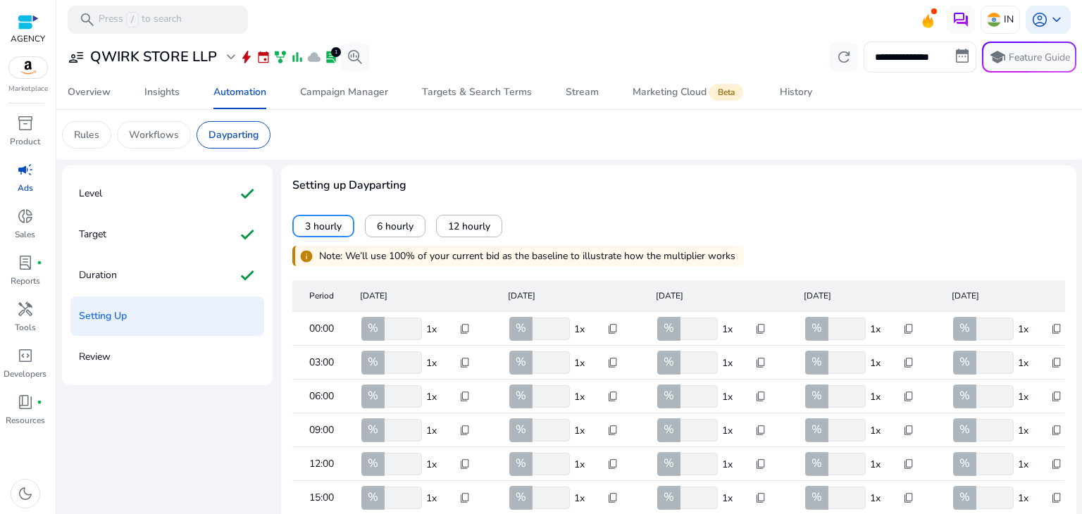
scroll to position [141, 0]
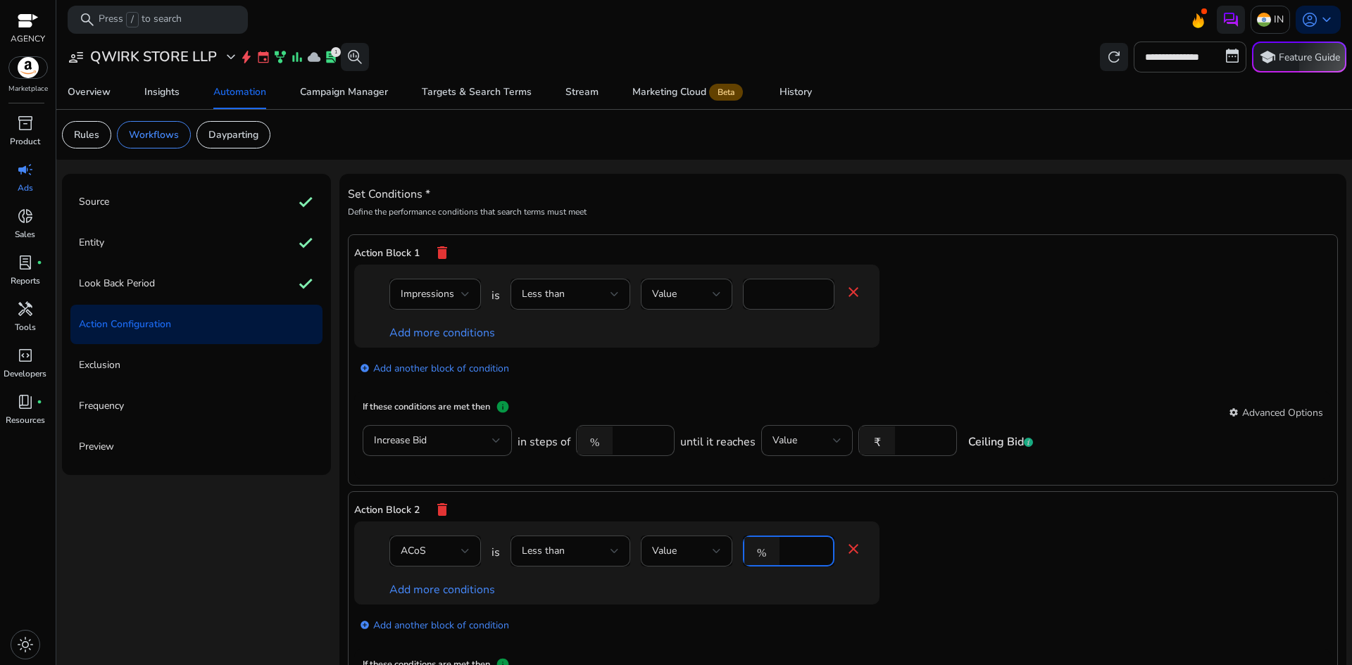
scroll to position [3, 0]
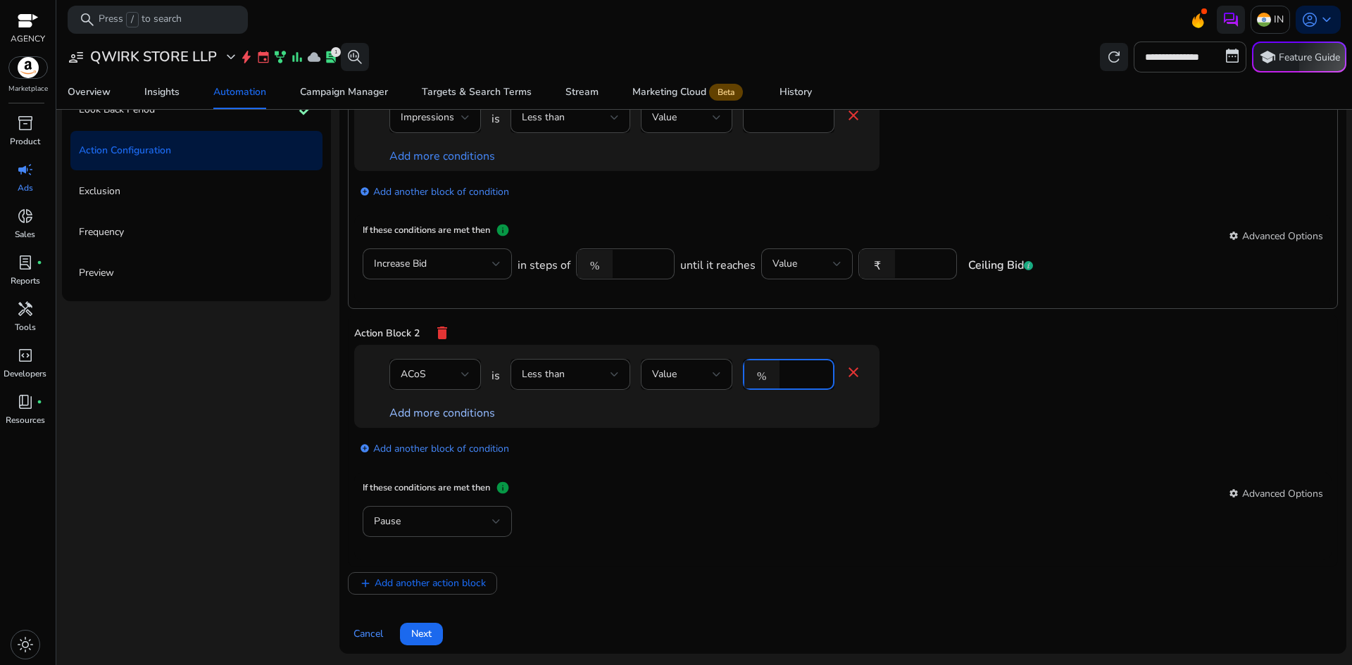
type input "**"
click at [468, 416] on link "Add more conditions" at bounding box center [442, 413] width 106 height 15
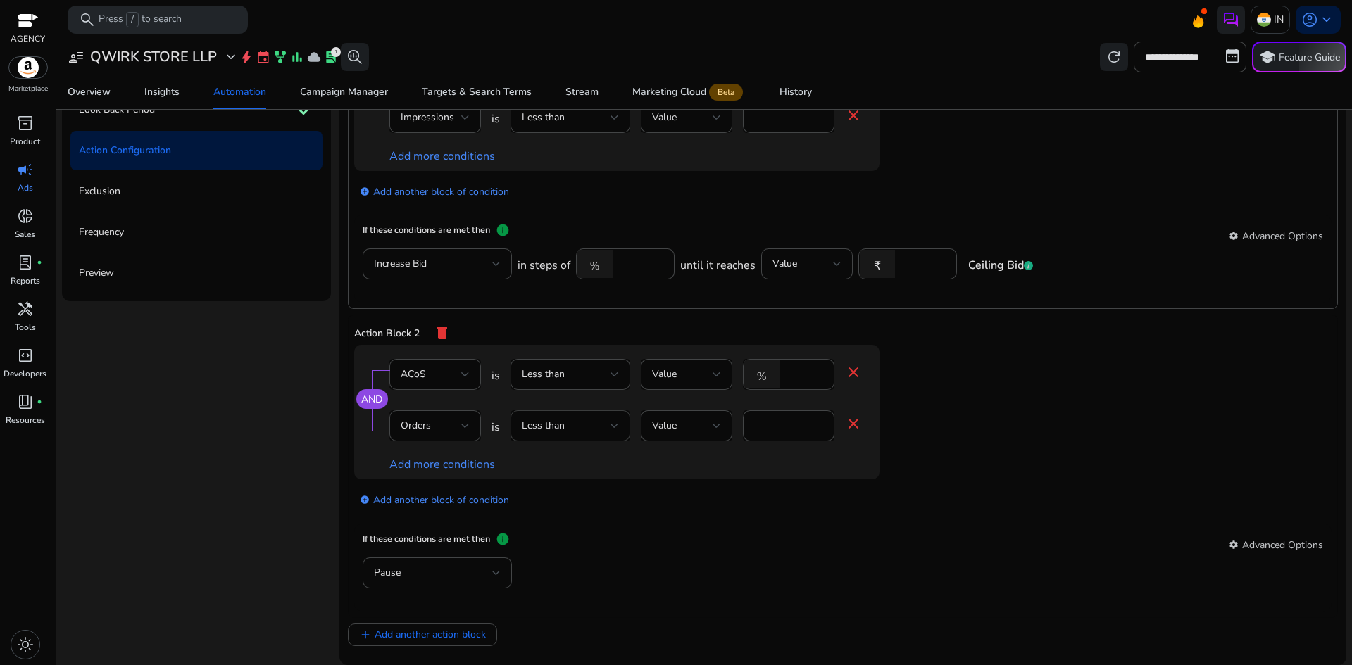
click at [607, 430] on div "Less than" at bounding box center [566, 425] width 89 height 15
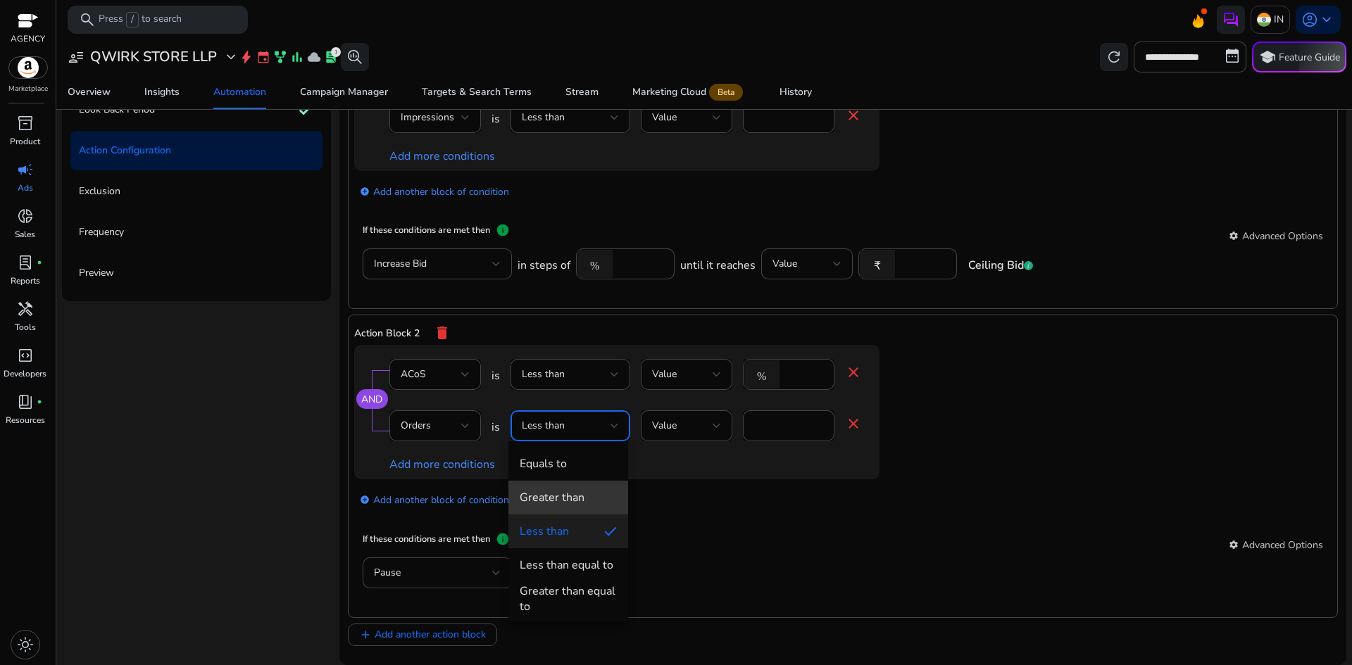
click at [588, 494] on span "Greater than" at bounding box center [568, 497] width 97 height 15
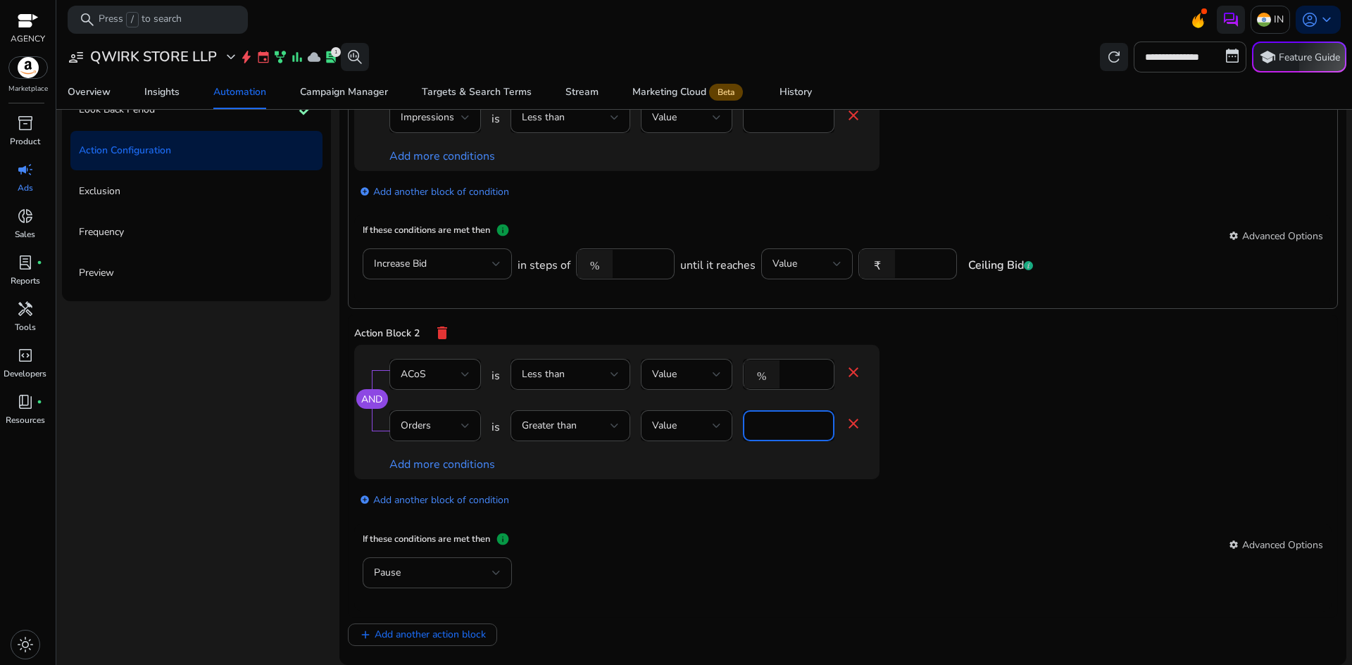
drag, startPoint x: 766, startPoint y: 428, endPoint x: 747, endPoint y: 427, distance: 19.1
click at [747, 427] on div "*" at bounding box center [789, 426] width 92 height 31
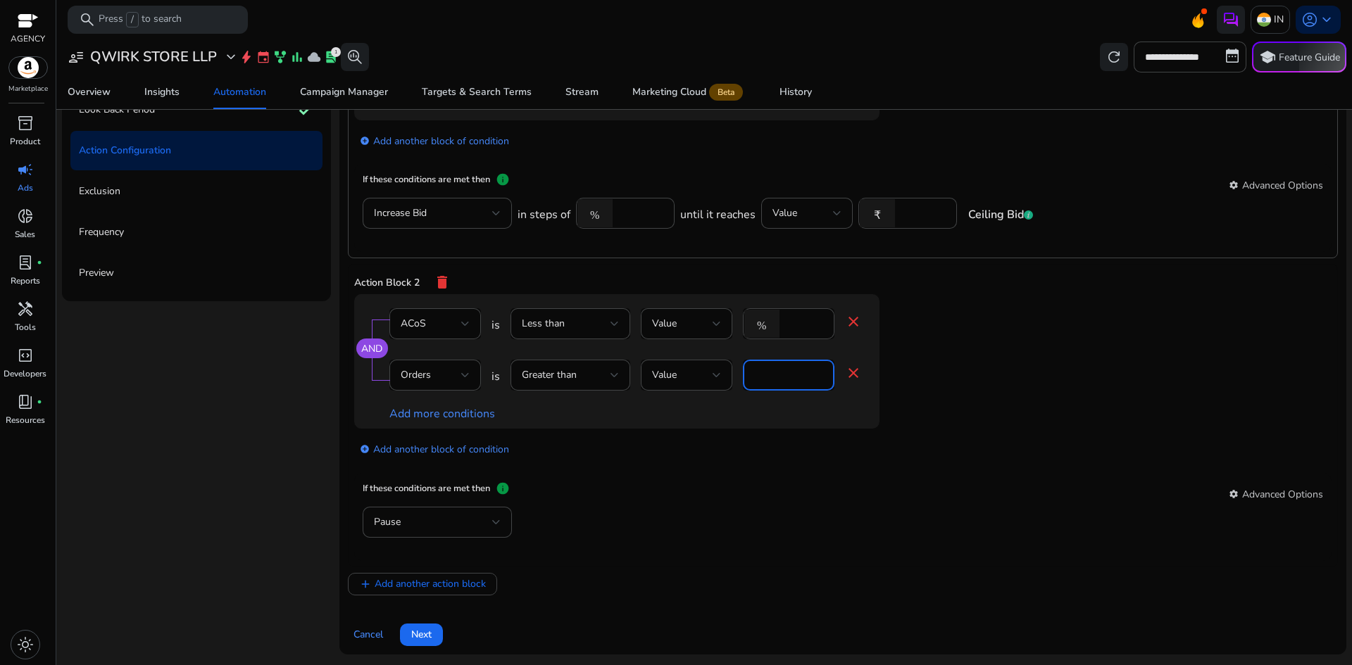
scroll to position [54, 0]
type input "*"
click at [498, 518] on div at bounding box center [496, 521] width 8 height 17
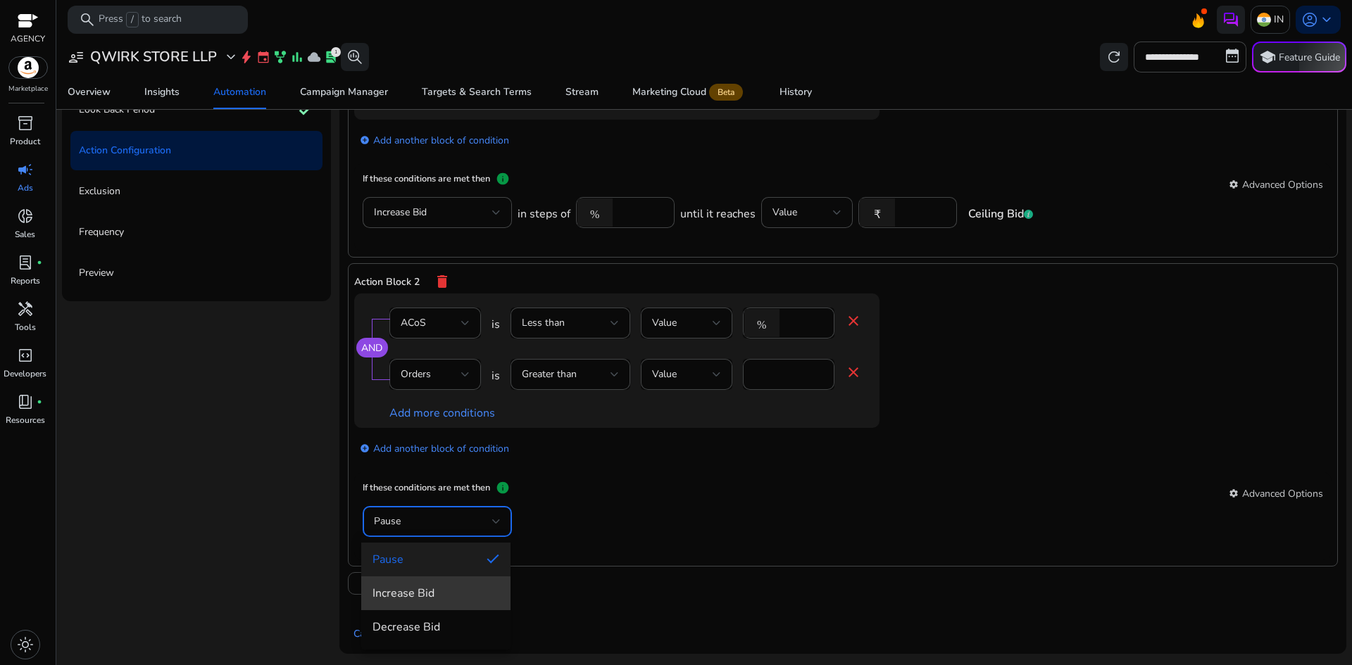
click at [461, 591] on span "Increase Bid" at bounding box center [436, 593] width 127 height 15
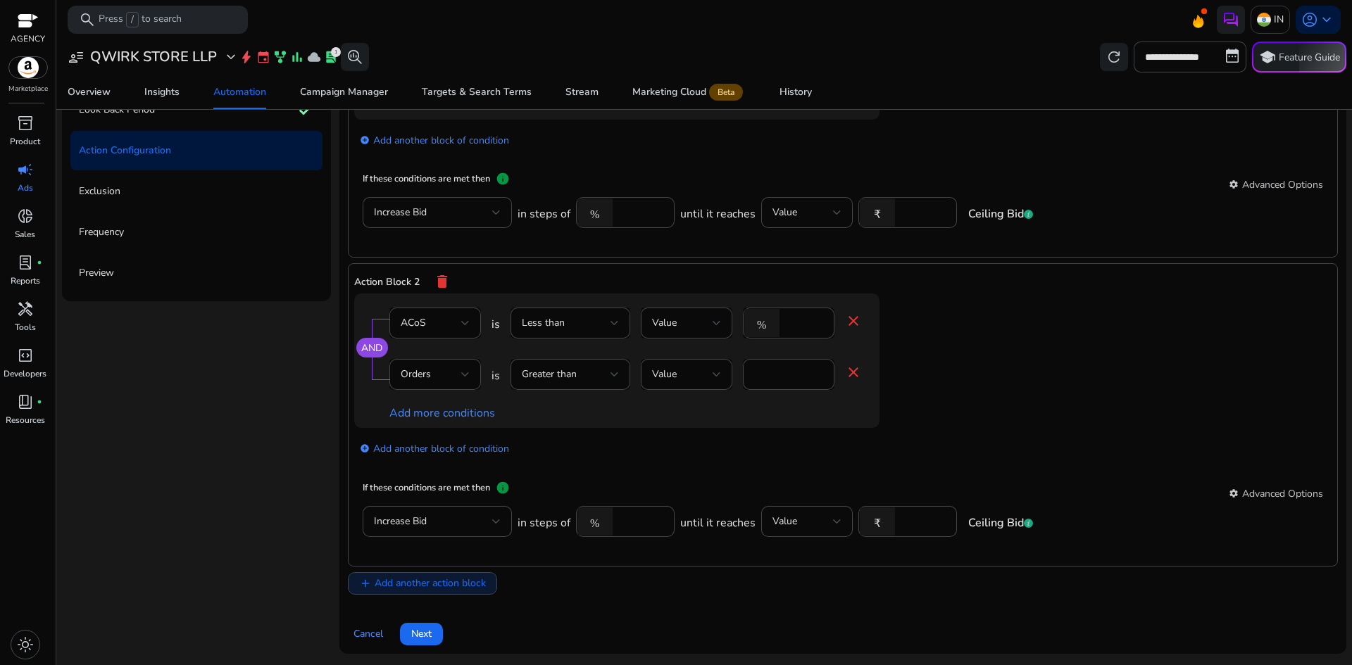
click at [461, 582] on span "Add another action block" at bounding box center [430, 583] width 111 height 15
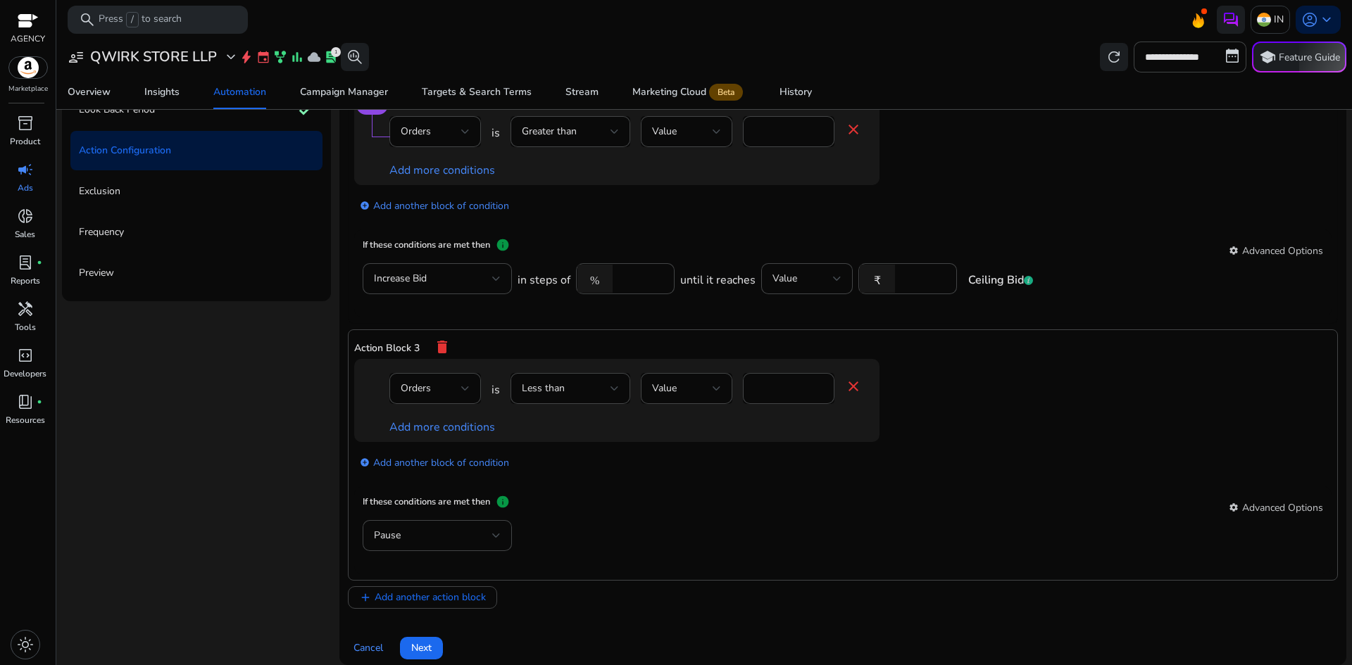
scroll to position [311, 0]
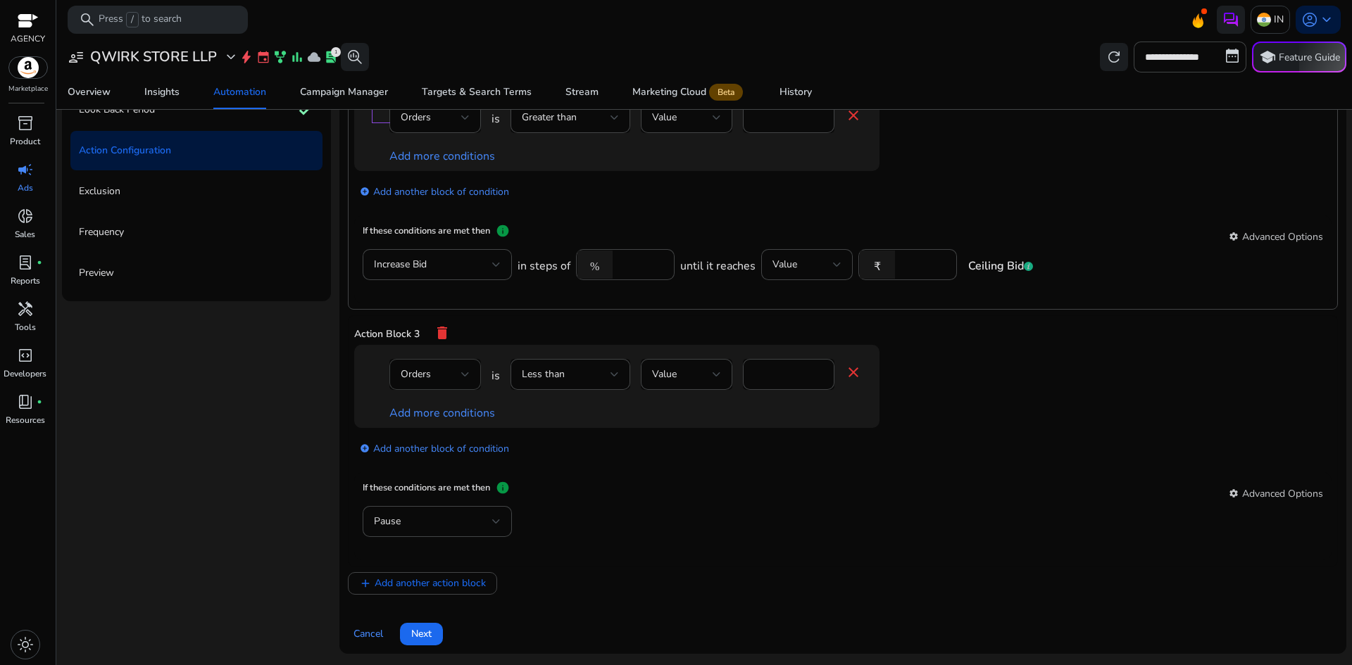
click at [457, 385] on div "Orders" at bounding box center [435, 374] width 69 height 31
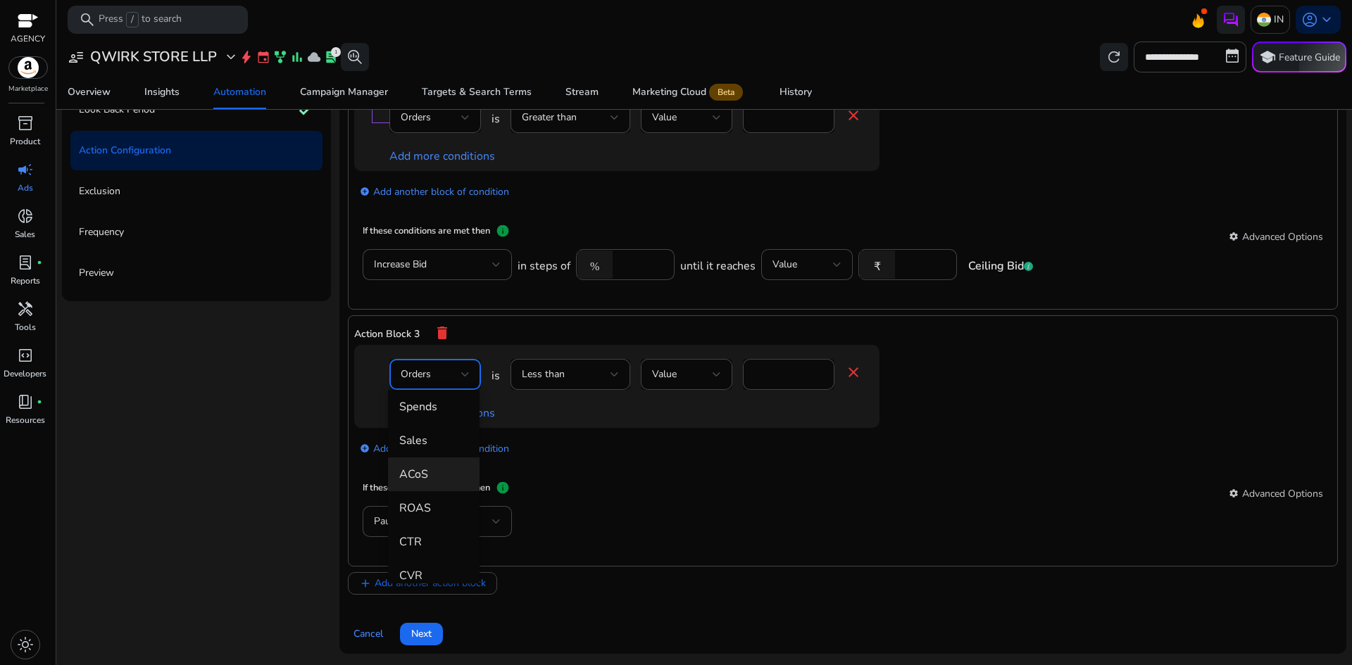
click at [435, 468] on span "ACoS" at bounding box center [433, 474] width 69 height 15
click at [599, 389] on div "Less than" at bounding box center [570, 374] width 97 height 31
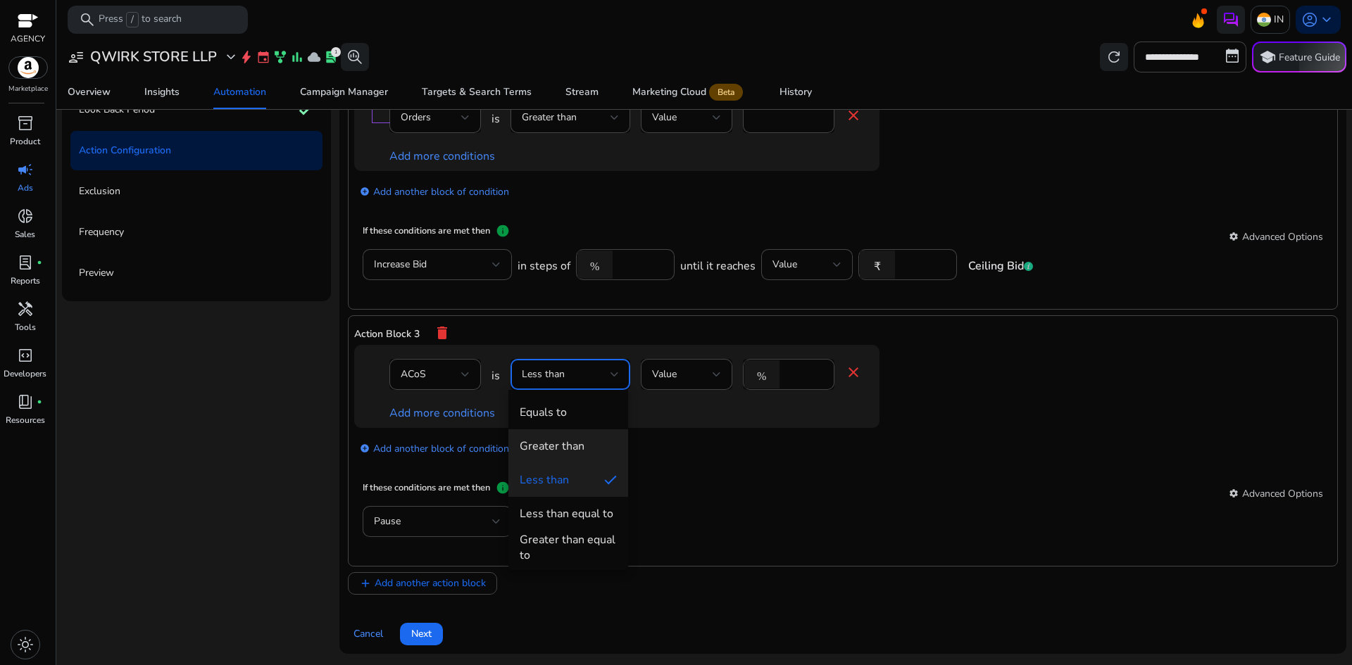
click at [584, 439] on span "Greater than" at bounding box center [568, 446] width 97 height 15
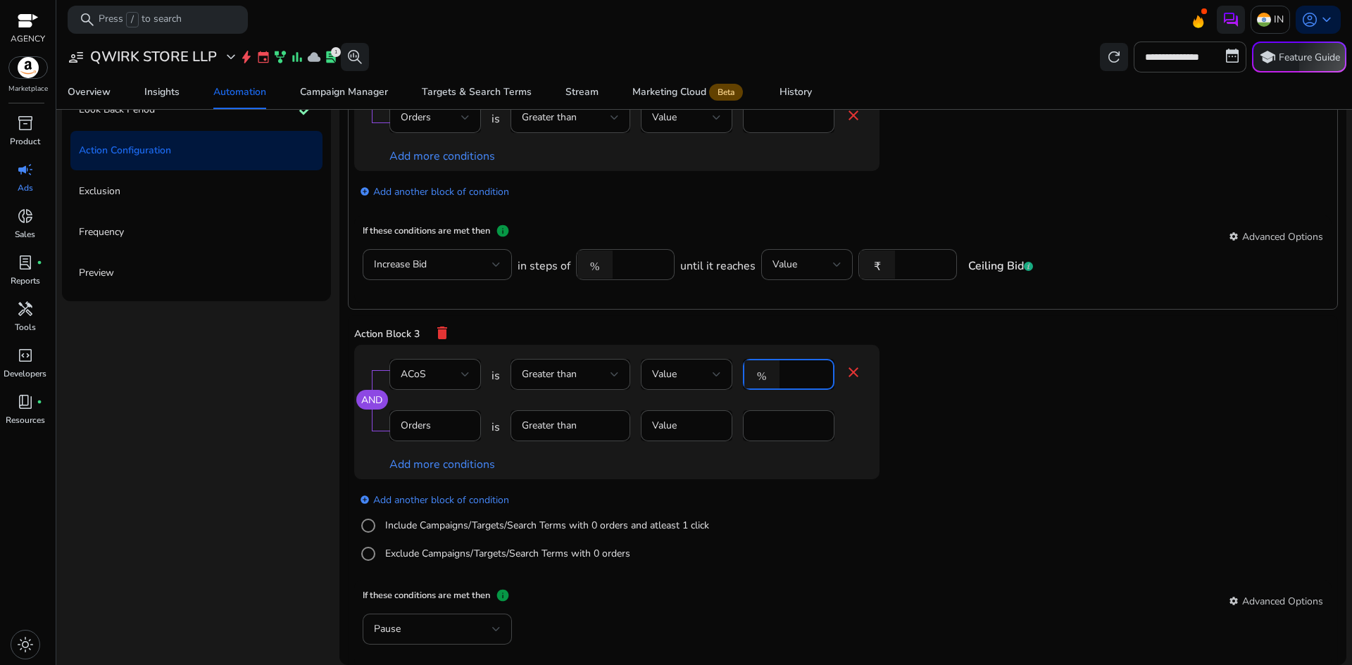
drag, startPoint x: 807, startPoint y: 371, endPoint x: 778, endPoint y: 375, distance: 29.2
click at [778, 375] on div "% *" at bounding box center [783, 374] width 80 height 31
type input "*"
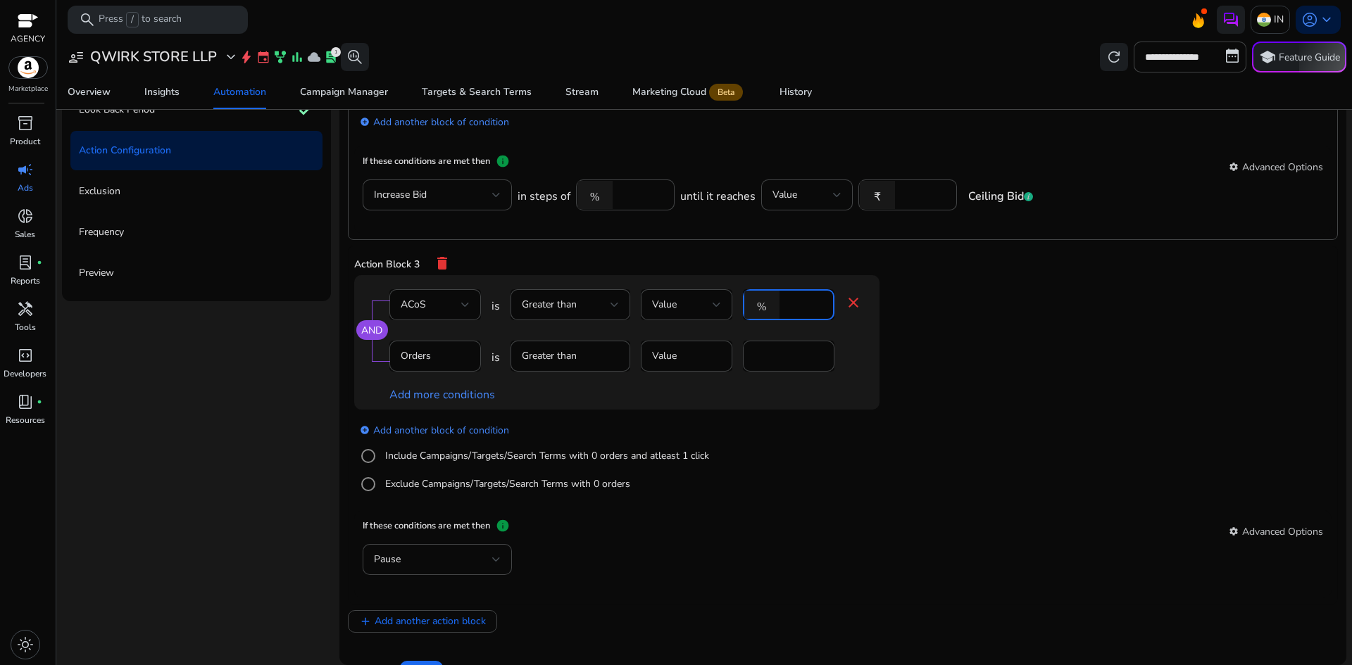
scroll to position [419, 0]
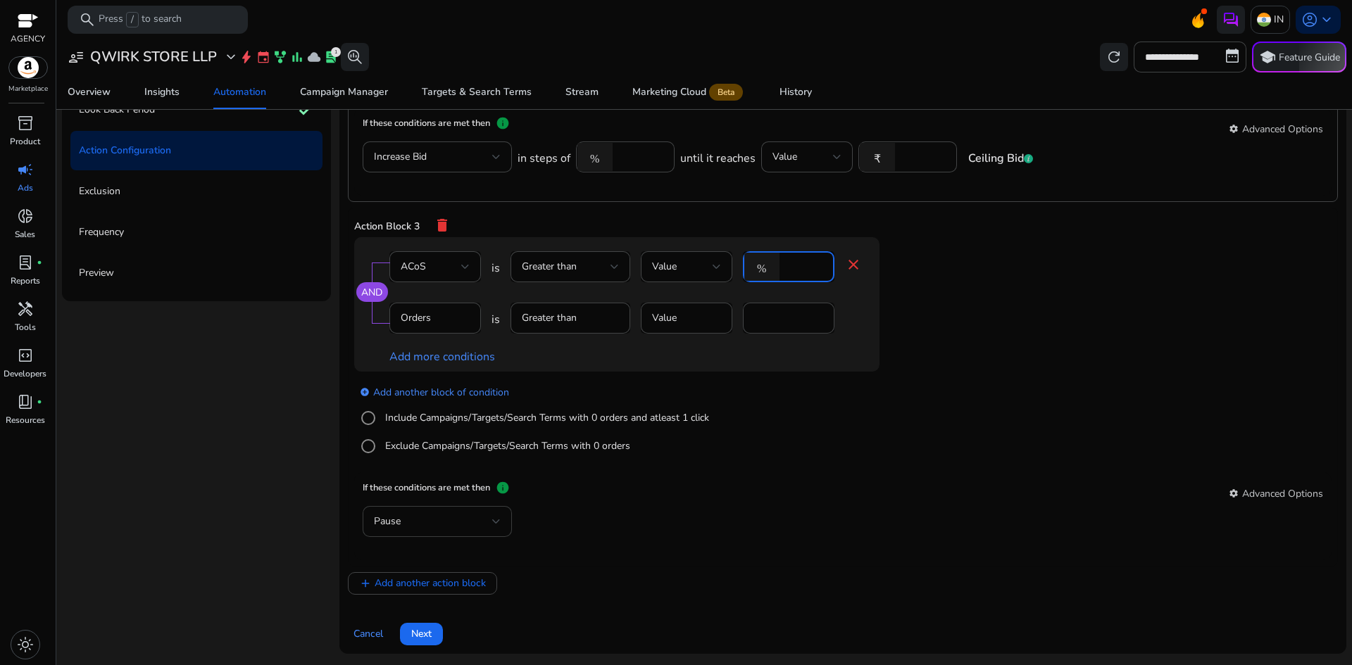
type input "***"
click at [450, 521] on div "Pause" at bounding box center [433, 521] width 118 height 15
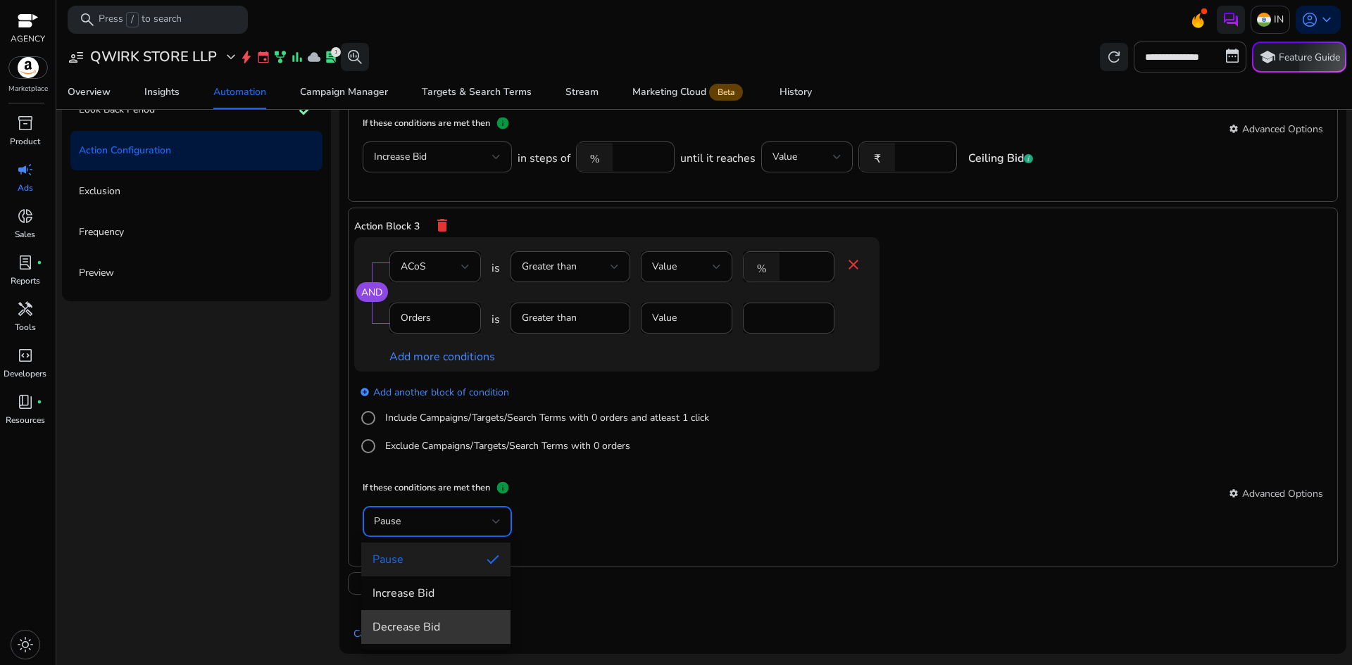
click at [430, 627] on span "Decrease Bid" at bounding box center [436, 627] width 127 height 15
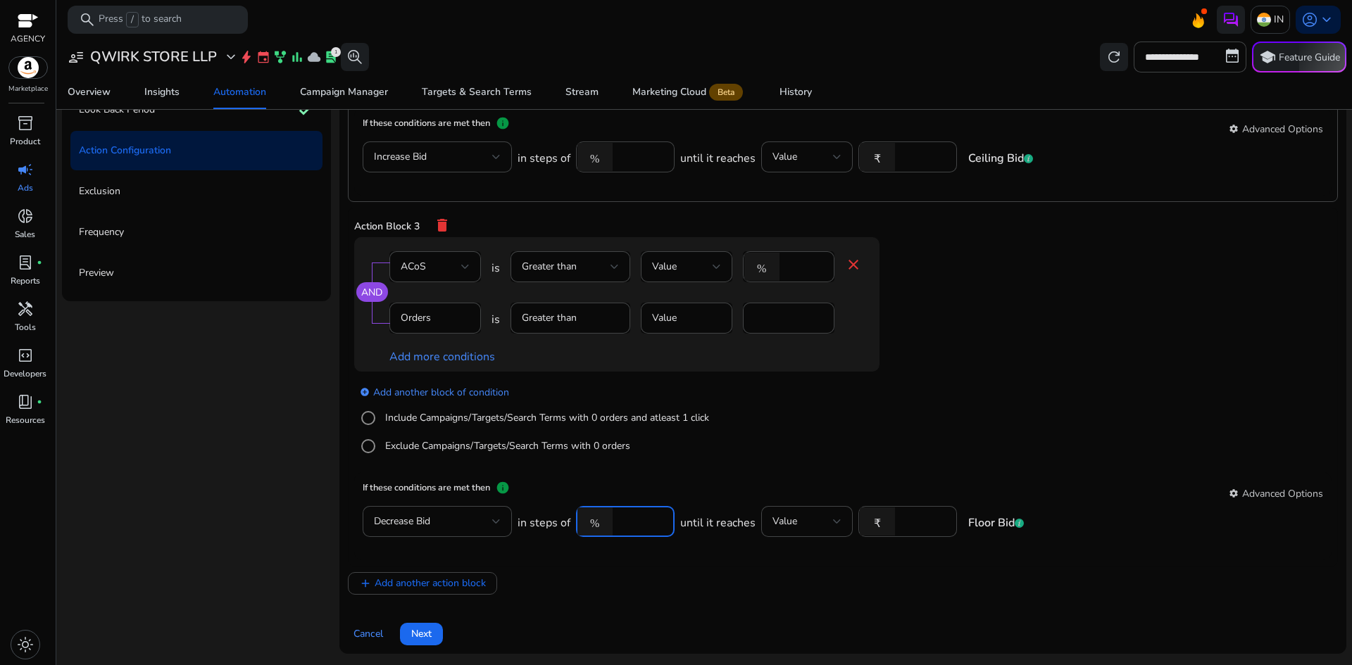
drag, startPoint x: 641, startPoint y: 523, endPoint x: 592, endPoint y: 523, distance: 48.6
click at [592, 523] on div "% ****" at bounding box center [619, 521] width 87 height 31
type input "*"
click at [909, 527] on input "number" at bounding box center [924, 521] width 44 height 15
type input "**"
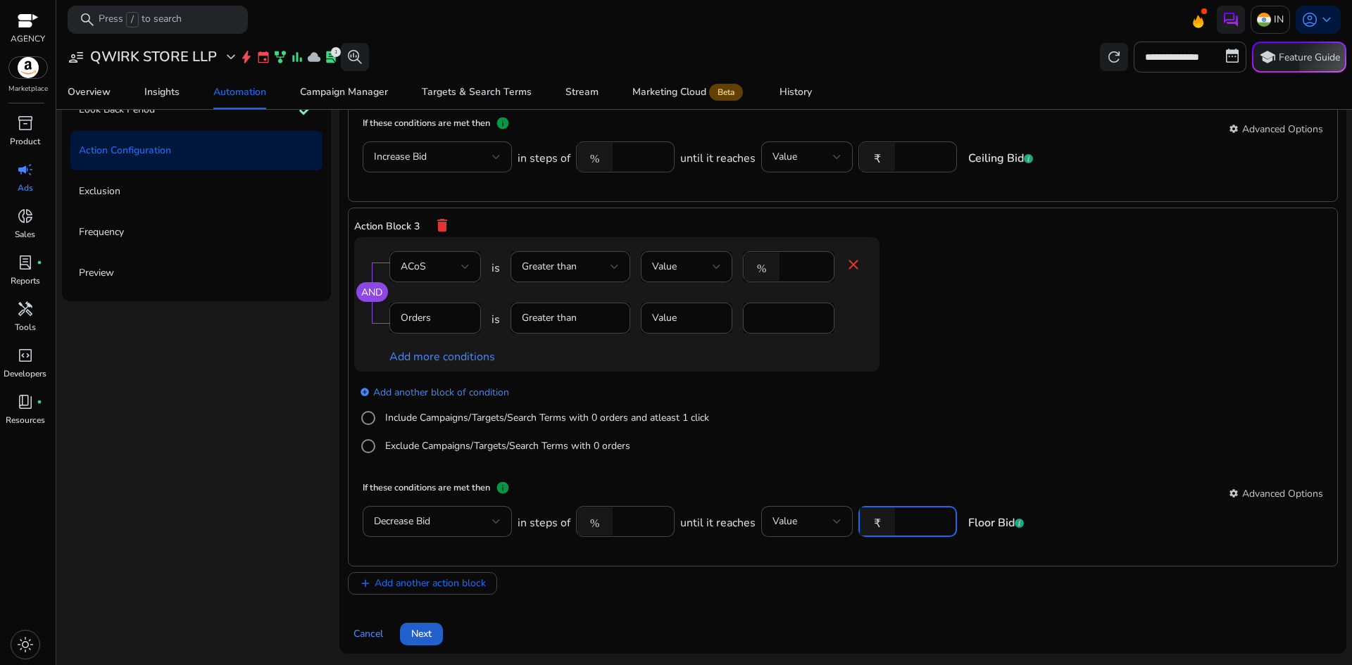
click at [427, 630] on span "Next" at bounding box center [421, 634] width 20 height 15
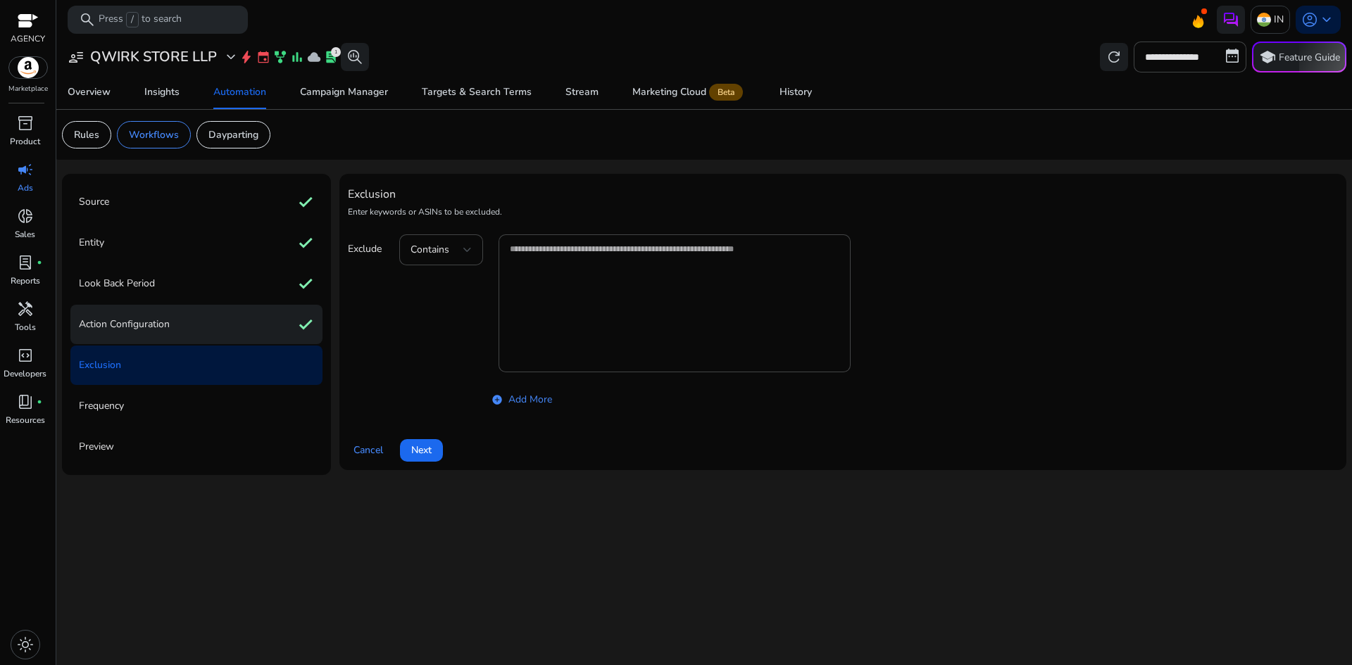
click at [257, 320] on div "Action Configuration check" at bounding box center [196, 324] width 252 height 39
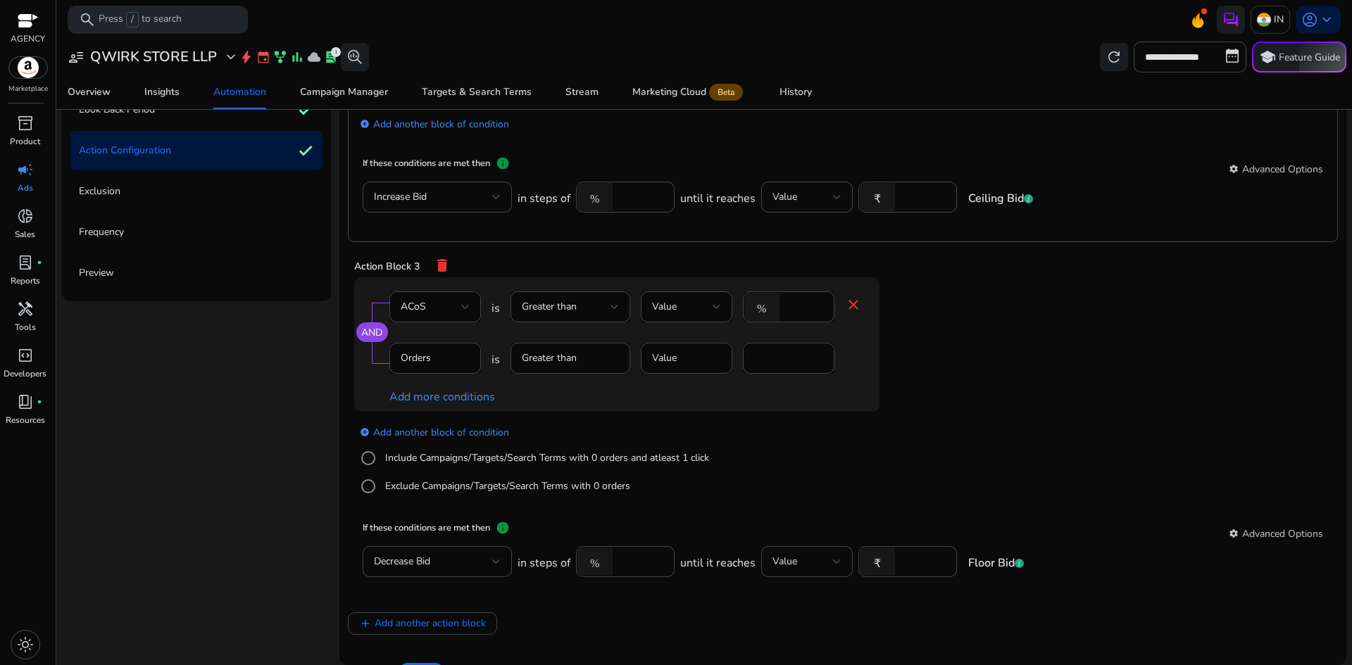
scroll to position [419, 0]
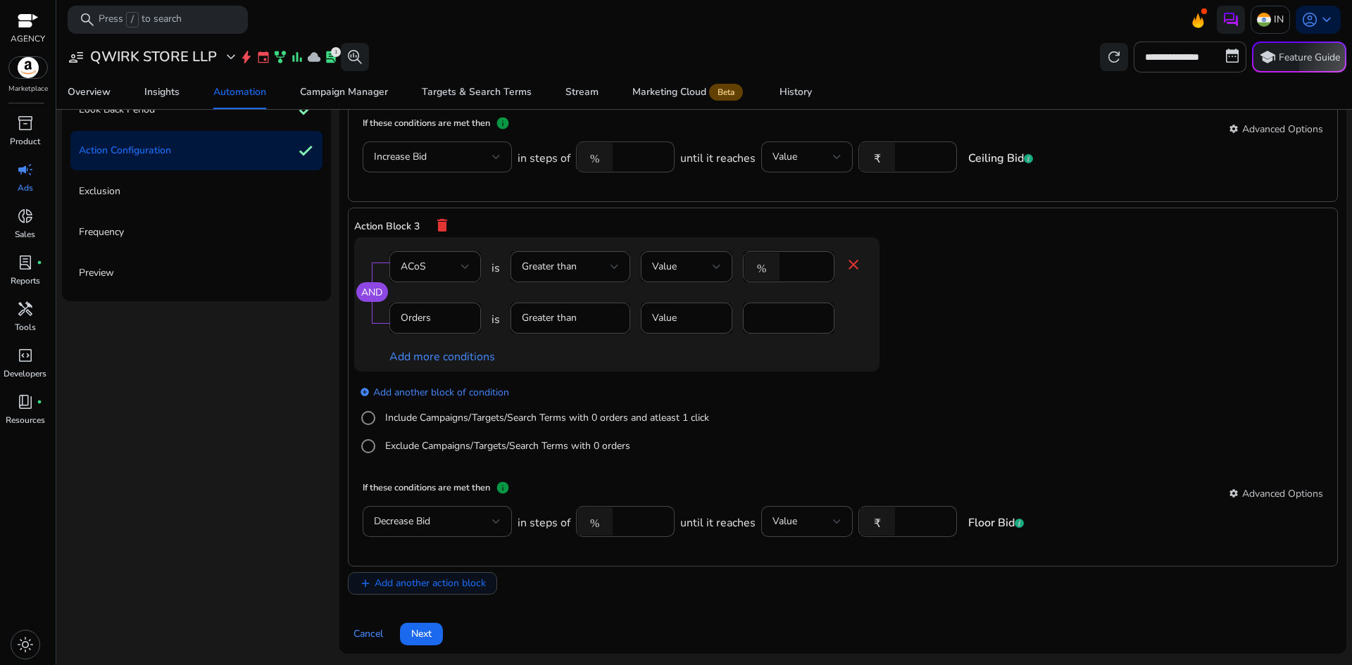
click at [460, 587] on span "Add another action block" at bounding box center [430, 583] width 111 height 15
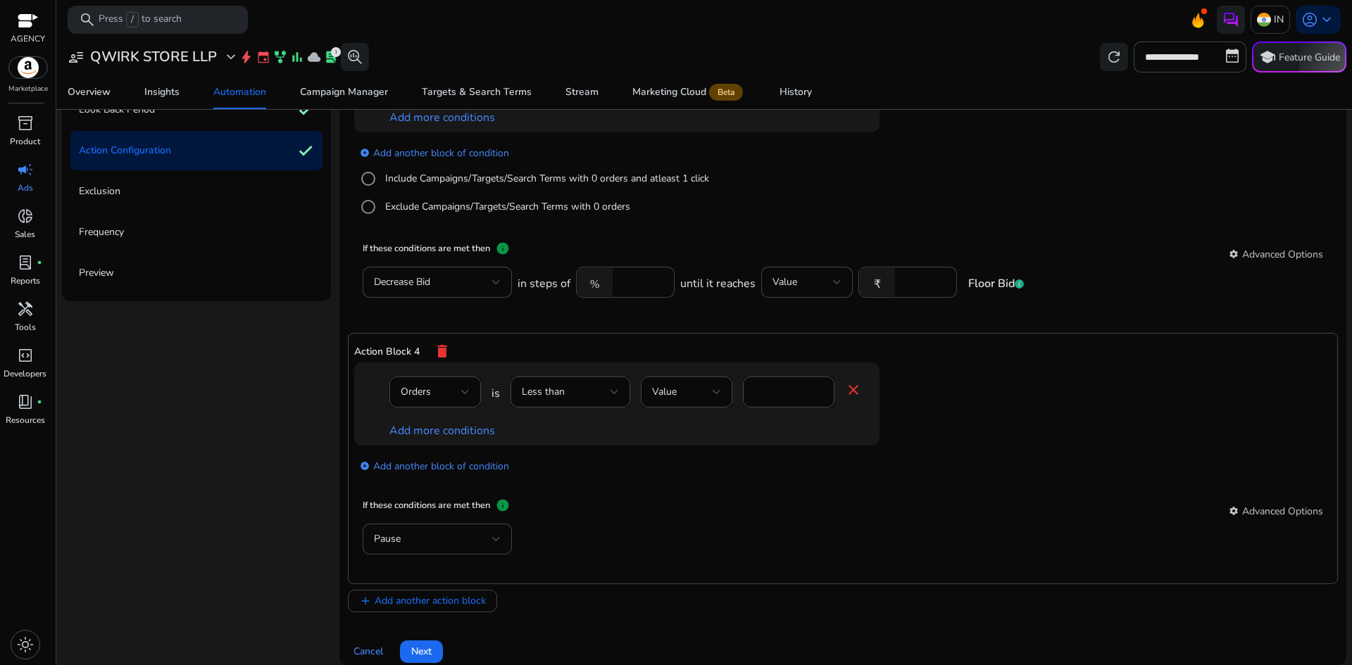
scroll to position [676, 0]
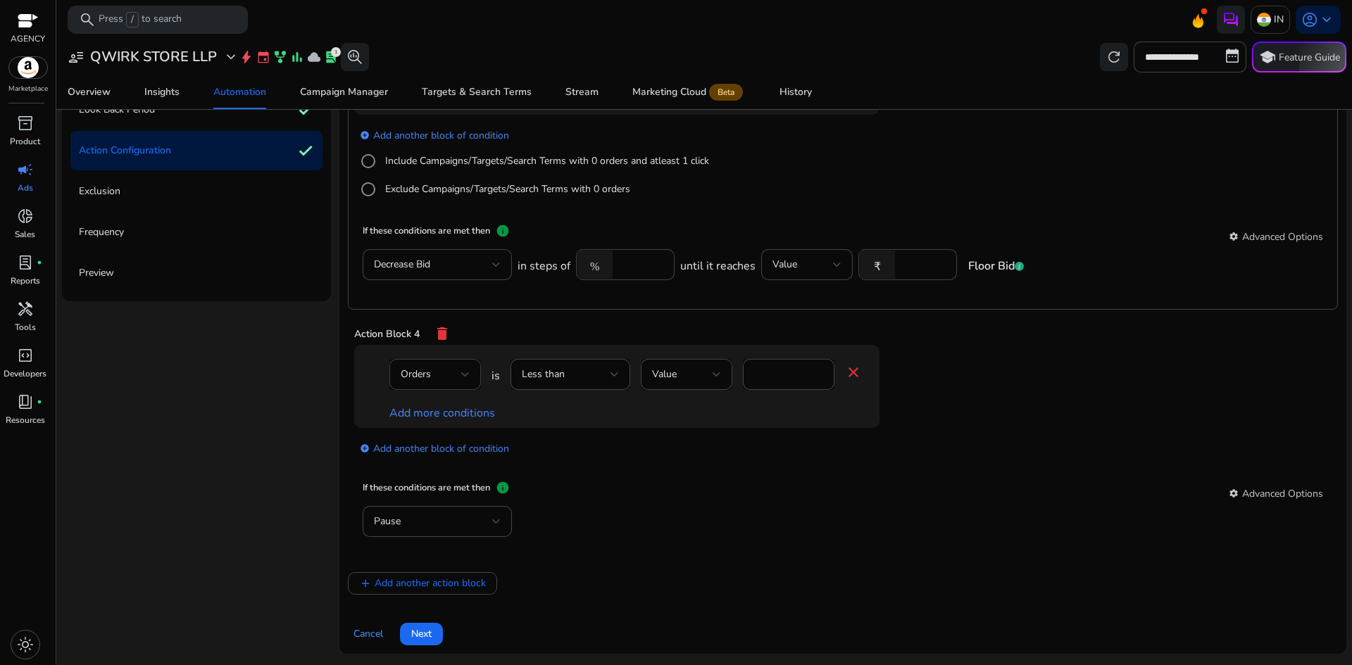
click at [461, 380] on div at bounding box center [465, 374] width 8 height 17
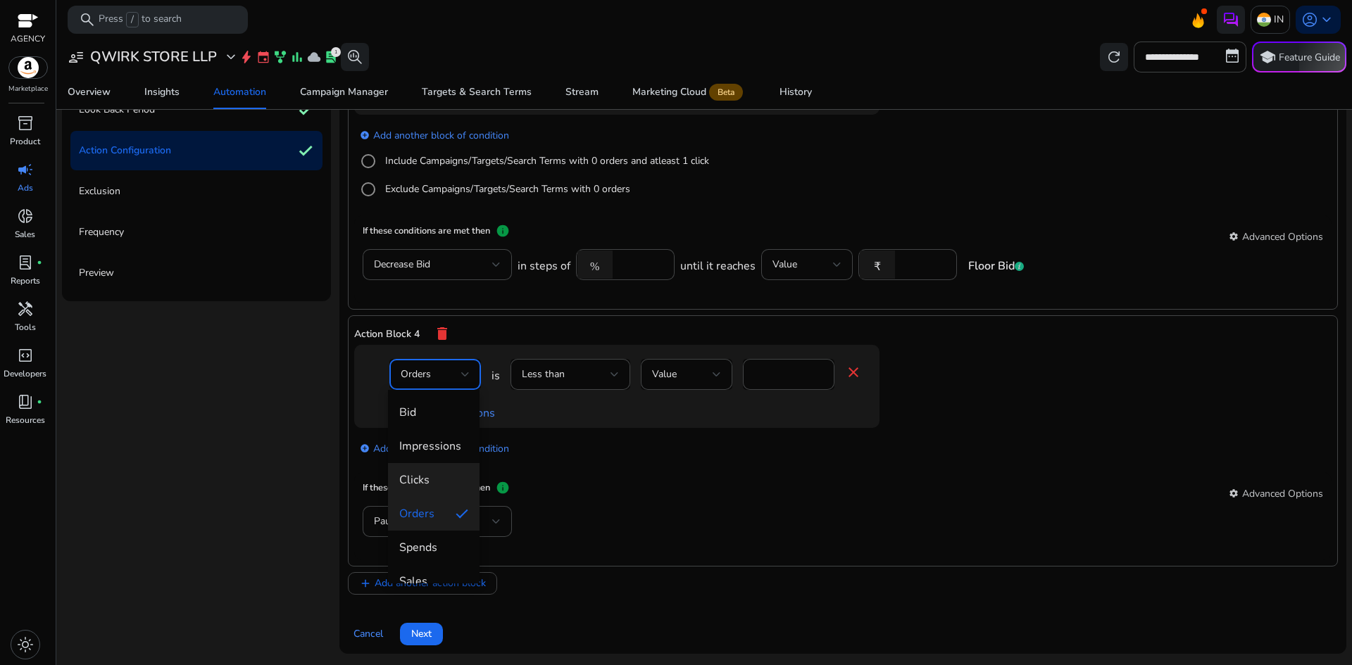
click at [439, 479] on span "Clicks" at bounding box center [433, 480] width 69 height 15
click at [593, 375] on div "Less than" at bounding box center [566, 374] width 89 height 15
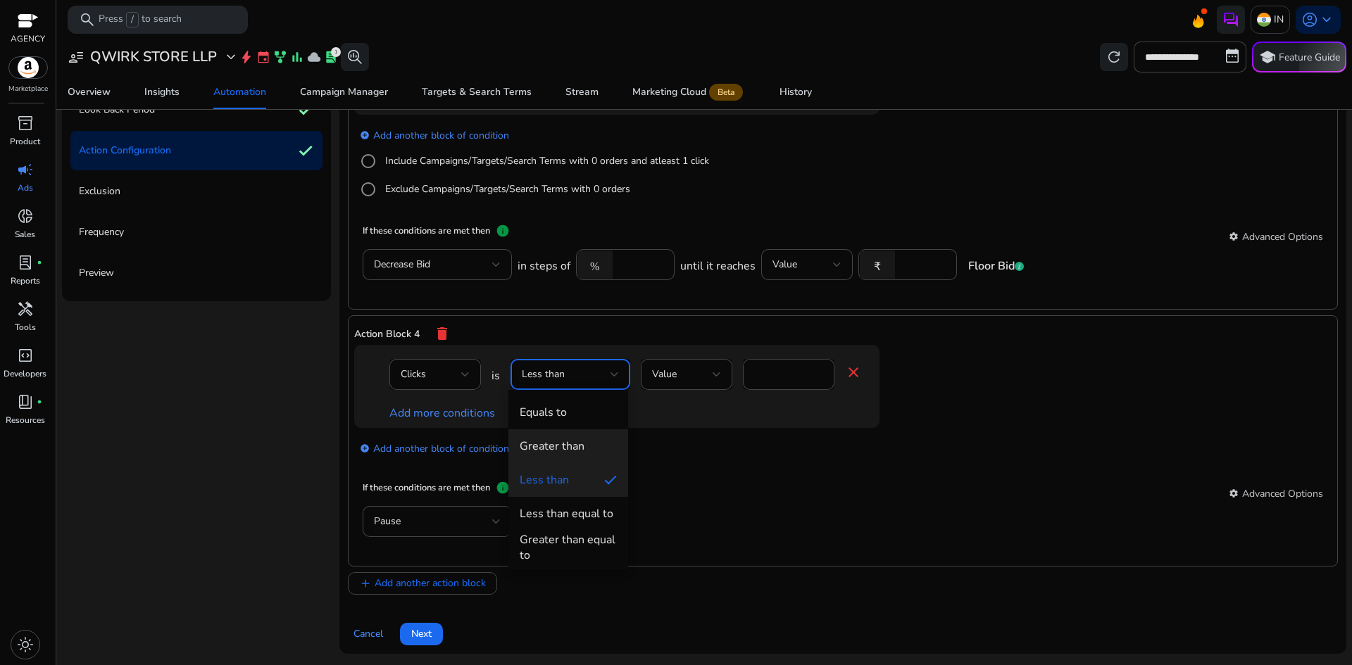
click at [577, 445] on div "Greater than" at bounding box center [552, 446] width 65 height 15
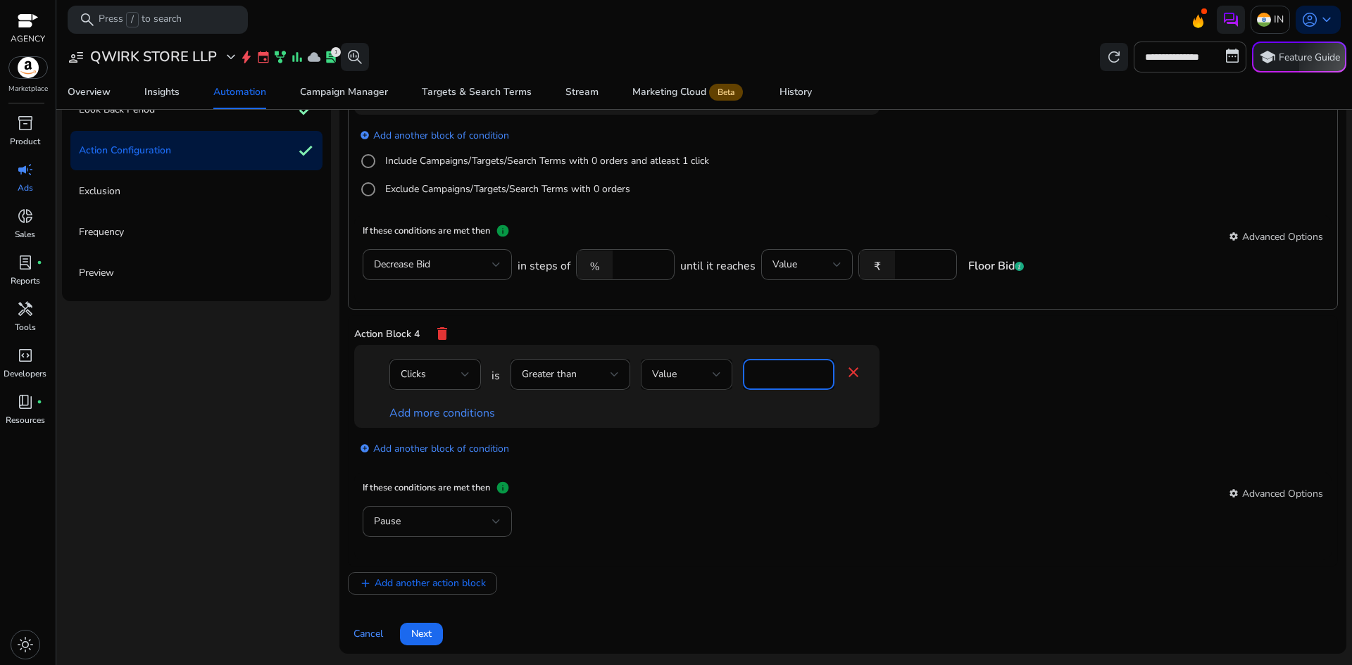
drag, startPoint x: 773, startPoint y: 377, endPoint x: 729, endPoint y: 379, distance: 43.7
click at [729, 379] on div "Clicks is Greater than Value * close" at bounding box center [625, 382] width 473 height 46
type input "**"
click at [434, 408] on link "Add more conditions" at bounding box center [442, 413] width 106 height 15
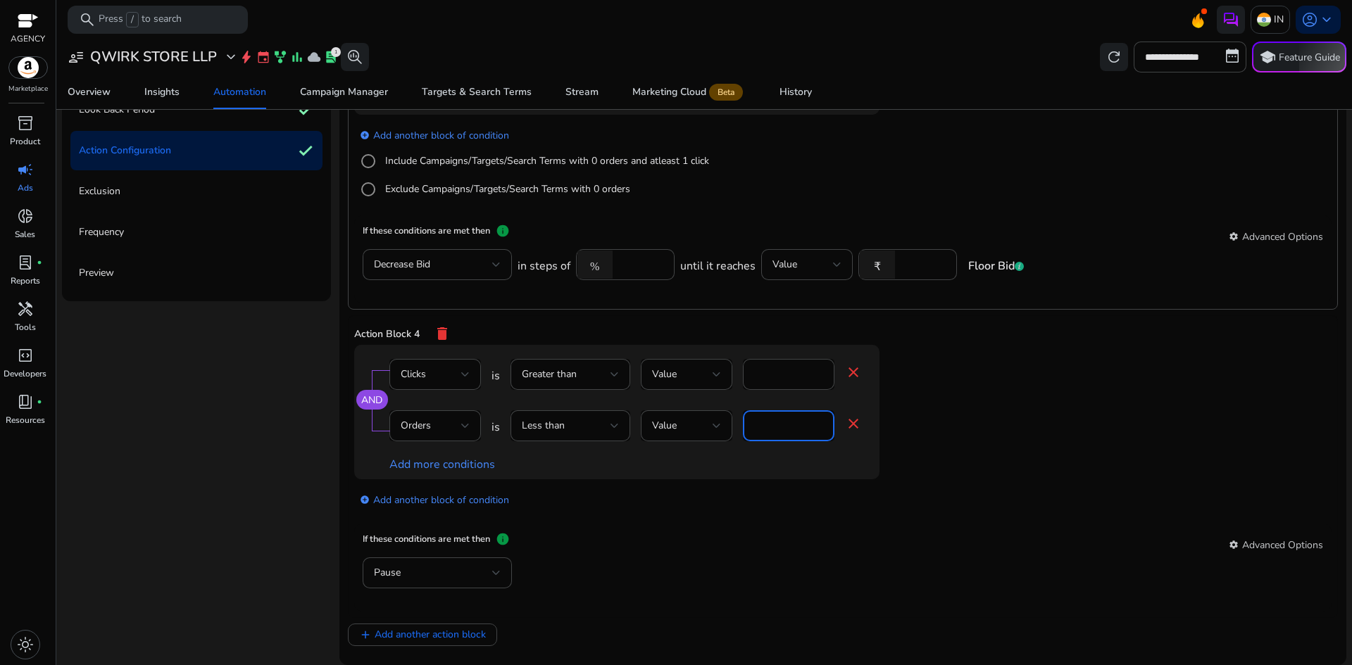
drag, startPoint x: 775, startPoint y: 425, endPoint x: 739, endPoint y: 430, distance: 35.6
click at [739, 430] on div "Orders is Less than Value * close" at bounding box center [625, 434] width 473 height 46
type input "*"
click at [670, 460] on div "Add more conditions" at bounding box center [625, 464] width 473 height 17
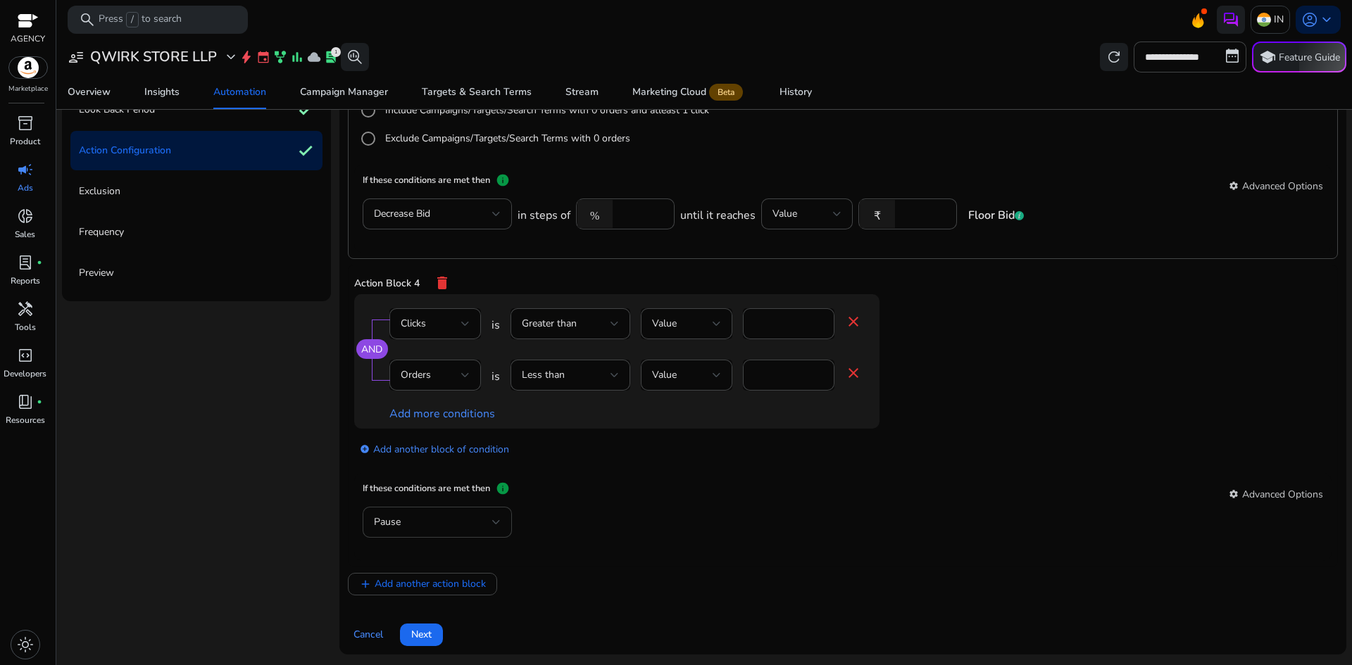
scroll to position [727, 0]
click at [463, 532] on div "Pause" at bounding box center [437, 521] width 127 height 31
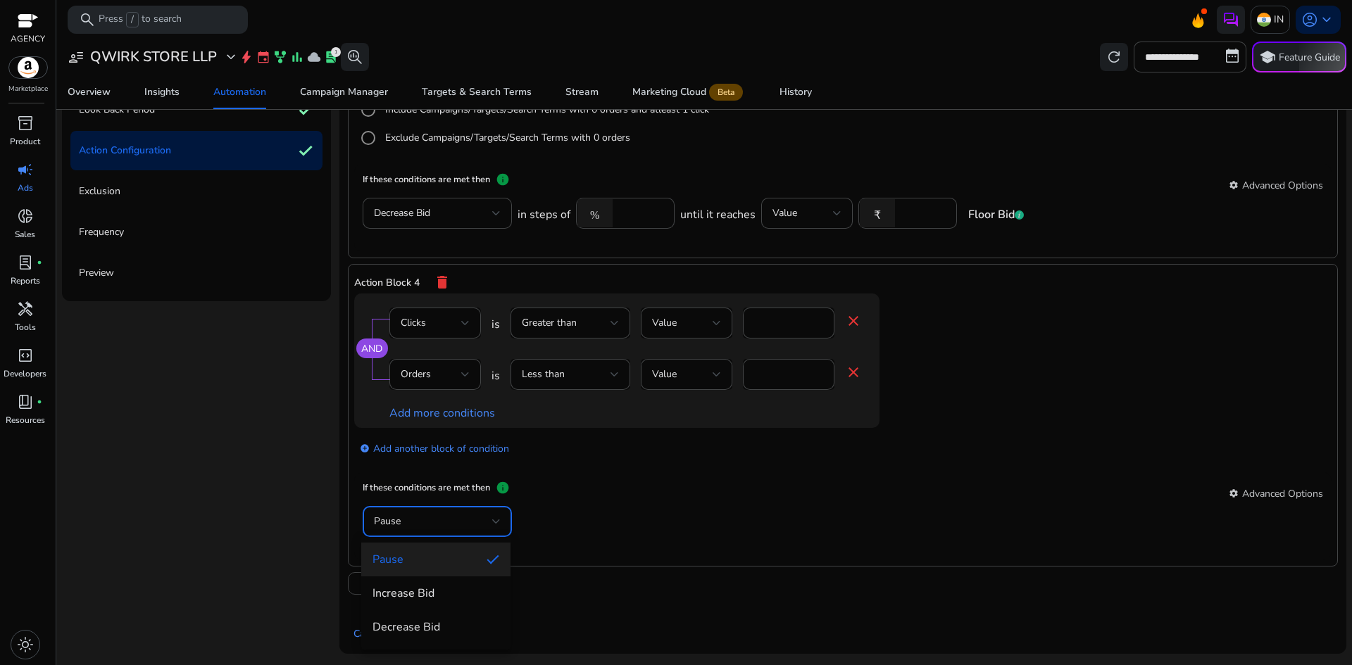
click at [565, 471] on div at bounding box center [676, 332] width 1352 height 665
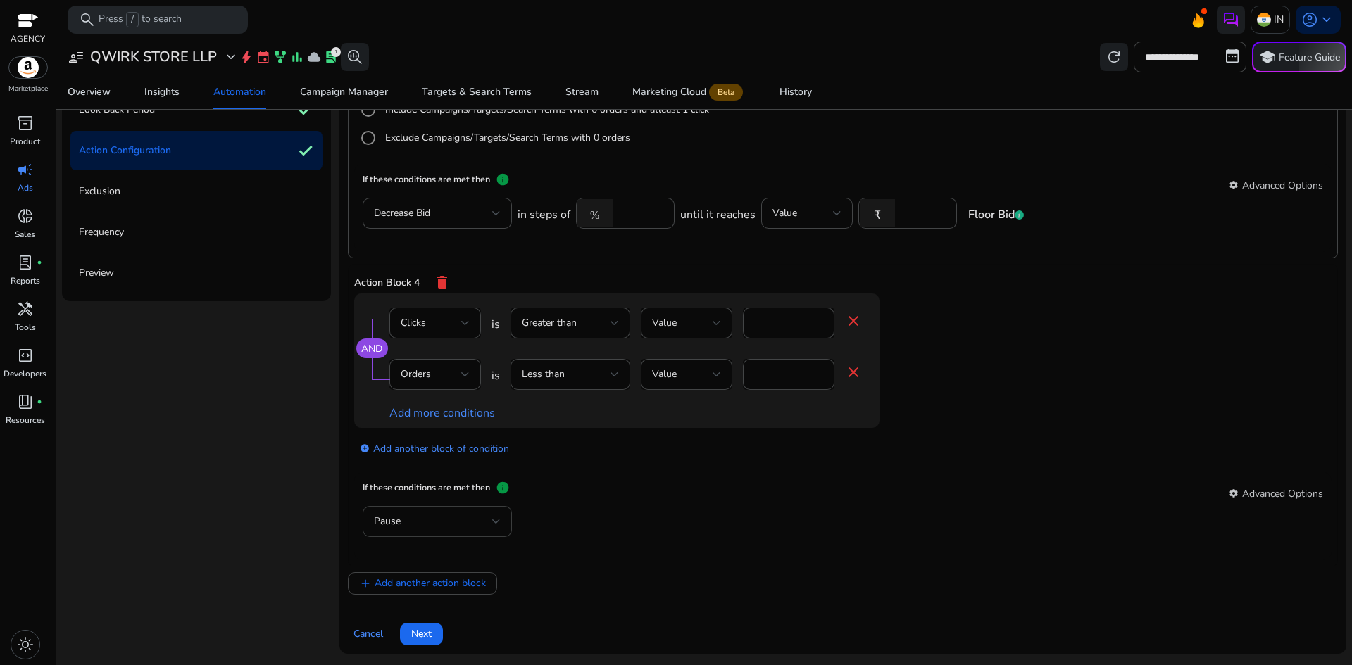
click at [468, 522] on div "Pause" at bounding box center [433, 521] width 118 height 15
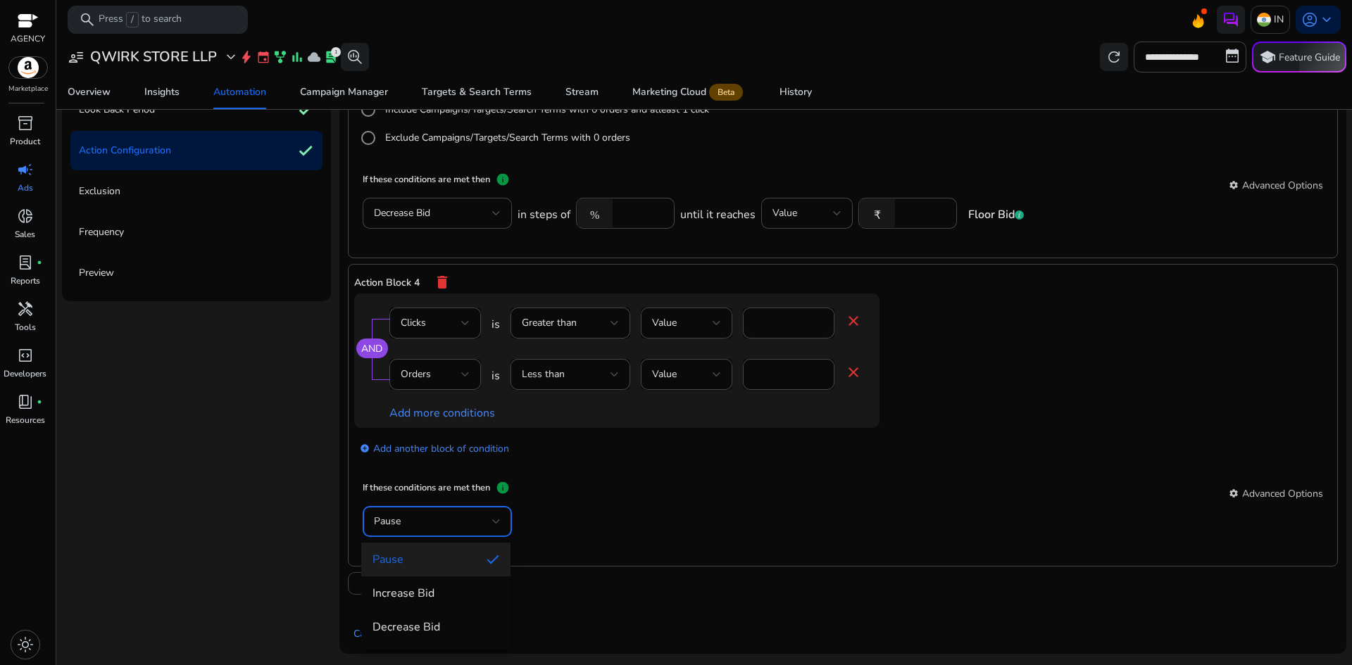
click at [474, 546] on mat-option "Pause" at bounding box center [435, 560] width 149 height 34
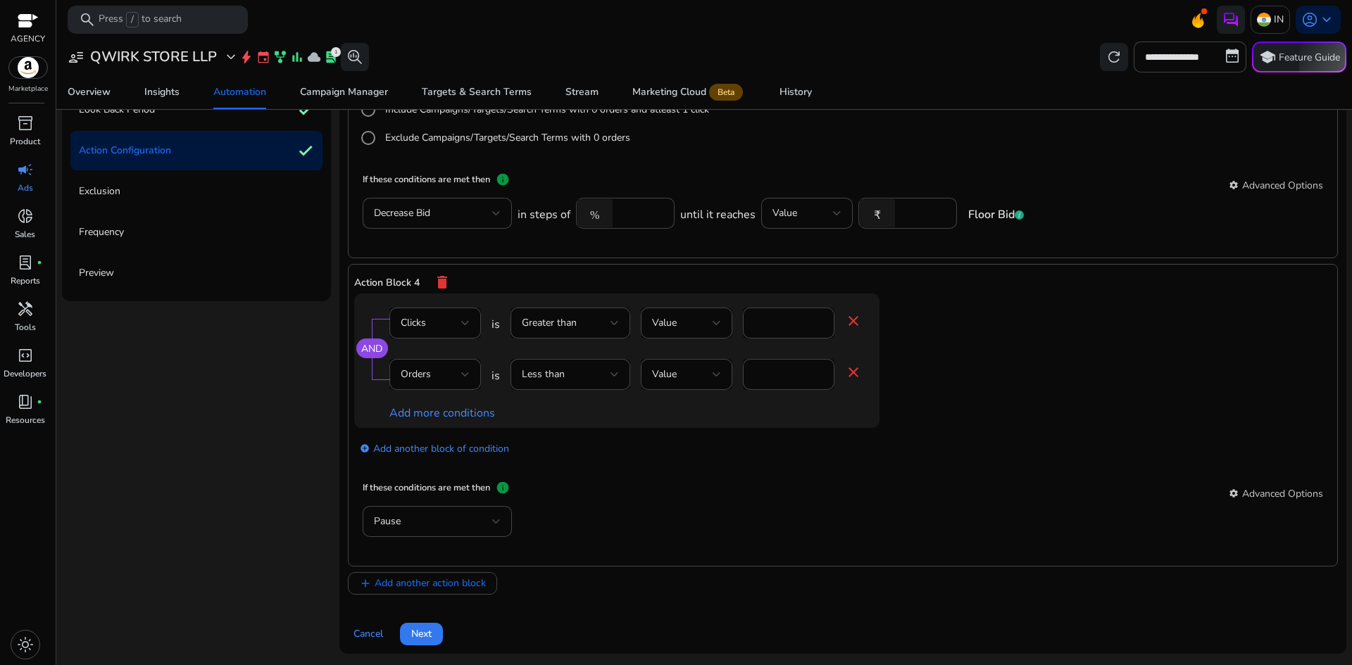
click at [436, 631] on span at bounding box center [421, 635] width 43 height 34
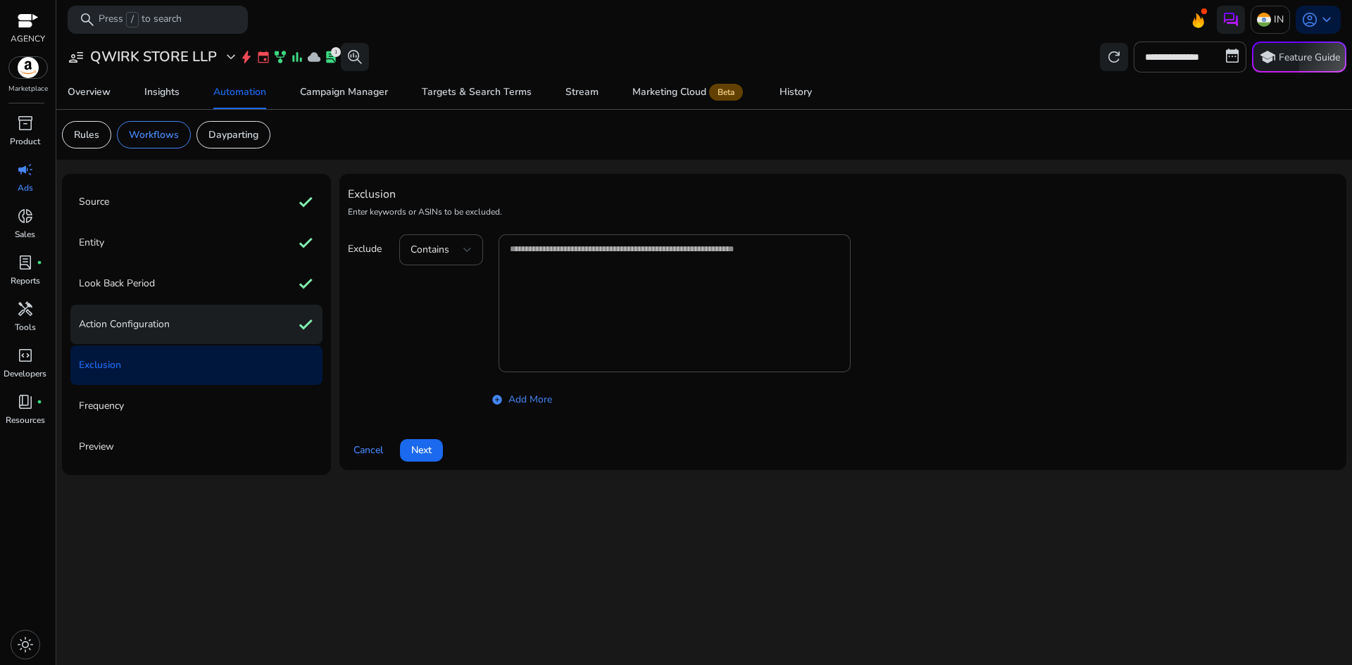
click at [182, 320] on div "Action Configuration check" at bounding box center [196, 324] width 252 height 39
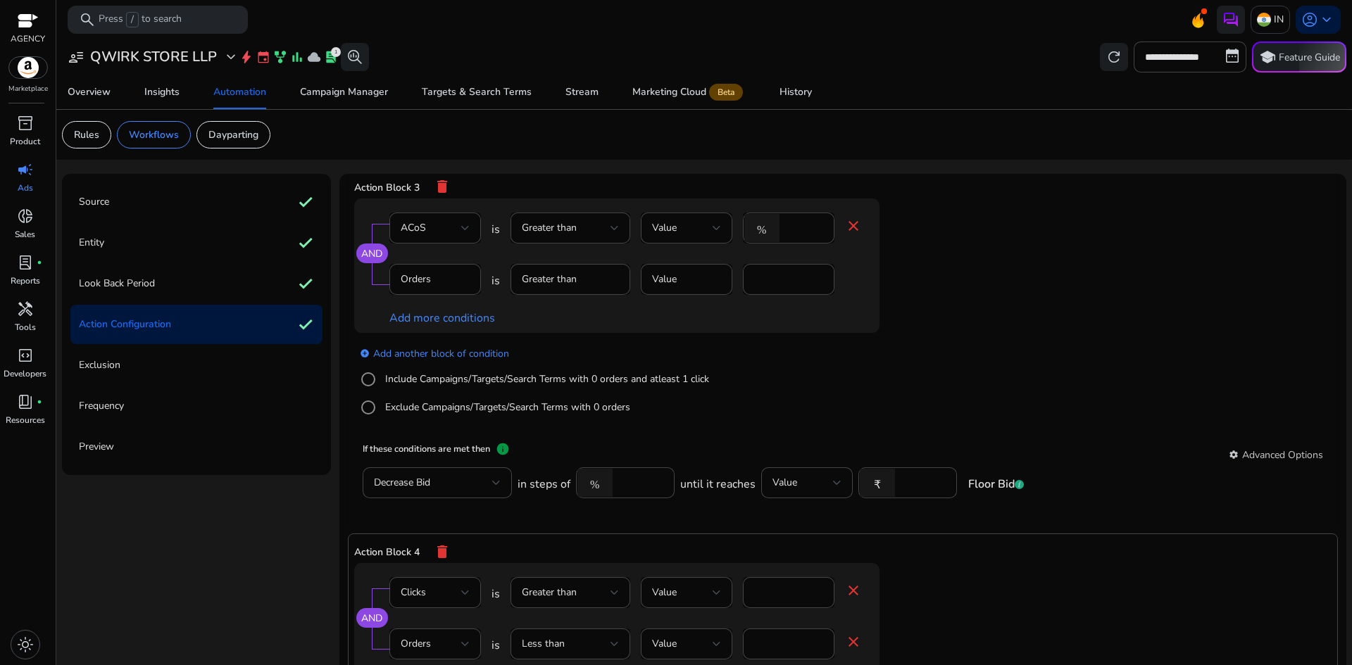
scroll to position [634, 0]
drag, startPoint x: 634, startPoint y: 484, endPoint x: 604, endPoint y: 483, distance: 30.3
click at [594, 485] on div "% *" at bounding box center [619, 480] width 87 height 31
type input "**"
click at [737, 445] on div "If these conditions are met then info settings Advanced Options" at bounding box center [843, 452] width 961 height 25
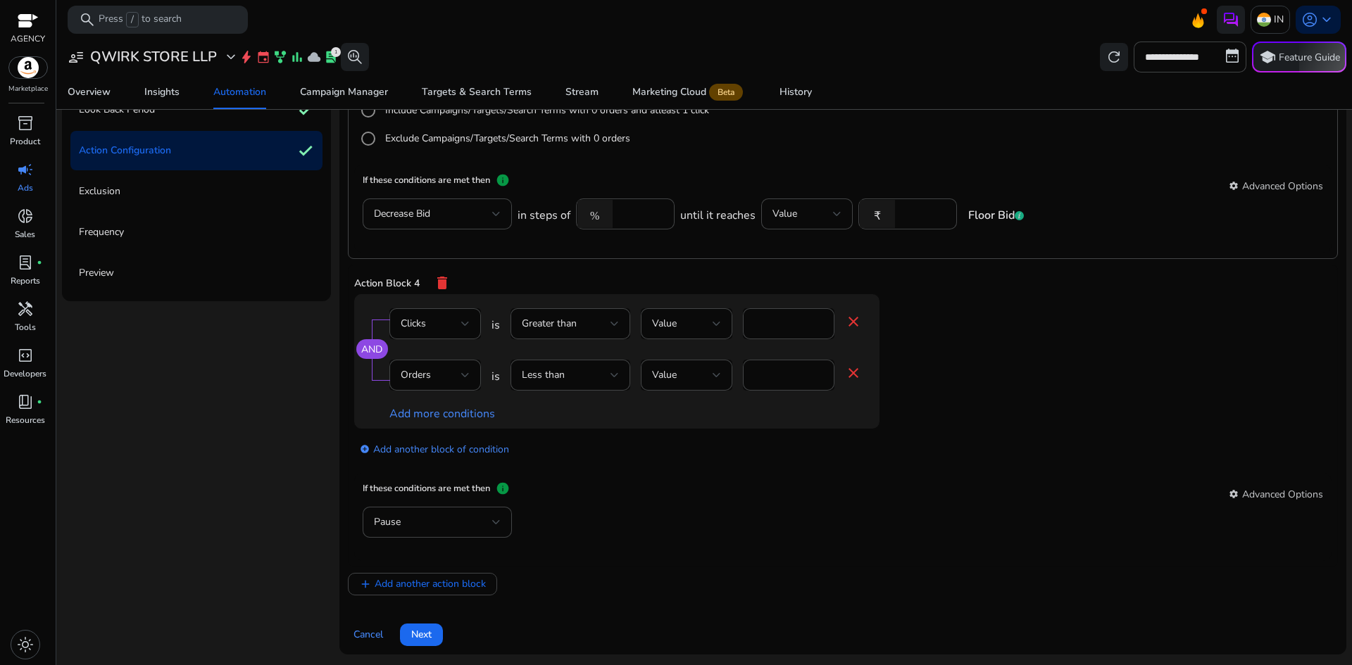
scroll to position [727, 0]
click at [424, 630] on span "Next" at bounding box center [421, 634] width 20 height 15
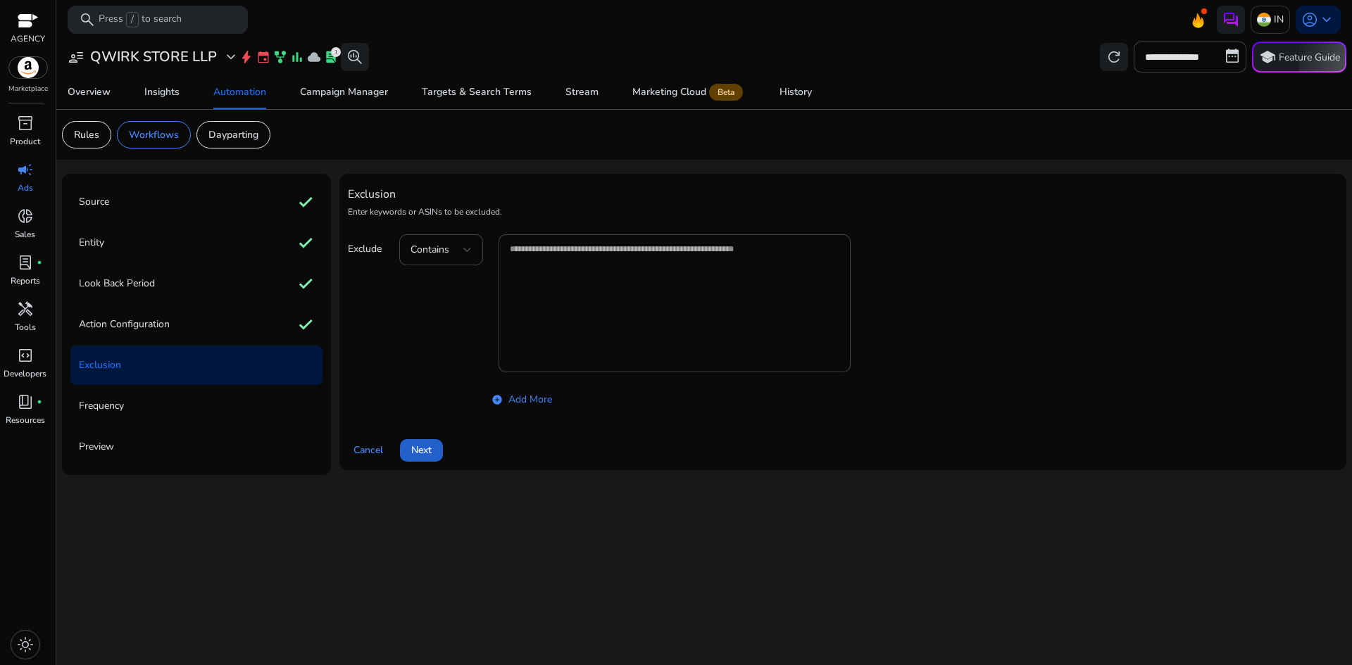
click at [427, 454] on span "Next" at bounding box center [421, 450] width 20 height 15
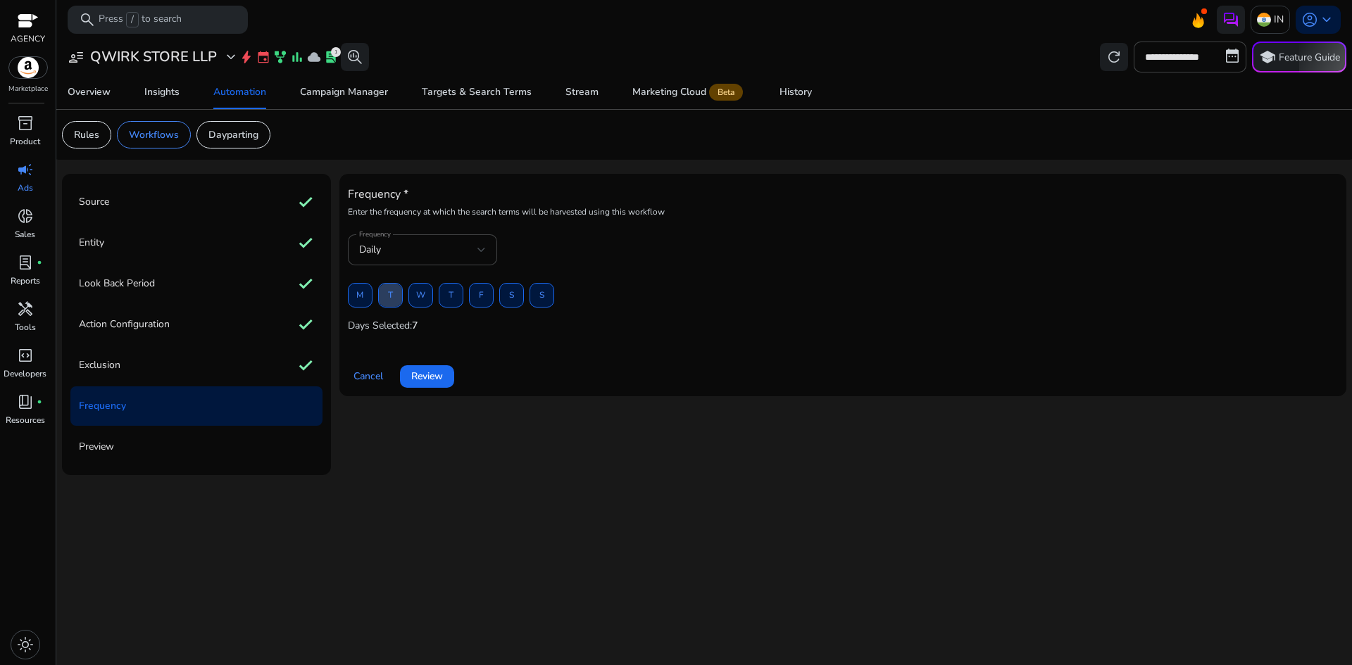
click at [384, 297] on span at bounding box center [390, 296] width 23 height 34
click at [483, 304] on span "F" at bounding box center [481, 295] width 5 height 25
click at [480, 254] on div at bounding box center [481, 250] width 8 height 17
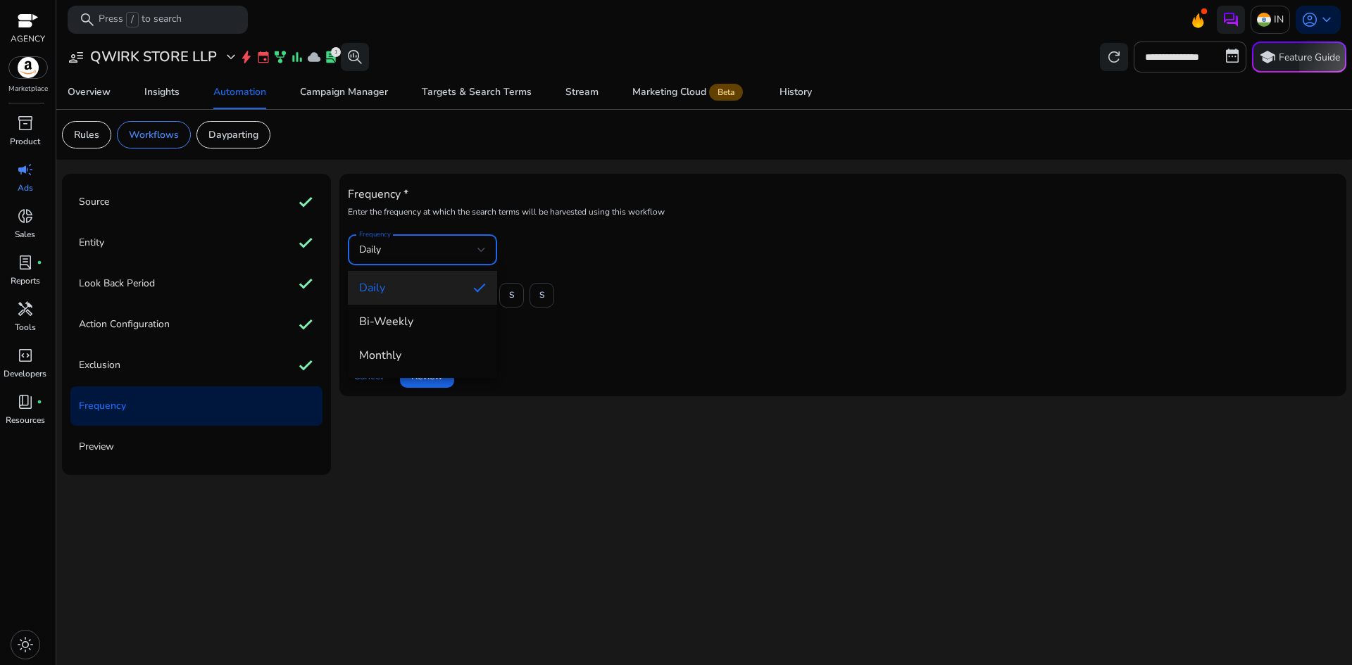
click at [480, 254] on div at bounding box center [676, 332] width 1352 height 665
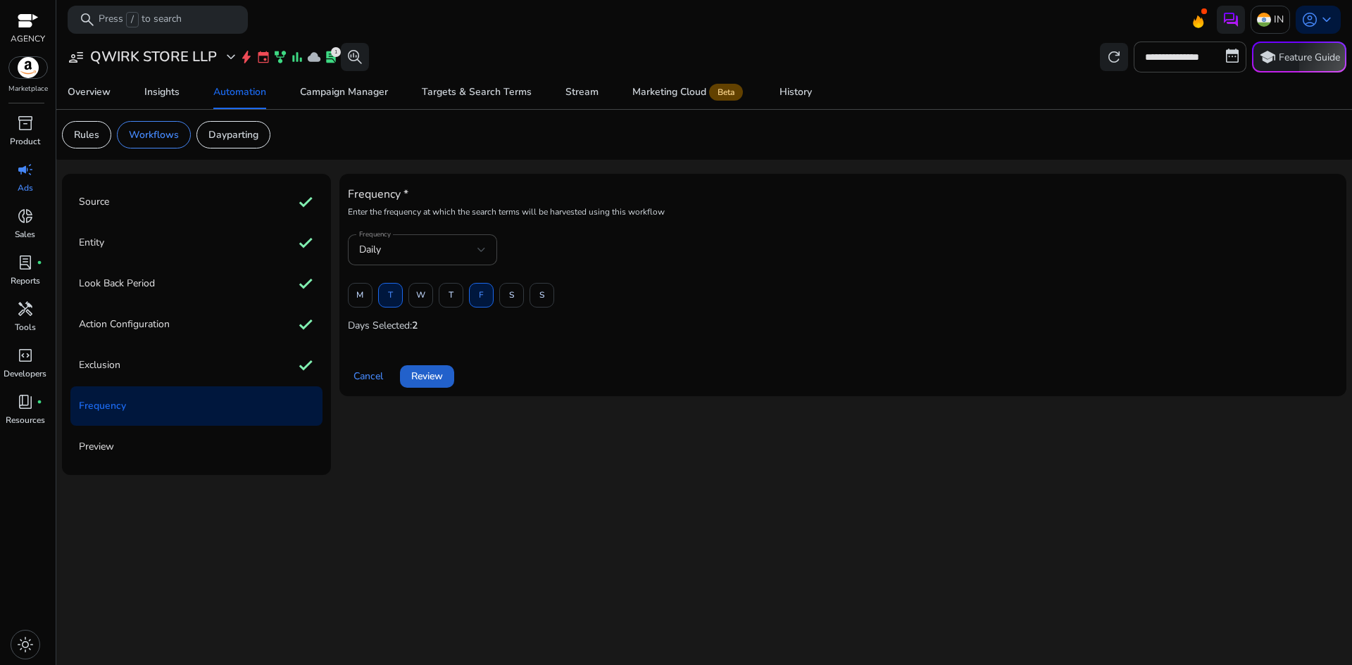
click at [437, 372] on span "Review" at bounding box center [427, 376] width 32 height 15
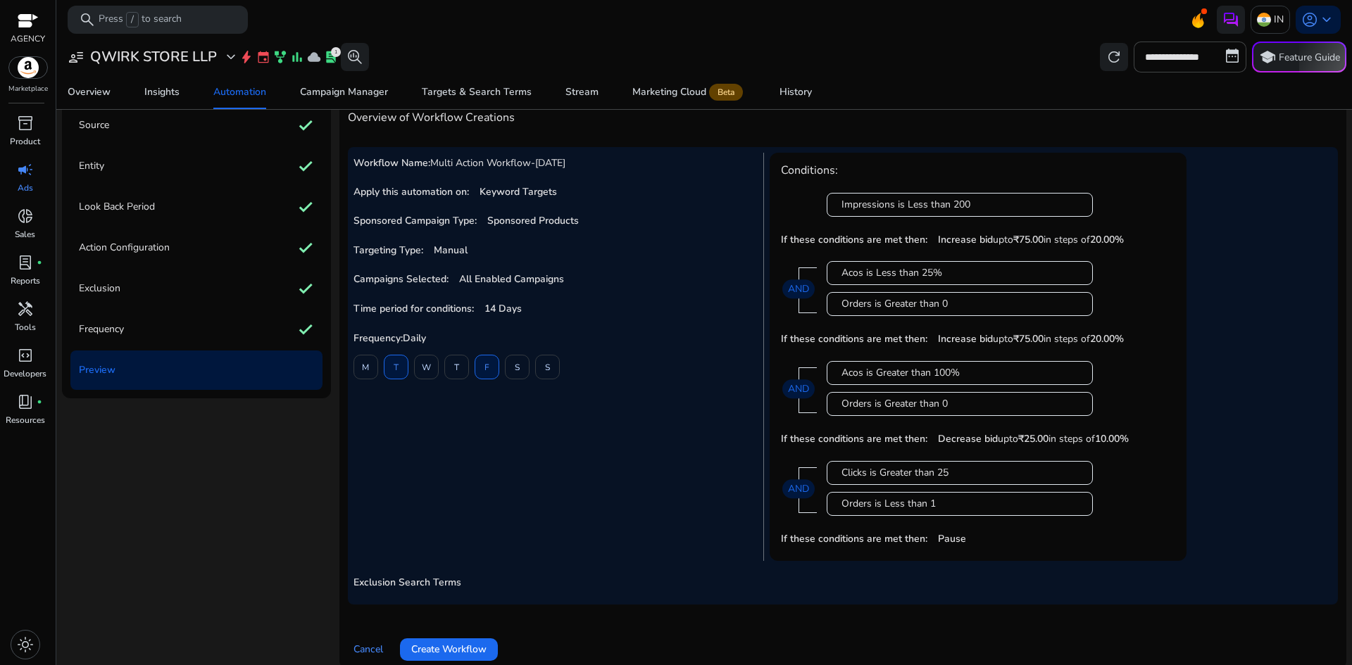
scroll to position [92, 0]
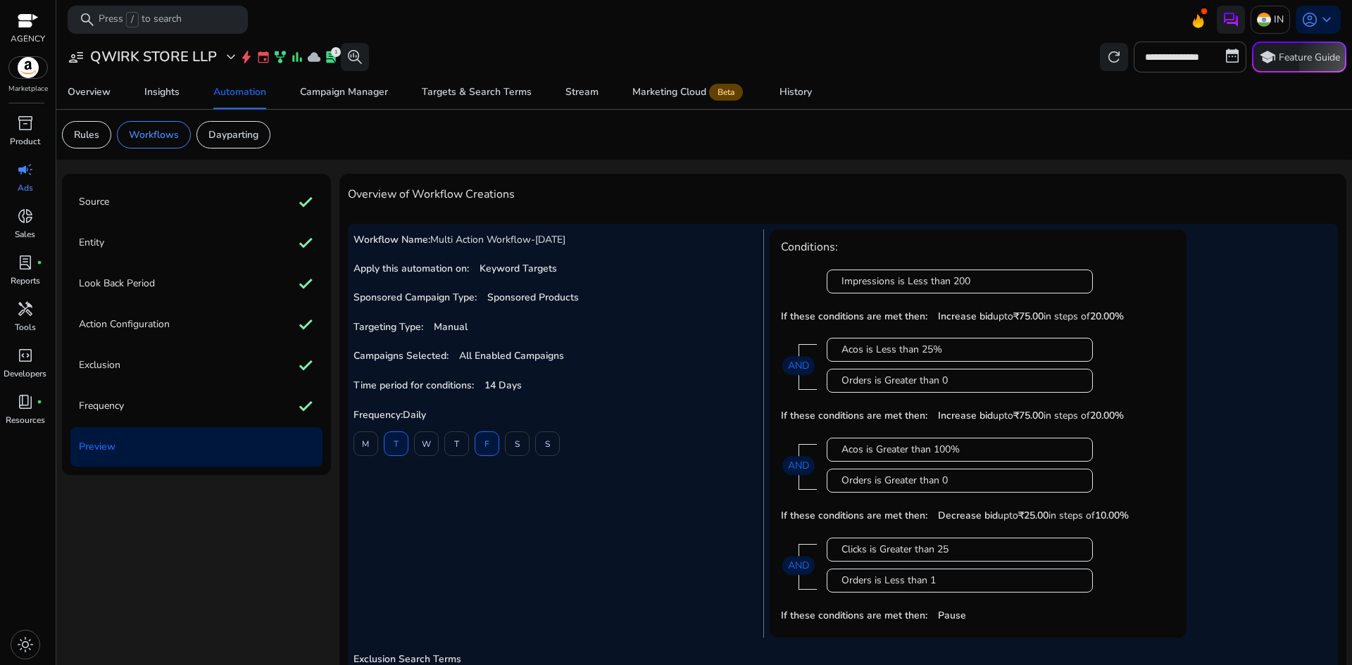
scroll to position [92, 0]
